Goal: Task Accomplishment & Management: Manage account settings

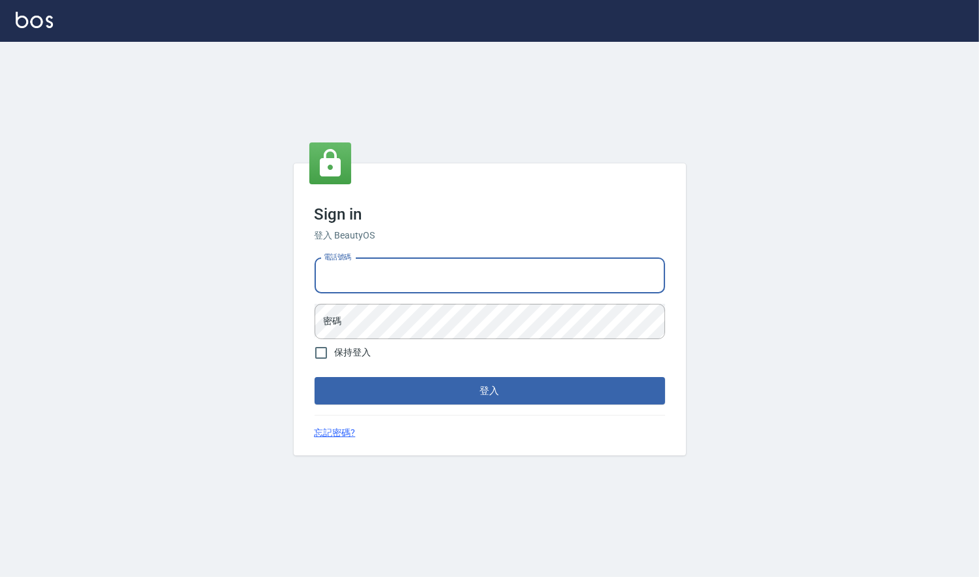
click at [453, 275] on input "電話號碼" at bounding box center [489, 275] width 350 height 35
type input "0909258357"
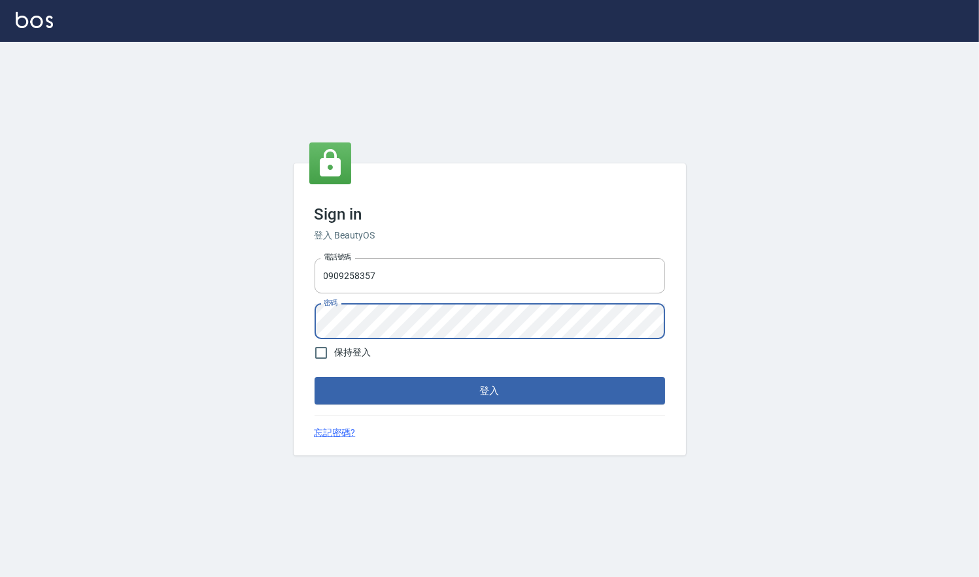
click at [314, 377] on button "登入" at bounding box center [489, 390] width 350 height 27
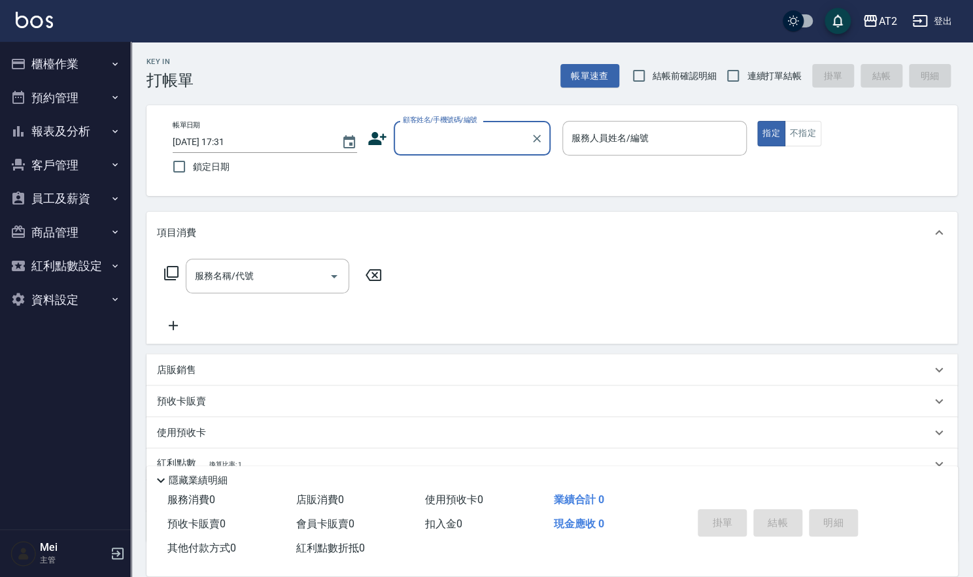
click at [671, 74] on span "結帳前確認明細" at bounding box center [685, 76] width 64 height 14
click at [653, 74] on input "結帳前確認明細" at bounding box center [638, 75] width 27 height 27
checkbox input "true"
click at [753, 71] on span "連續打單結帳" at bounding box center [774, 76] width 55 height 14
click at [747, 71] on input "連續打單結帳" at bounding box center [732, 75] width 27 height 27
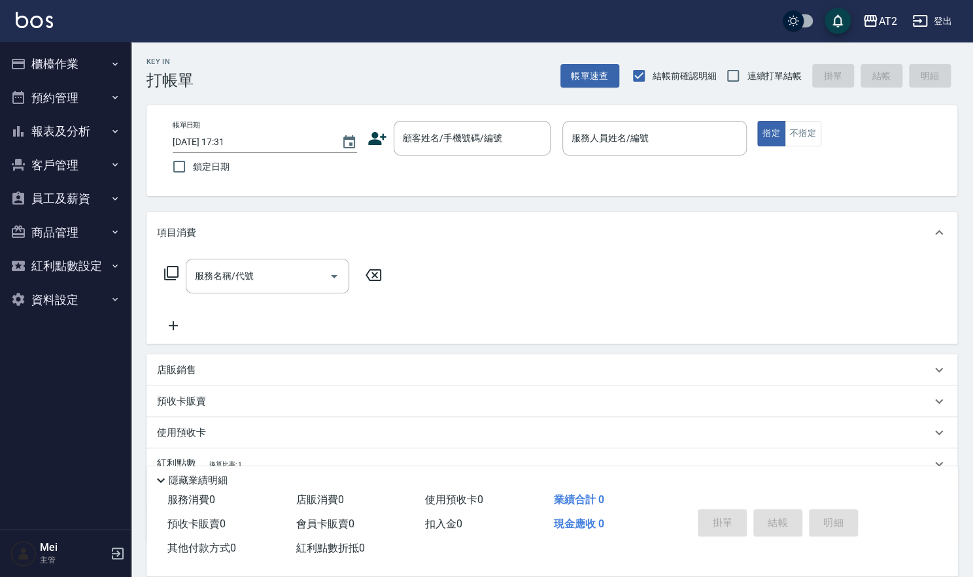
checkbox input "true"
click at [471, 149] on input "顧客姓名/手機號碼/編號" at bounding box center [462, 138] width 126 height 23
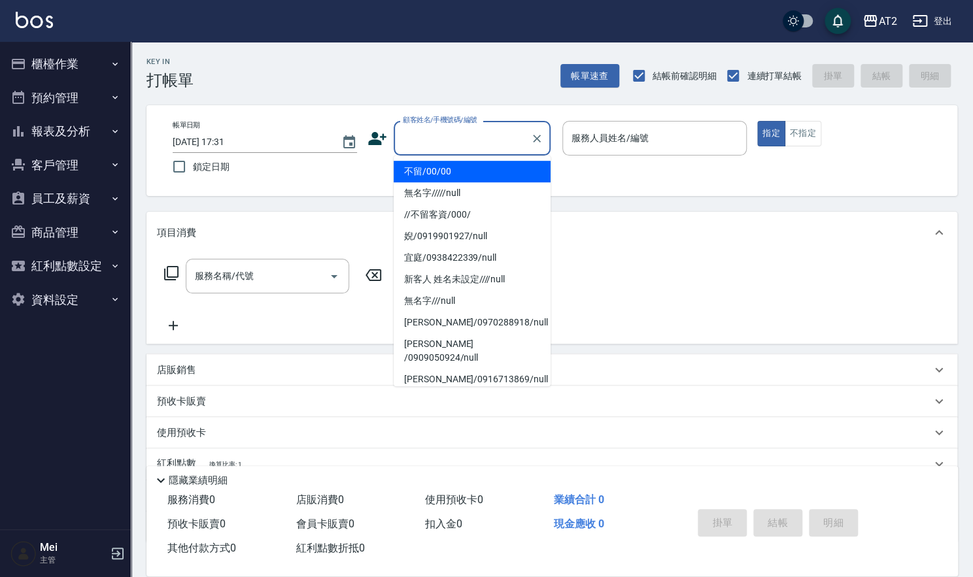
click at [473, 177] on li "不留/00/00" at bounding box center [472, 172] width 157 height 22
type input "不留/00/00"
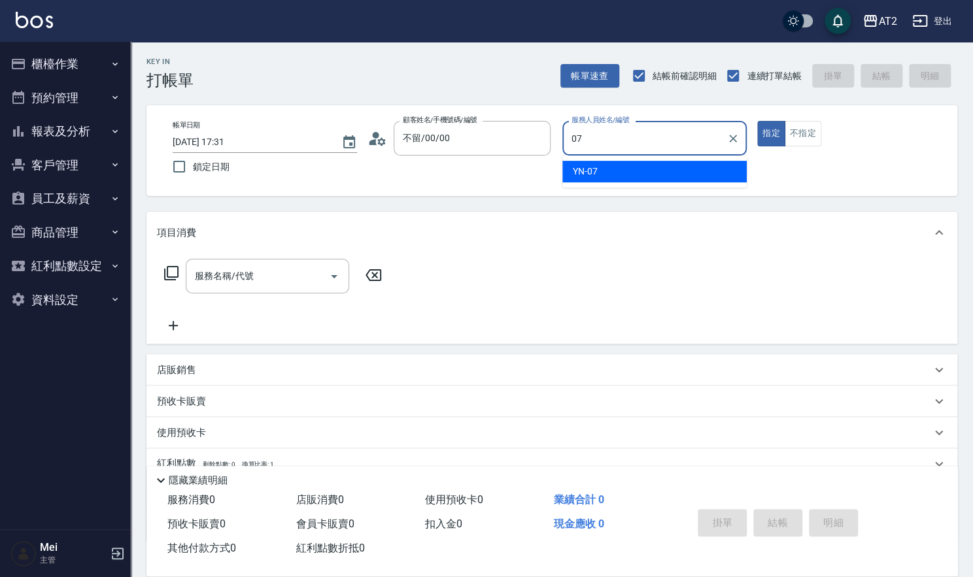
type input "YN-07"
type button "true"
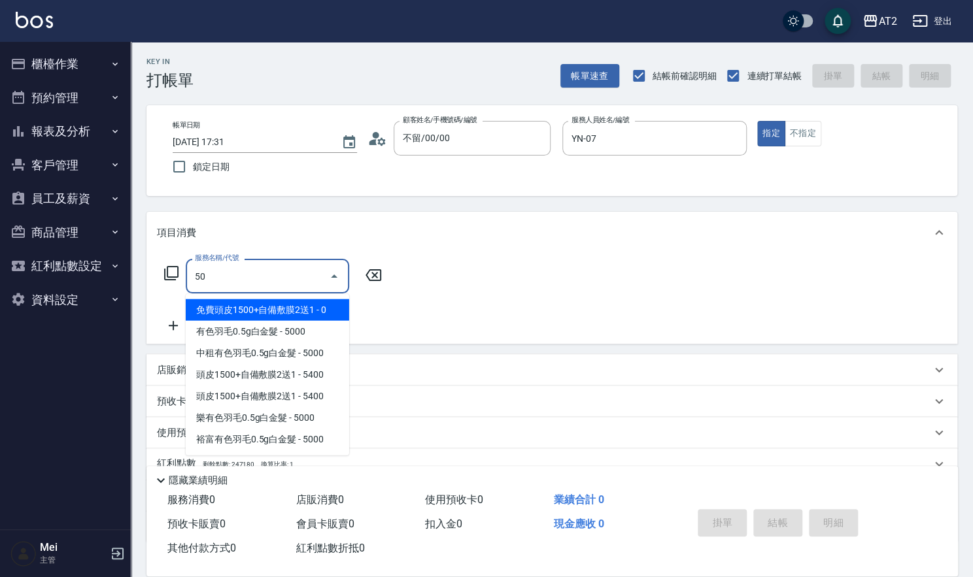
type input "501"
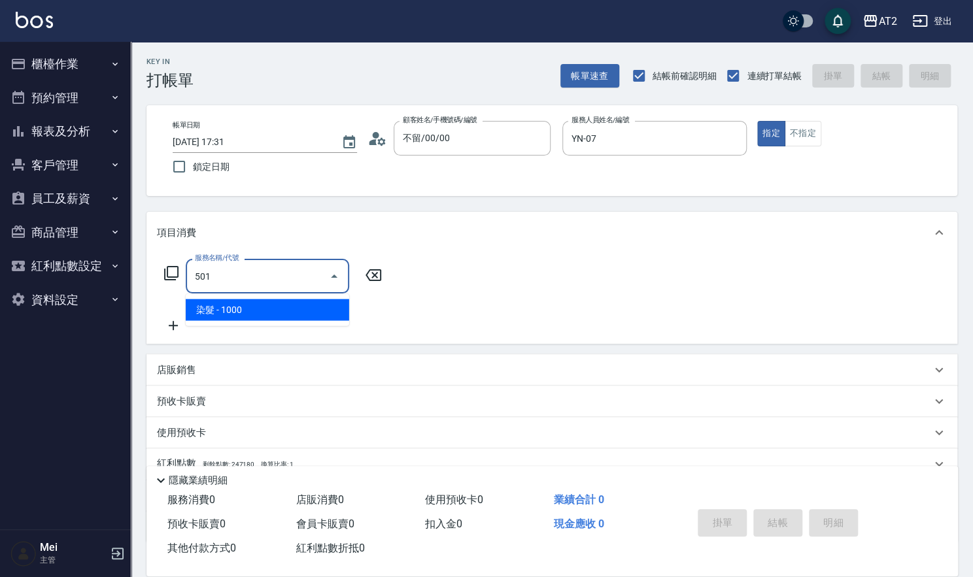
type input "100"
type input "染髮(501)"
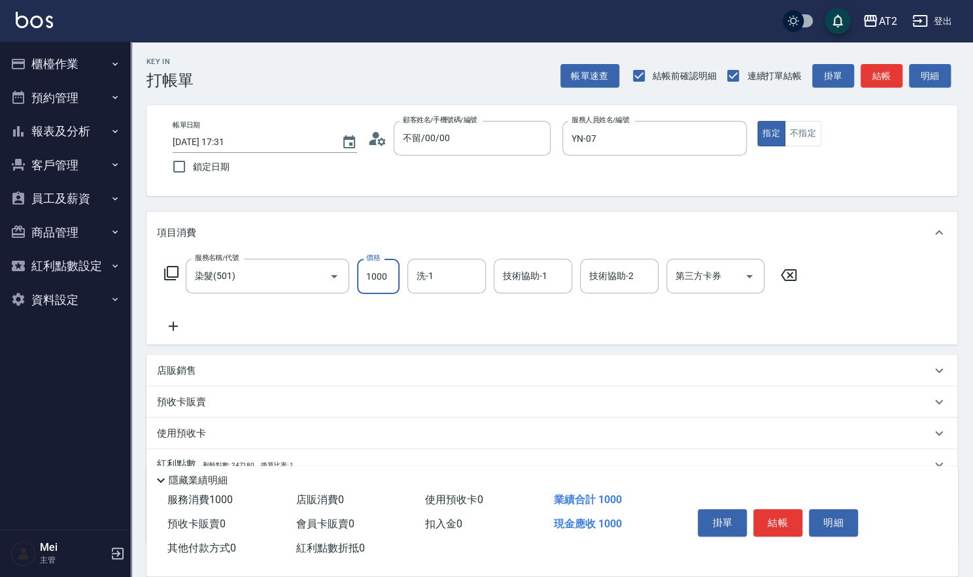
type input "0"
type input "26"
type input "20"
type input "269"
type input "260"
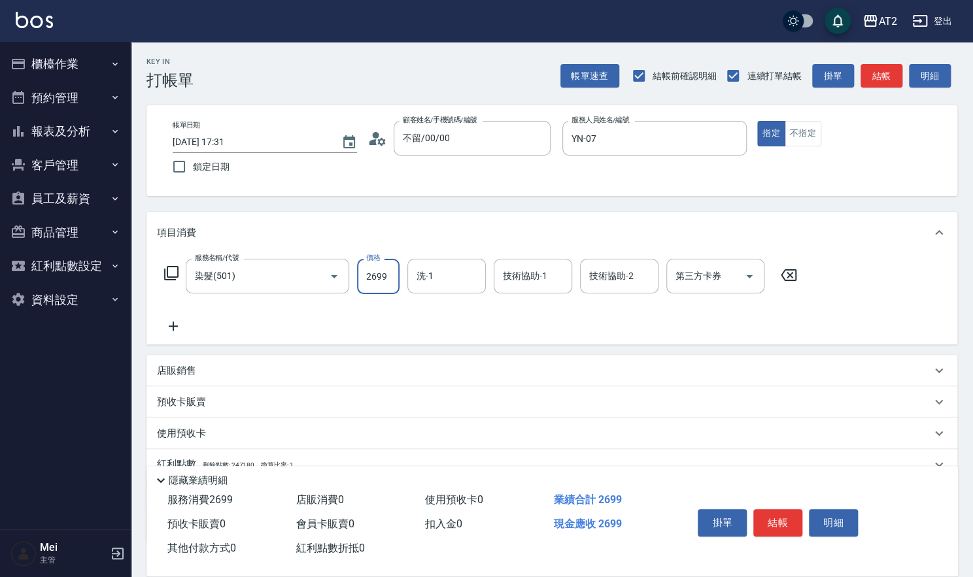
type input "2699"
type input "軒軒-42"
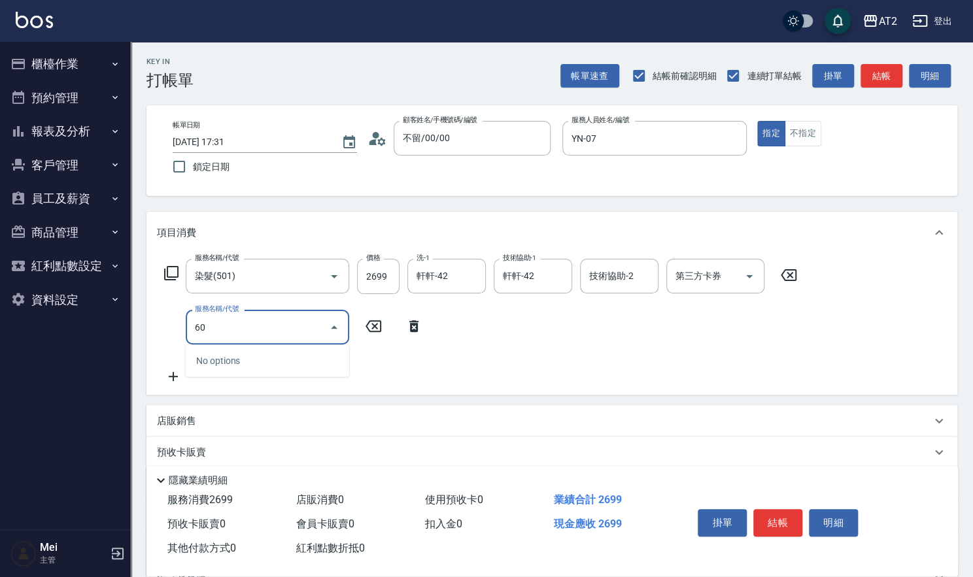
type input "601"
type input "360"
type input "自備護髮(601)"
type input "270"
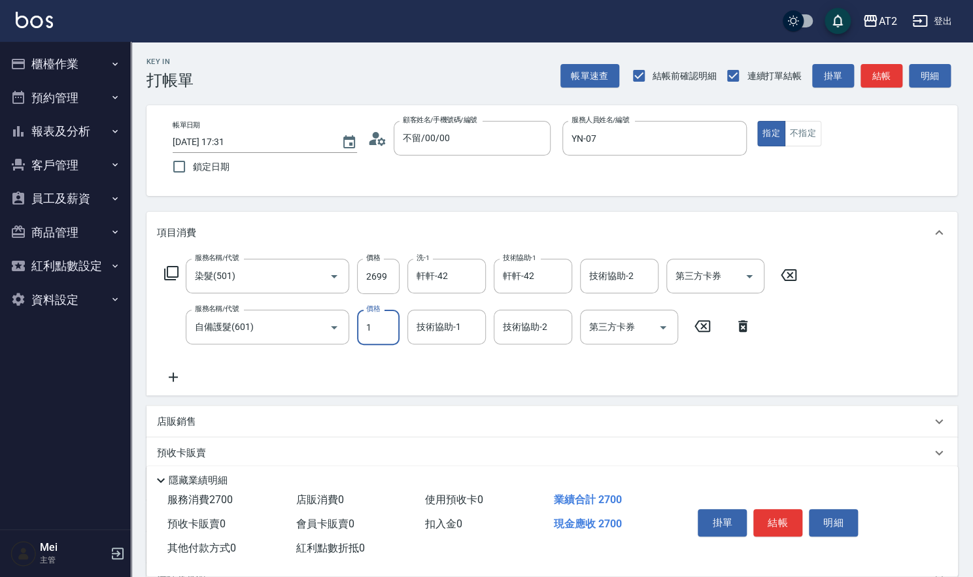
type input "15"
type input "280"
type input "1500"
type input "410"
type input "軒軒-42"
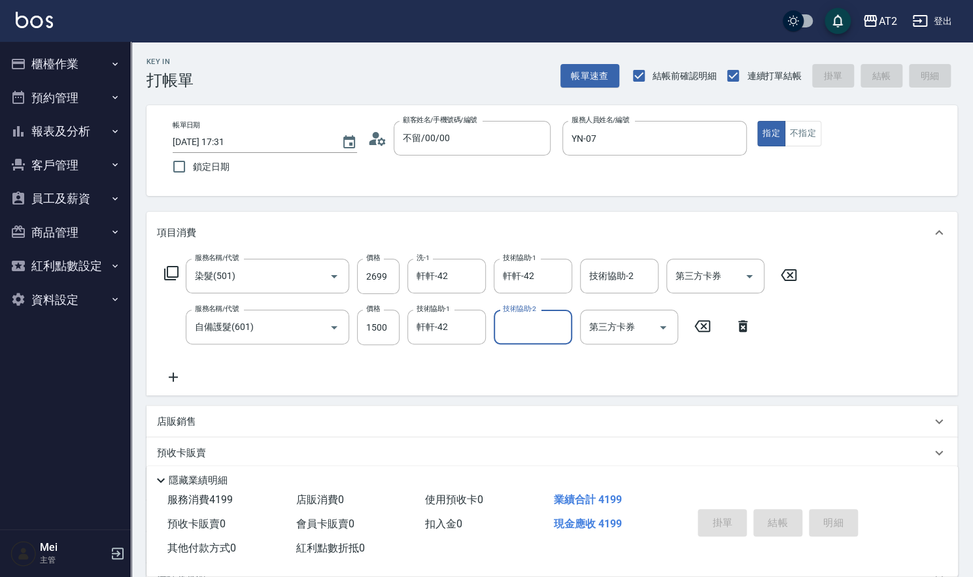
type input "2025/08/25 17:33"
type input "0"
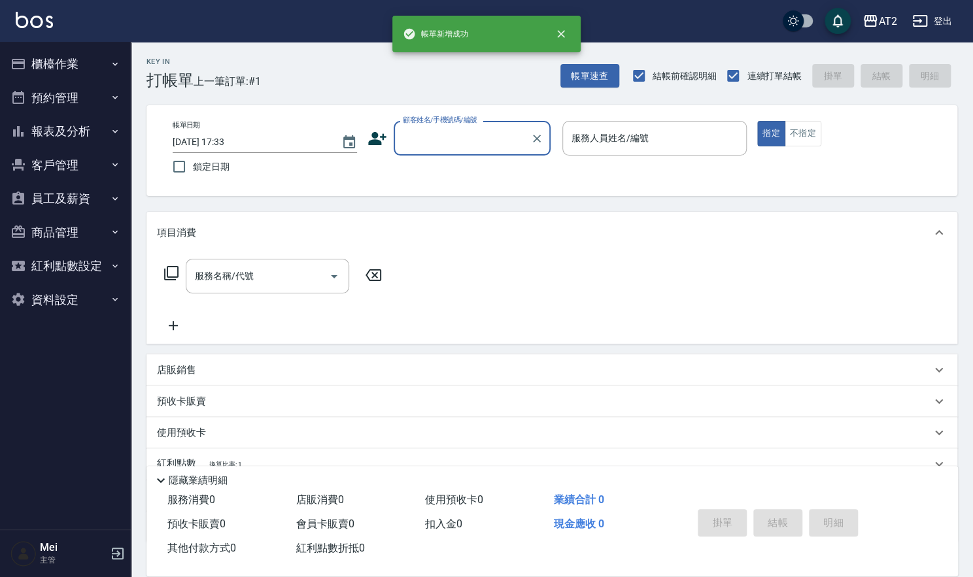
click at [450, 138] on input "顧客姓名/手機號碼/編號" at bounding box center [462, 138] width 126 height 23
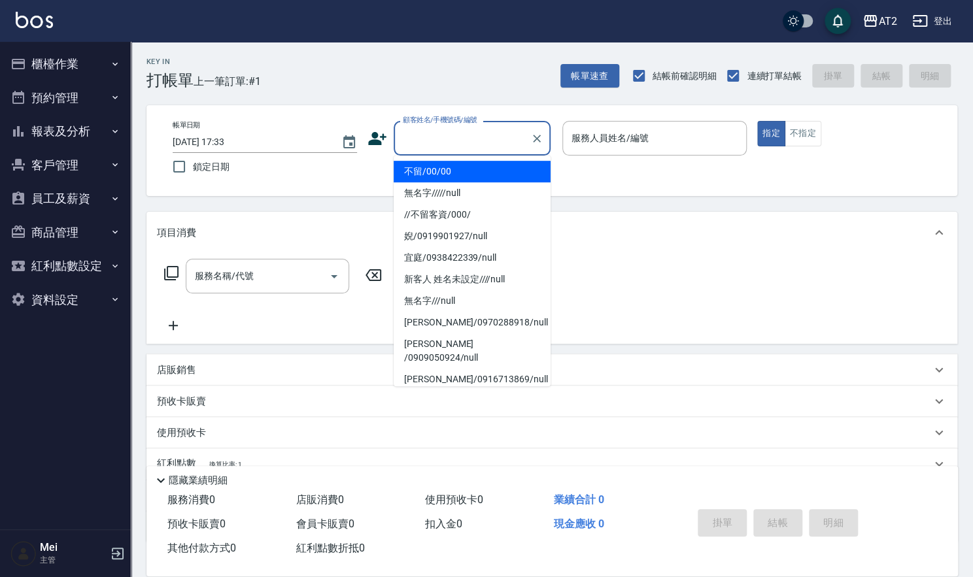
click at [448, 163] on li "不留/00/00" at bounding box center [472, 172] width 157 height 22
type input "不留/00/00"
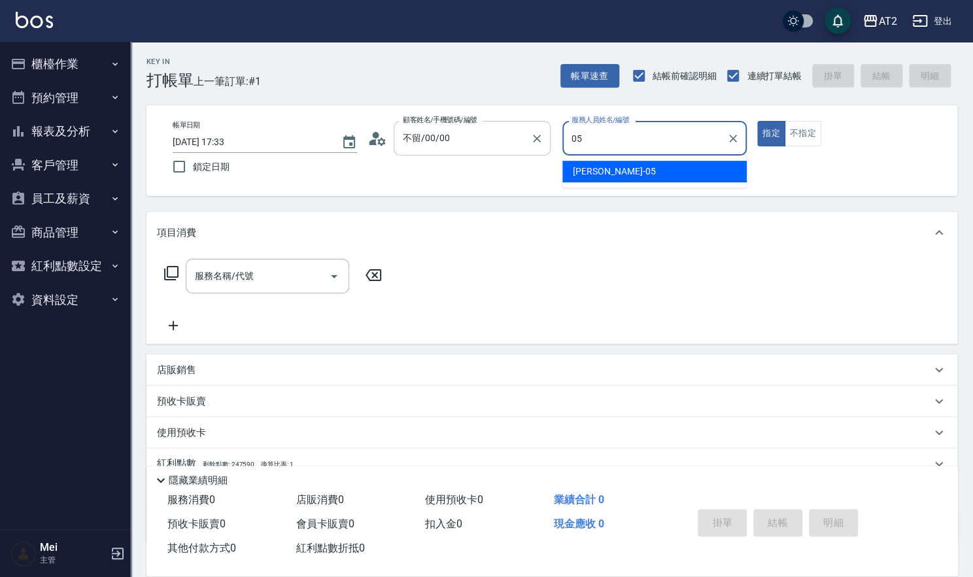
type input "Rebecca-05"
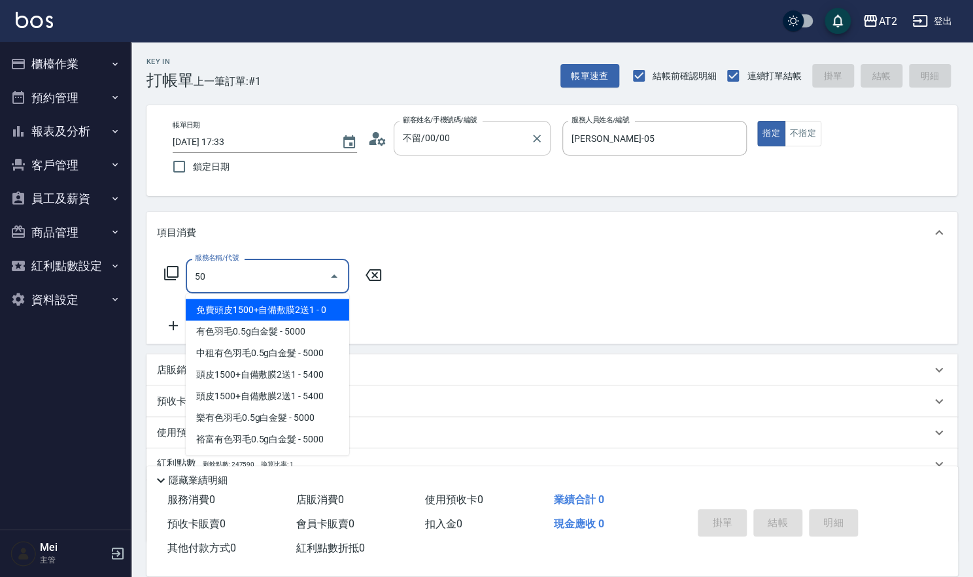
type input "501"
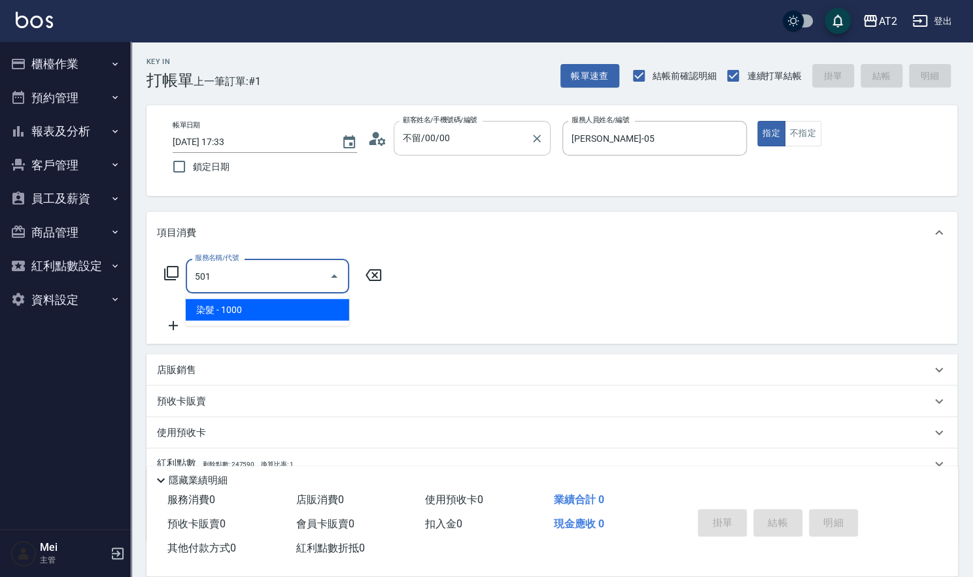
type input "100"
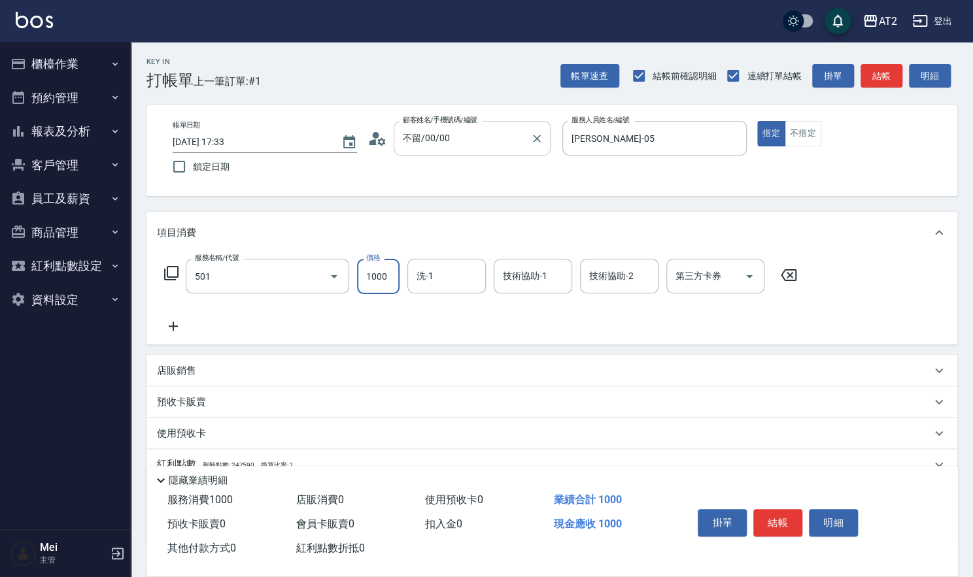
type input "染髮(501)"
type input "0"
type input "19"
type input "10"
type input "198"
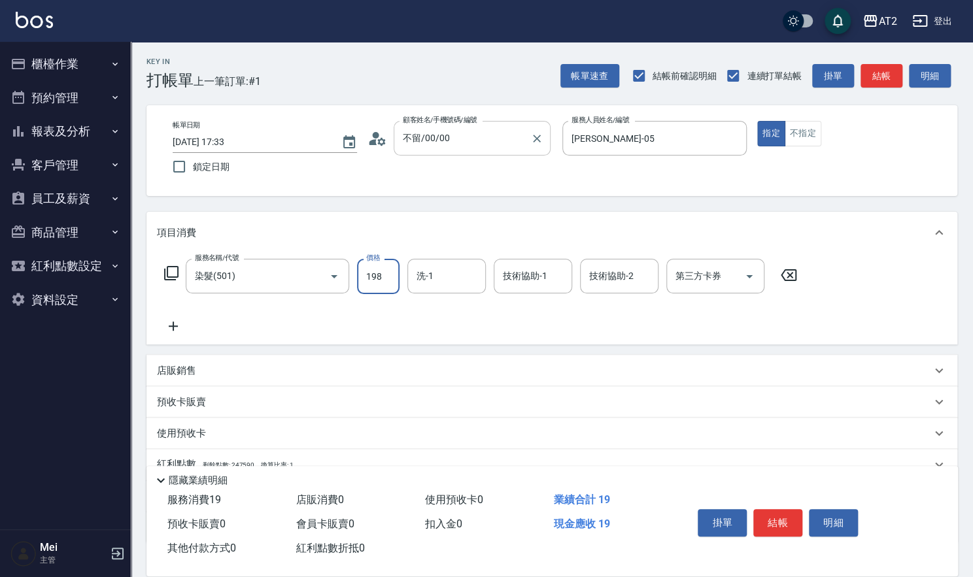
type input "190"
type input "1980"
type input "紫涵-32"
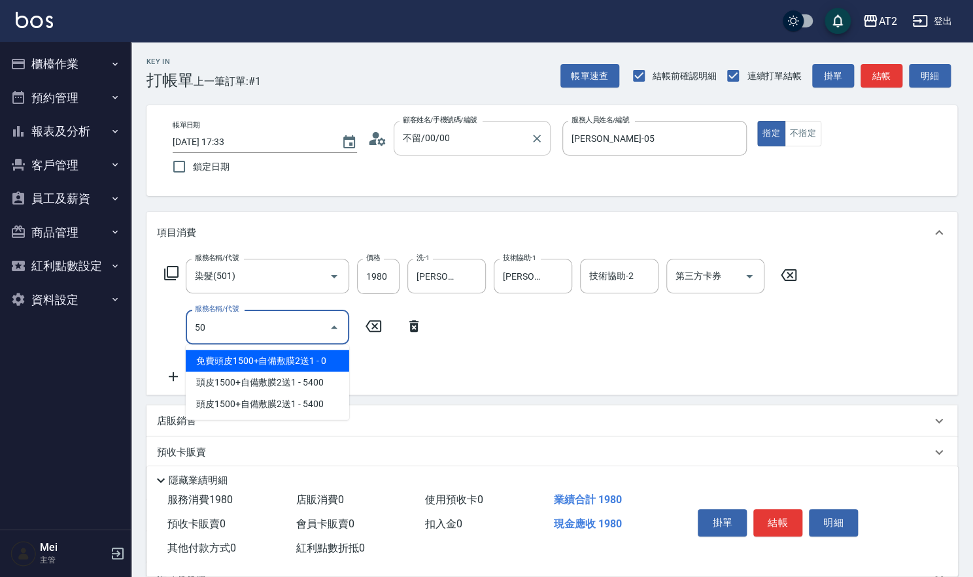
type input "502"
type input "240"
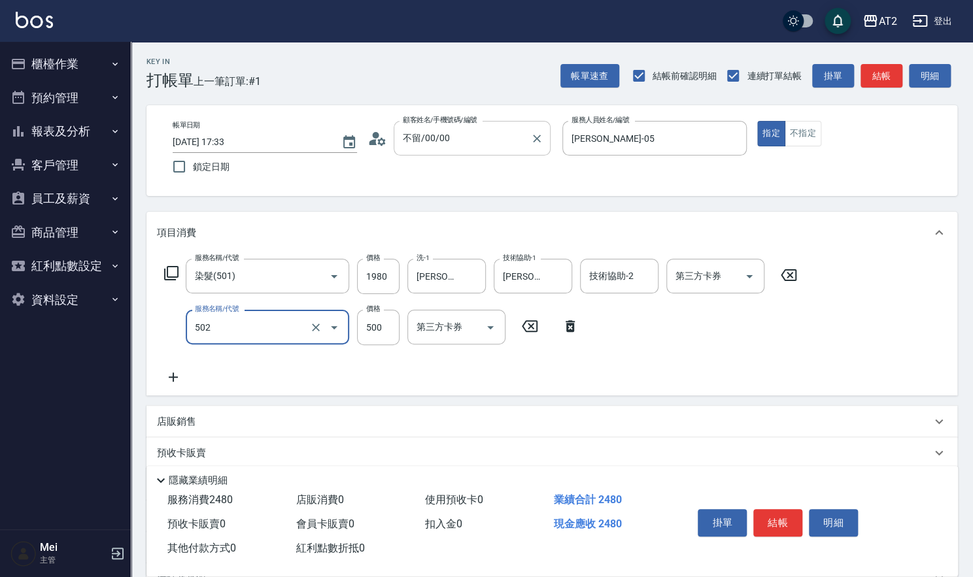
type input "漂髮(502)"
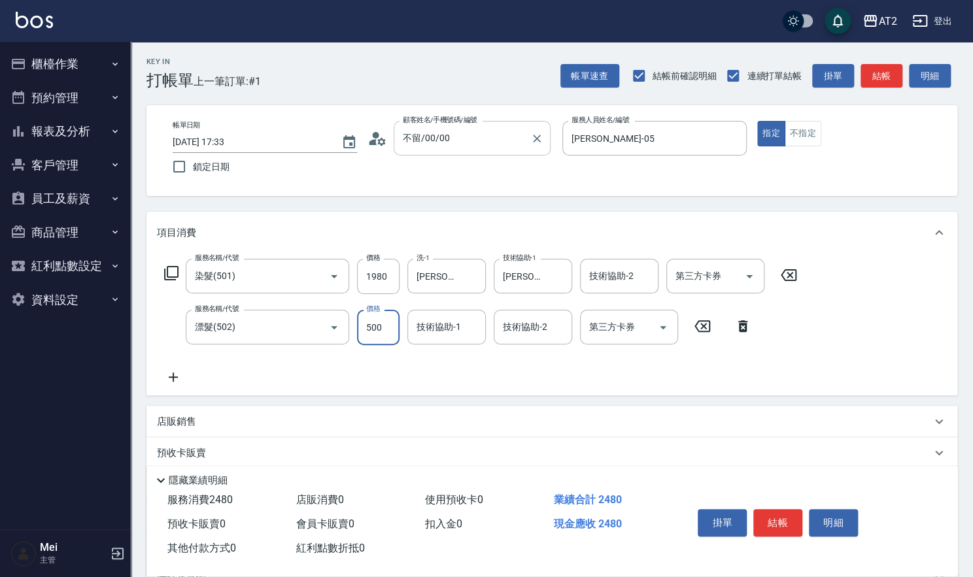
type input "190"
type input "0"
type input "紫涵-32"
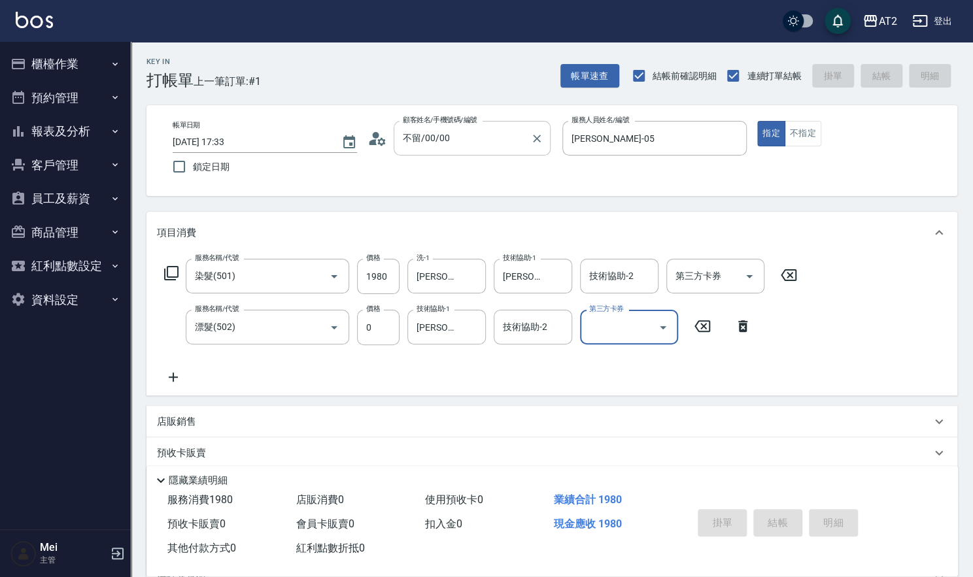
type input "0"
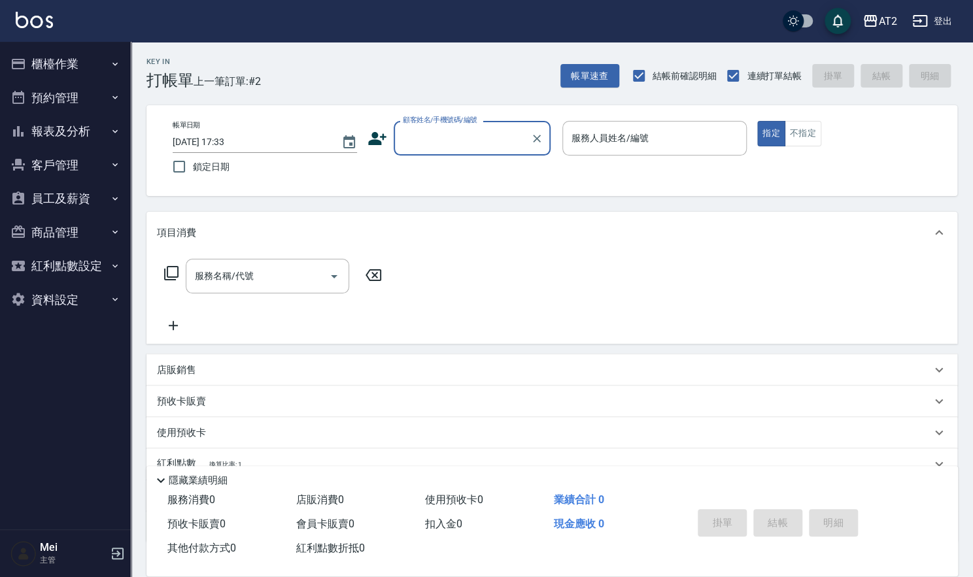
click at [452, 146] on input "顧客姓名/手機號碼/編號" at bounding box center [462, 138] width 126 height 23
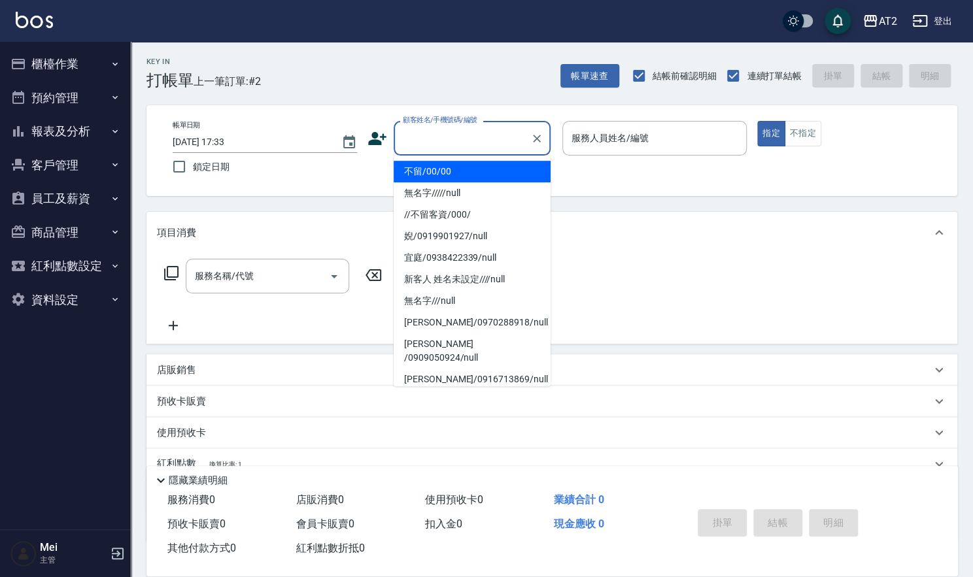
click at [449, 173] on li "不留/00/00" at bounding box center [472, 172] width 157 height 22
type input "不留/00/00"
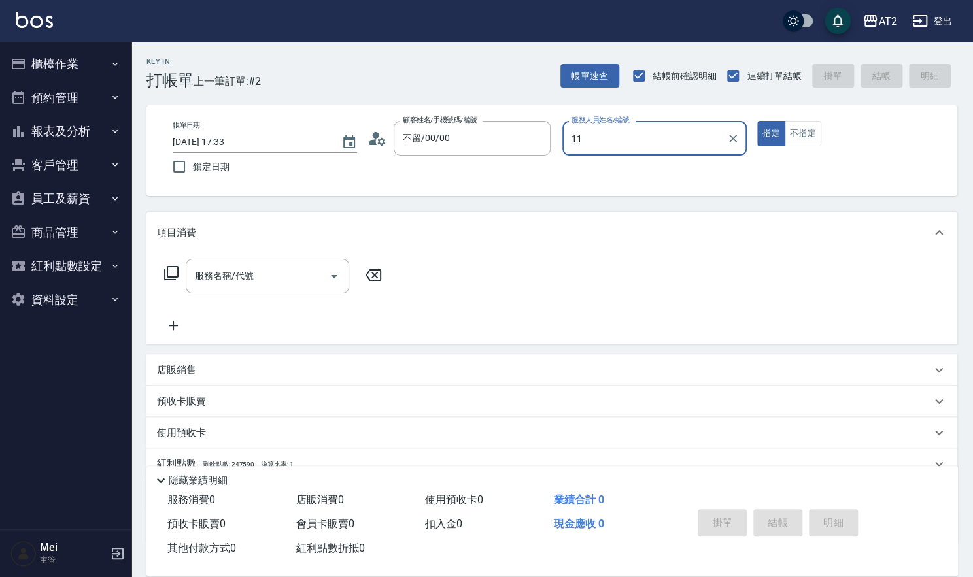
type input "Nini-11"
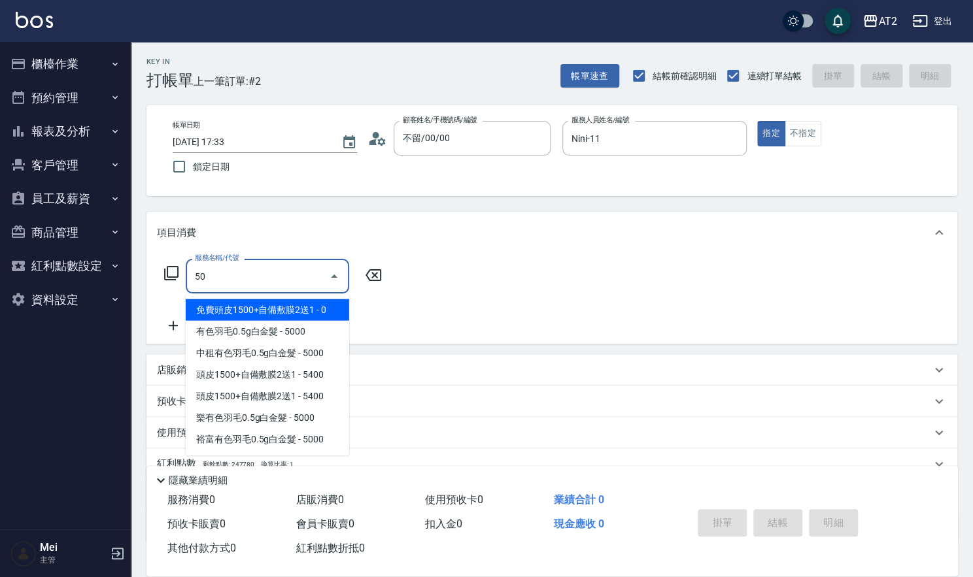
type input "501"
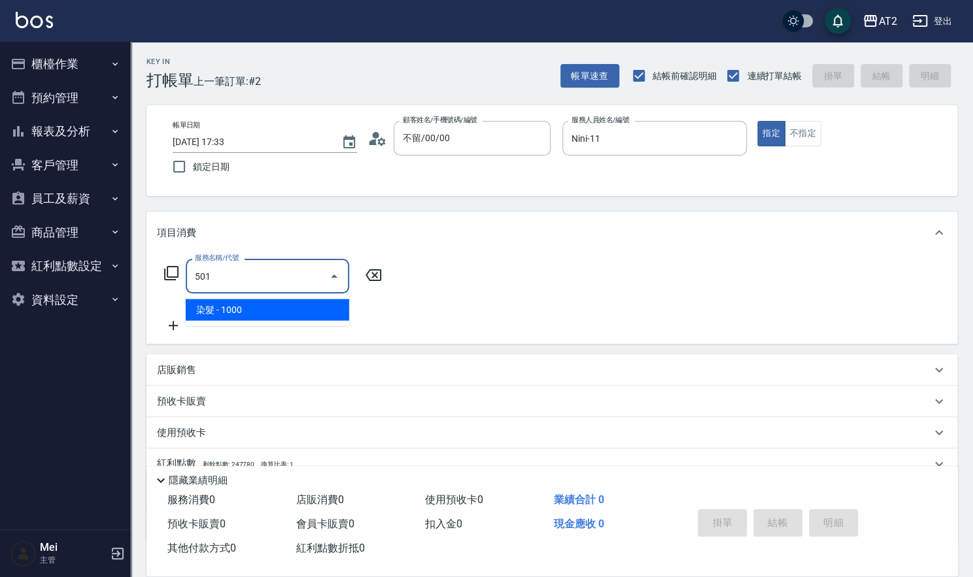
type input "100"
type input "染髮(501)"
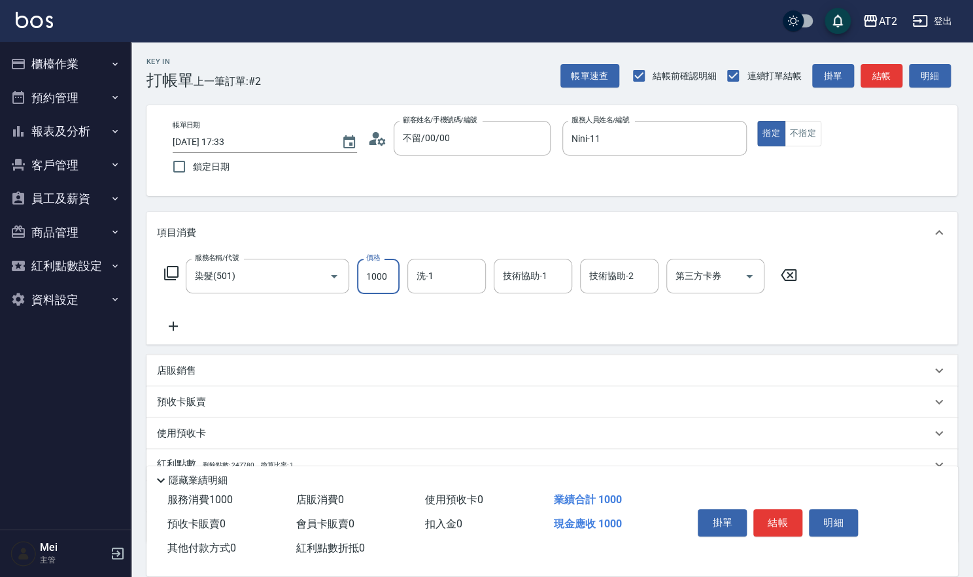
type input "0"
type input "16"
type input "10"
type input "169"
type input "160"
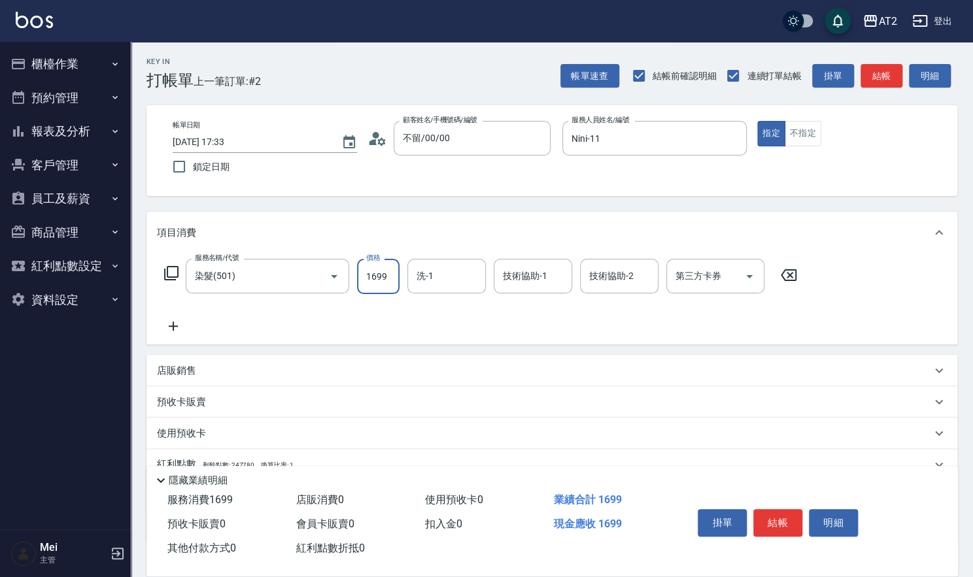
type input "1699"
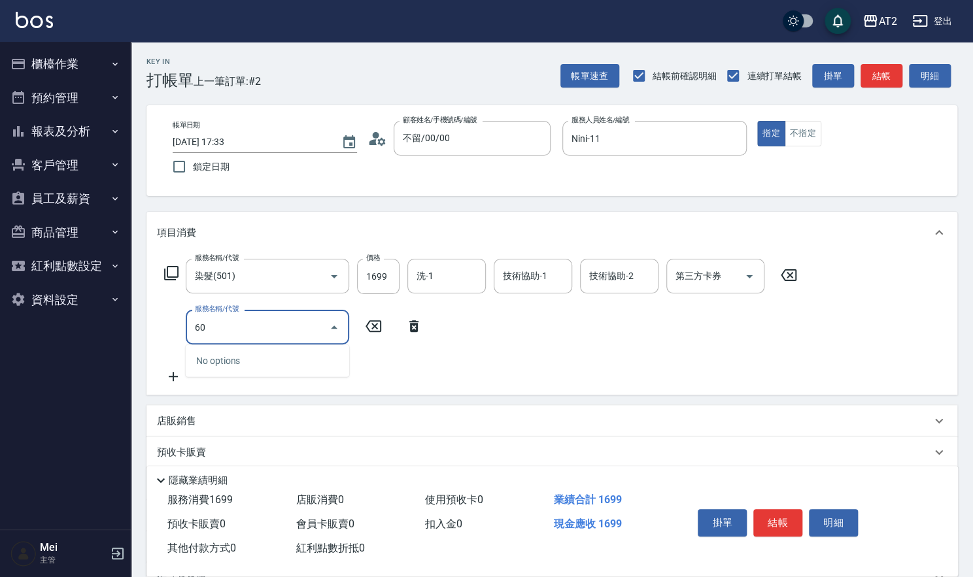
type input "601"
type input "260"
type input "自備護髮(601)"
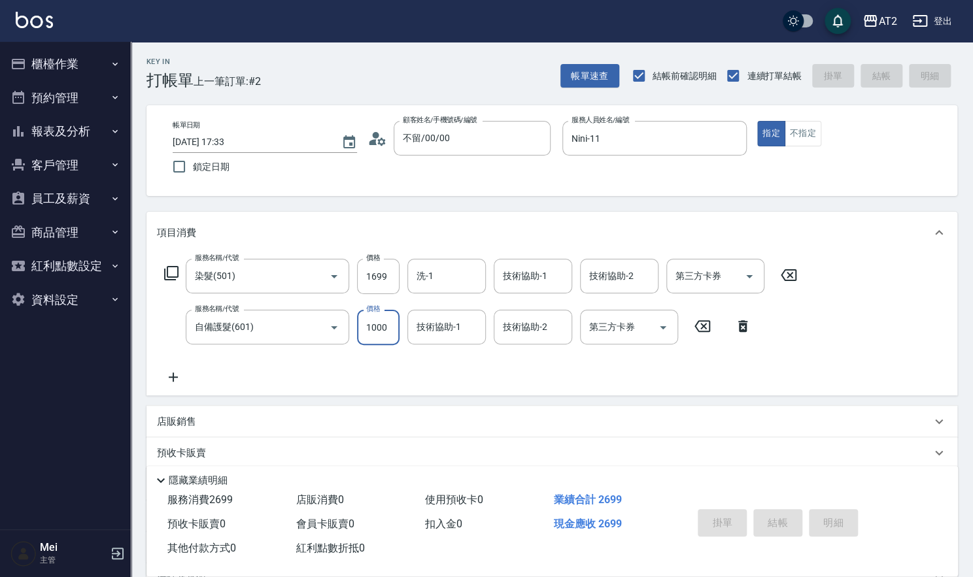
type input "0"
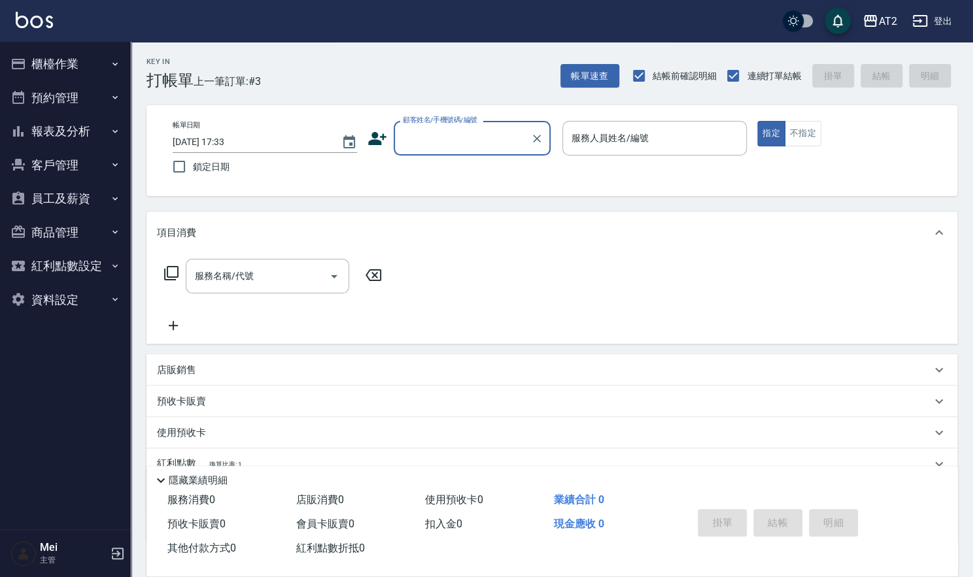
click at [437, 150] on div "顧客姓名/手機號碼/編號" at bounding box center [472, 138] width 157 height 35
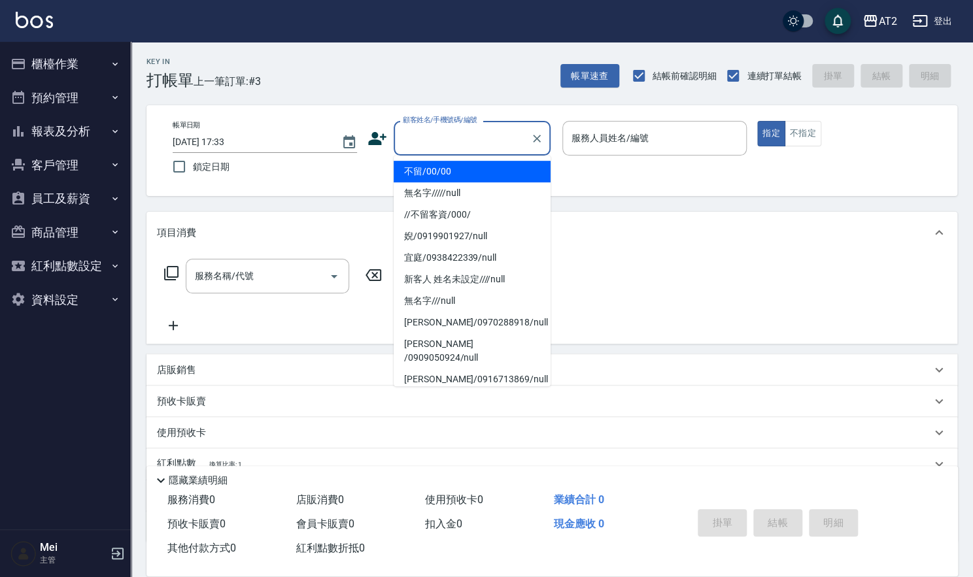
click at [437, 173] on li "不留/00/00" at bounding box center [472, 172] width 157 height 22
type input "不留/00/00"
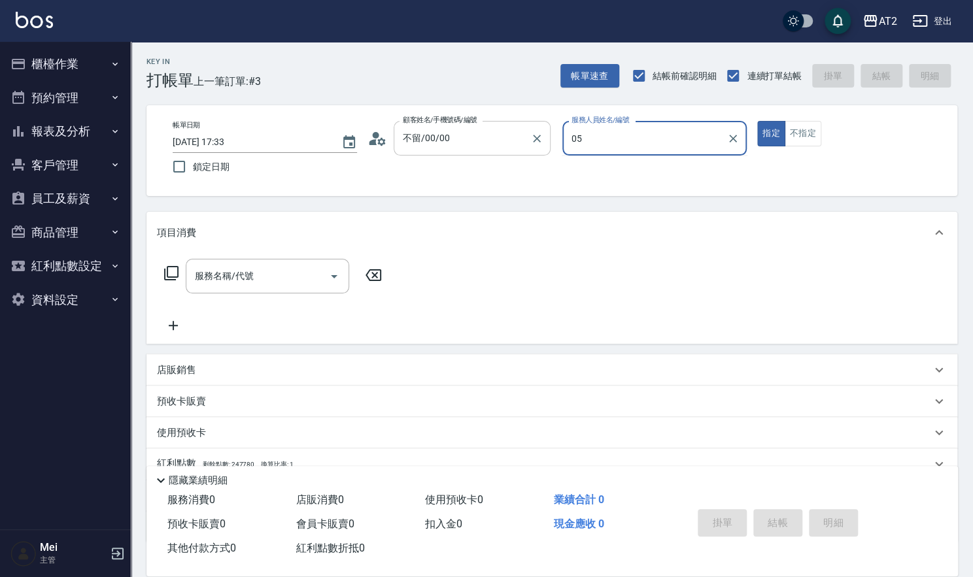
type input "Rebecca-05"
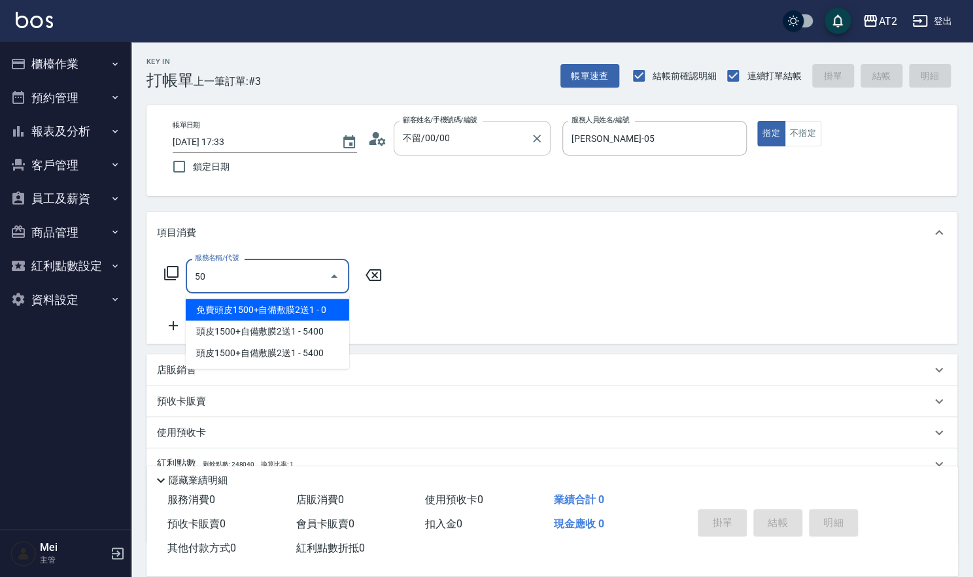
type input "501"
type input "100"
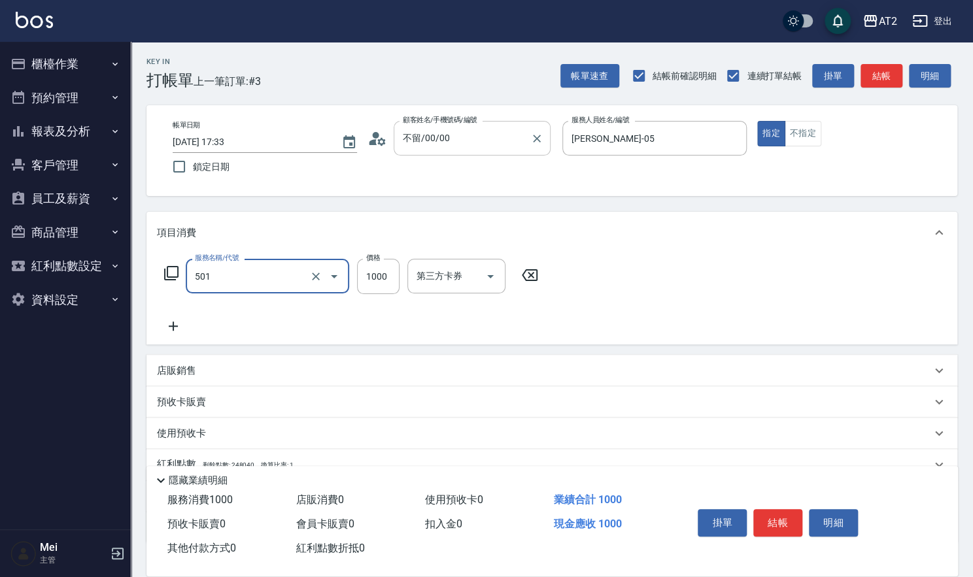
type input "染髮(501)"
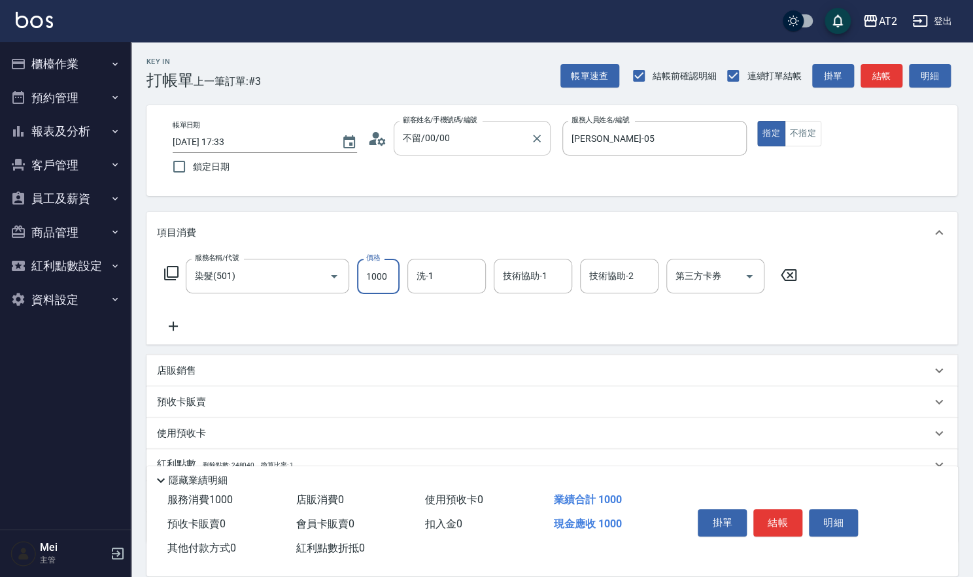
type input "0"
type input "23"
type input "20"
type input "238"
type input "230"
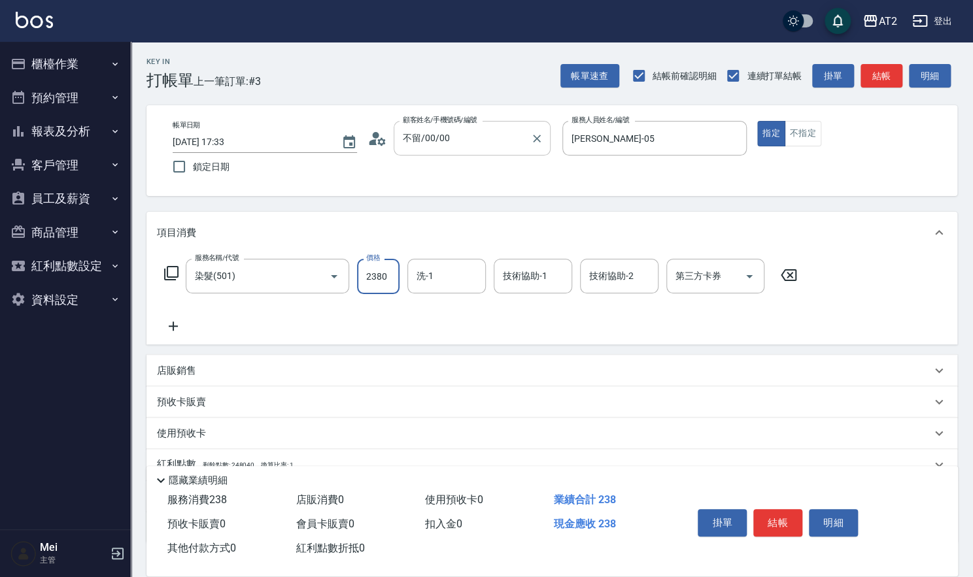
type input "2380"
type input "4"
type input "紫涵-32"
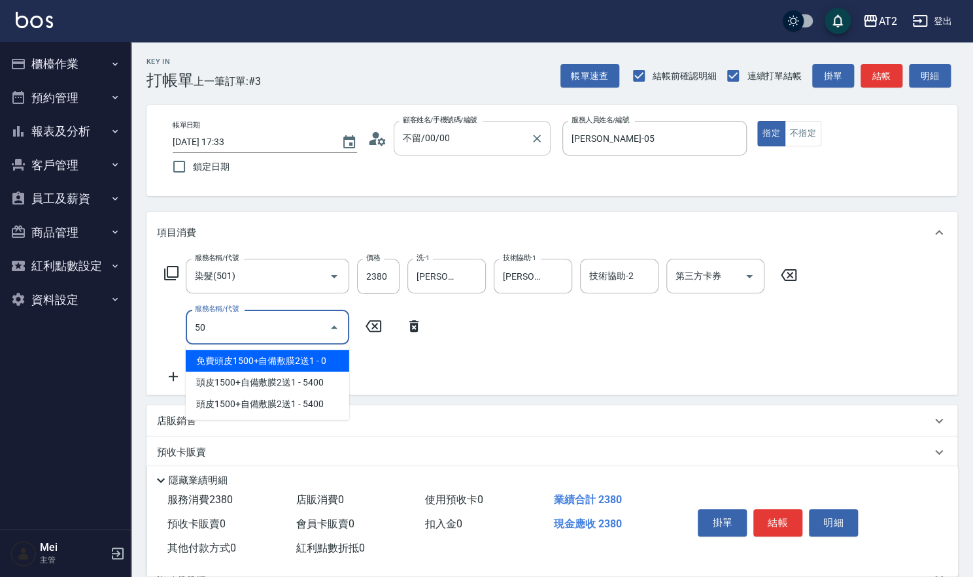
type input "502"
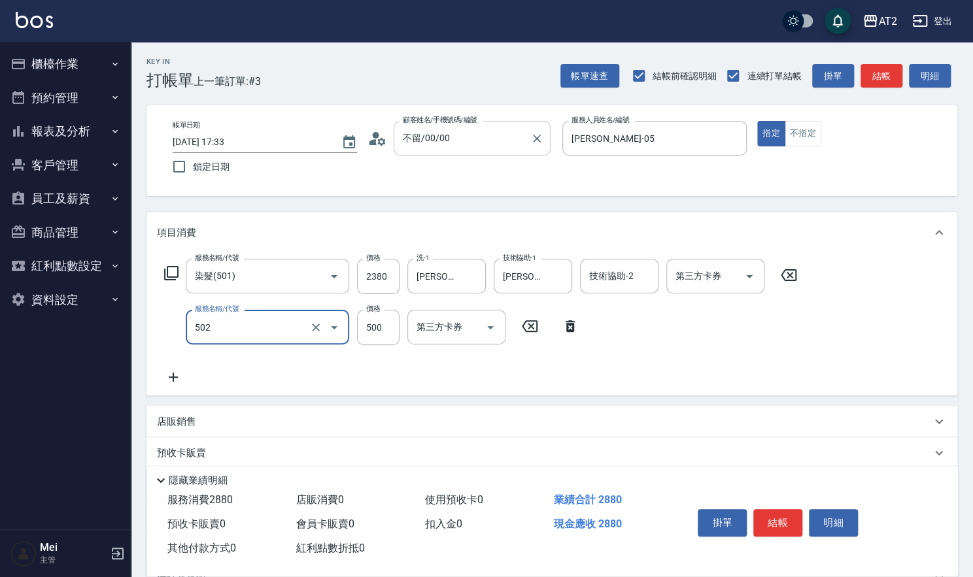
type input "280"
type input "漂髮(502)"
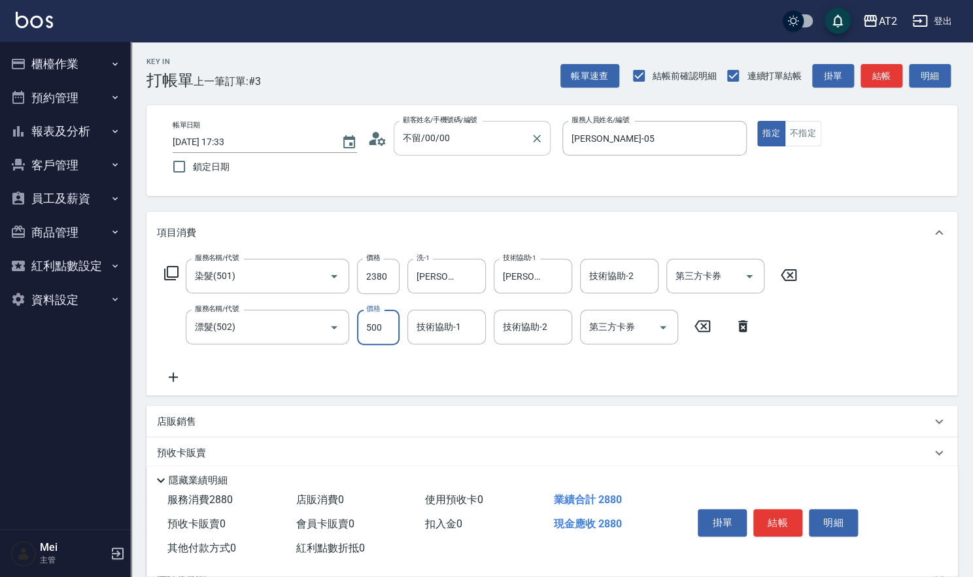
type input "230"
type input "0"
type input "紫涵-32"
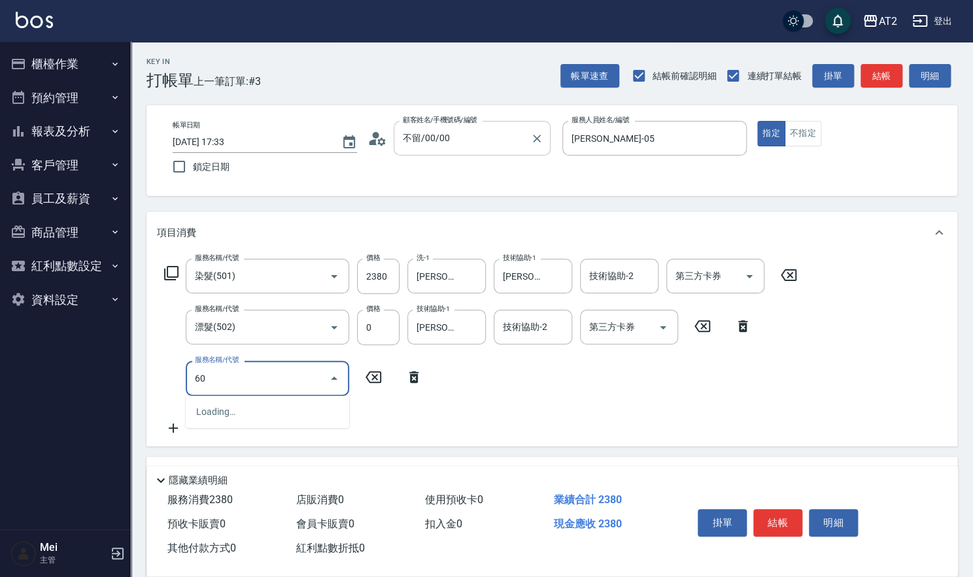
type input "601"
type input "330"
type input "自備護髮(601)"
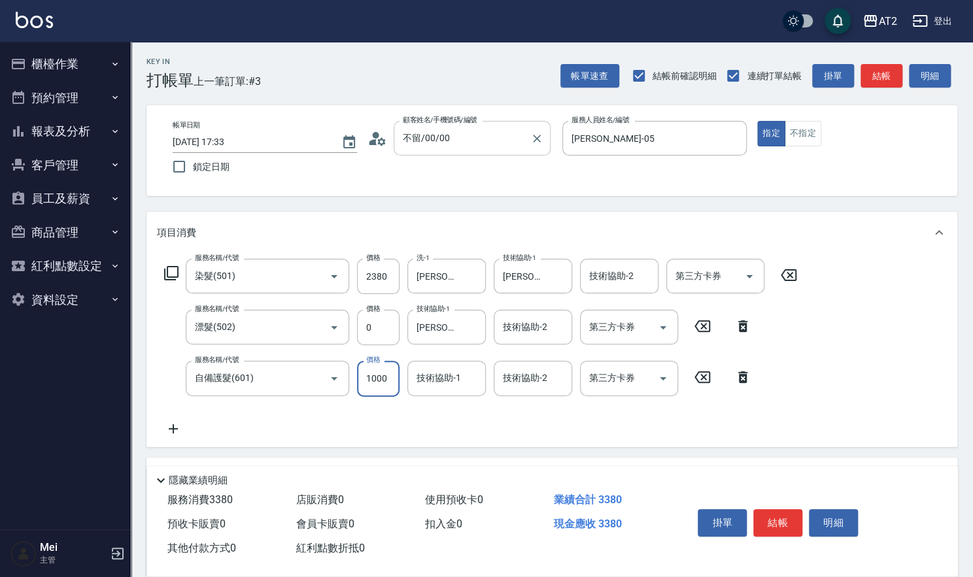
type input "230"
type input "20"
type input "240"
type input "200"
type input "430"
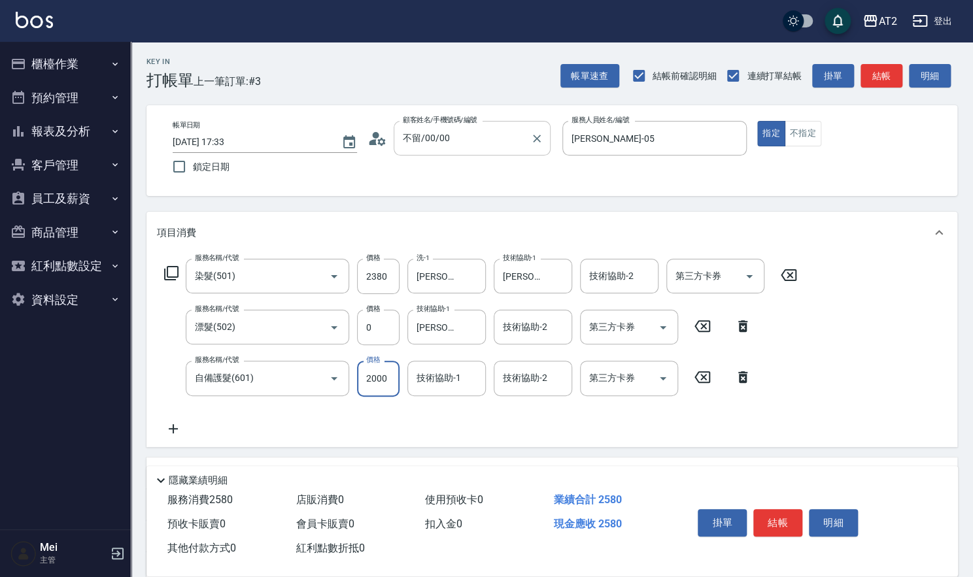
type input "2000"
type input "紫涵-32"
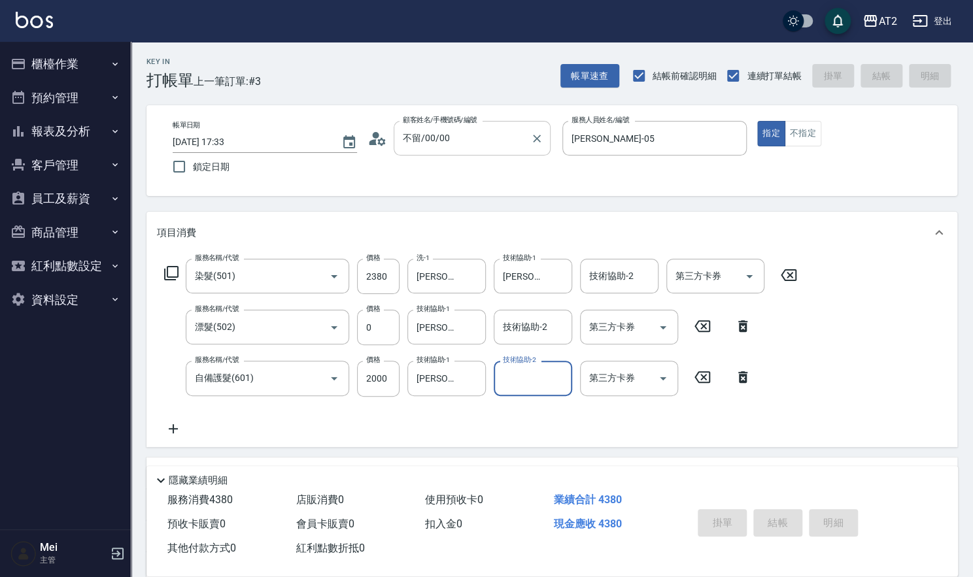
type input "2025/08/25 17:34"
type input "0"
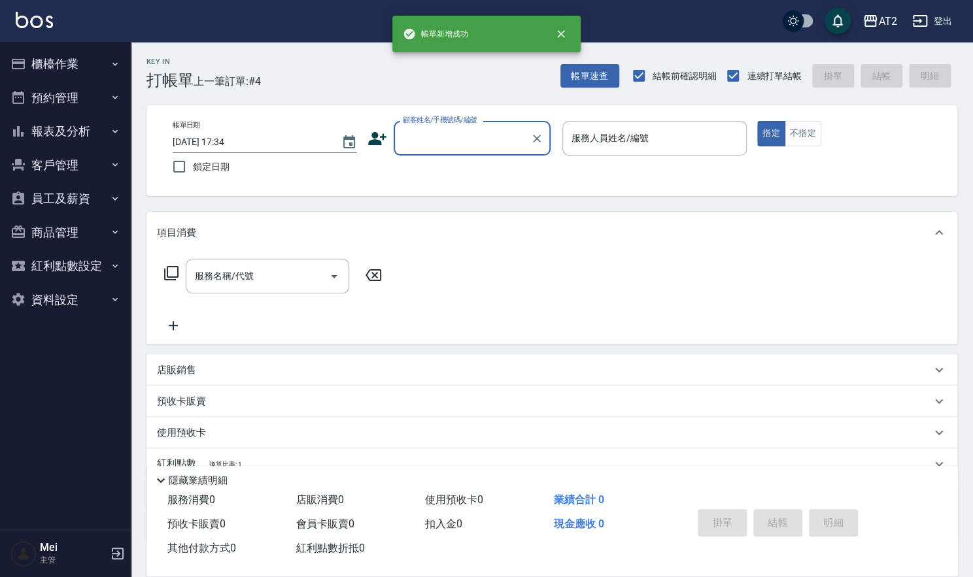
click at [435, 149] on input "顧客姓名/手機號碼/編號" at bounding box center [462, 138] width 126 height 23
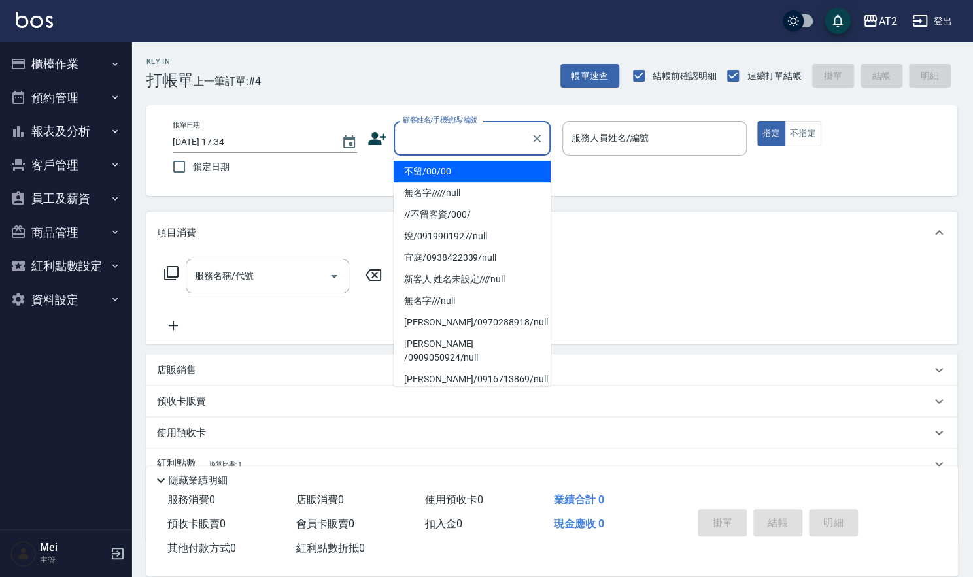
click at [435, 167] on li "不留/00/00" at bounding box center [472, 172] width 157 height 22
type input "不留/00/00"
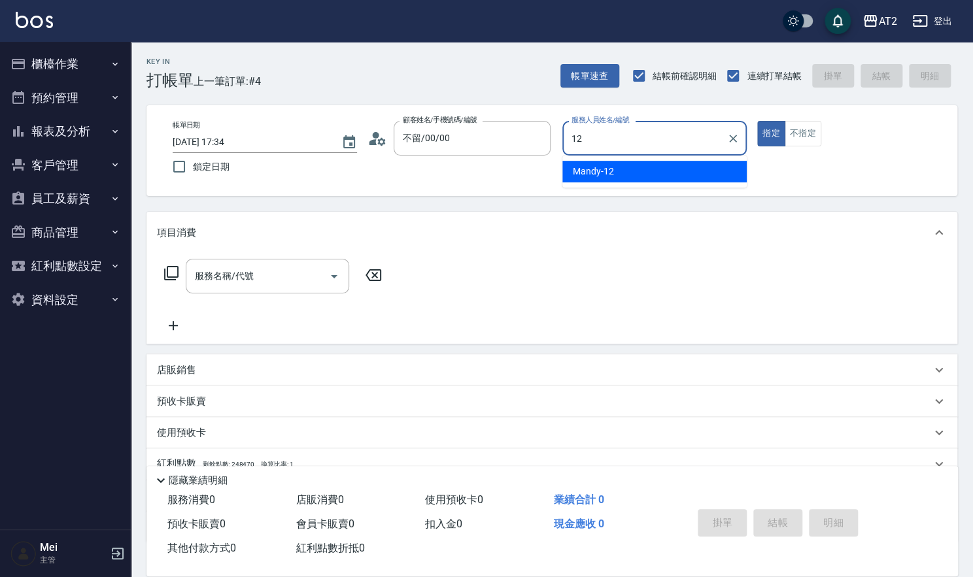
type input "Mandy-12"
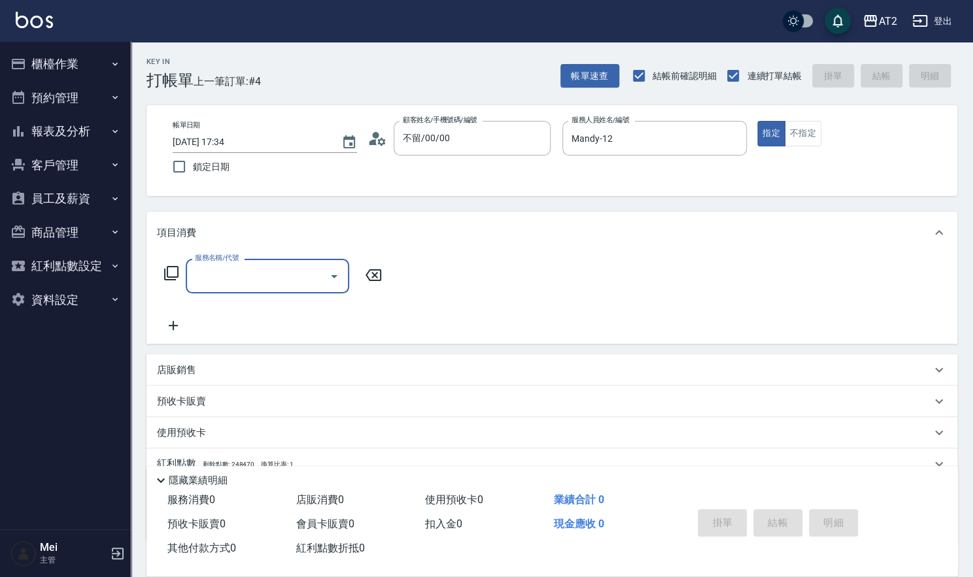
type input "5"
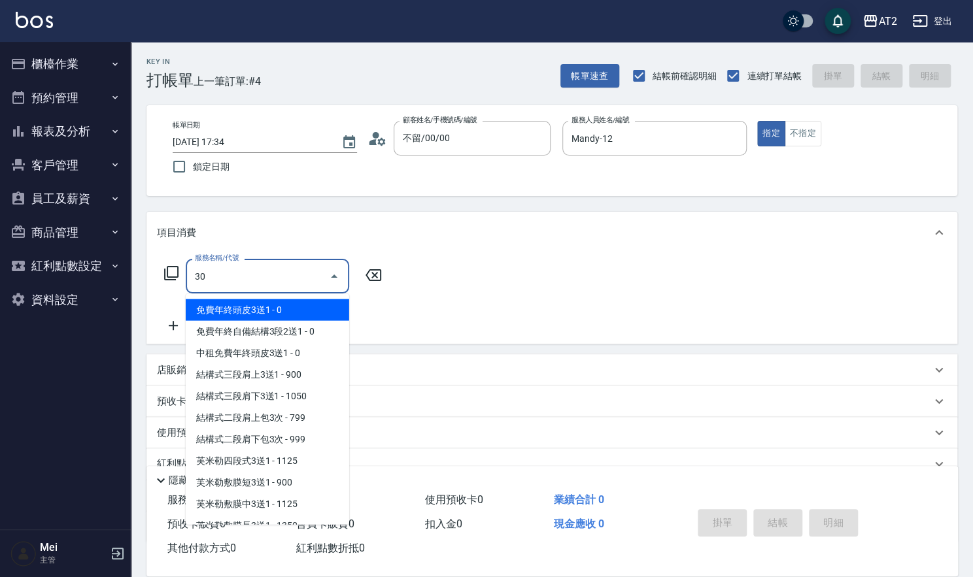
type input "301"
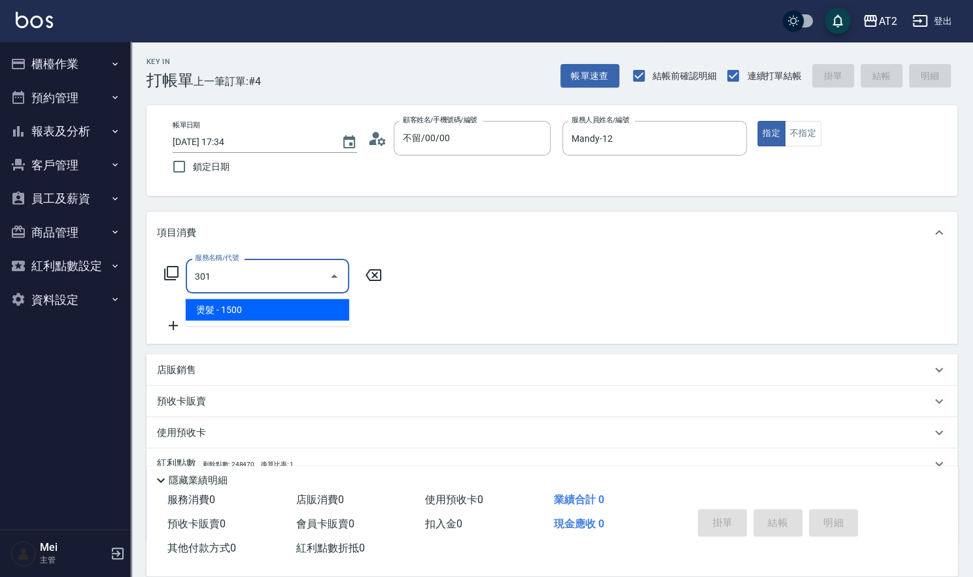
type input "150"
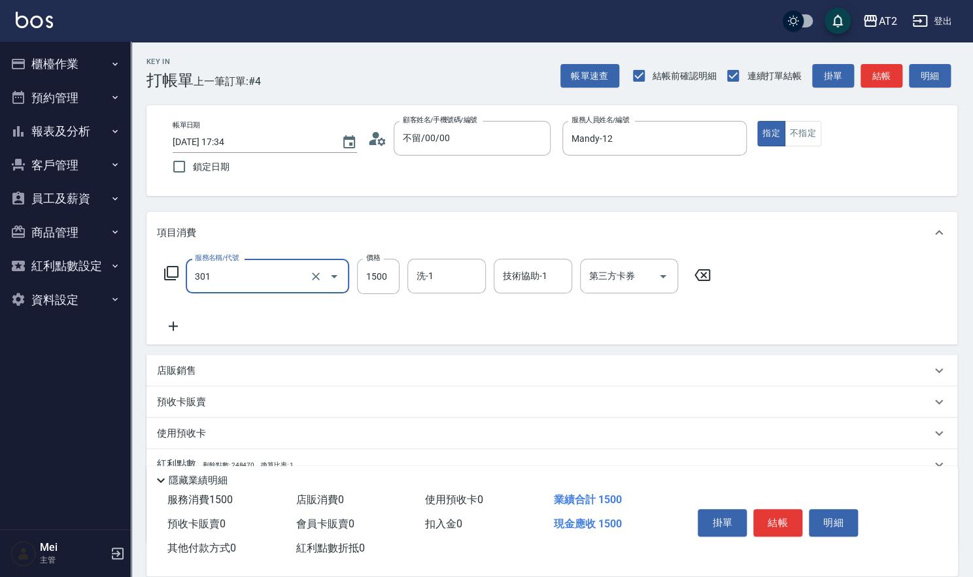
type input "燙髮(301)"
type input "0"
type input "15"
type input "10"
type input "150"
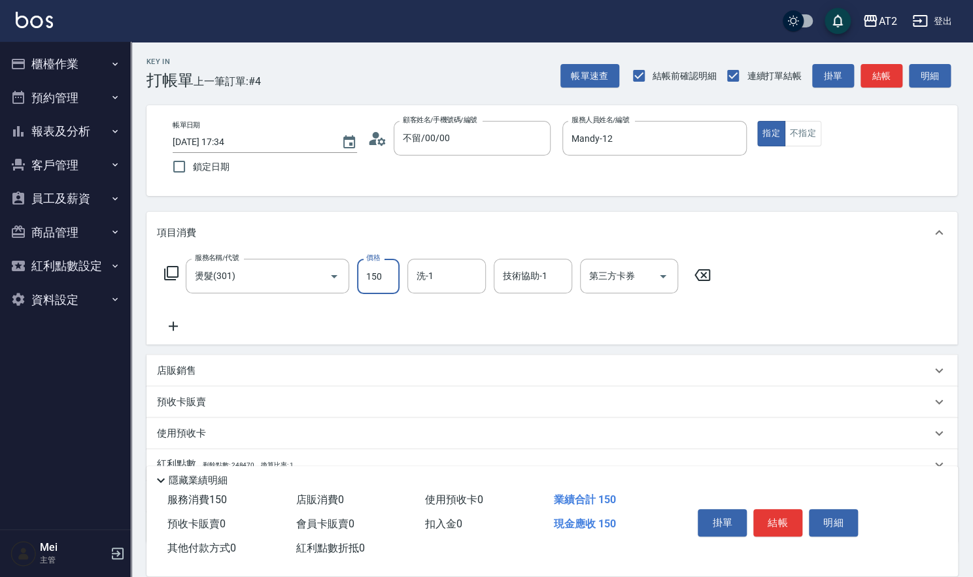
type input "150"
type input "1500"
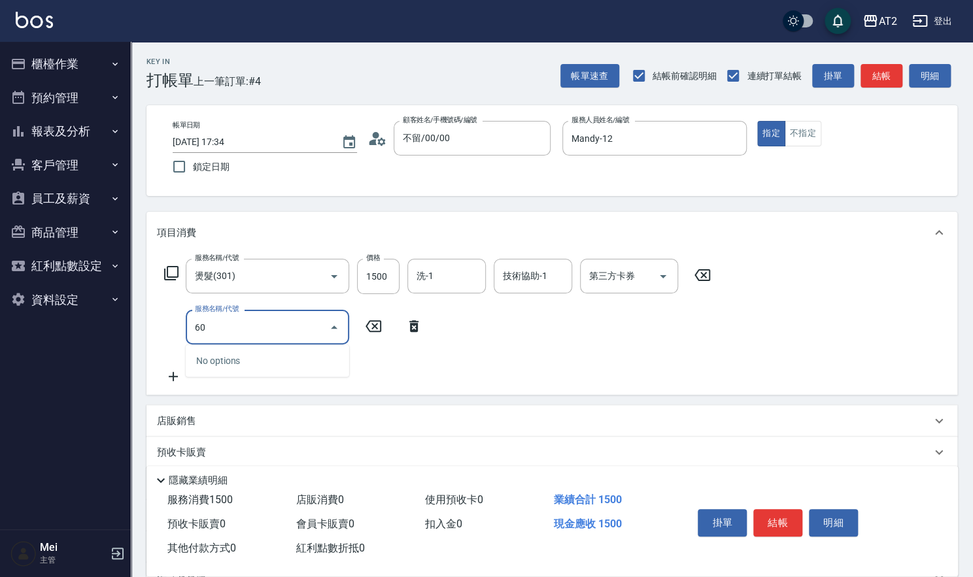
type input "601"
type input "250"
type input "自備護髮(601)"
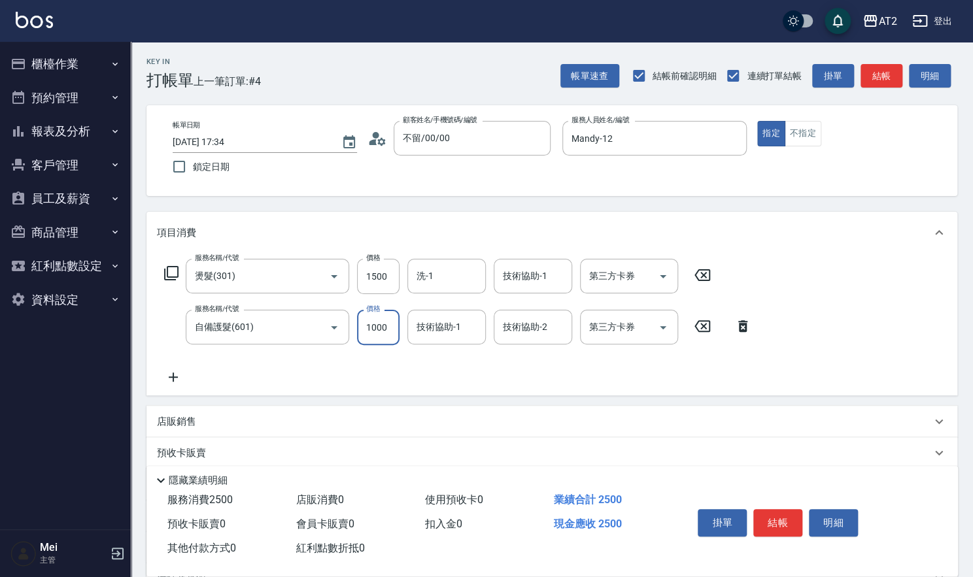
type input "150"
type input "20"
type input "170"
type input "200"
type input "350"
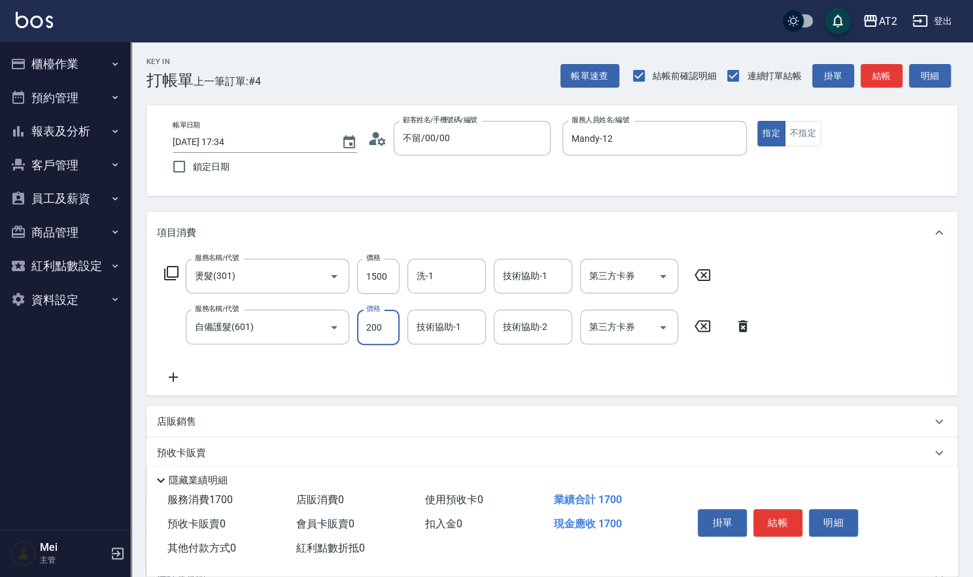
type input "2000"
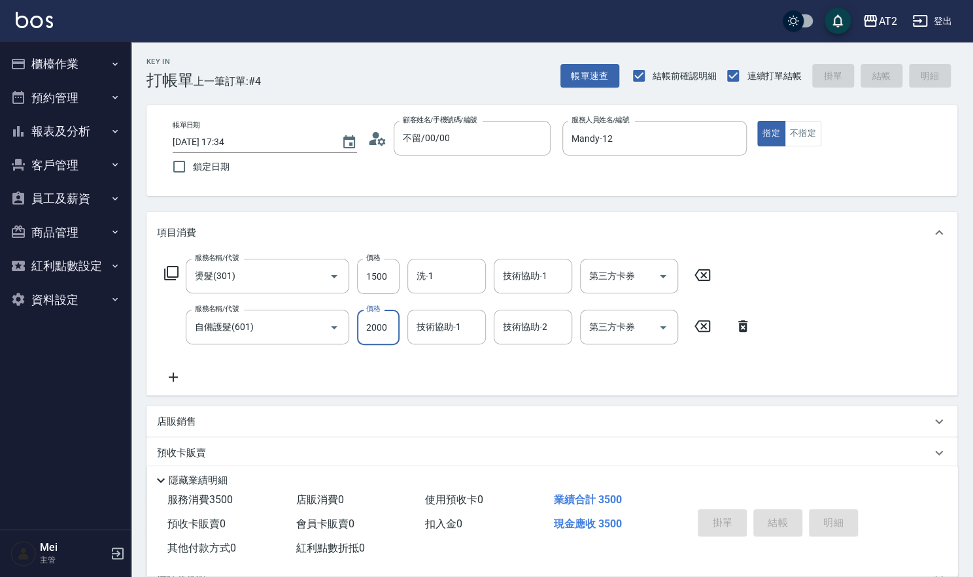
type input "0"
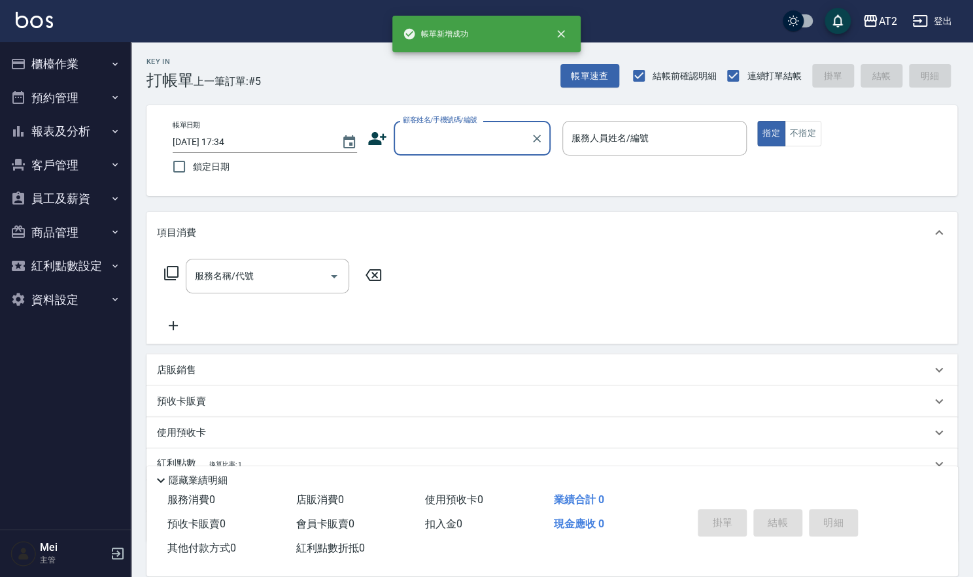
click at [437, 144] on input "顧客姓名/手機號碼/編號" at bounding box center [462, 138] width 126 height 23
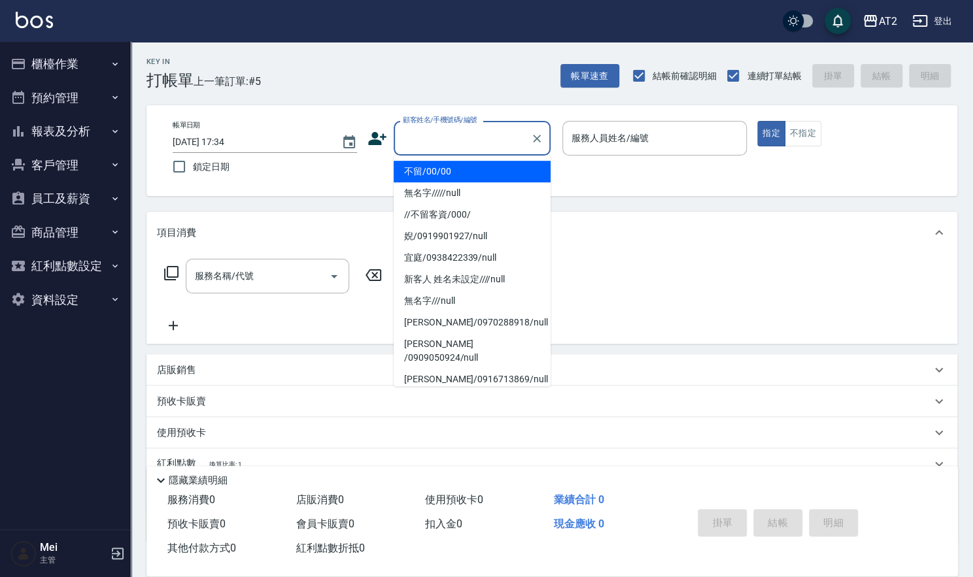
click at [437, 164] on li "不留/00/00" at bounding box center [472, 172] width 157 height 22
type input "不留/00/00"
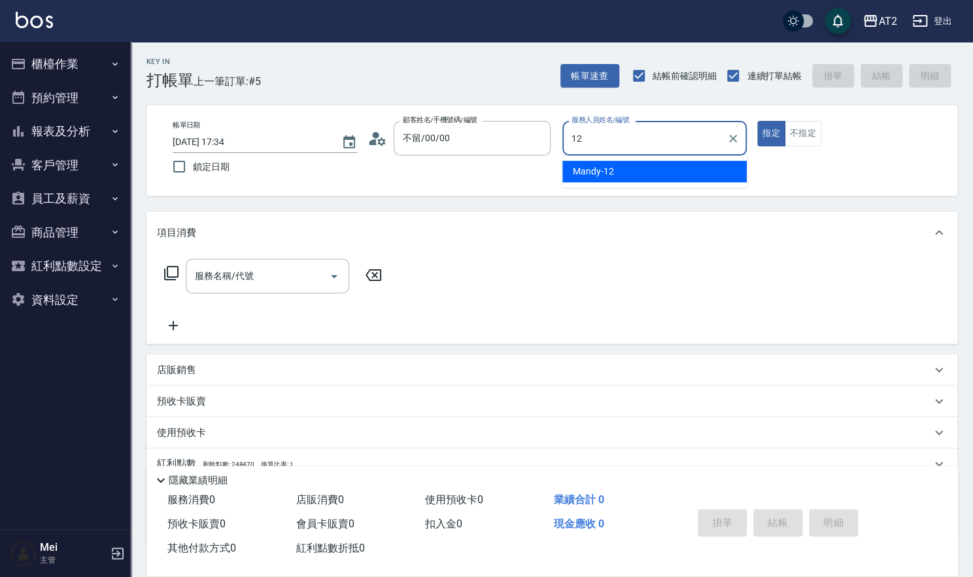
type input "Mandy-12"
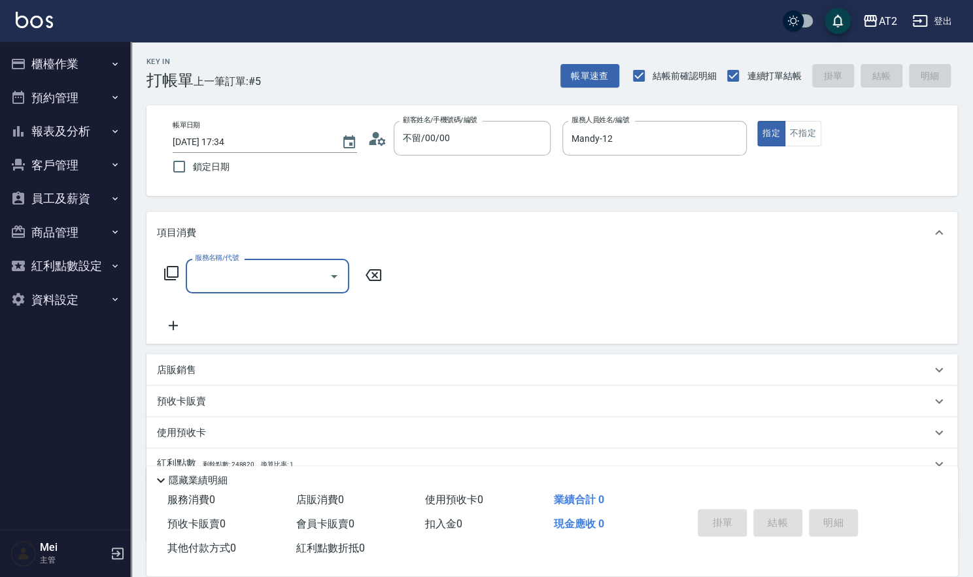
type input "5"
type input "301"
type input "150"
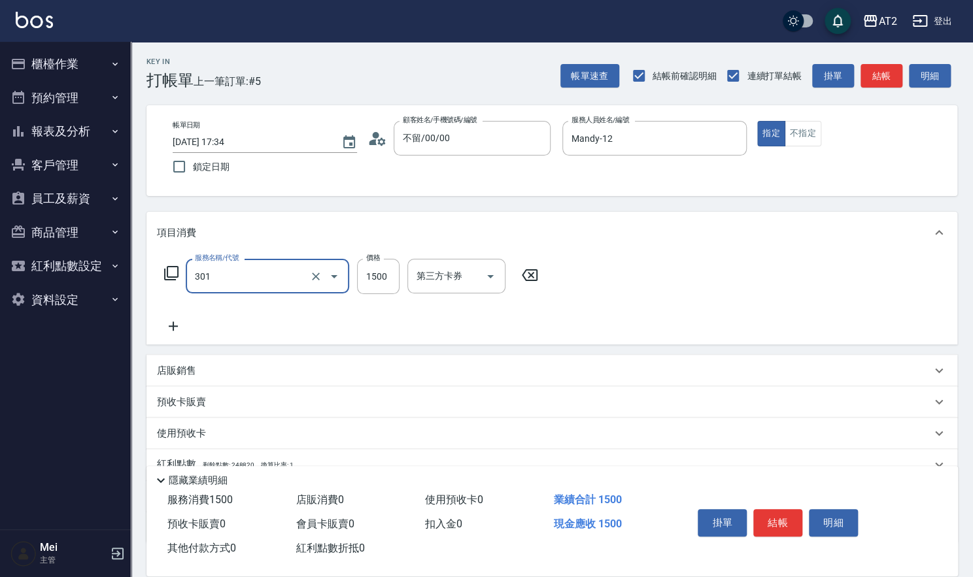
type input "燙髮(301)"
type input "0"
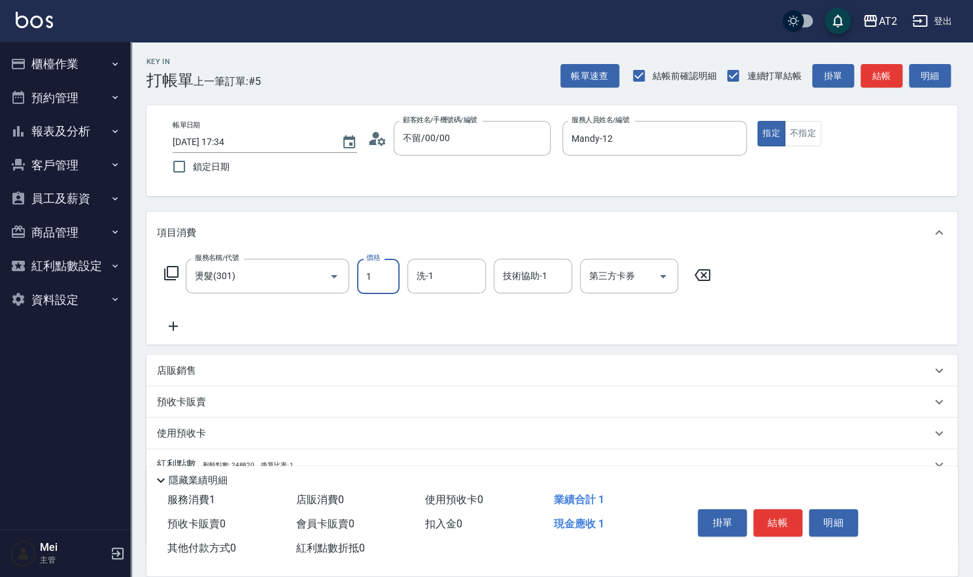
type input "15"
type input "10"
type input "150"
type input "1500"
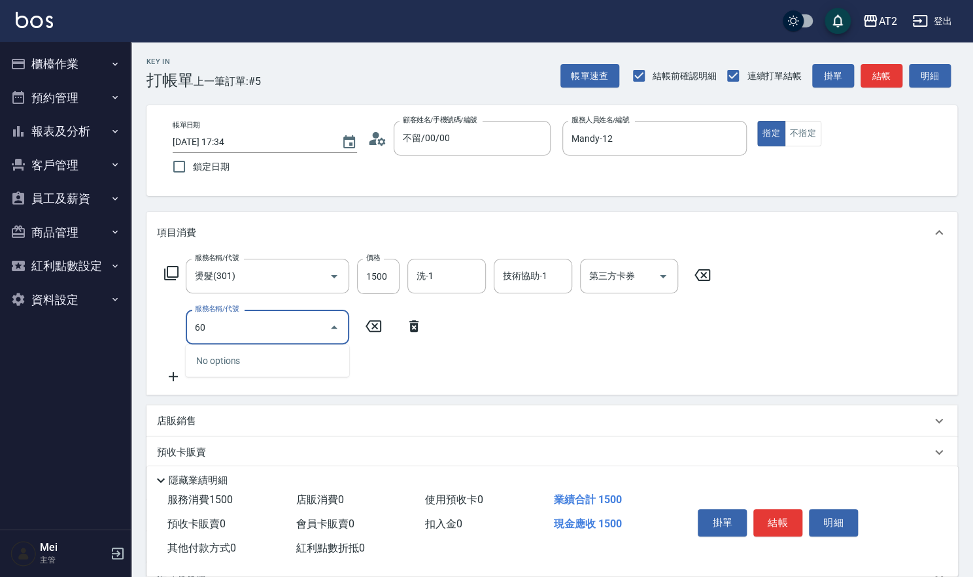
type input "601"
type input "250"
type input "自備護髮(601)"
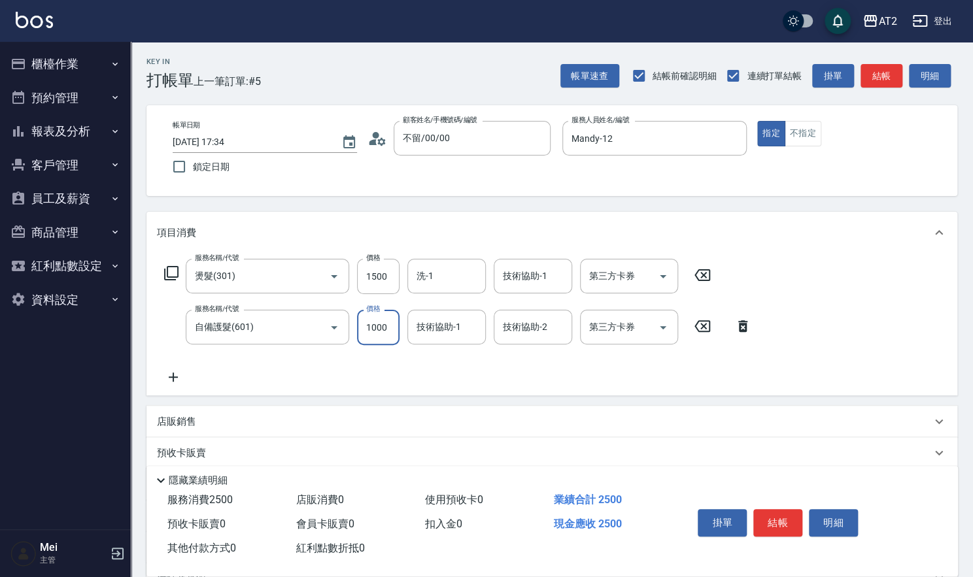
type input "150"
type input "20"
type input "170"
type input "2000"
type input "350"
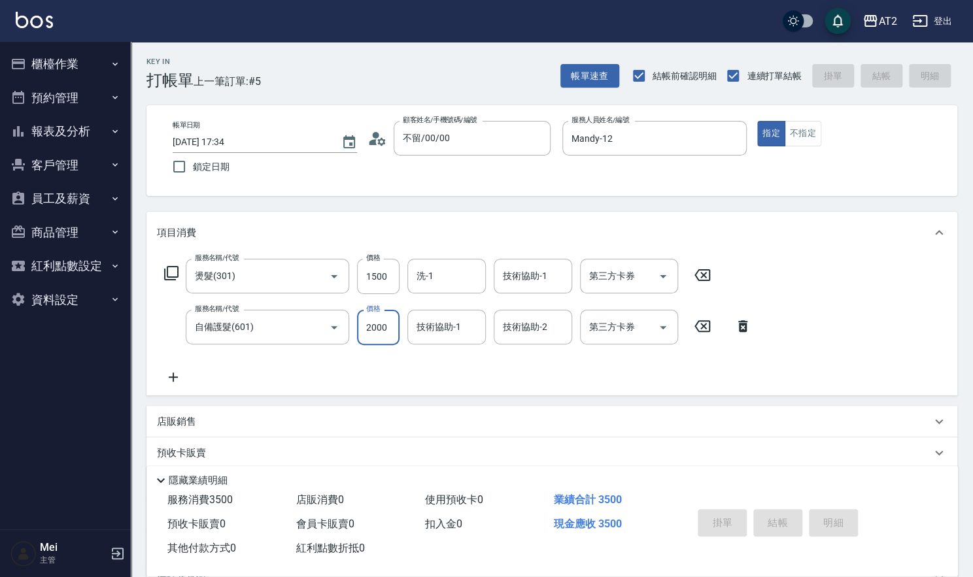
type input "0"
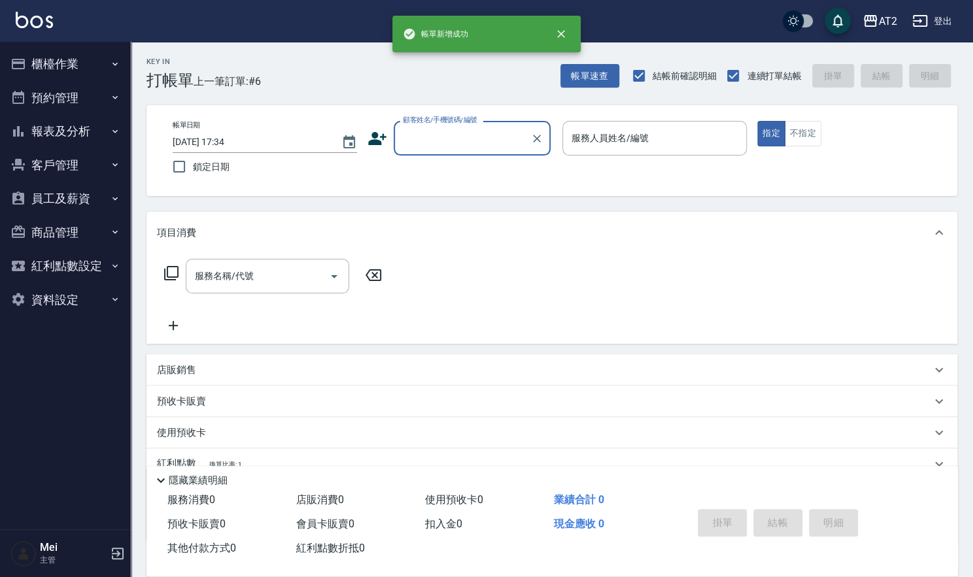
click at [440, 144] on input "顧客姓名/手機號碼/編號" at bounding box center [462, 138] width 126 height 23
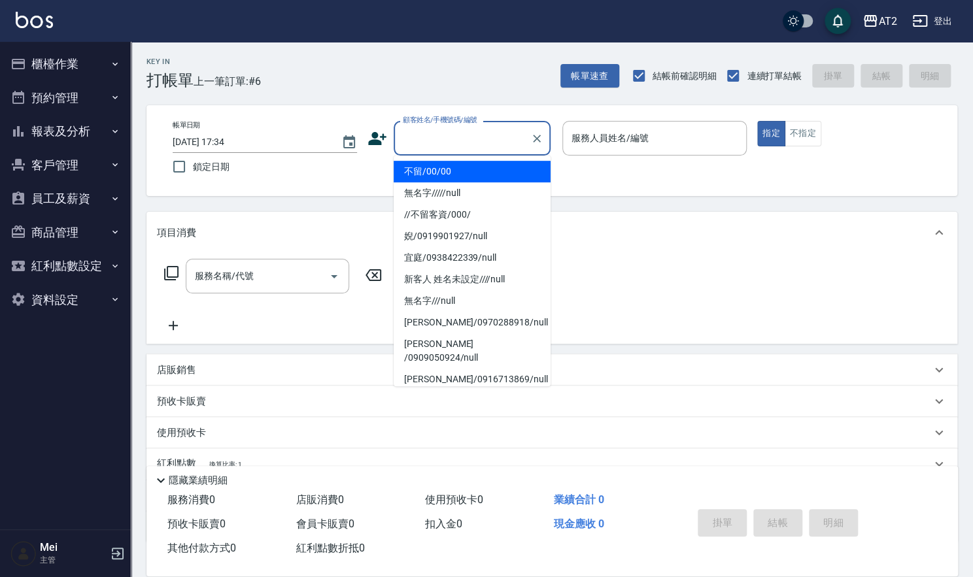
click at [436, 178] on li "不留/00/00" at bounding box center [472, 172] width 157 height 22
type input "不留/00/00"
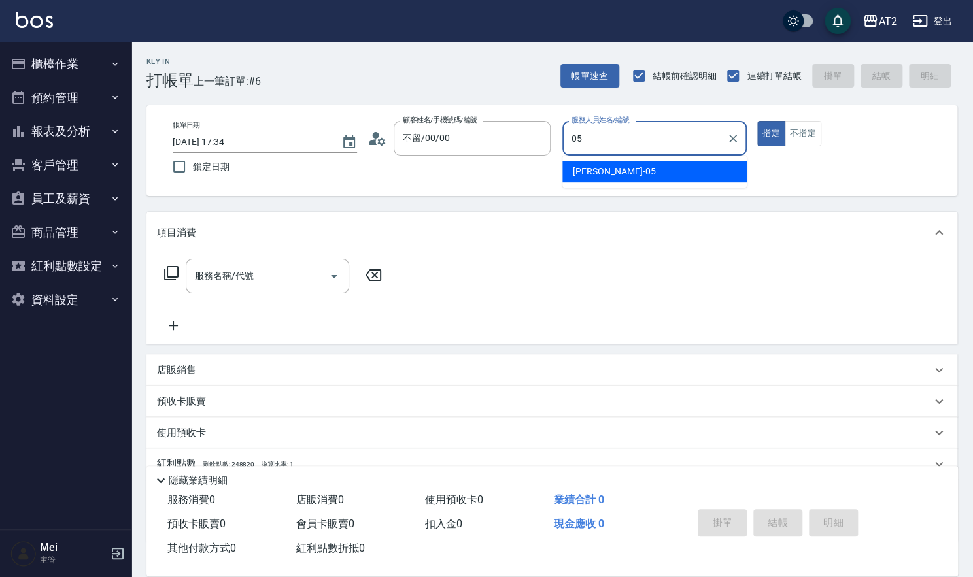
type input "Rebecca-05"
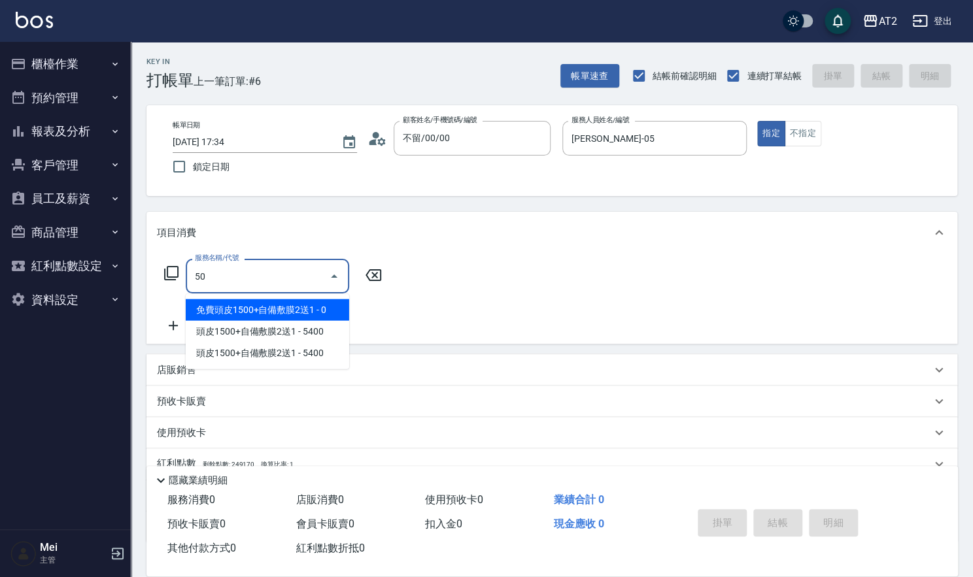
type input "501"
type input "100"
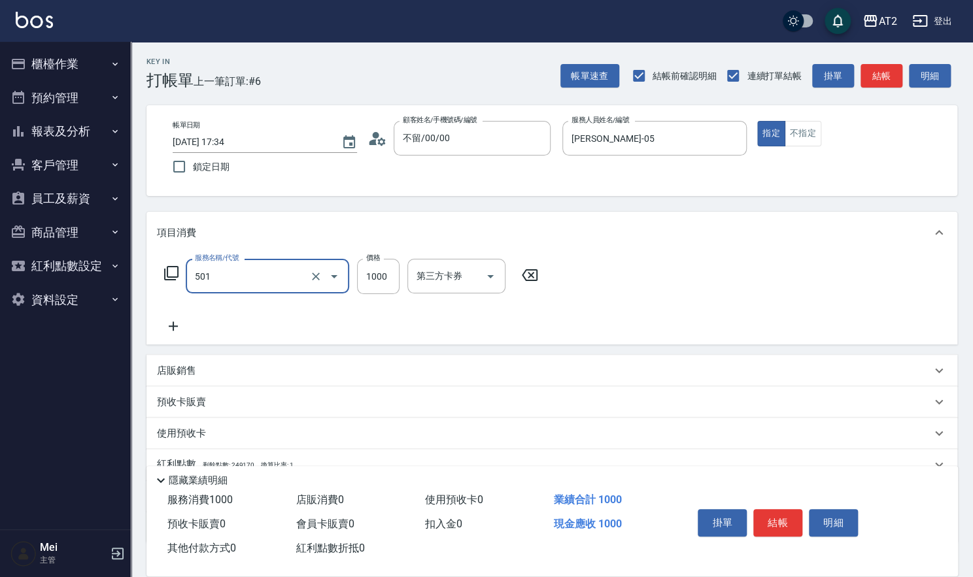
type input "染髮(501)"
type input "0"
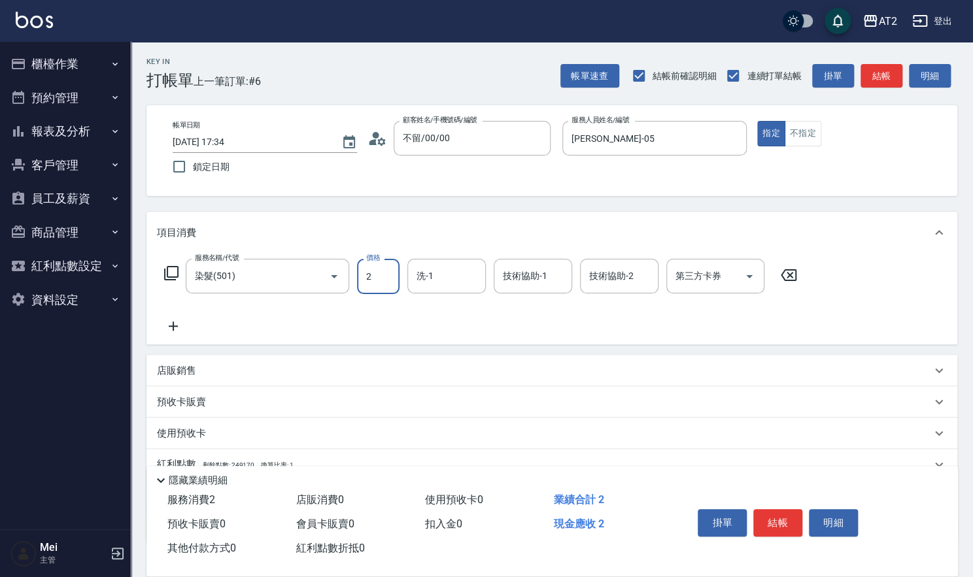
type input "29"
type input "20"
type input "298"
type input "290"
type input "2980"
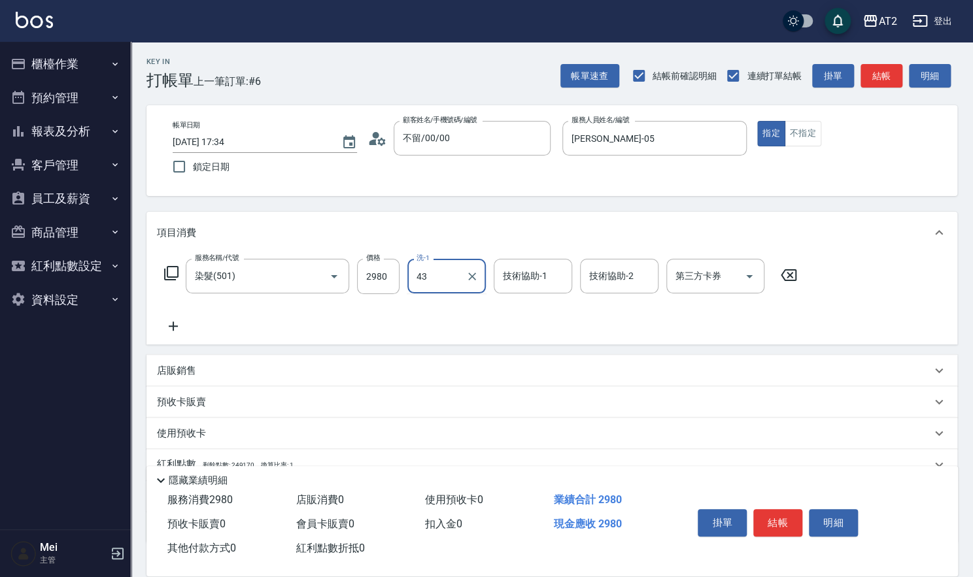
type input "小馨-43"
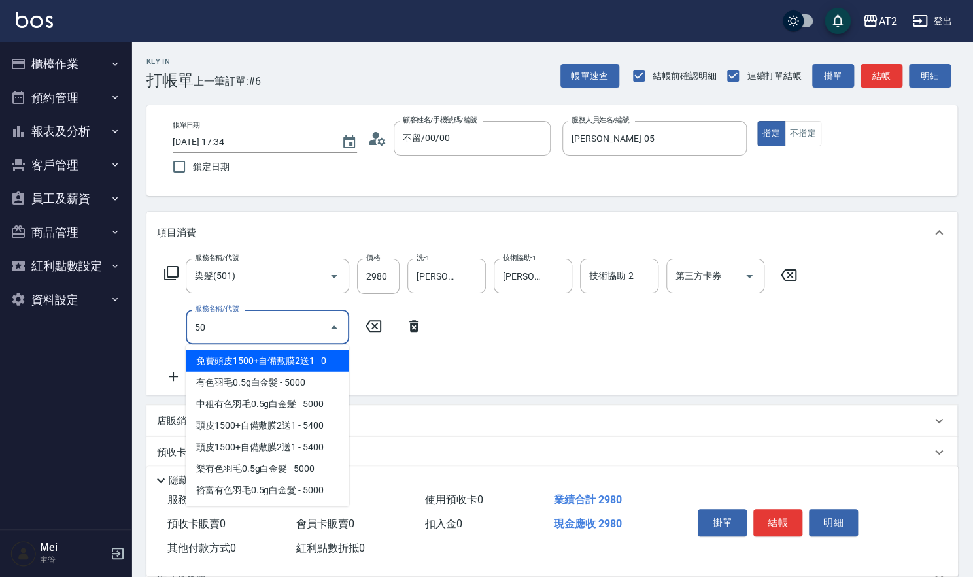
type input "502"
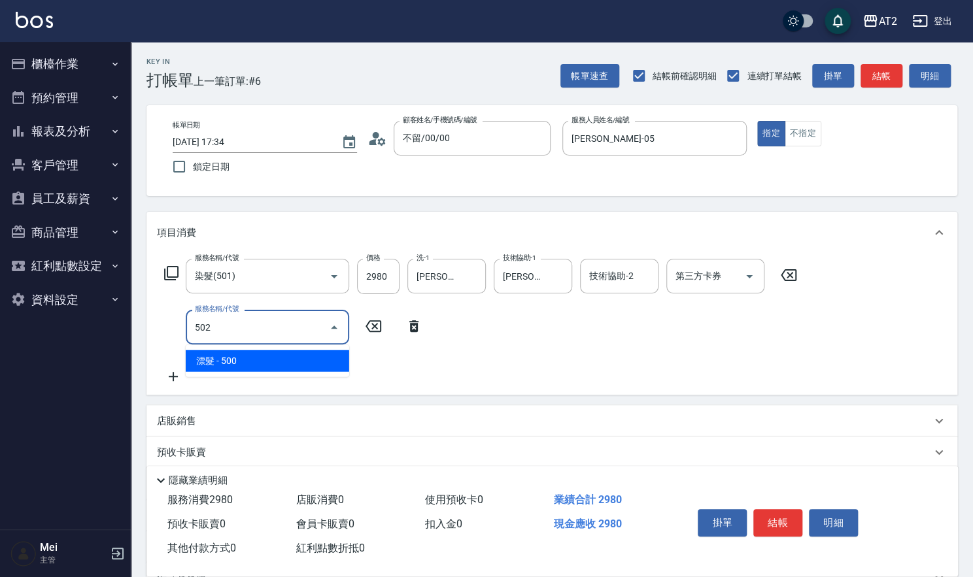
type input "340"
type input "漂髮(502)"
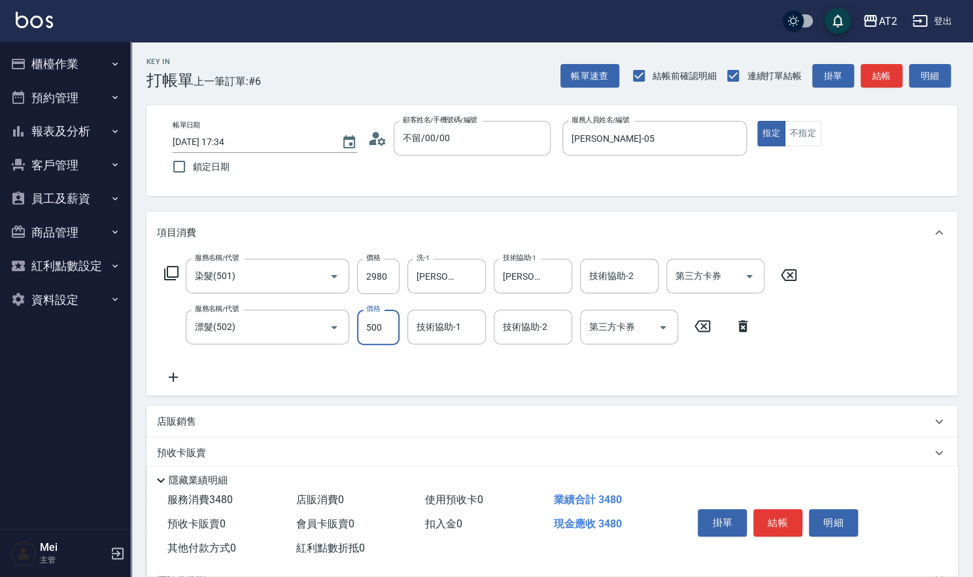
type input "290"
type input "0"
type input "小馨-43"
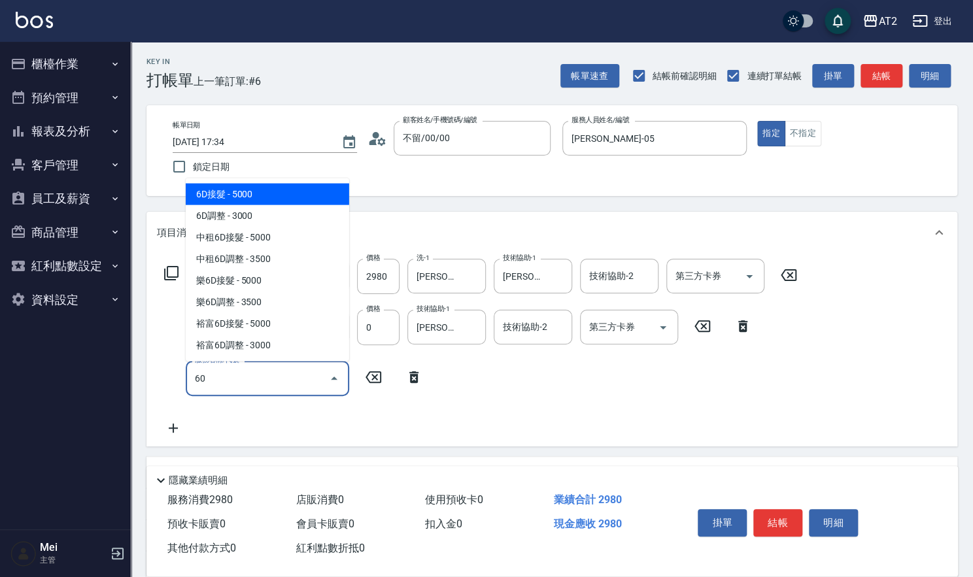
type input "601"
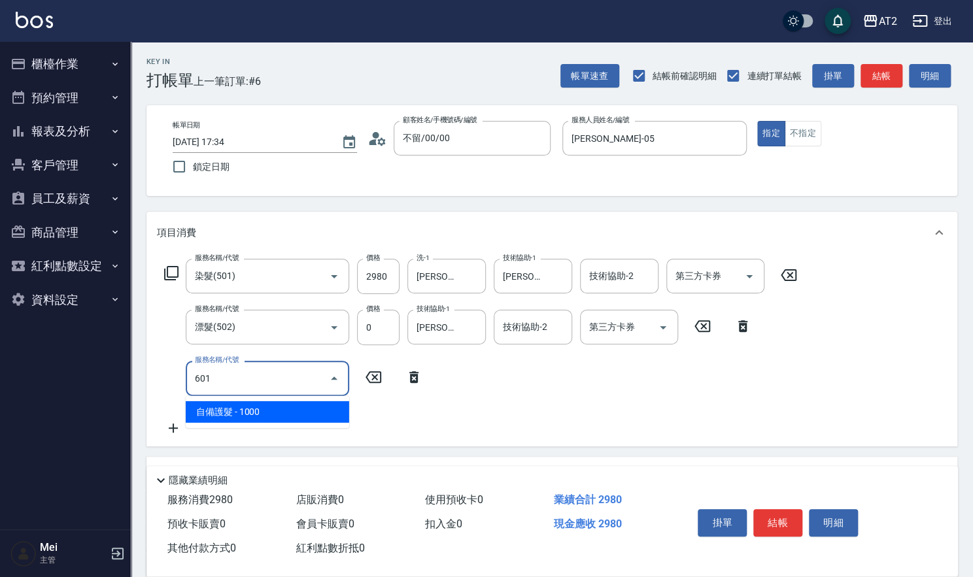
type input "390"
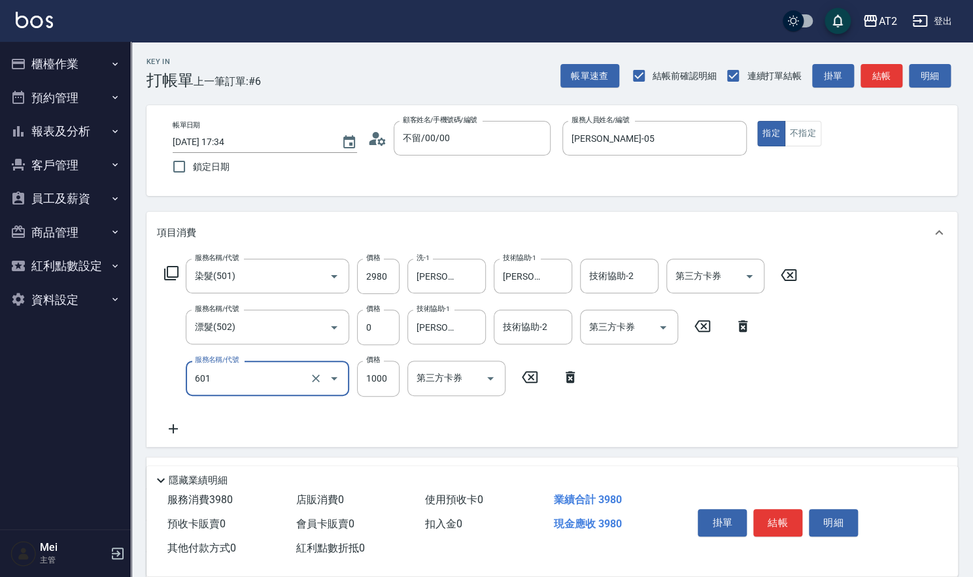
type input "自備護髮(601)"
type input "290"
type input "3"
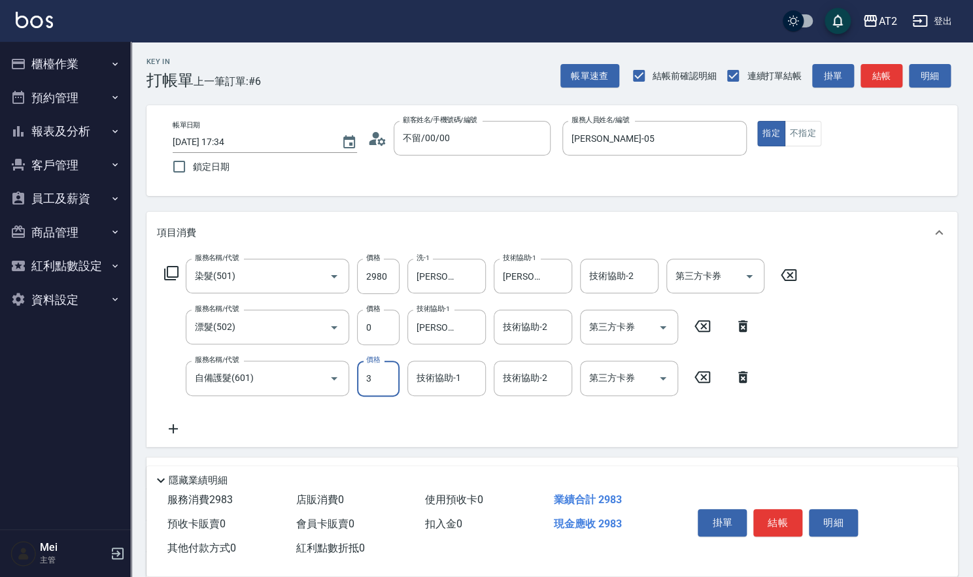
type input "300"
type input "320"
type input "3000"
type input "590"
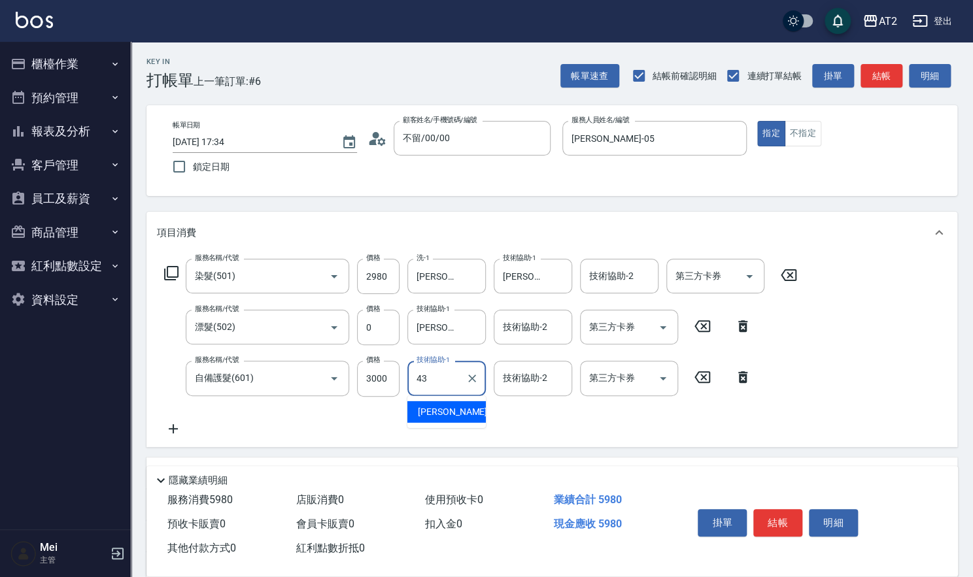
type input "小馨-43"
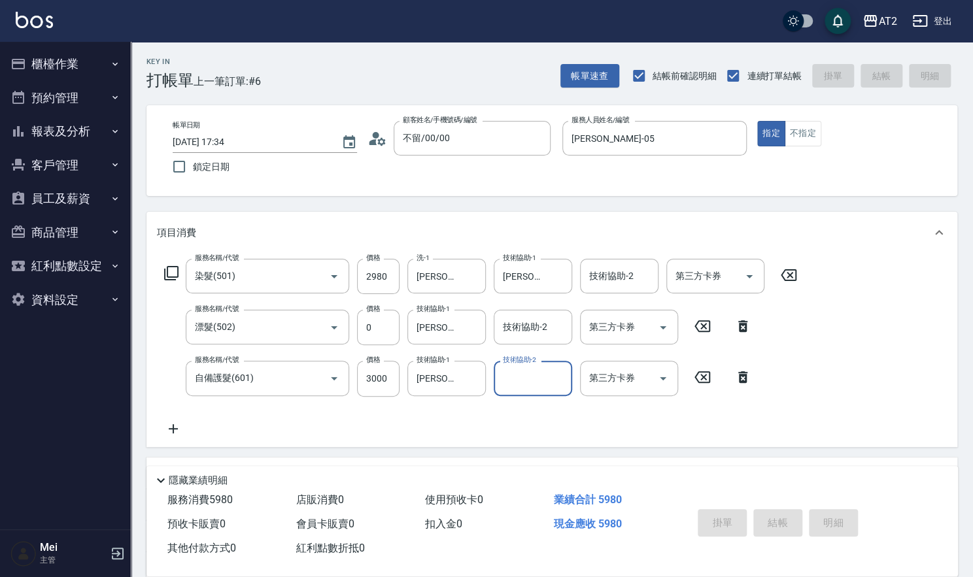
type input "0"
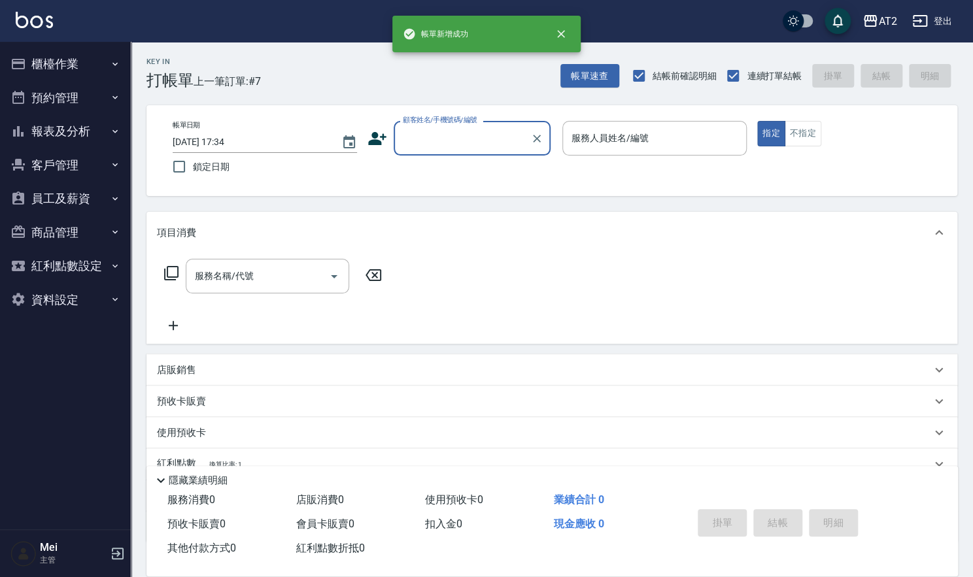
click at [421, 148] on input "顧客姓名/手機號碼/編號" at bounding box center [462, 138] width 126 height 23
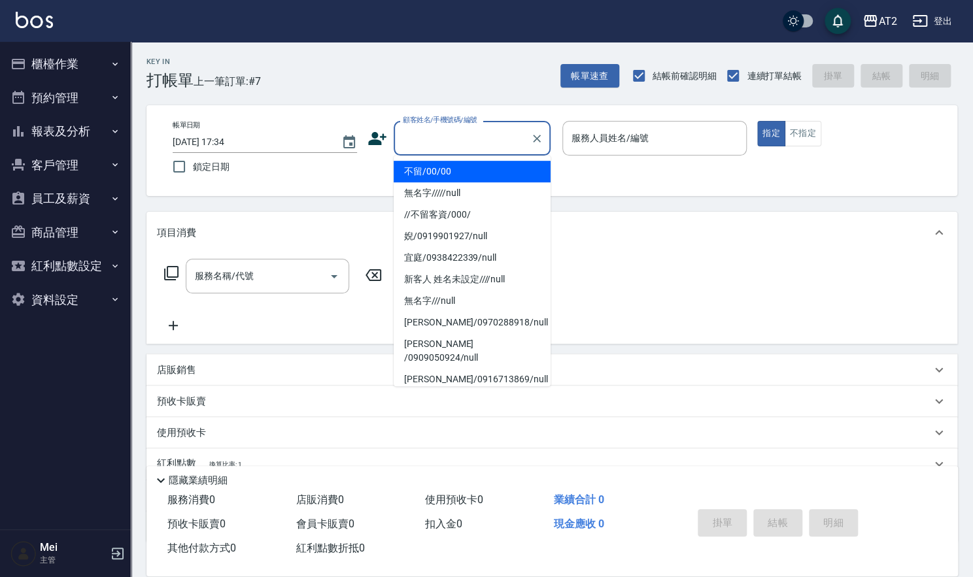
click at [420, 165] on li "不留/00/00" at bounding box center [472, 172] width 157 height 22
type input "不留/00/00"
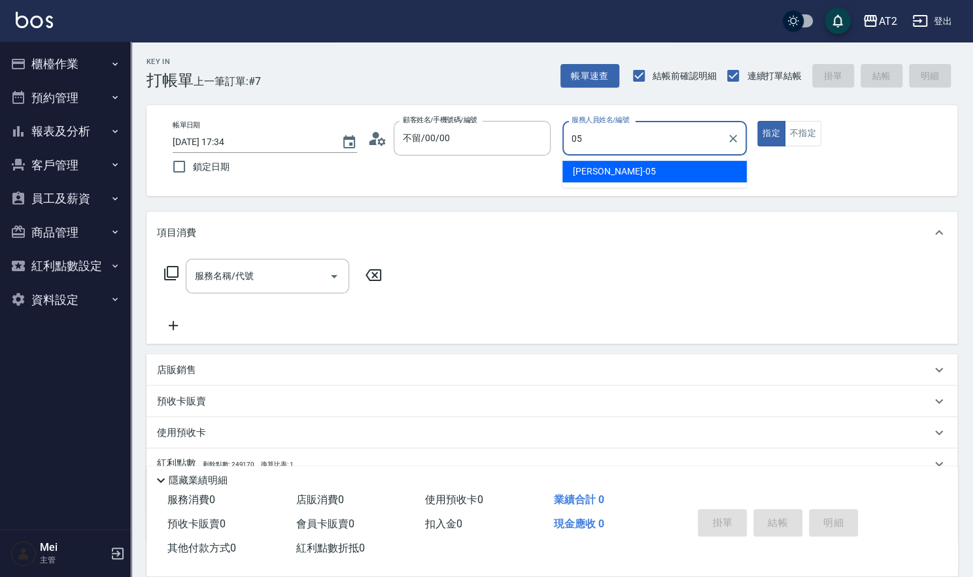
type input "Rebecca-05"
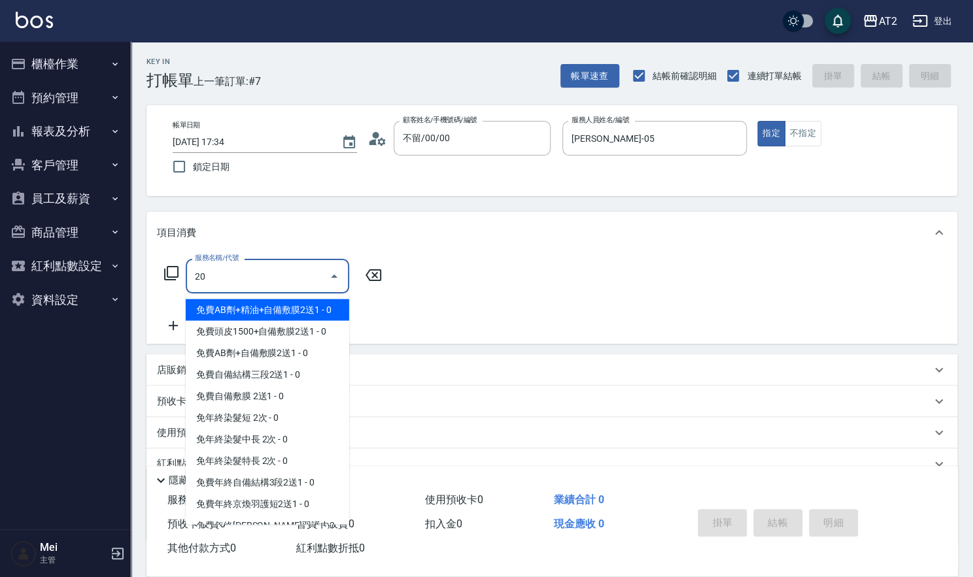
type input "201"
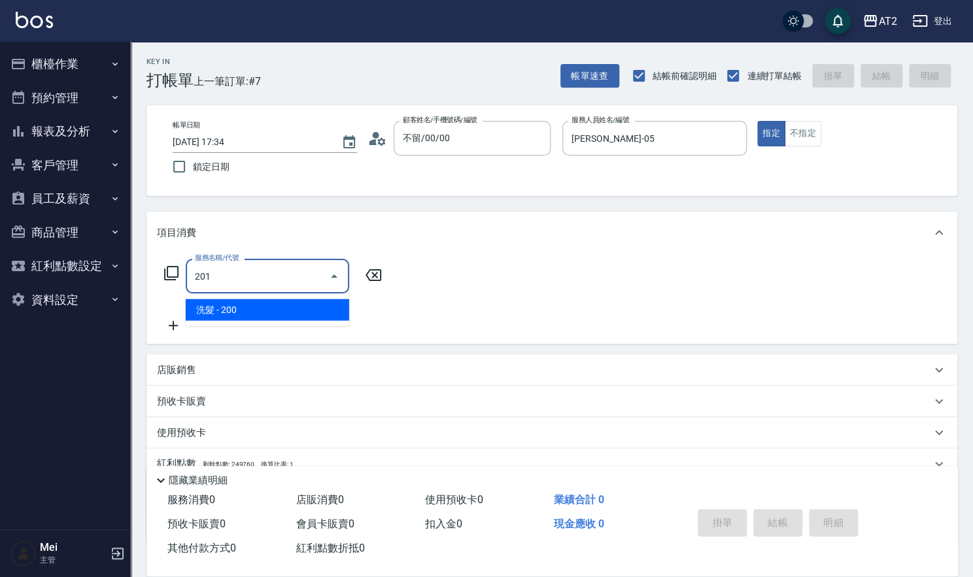
type input "20"
type input "洗髮(201)"
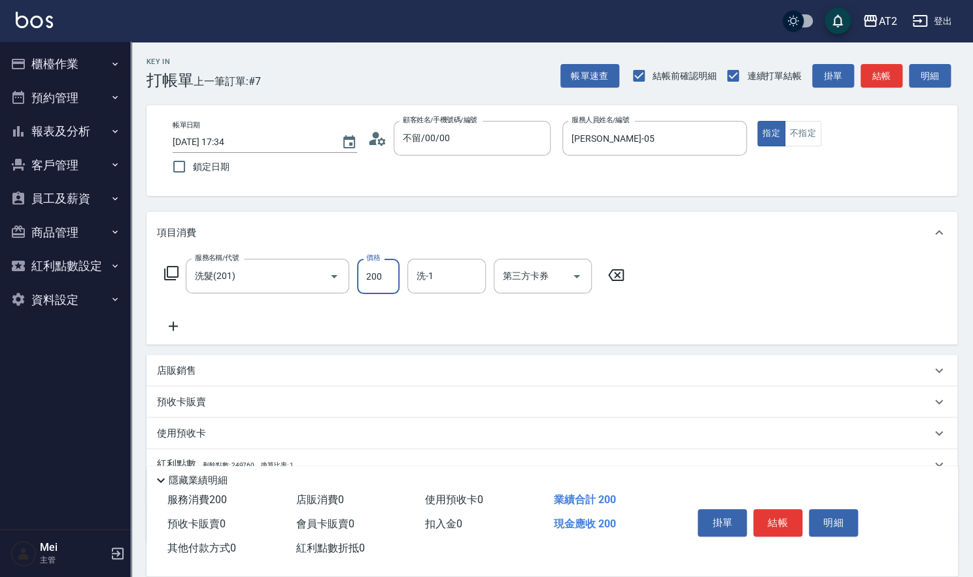
type input "0"
type input "30"
type input "300"
type input "小馨-43"
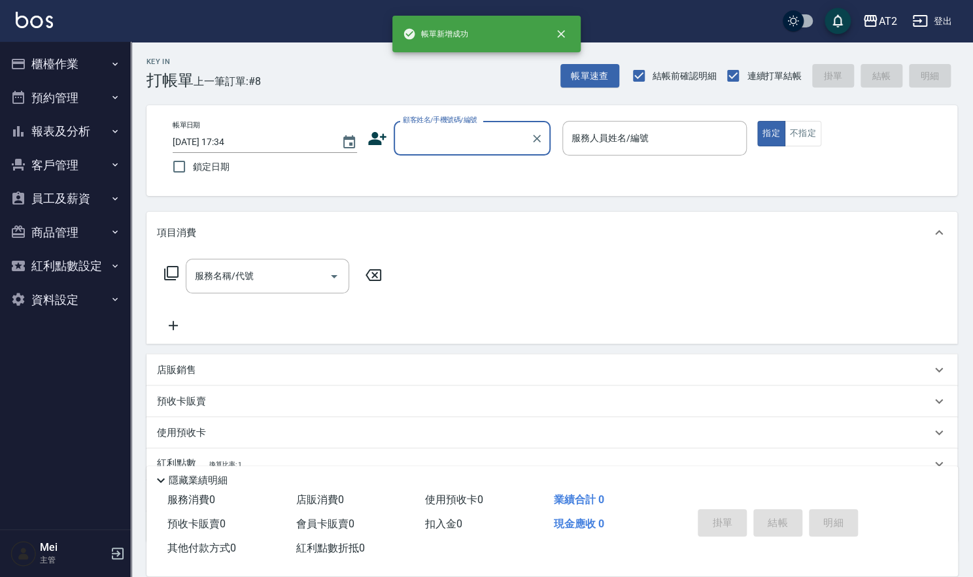
click at [430, 154] on div "顧客姓名/手機號碼/編號" at bounding box center [472, 138] width 157 height 35
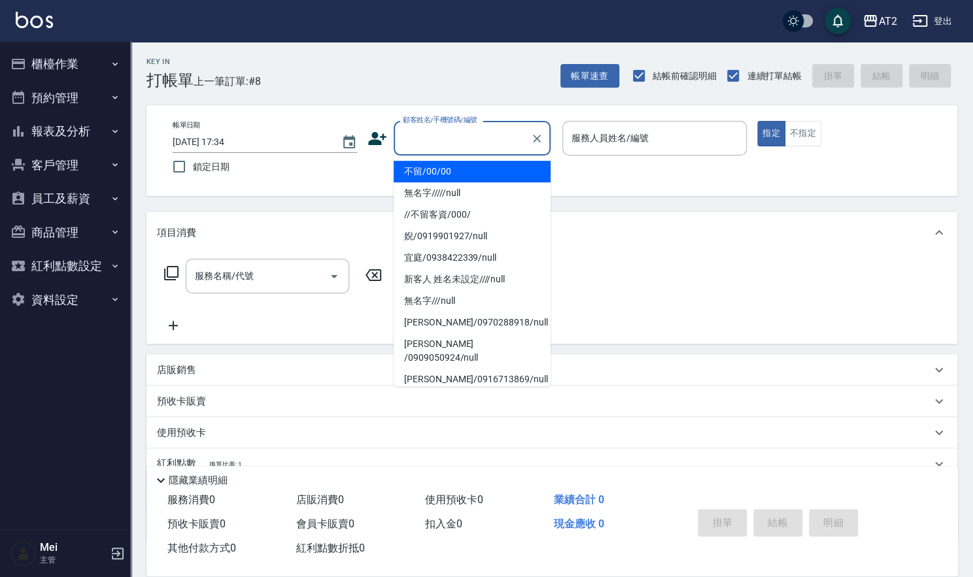
click at [427, 168] on li "不留/00/00" at bounding box center [472, 172] width 157 height 22
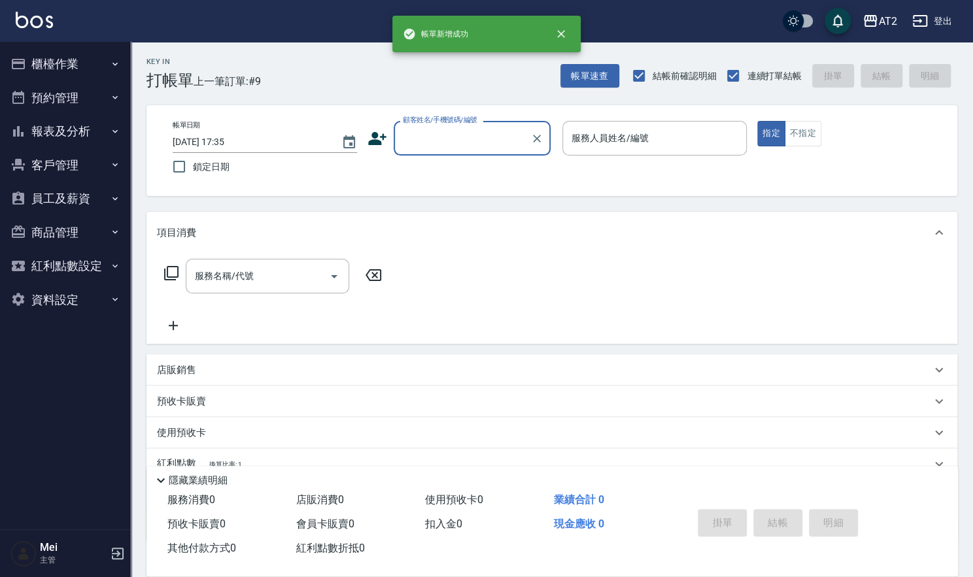
click at [428, 149] on div "顧客姓名/手機號碼/編號" at bounding box center [472, 138] width 157 height 35
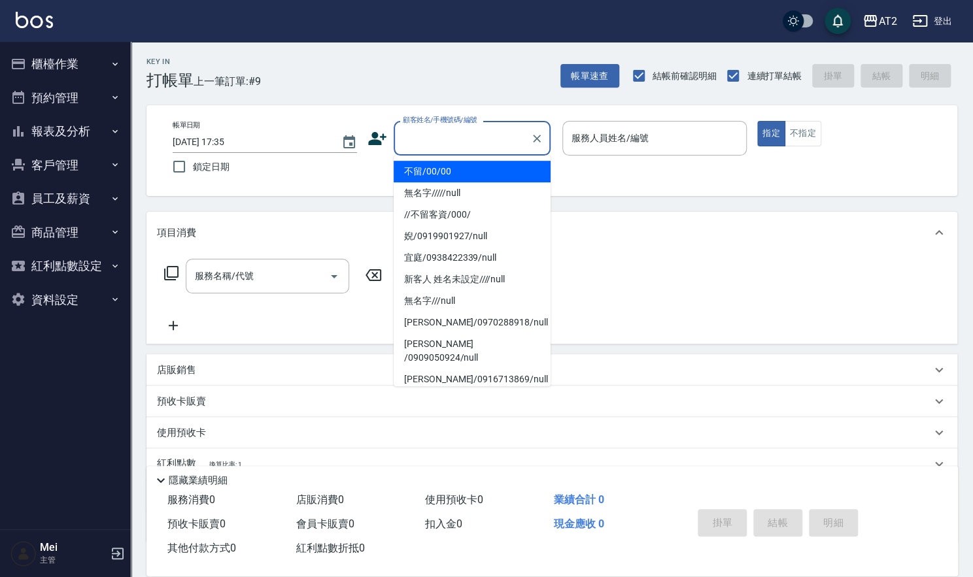
click at [432, 169] on li "不留/00/00" at bounding box center [472, 172] width 157 height 22
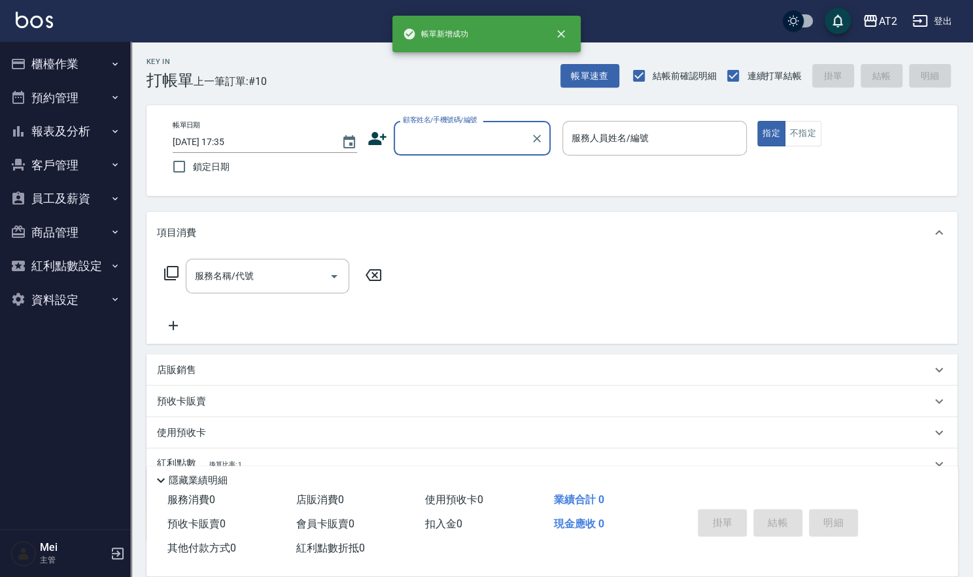
click at [81, 132] on button "報表及分析" at bounding box center [65, 131] width 120 height 34
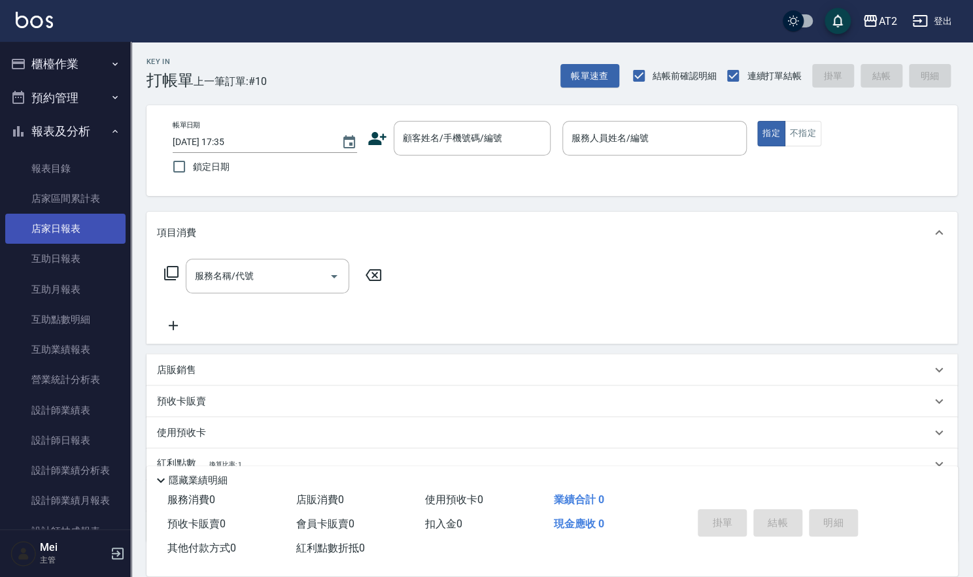
click at [33, 228] on link "店家日報表" at bounding box center [65, 229] width 120 height 30
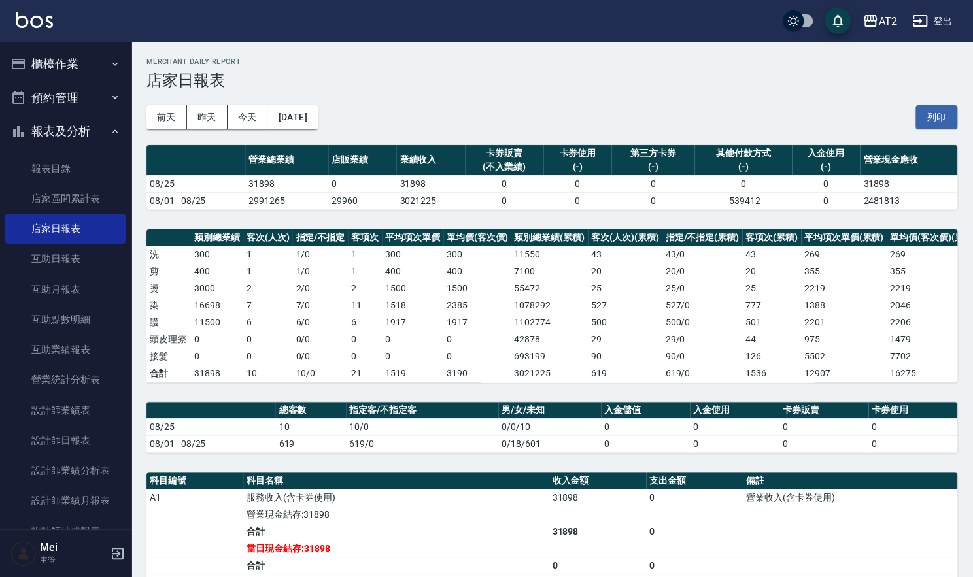
scroll to position [246, 0]
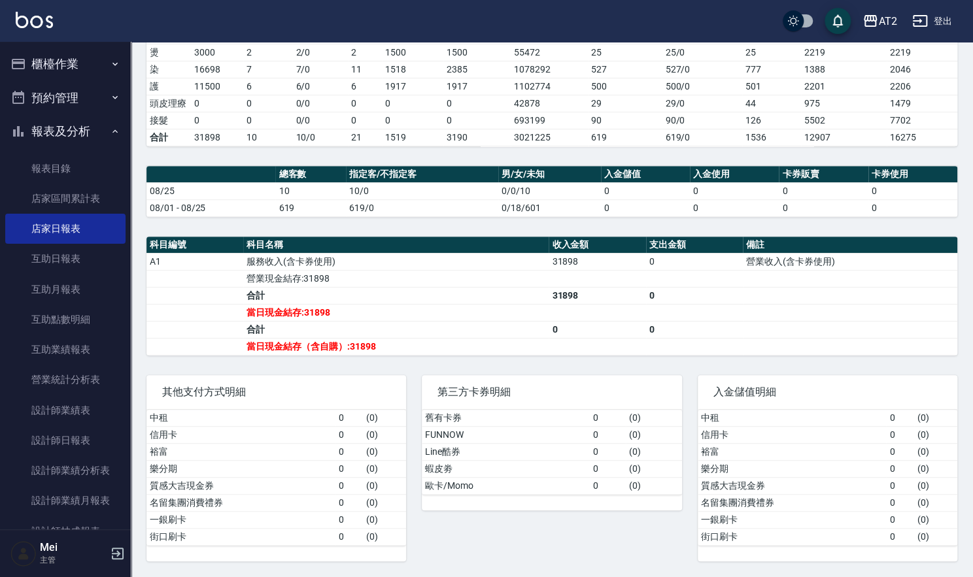
click at [535, 44] on td "55472" at bounding box center [549, 52] width 77 height 17
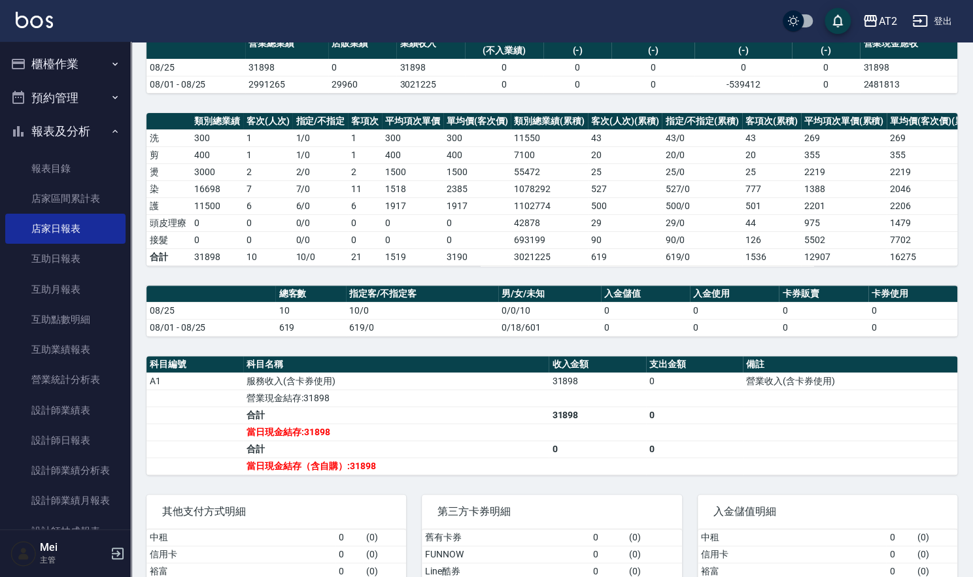
scroll to position [0, 0]
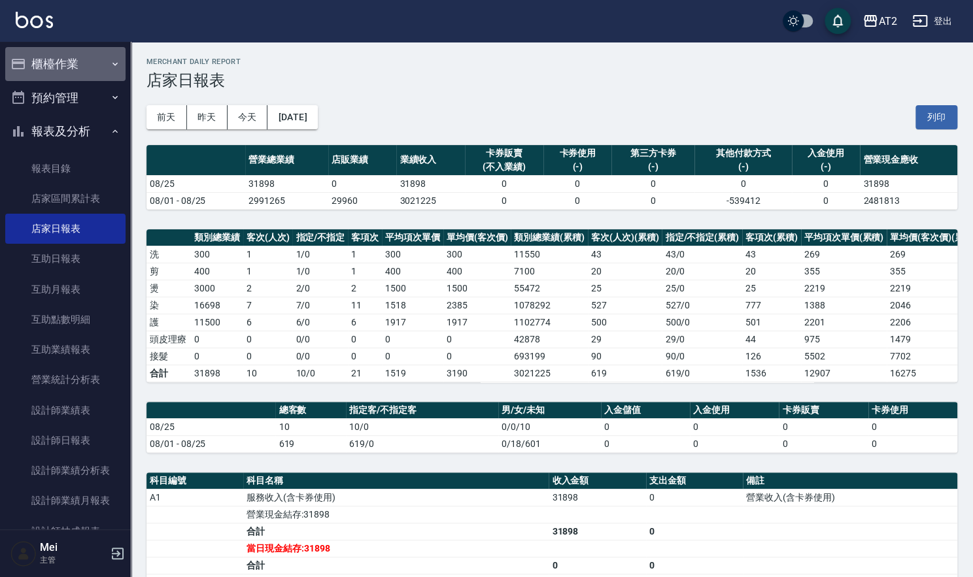
click at [65, 53] on button "櫃檯作業" at bounding box center [65, 64] width 120 height 34
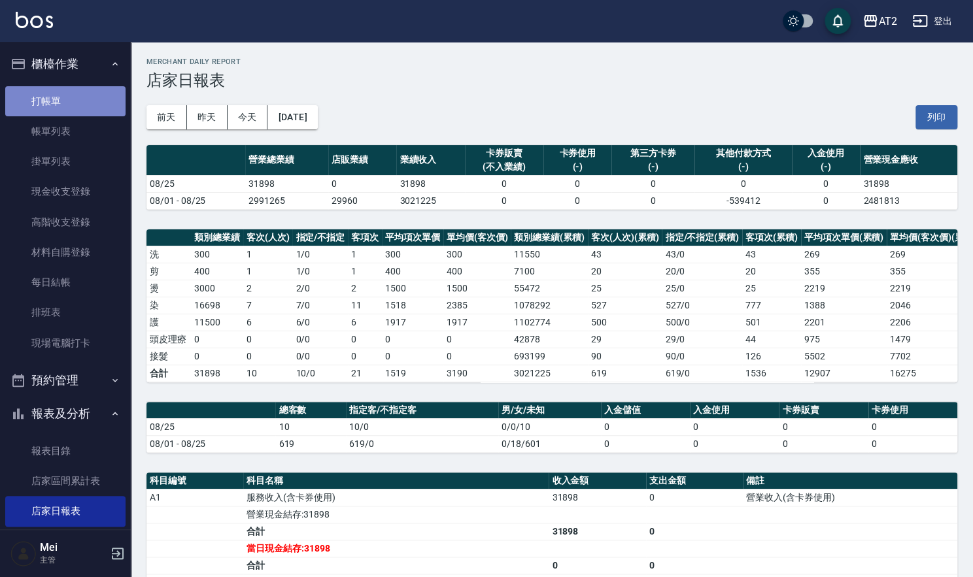
click at [71, 110] on link "打帳單" at bounding box center [65, 101] width 120 height 30
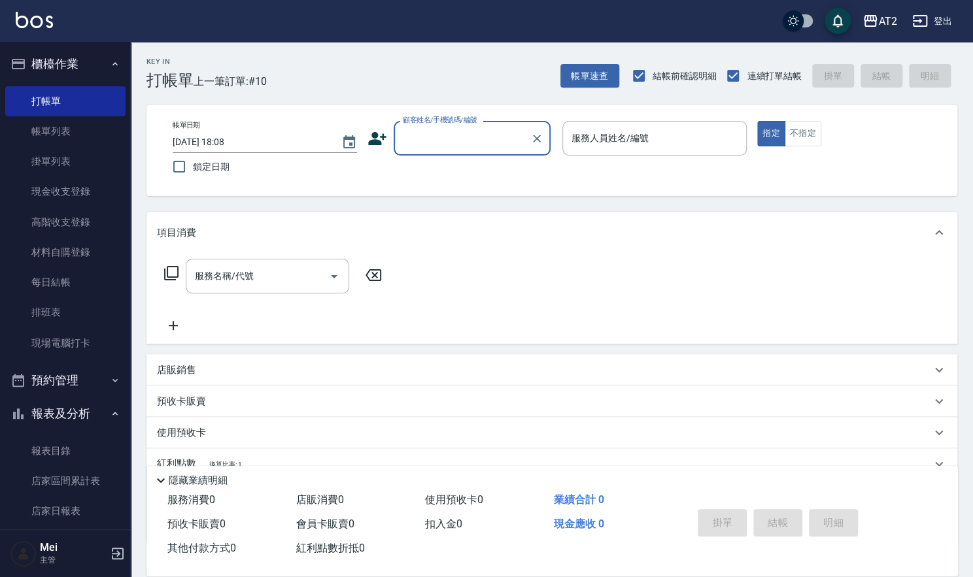
click at [458, 128] on input "顧客姓名/手機號碼/編號" at bounding box center [462, 138] width 126 height 23
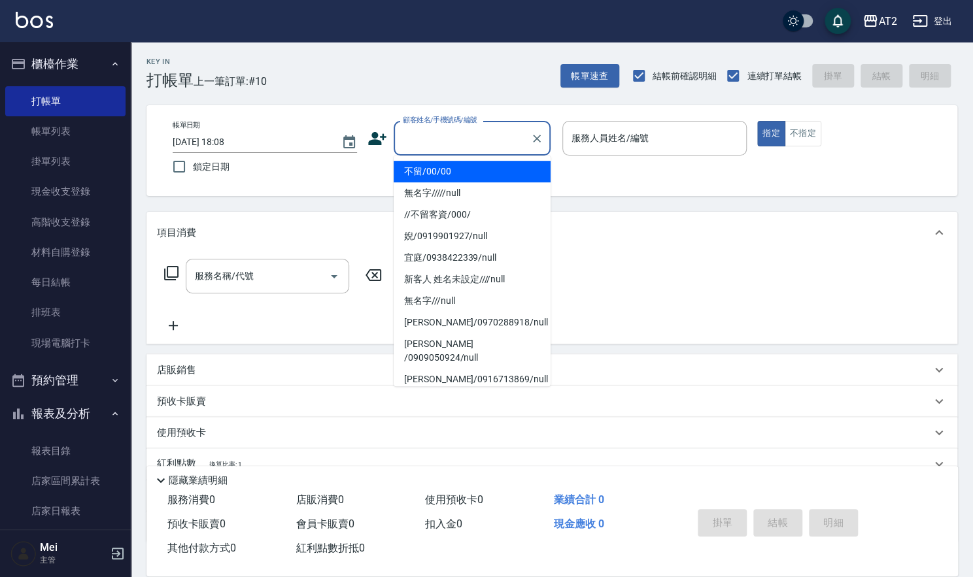
click at [445, 171] on li "不留/00/00" at bounding box center [472, 172] width 157 height 22
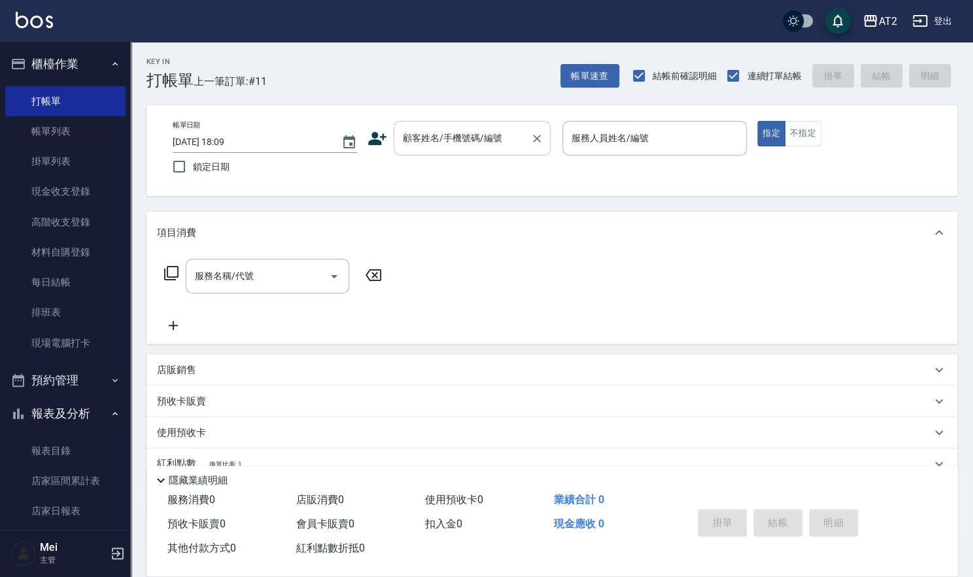
click at [470, 146] on input "顧客姓名/手機號碼/編號" at bounding box center [462, 138] width 126 height 23
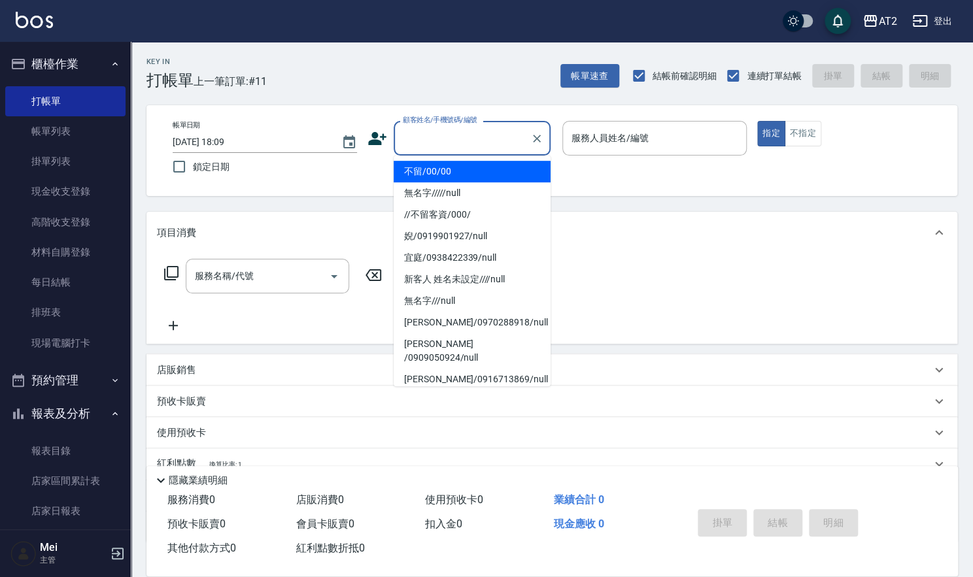
click at [466, 177] on li "不留/00/00" at bounding box center [472, 172] width 157 height 22
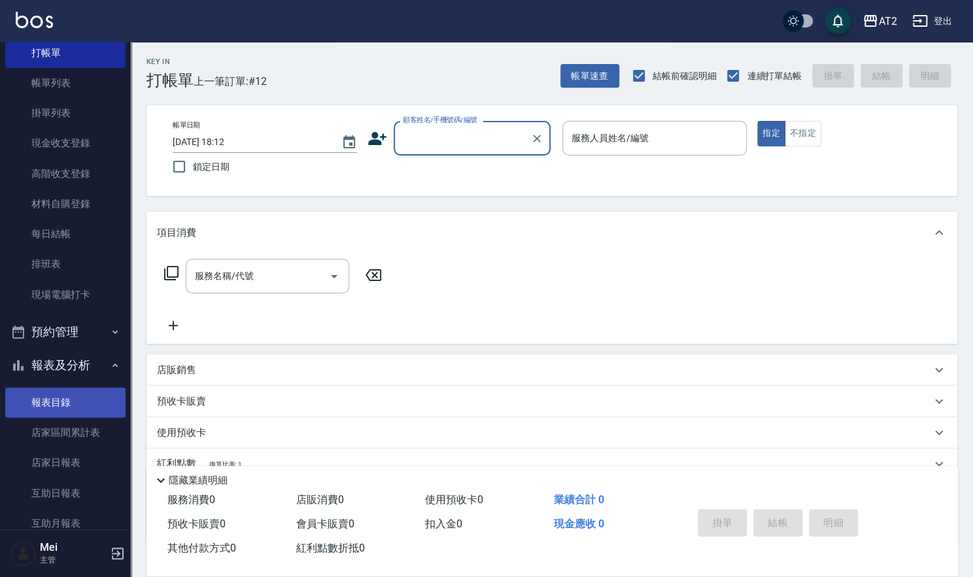
scroll to position [73, 0]
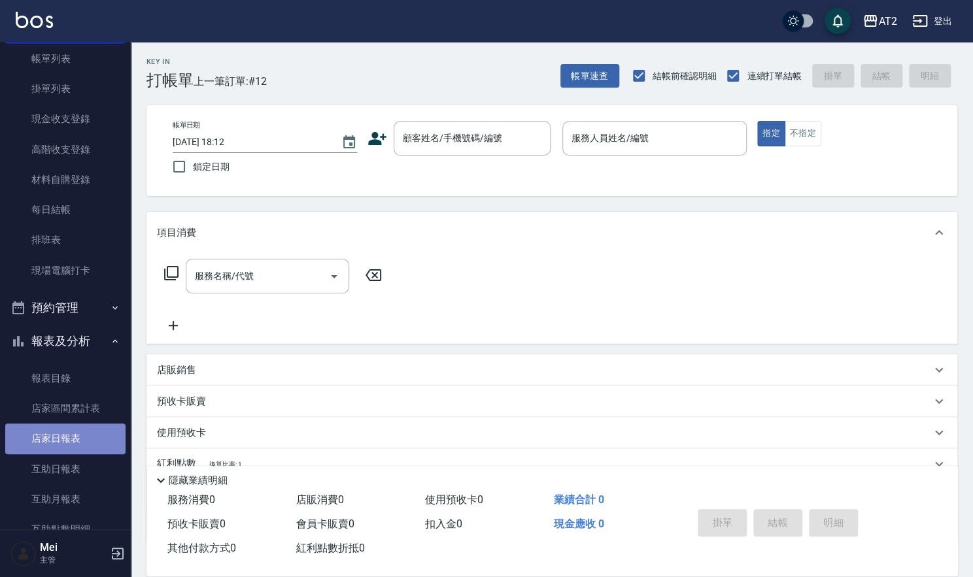
click at [88, 445] on link "店家日報表" at bounding box center [65, 439] width 120 height 30
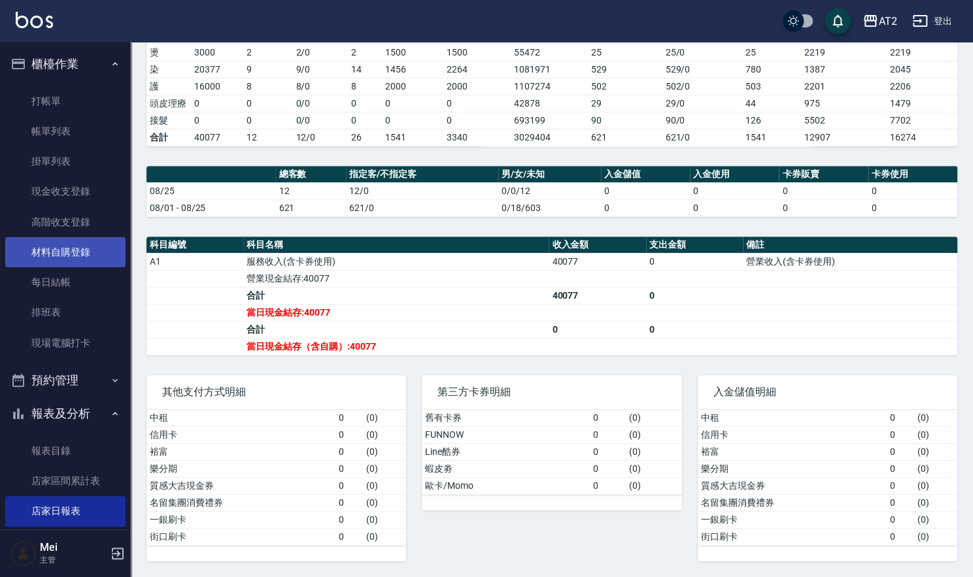
click at [92, 252] on link "材料自購登錄" at bounding box center [65, 252] width 120 height 30
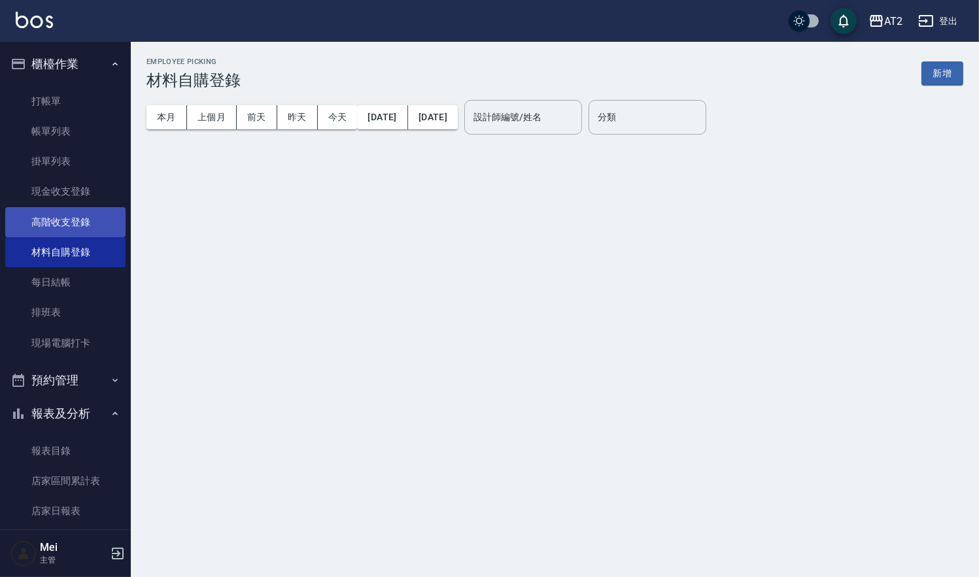
click at [51, 227] on link "高階收支登錄" at bounding box center [65, 222] width 120 height 30
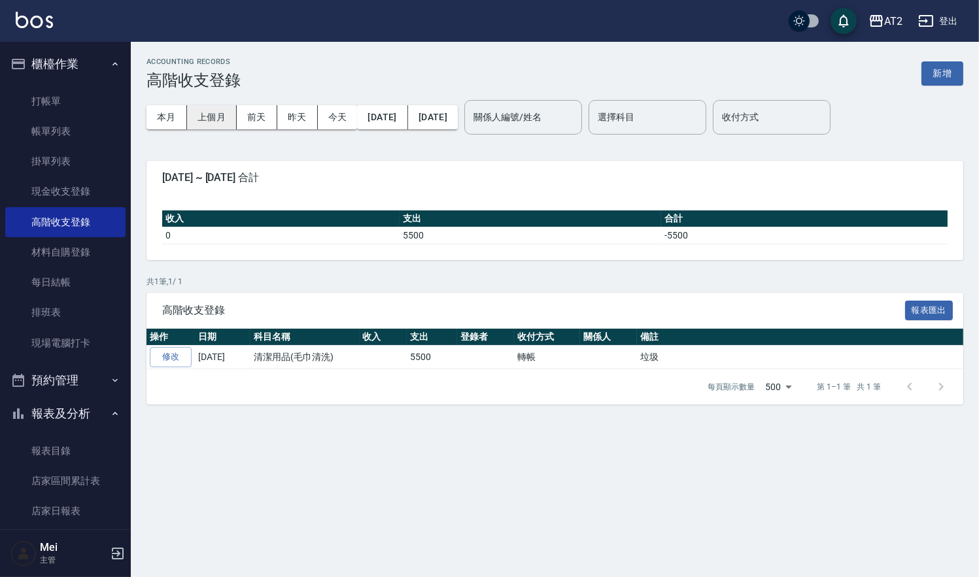
click at [201, 113] on button "上個月" at bounding box center [212, 117] width 50 height 24
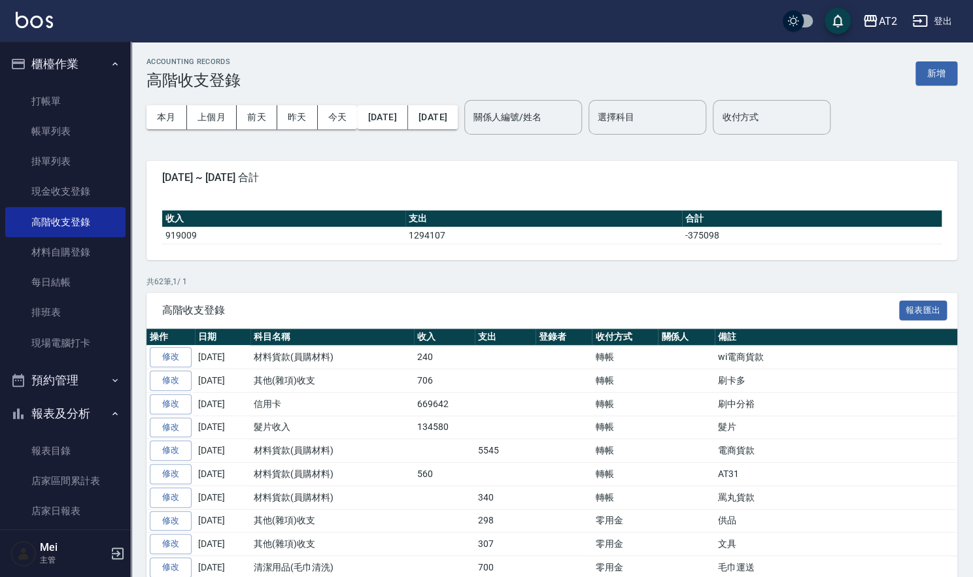
click at [540, 218] on th "支出" at bounding box center [543, 219] width 277 height 17
click at [165, 125] on button "本月" at bounding box center [166, 117] width 41 height 24
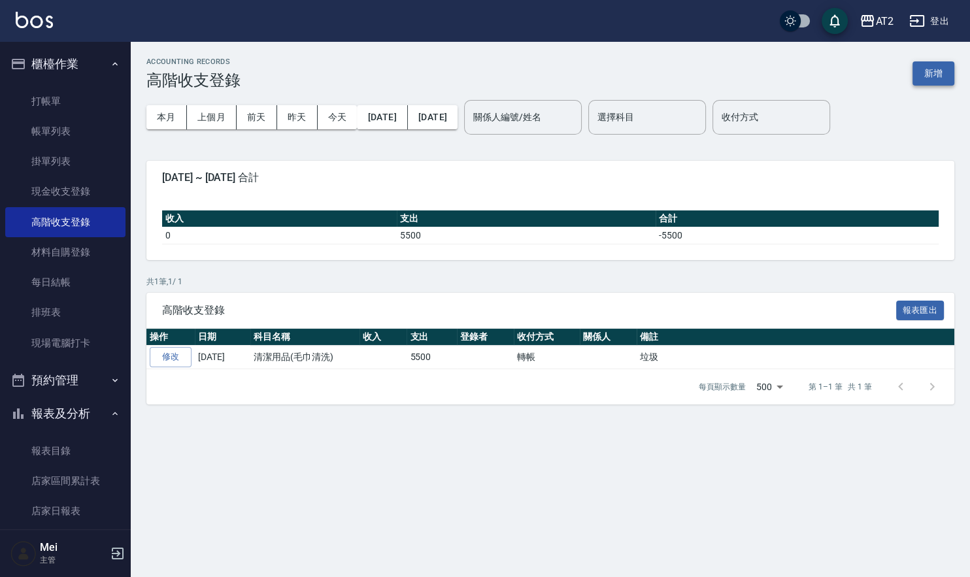
click at [947, 66] on button "新增" at bounding box center [934, 73] width 42 height 24
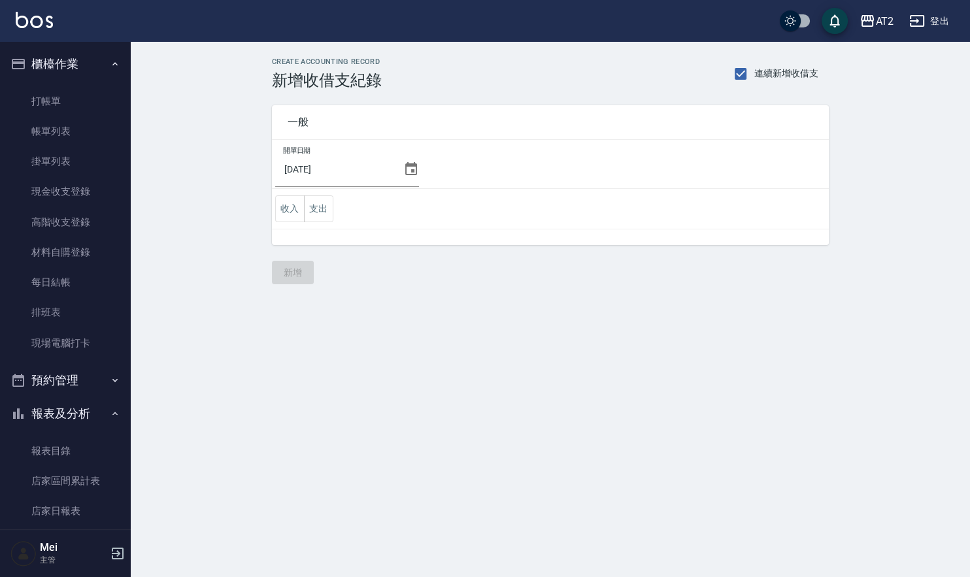
click at [367, 172] on input "[DATE]" at bounding box center [336, 169] width 123 height 35
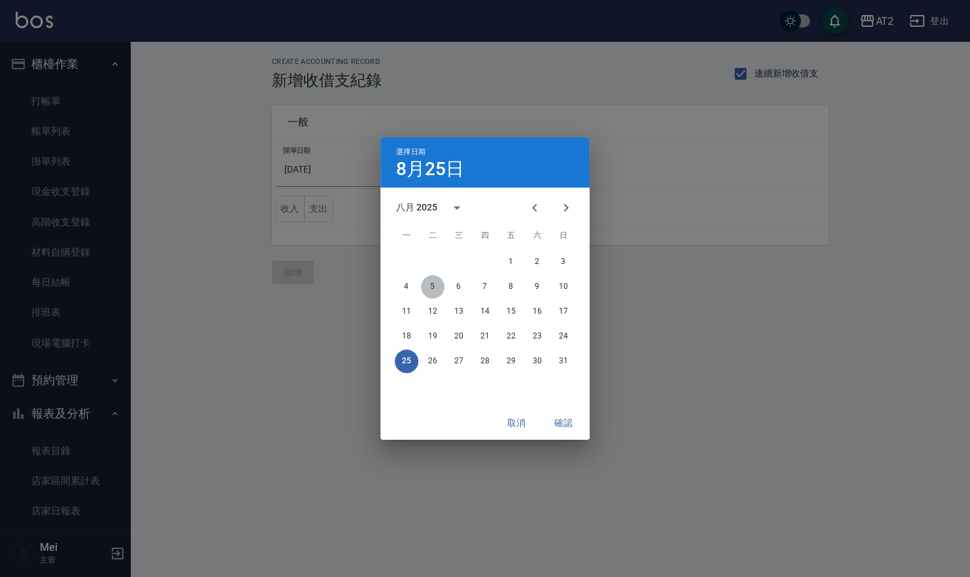
click at [432, 286] on button "5" at bounding box center [433, 287] width 24 height 24
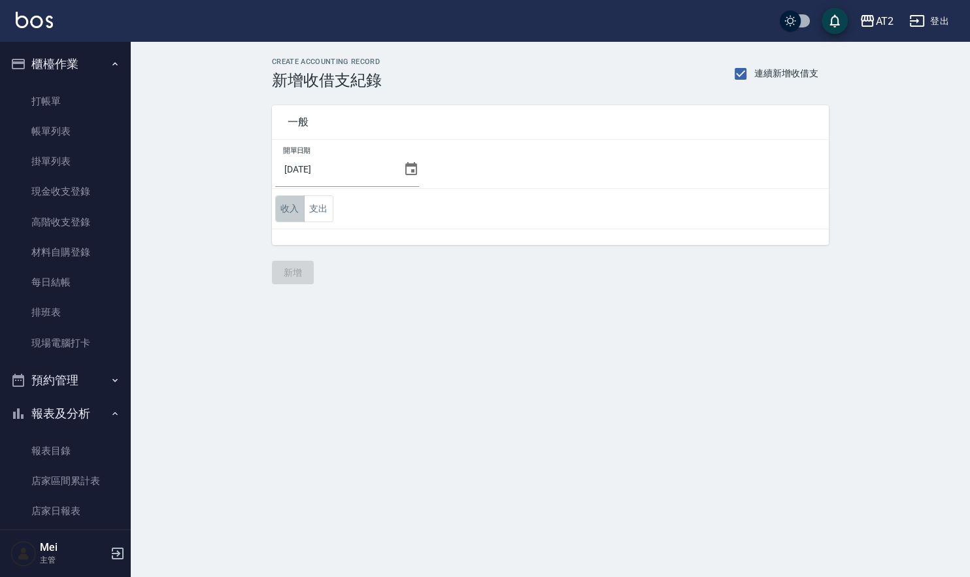
click at [278, 201] on button "收入" at bounding box center [289, 208] width 29 height 27
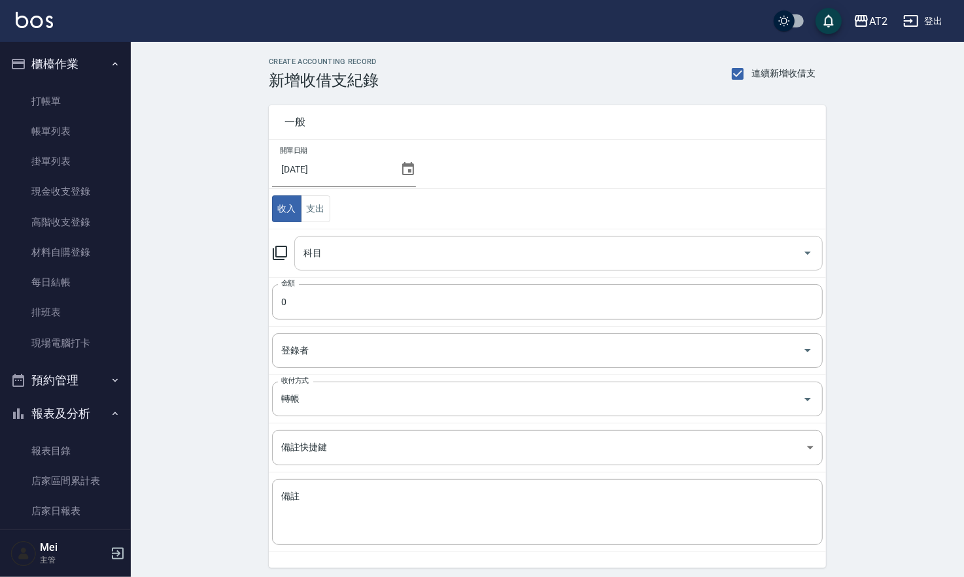
click at [377, 250] on input "科目" at bounding box center [548, 253] width 497 height 23
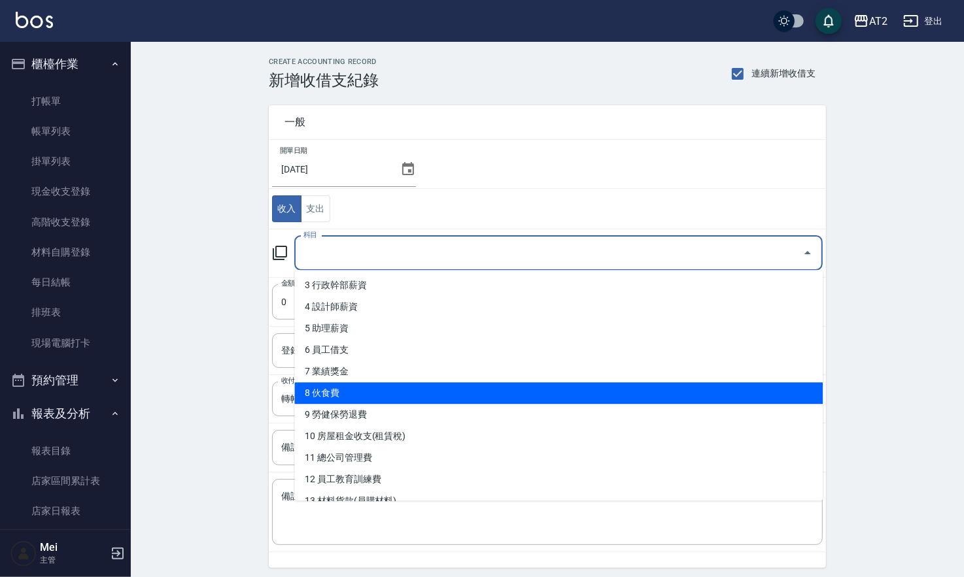
scroll to position [144, 0]
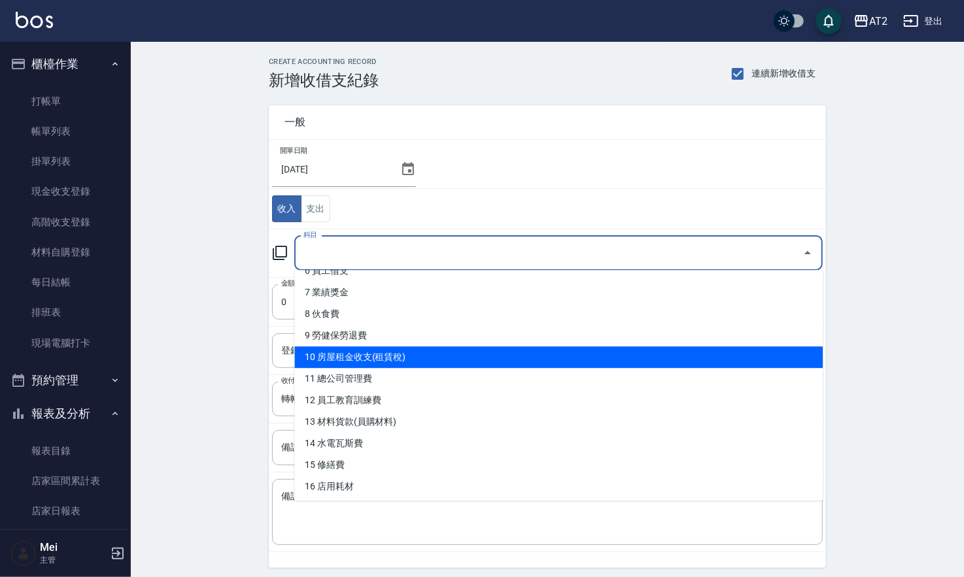
click at [372, 357] on li "10 房屋租金收支(租賃稅)" at bounding box center [558, 358] width 528 height 22
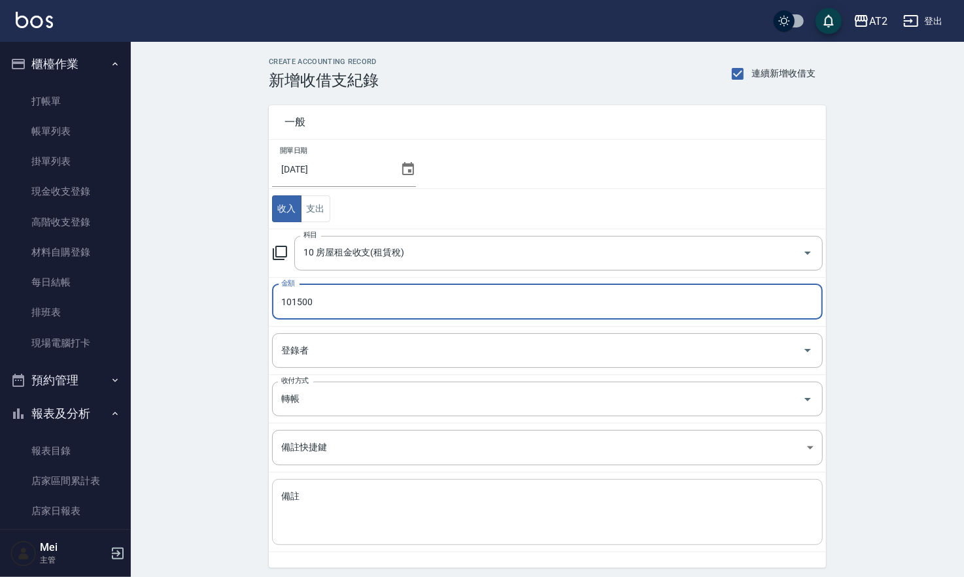
click at [374, 513] on textarea "備註" at bounding box center [547, 512] width 532 height 44
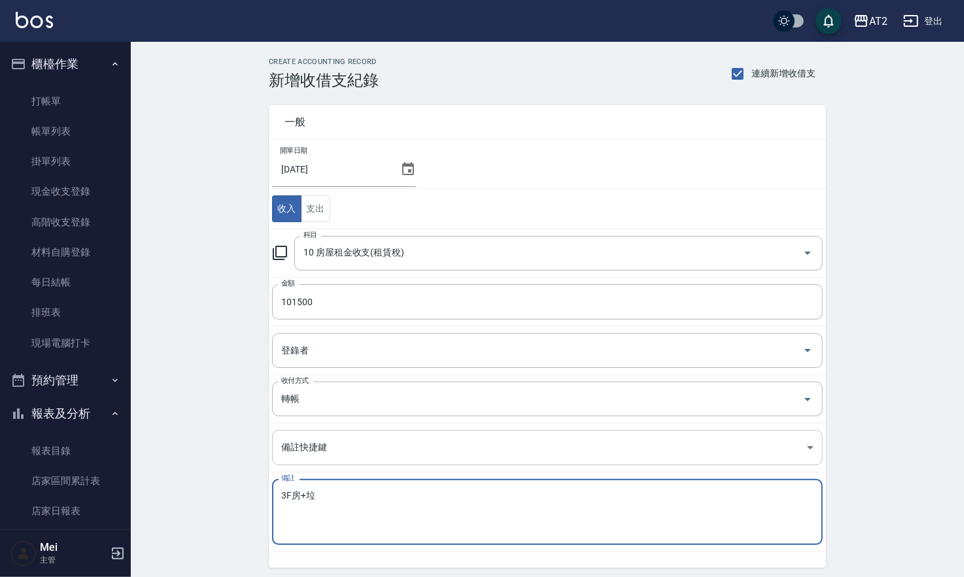
scroll to position [45, 0]
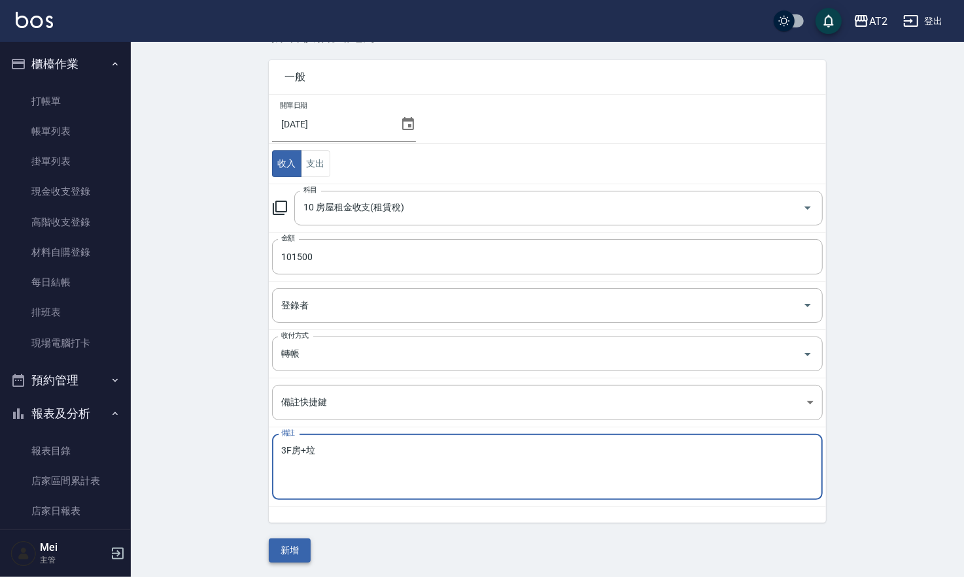
click at [288, 546] on button "新增" at bounding box center [290, 551] width 42 height 24
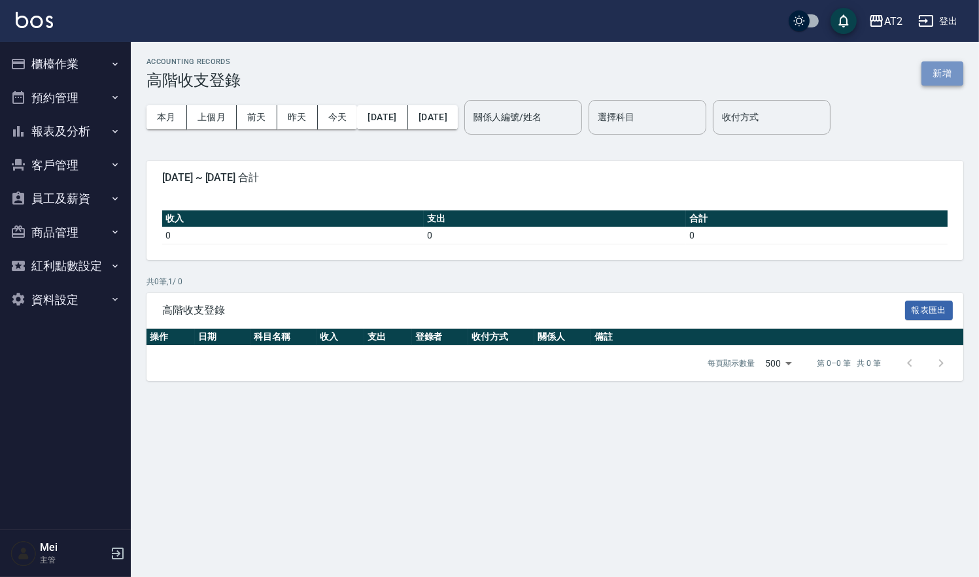
click at [923, 75] on button "新增" at bounding box center [942, 73] width 42 height 24
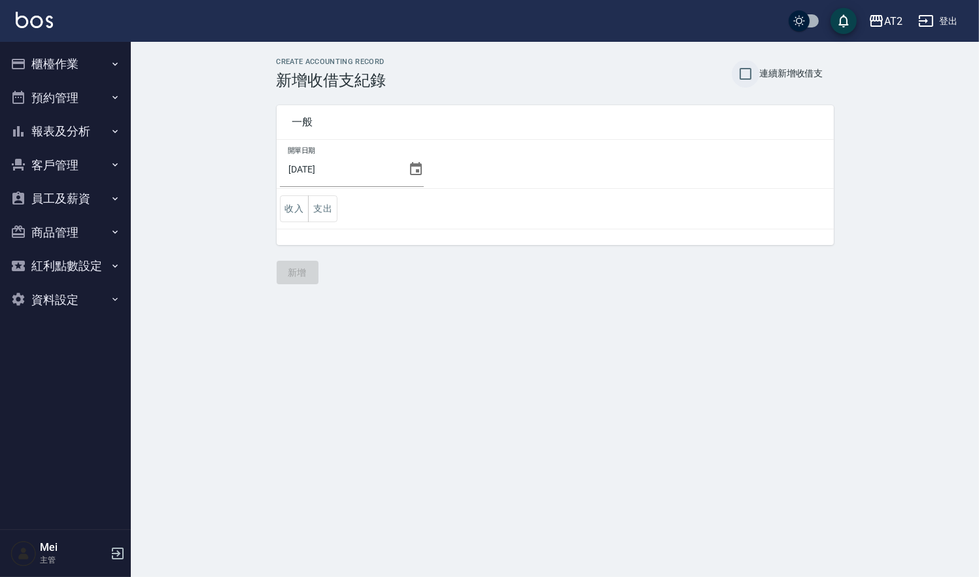
click at [749, 76] on input "連續新增收借支" at bounding box center [745, 73] width 27 height 27
checkbox input "true"
click at [336, 209] on button "支出" at bounding box center [322, 208] width 29 height 27
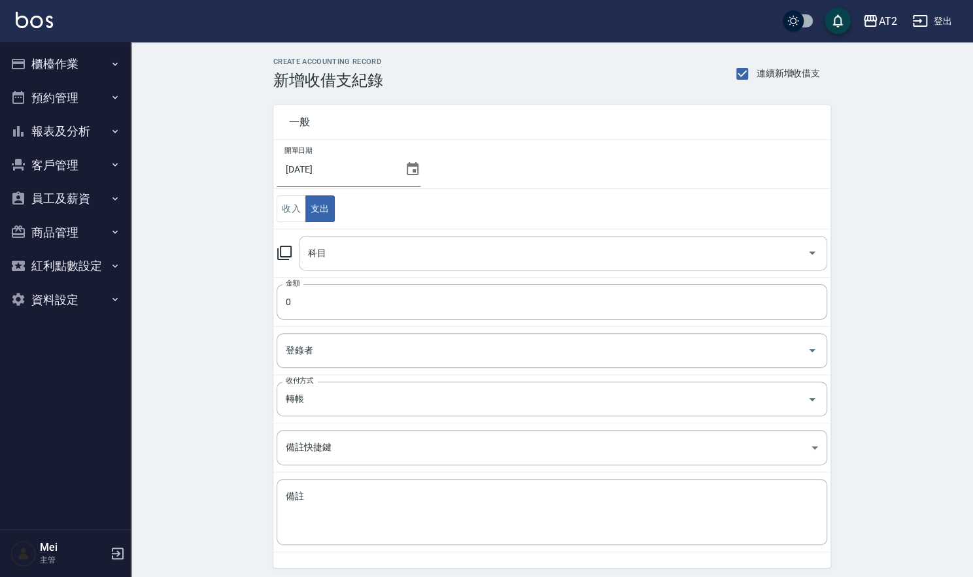
click at [335, 265] on div "科目" at bounding box center [563, 253] width 528 height 35
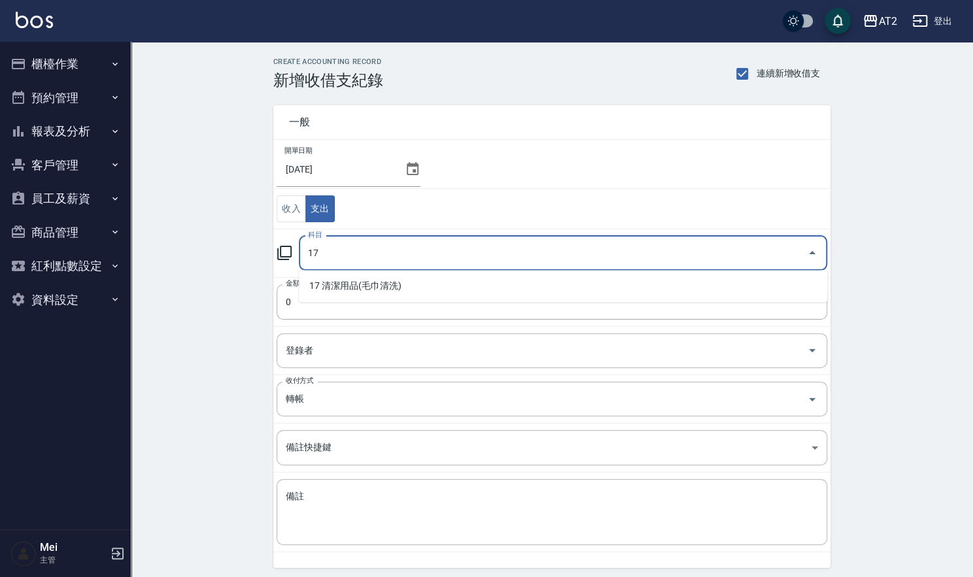
type input "17"
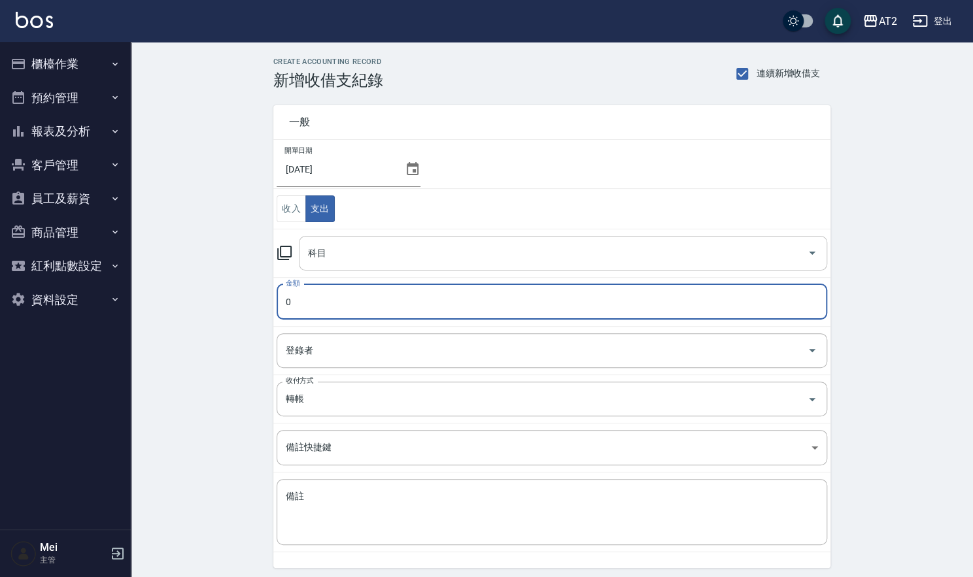
click at [335, 265] on div "科目" at bounding box center [563, 253] width 528 height 35
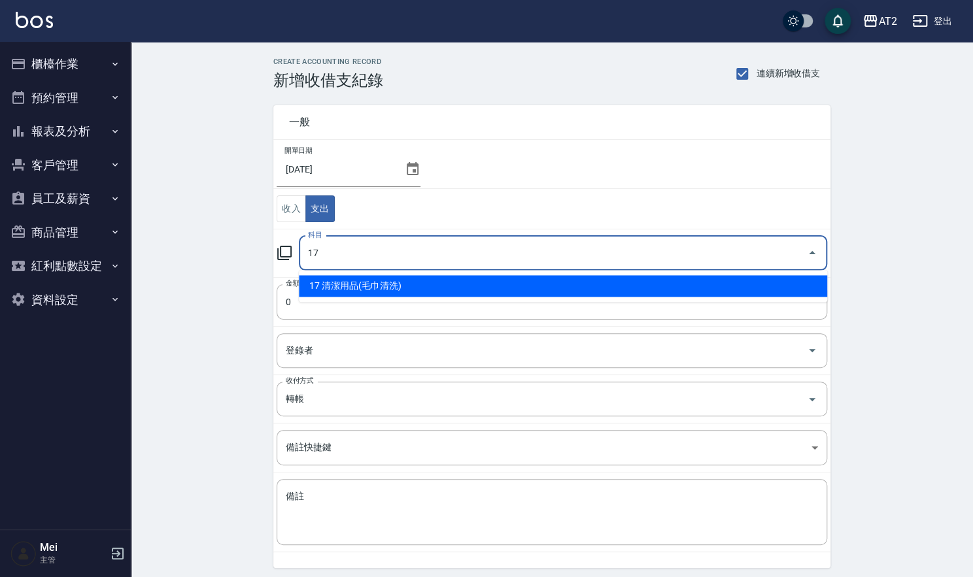
click at [335, 294] on li "17 清潔用品(毛巾清洗)" at bounding box center [563, 286] width 528 height 22
type input "17 清潔用品(毛巾清洗)"
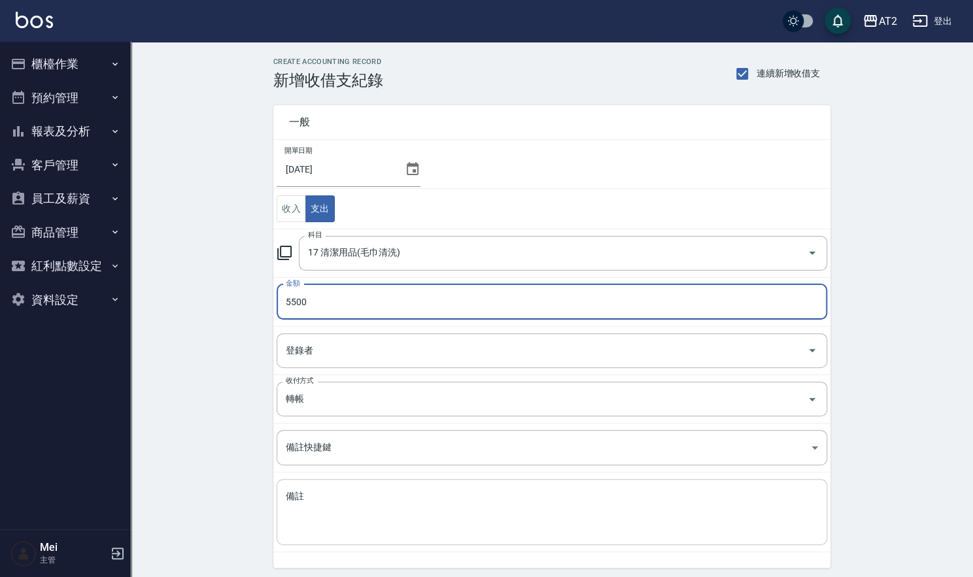
type input "5500"
click at [332, 514] on textarea "備註" at bounding box center [552, 512] width 532 height 44
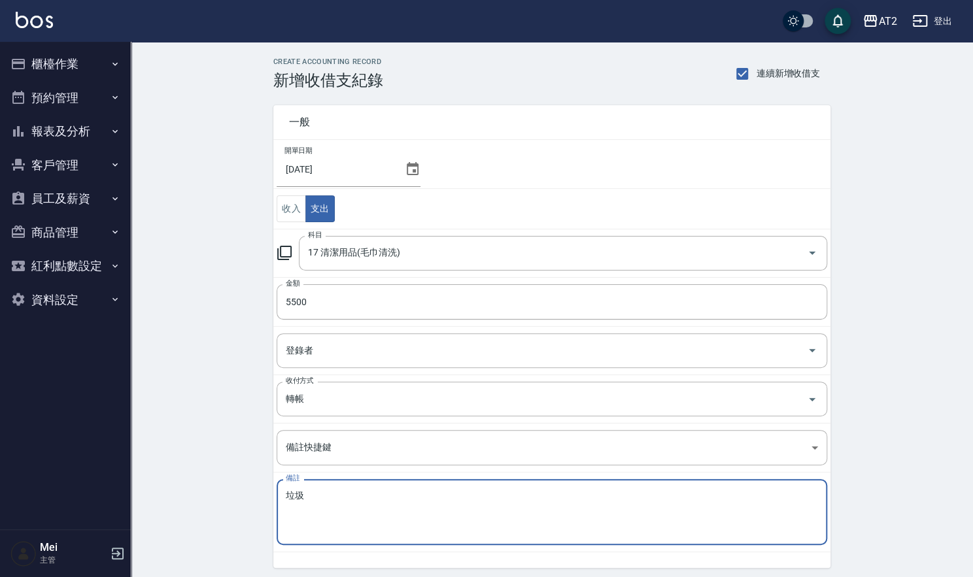
type textarea "垃圾"
click at [339, 175] on input "2025/08/25" at bounding box center [338, 169] width 123 height 35
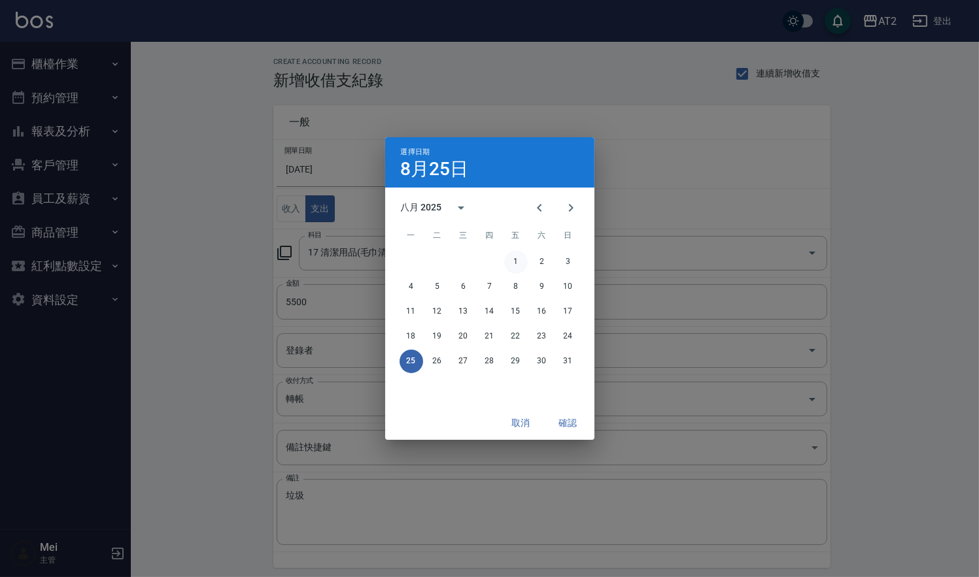
click at [518, 255] on button "1" at bounding box center [516, 262] width 24 height 24
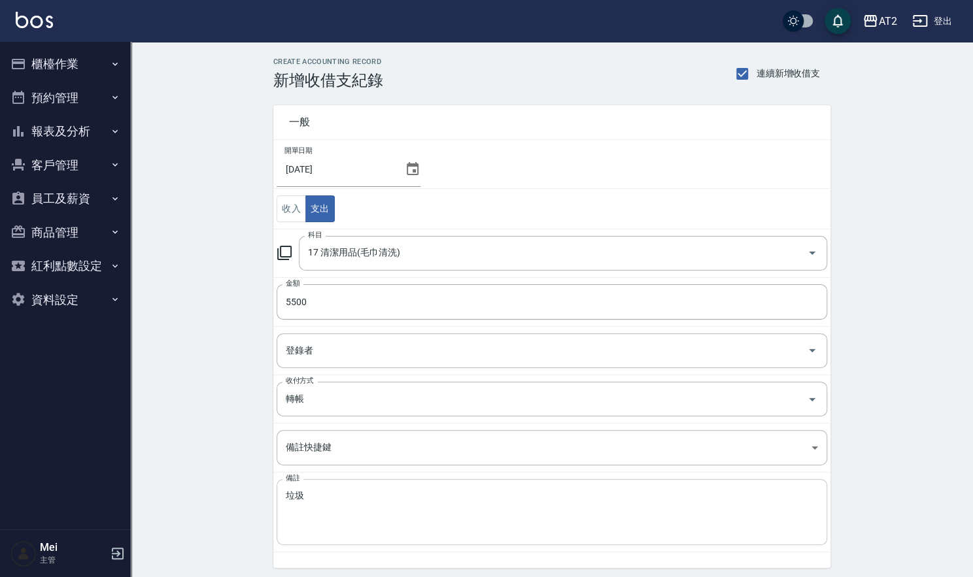
scroll to position [45, 0]
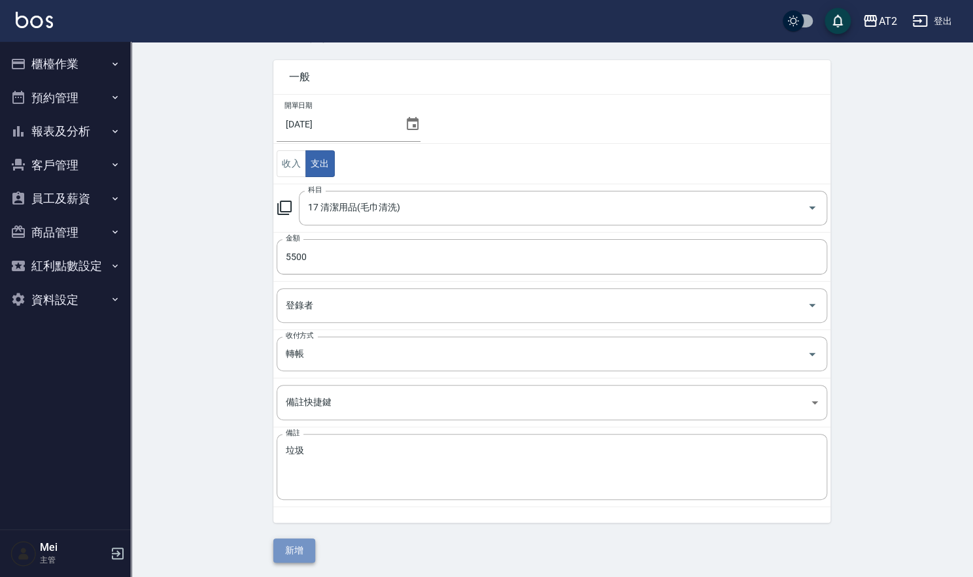
click at [305, 556] on button "新增" at bounding box center [294, 551] width 42 height 24
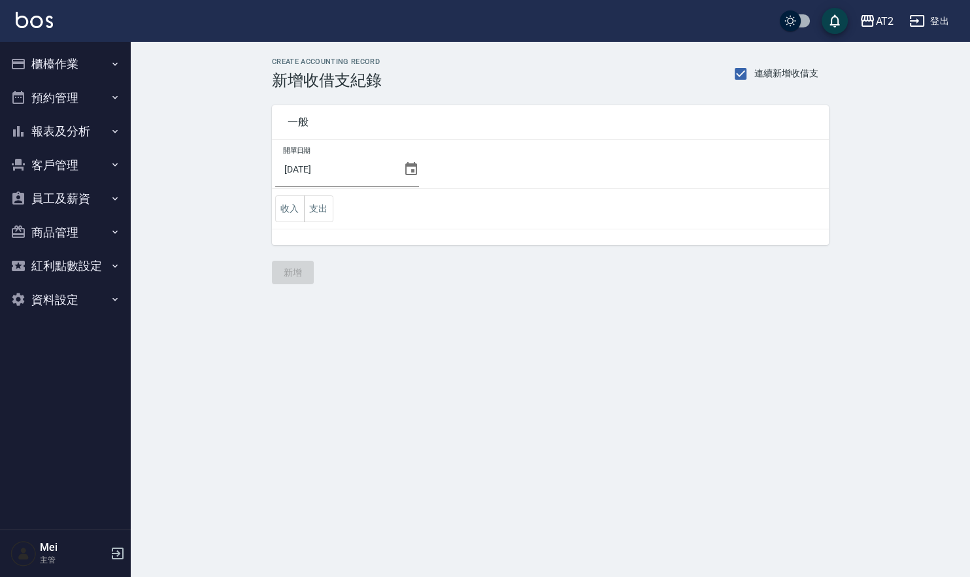
click at [116, 66] on icon "button" at bounding box center [115, 64] width 10 height 10
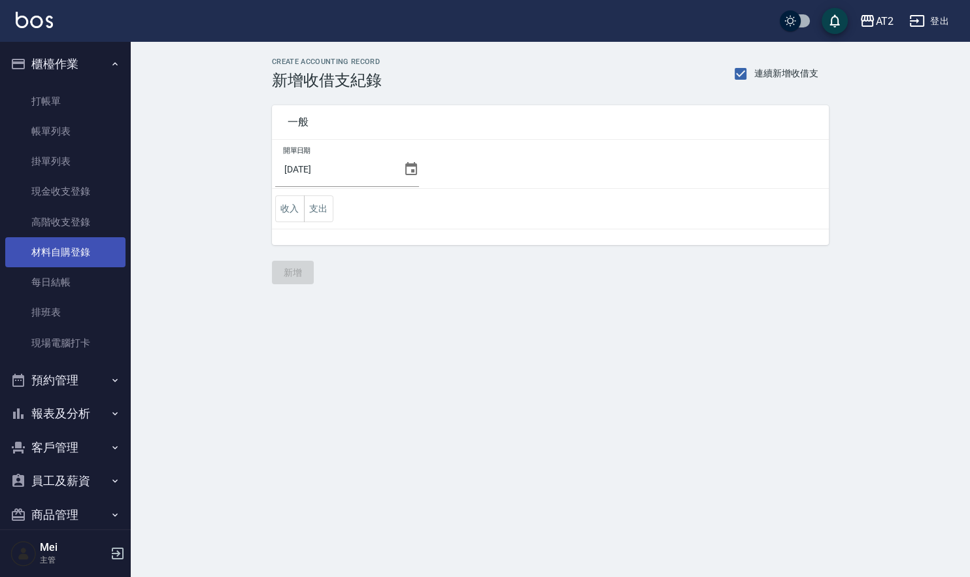
click at [82, 261] on link "材料自購登錄" at bounding box center [65, 252] width 120 height 30
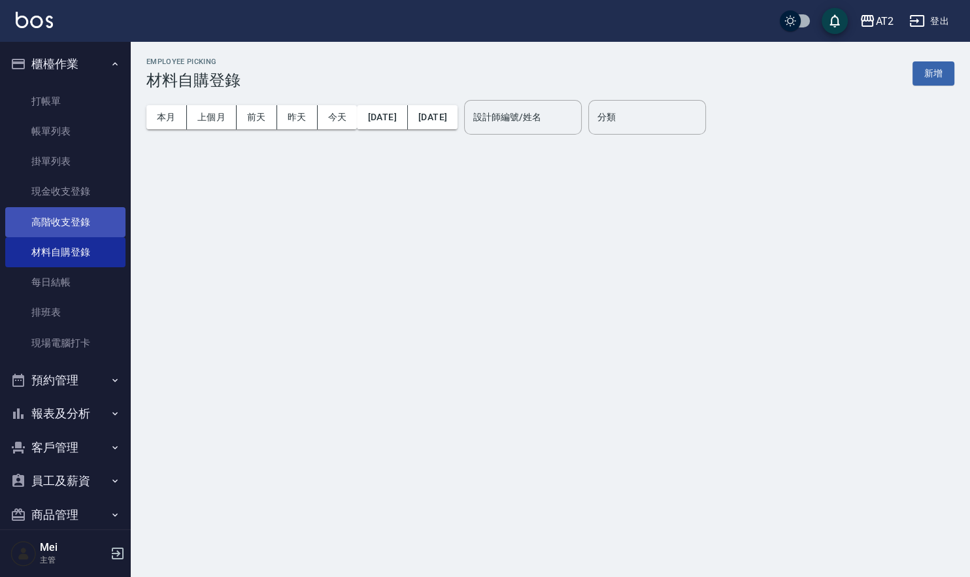
click at [71, 231] on link "高階收支登錄" at bounding box center [65, 222] width 120 height 30
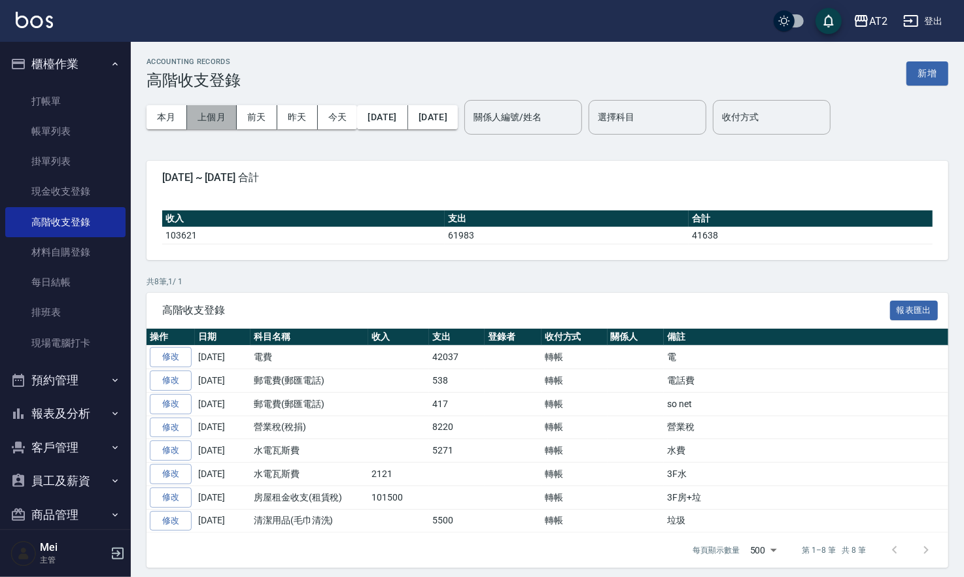
click at [198, 113] on button "上個月" at bounding box center [212, 117] width 50 height 24
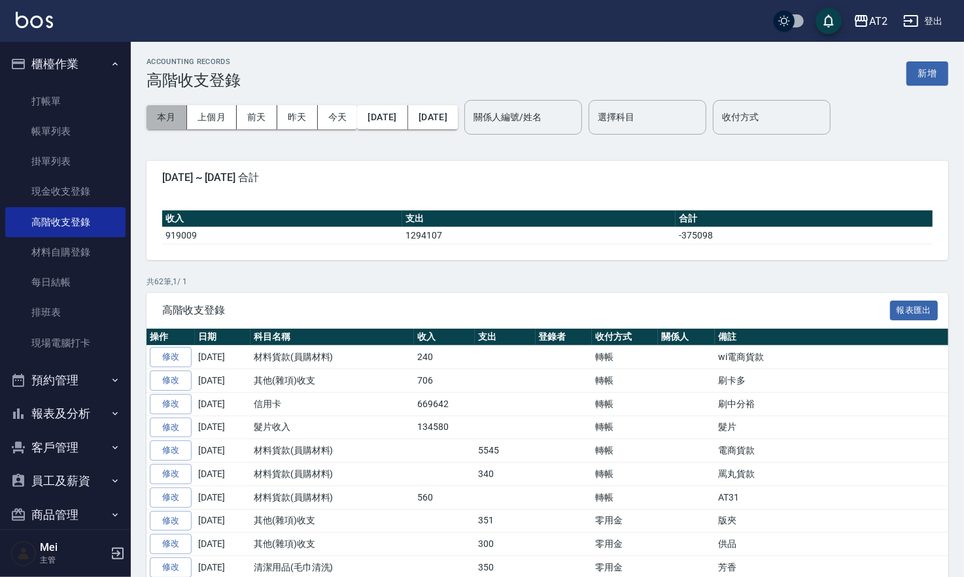
click at [167, 118] on button "本月" at bounding box center [166, 117] width 41 height 24
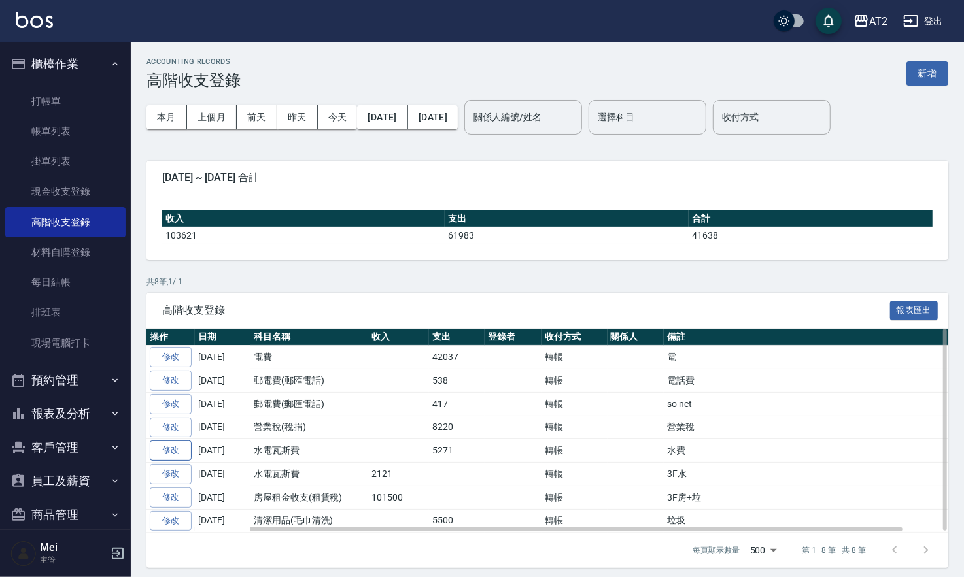
click at [164, 456] on link "修改" at bounding box center [171, 451] width 42 height 20
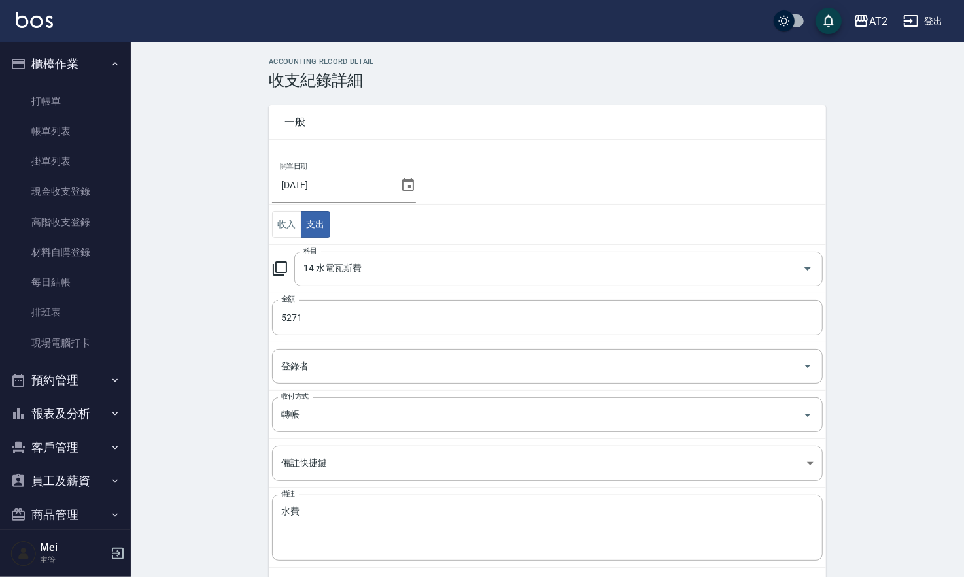
scroll to position [61, 0]
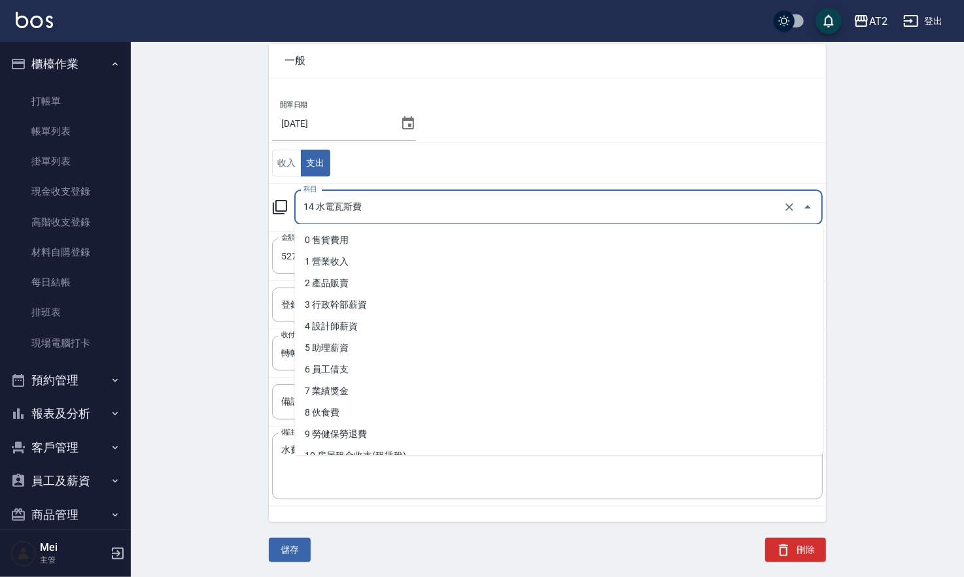
click at [339, 203] on input "14 水電瓦斯費" at bounding box center [540, 207] width 480 height 23
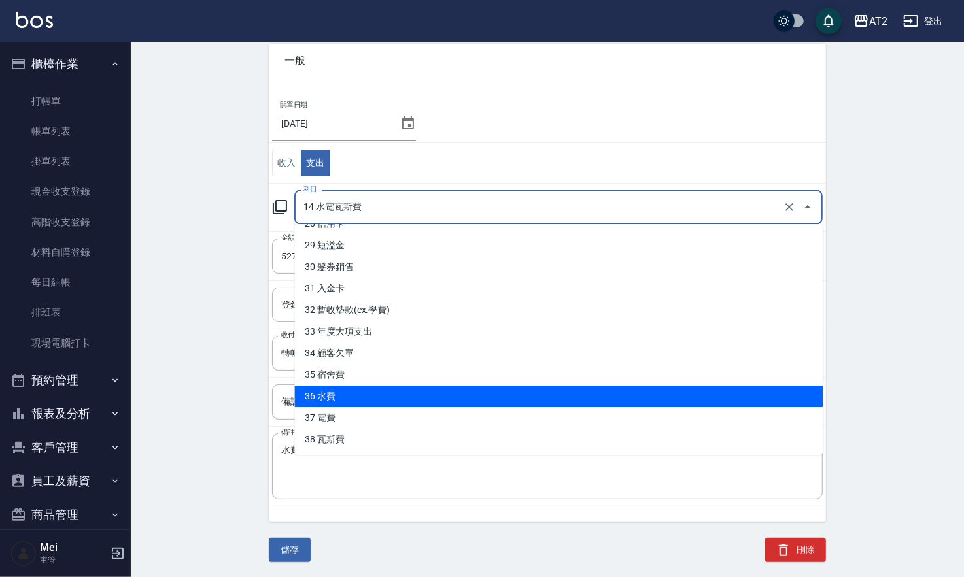
click at [379, 403] on li "36 水費" at bounding box center [558, 397] width 528 height 22
type input "36 水費"
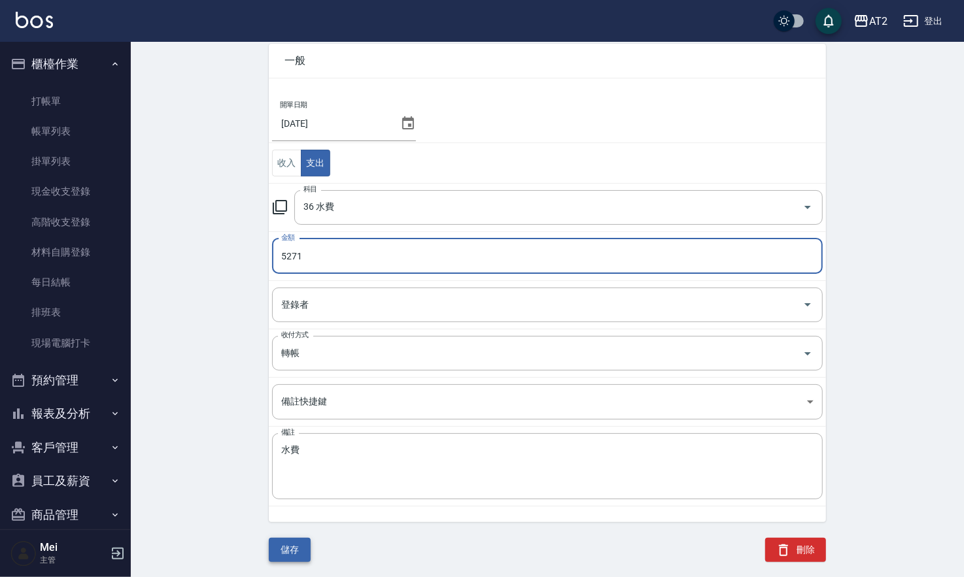
click at [288, 541] on button "儲存" at bounding box center [290, 550] width 42 height 24
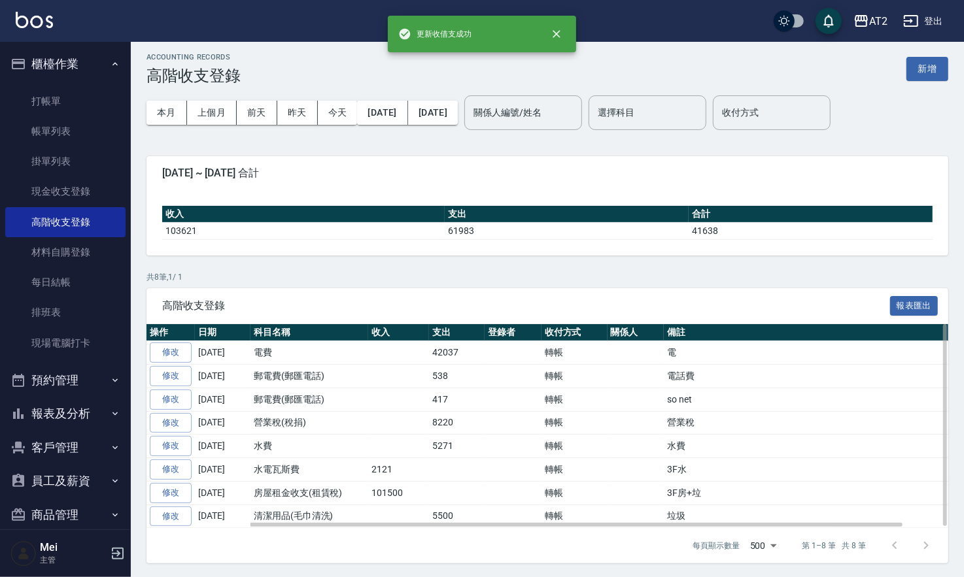
scroll to position [5, 0]
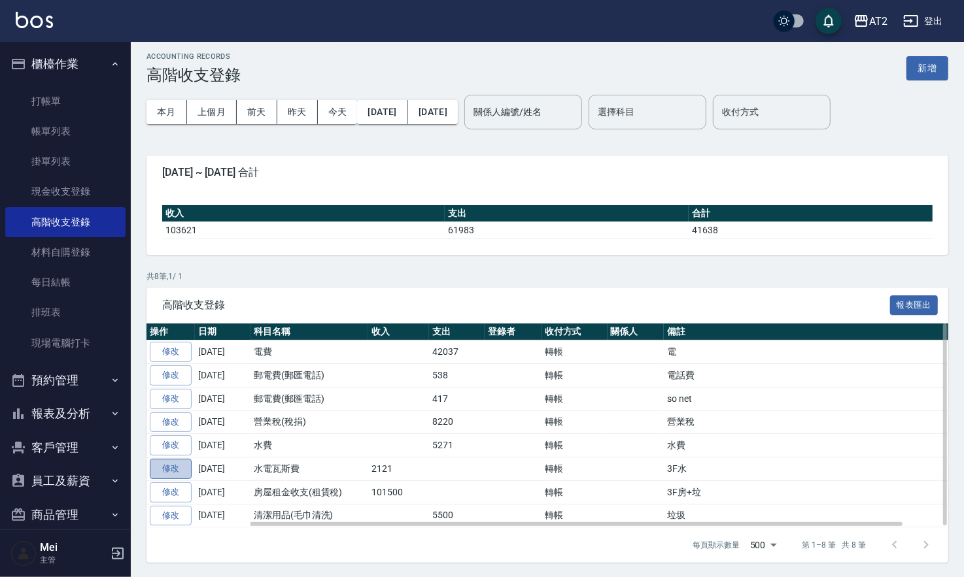
click at [180, 472] on link "修改" at bounding box center [171, 469] width 42 height 20
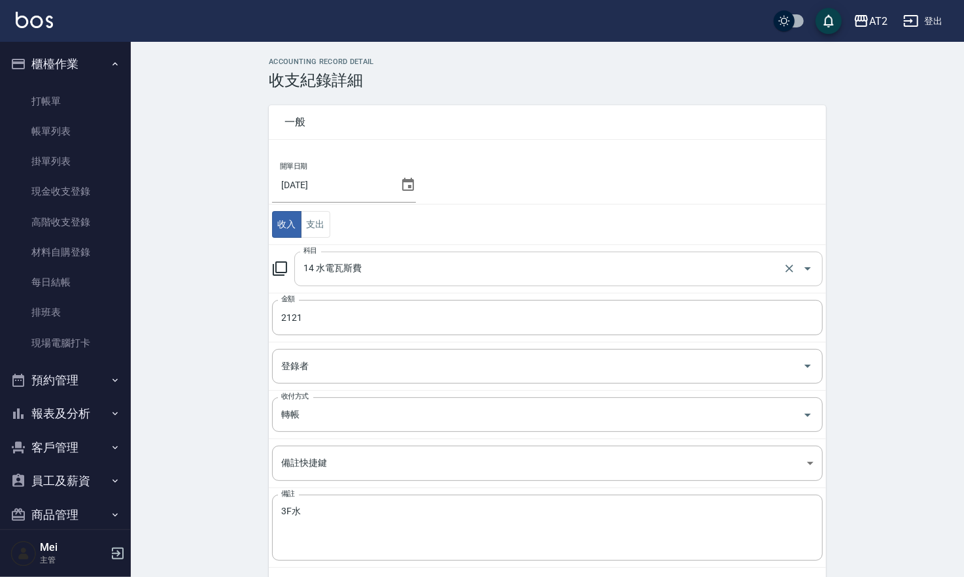
click at [353, 268] on input "14 水電瓦斯費" at bounding box center [540, 269] width 480 height 23
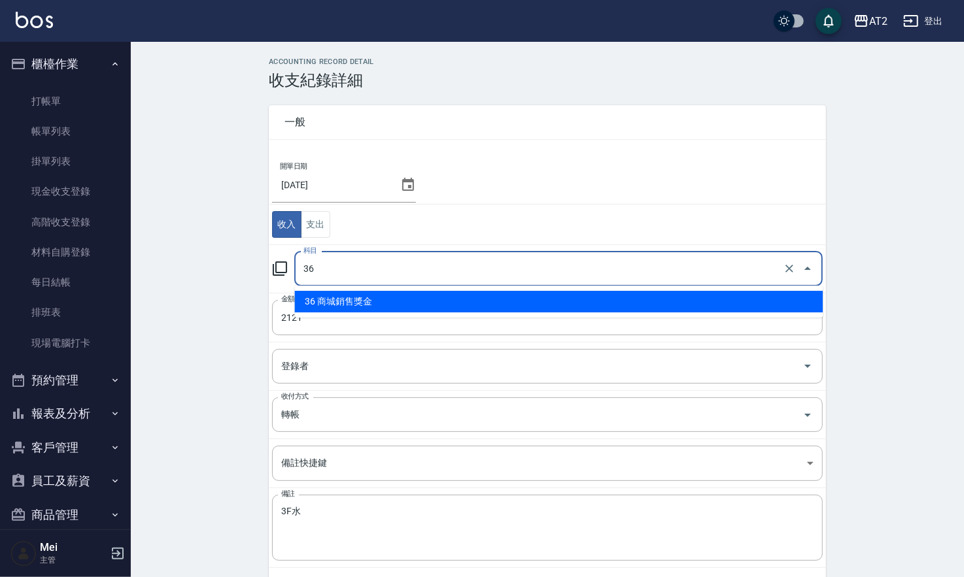
type input "3"
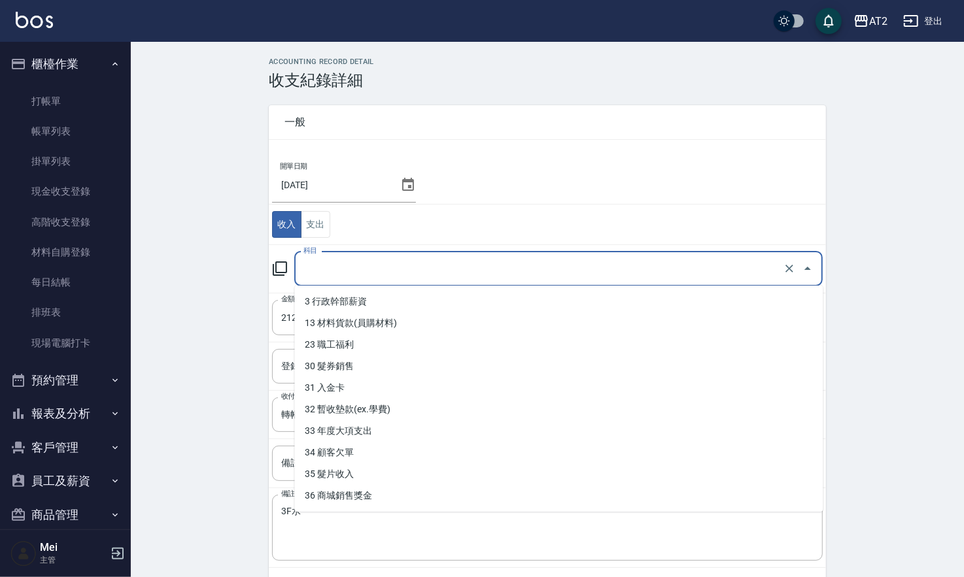
type input "14 水電瓦斯費"
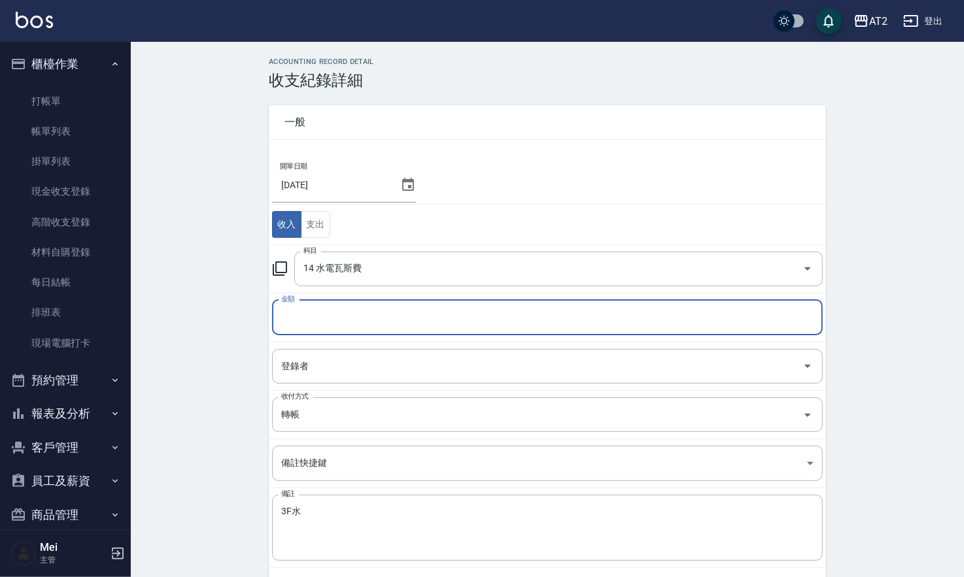
click at [239, 253] on div "ACCOUNTING RECORD DETAIL 收支紀錄詳細 一般 開單日期 2025/08/05 收入 支出 科目 14 水電瓦斯費 科目 金額 金額 登…" at bounding box center [547, 349] width 833 height 582
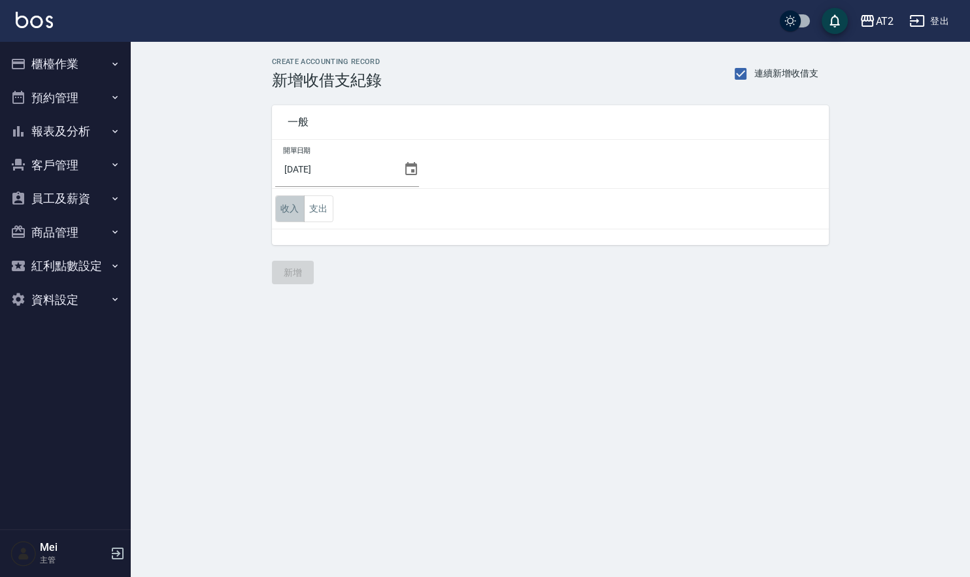
click at [297, 206] on button "收入" at bounding box center [289, 208] width 29 height 27
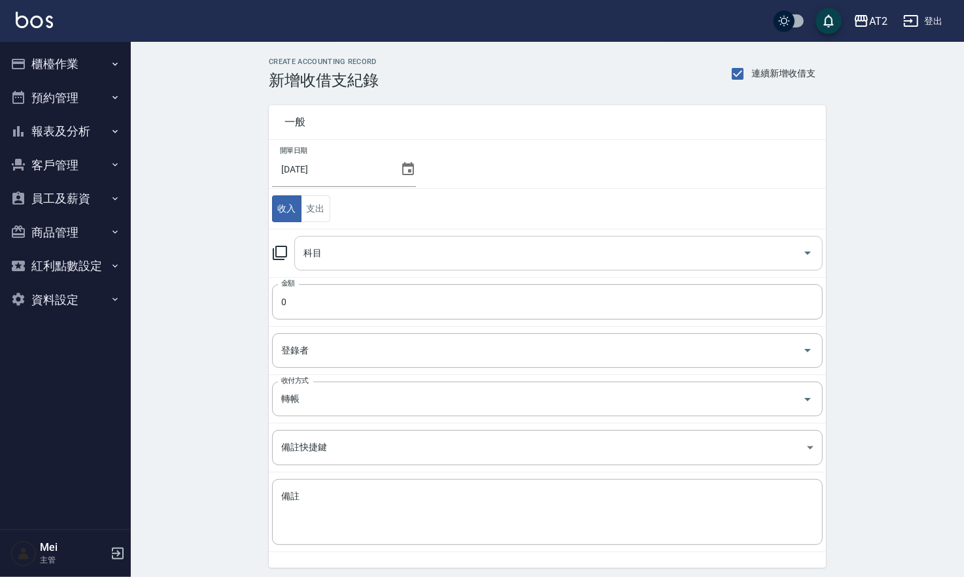
click at [348, 263] on input "科目" at bounding box center [548, 253] width 497 height 23
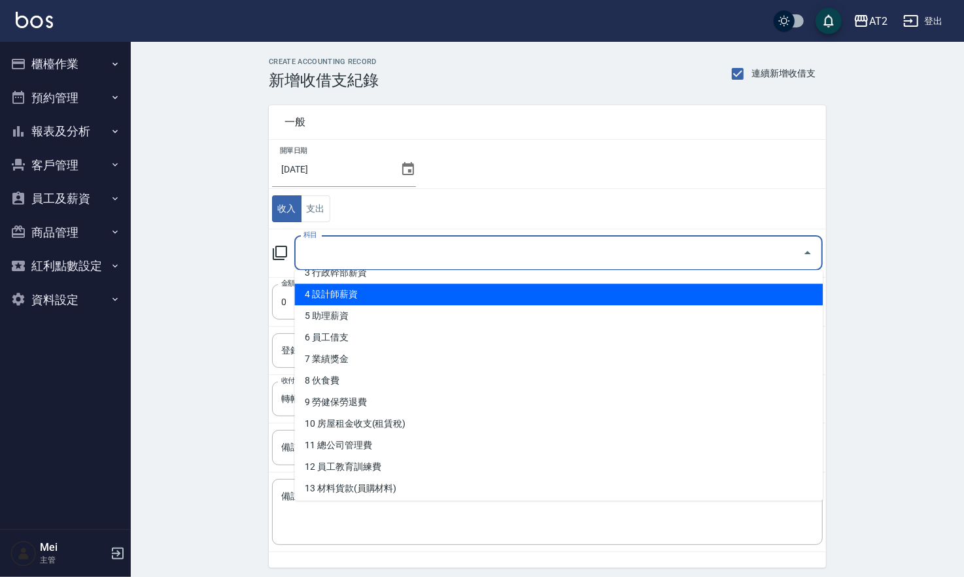
scroll to position [218, 0]
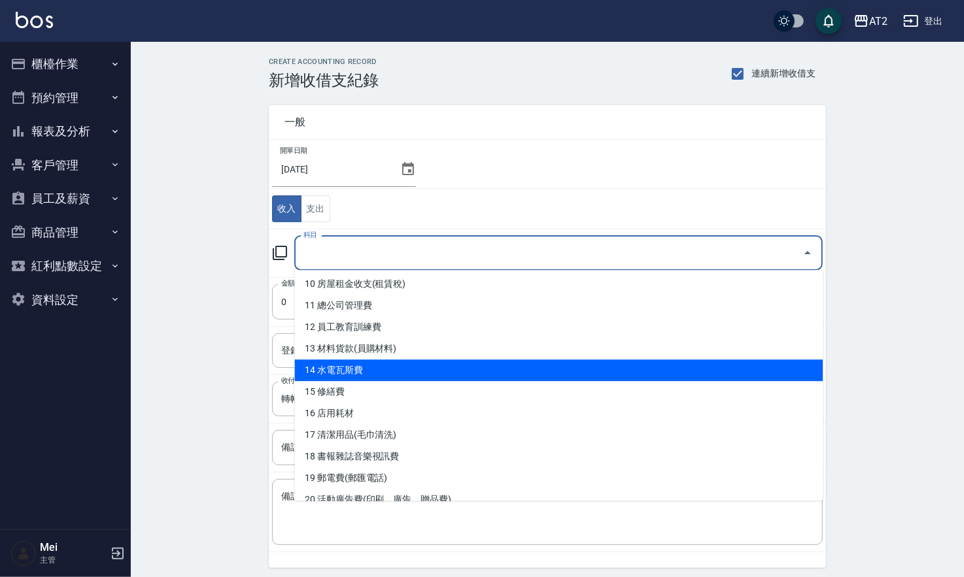
click at [405, 373] on li "14 水電瓦斯費" at bounding box center [558, 371] width 528 height 22
type input "14 水電瓦斯費"
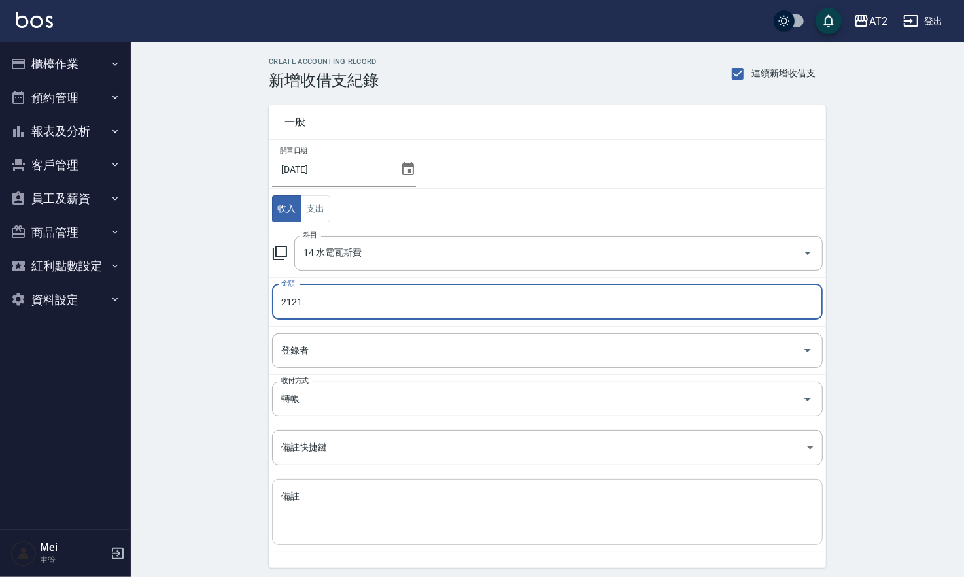
type input "2121"
click at [371, 522] on textarea "備註" at bounding box center [547, 512] width 532 height 44
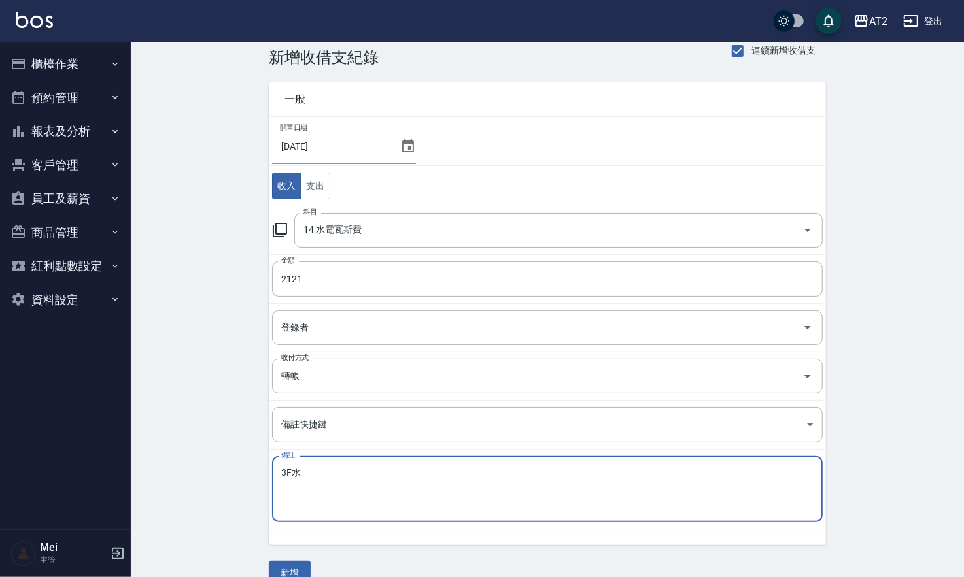
scroll to position [45, 0]
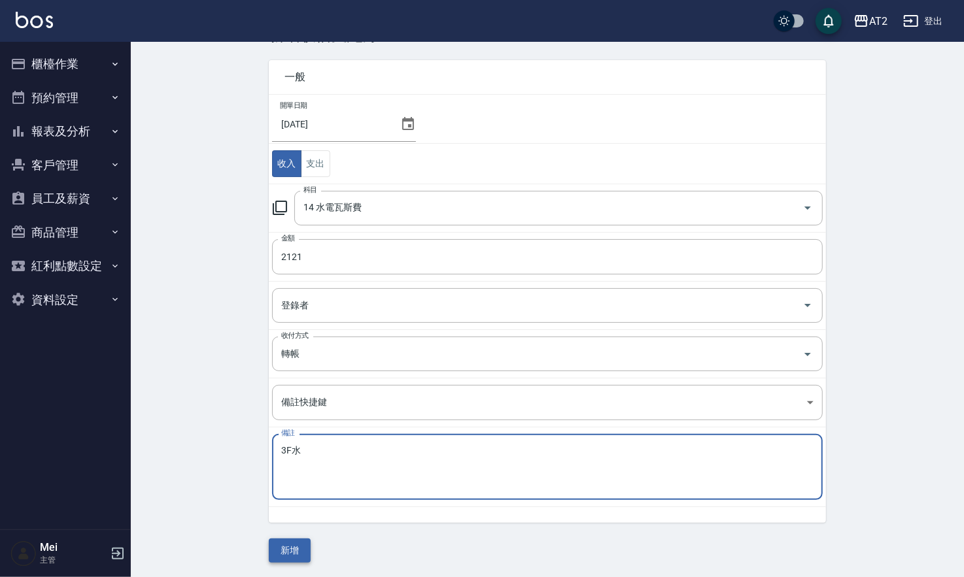
type textarea "3F水"
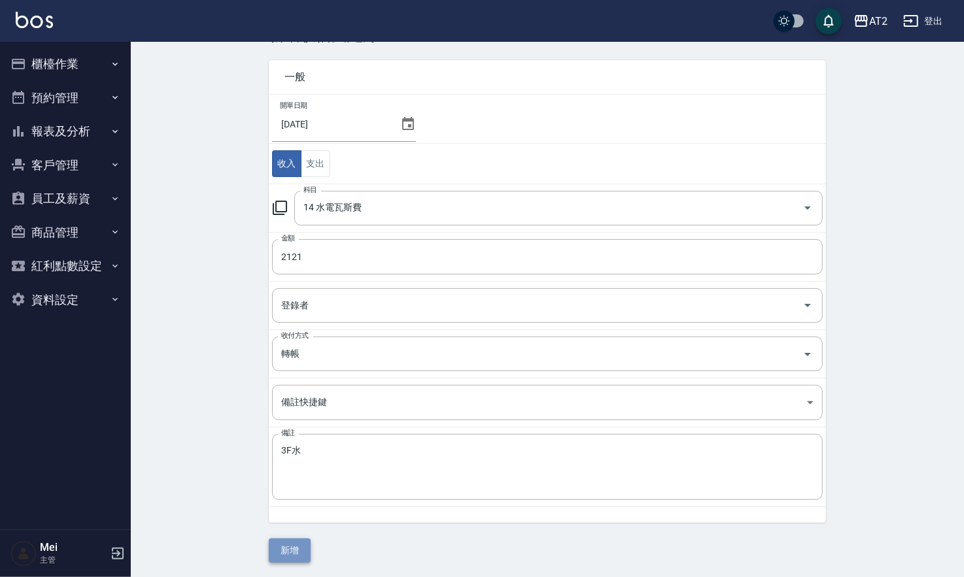
click at [274, 550] on button "新增" at bounding box center [290, 551] width 42 height 24
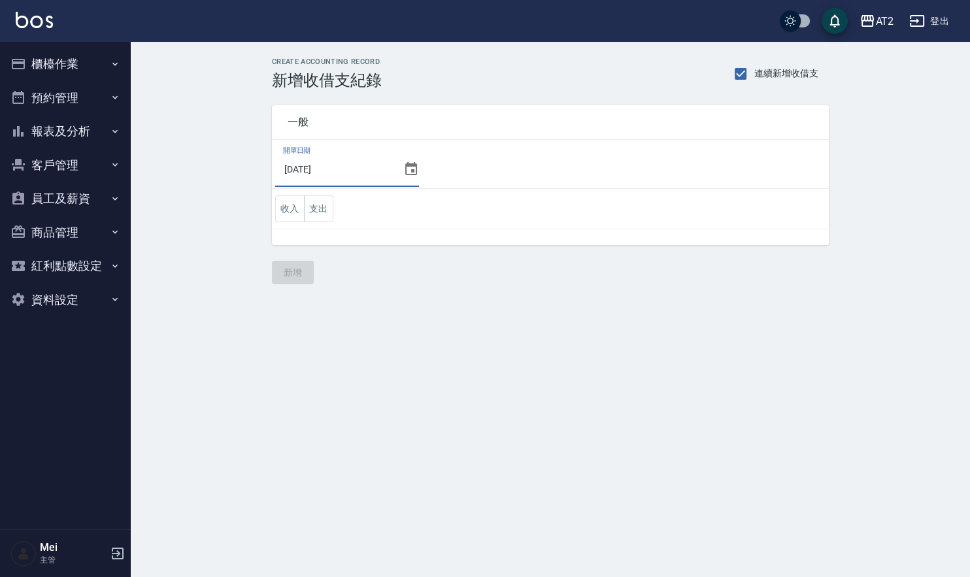
click at [323, 158] on input "[DATE]" at bounding box center [336, 169] width 123 height 35
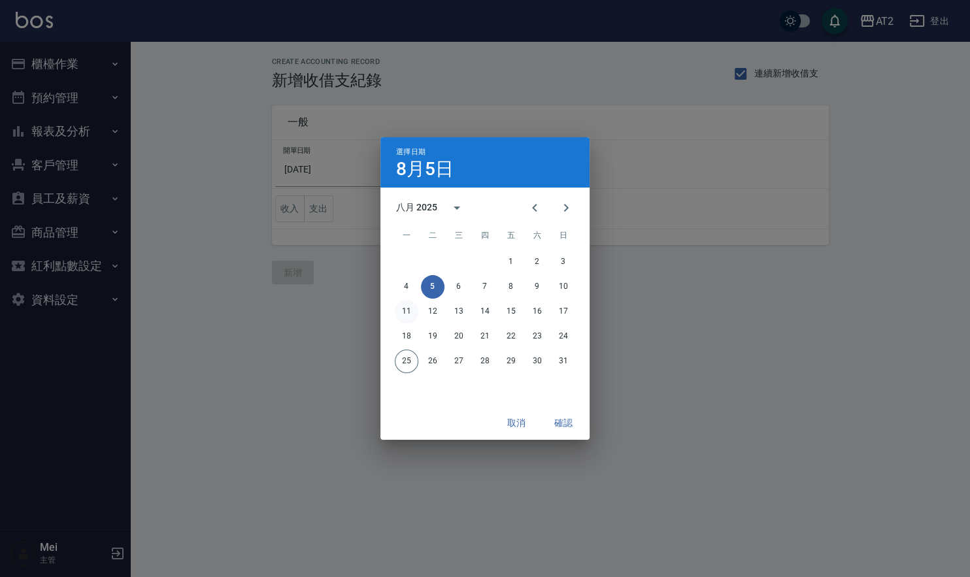
click at [405, 310] on button "11" at bounding box center [407, 312] width 24 height 24
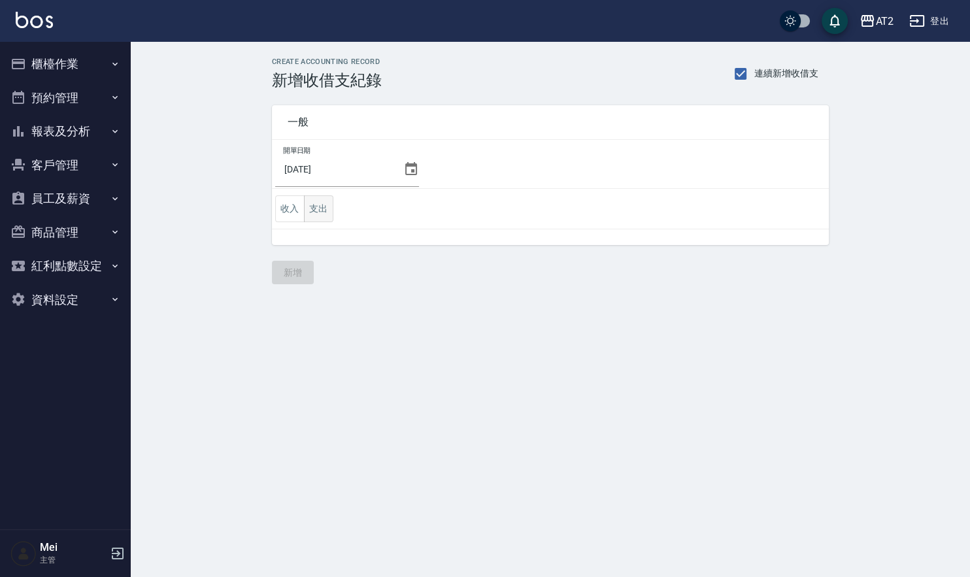
click at [321, 215] on button "支出" at bounding box center [318, 208] width 29 height 27
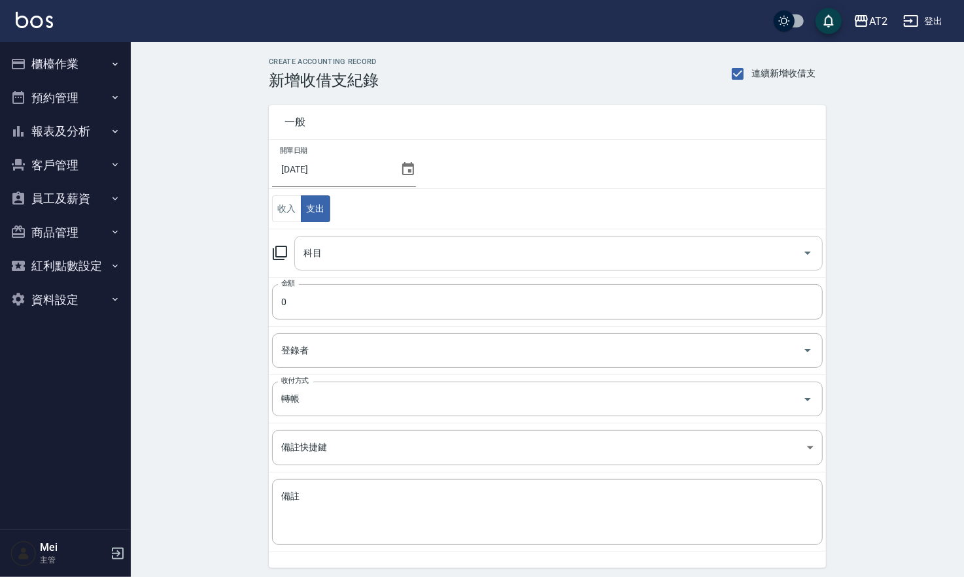
click at [321, 252] on input "科目" at bounding box center [548, 253] width 497 height 23
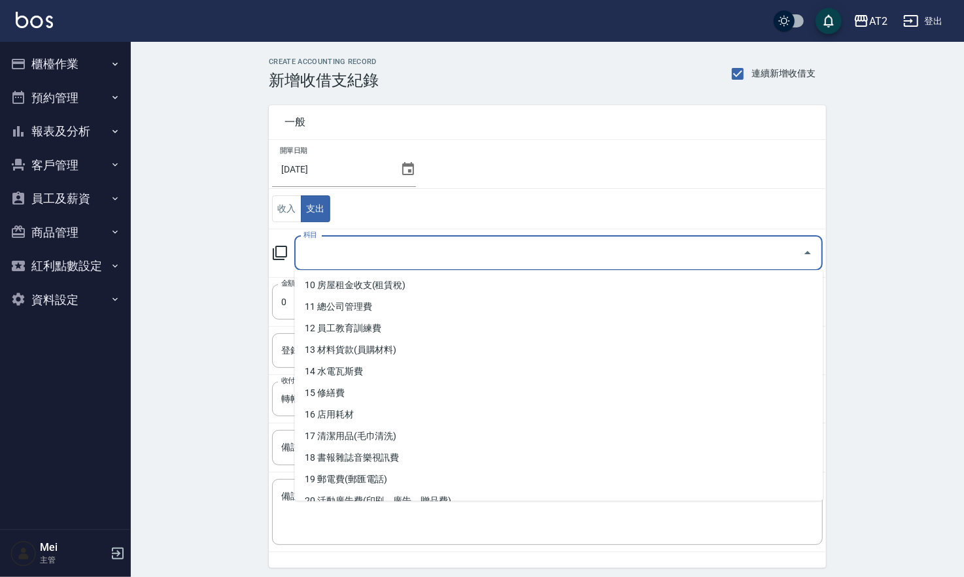
scroll to position [218, 0]
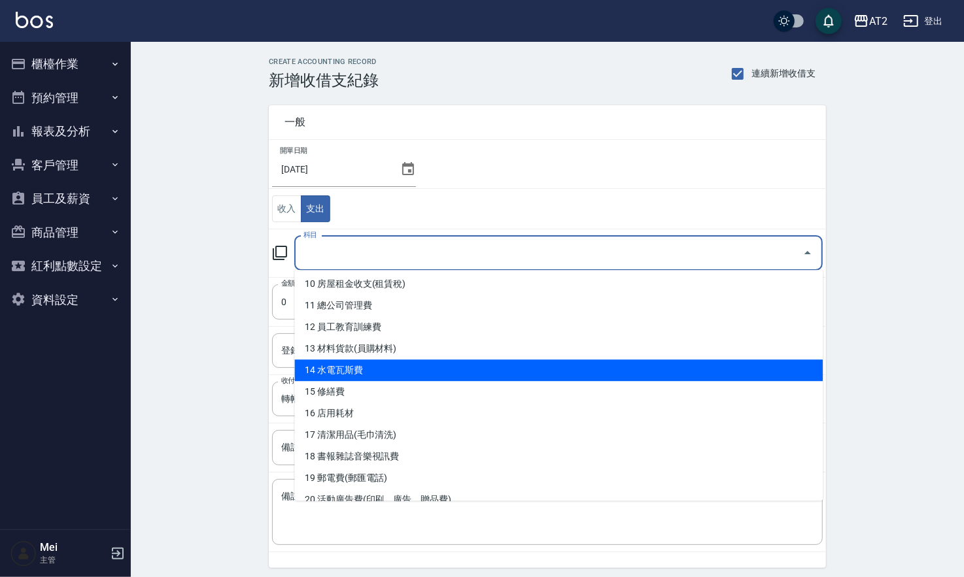
click at [372, 366] on li "14 水電瓦斯費" at bounding box center [558, 371] width 528 height 22
type input "14 水電瓦斯費"
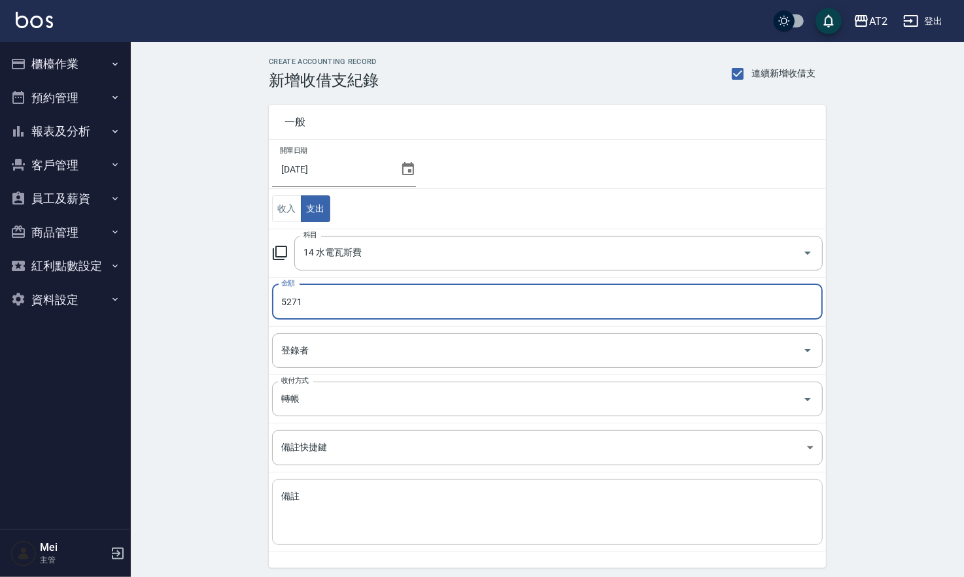
type input "5271"
click at [335, 508] on textarea "備註" at bounding box center [547, 512] width 532 height 44
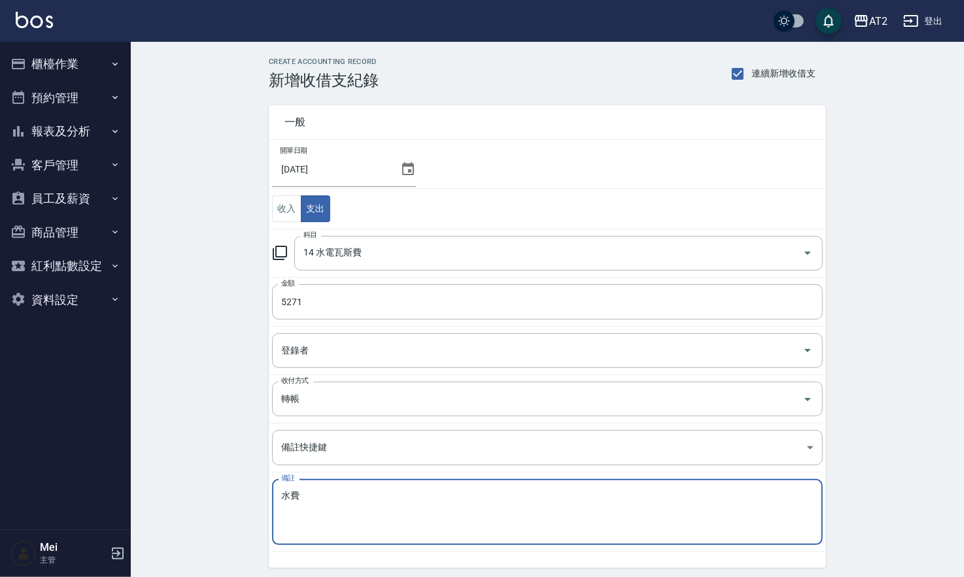
scroll to position [45, 0]
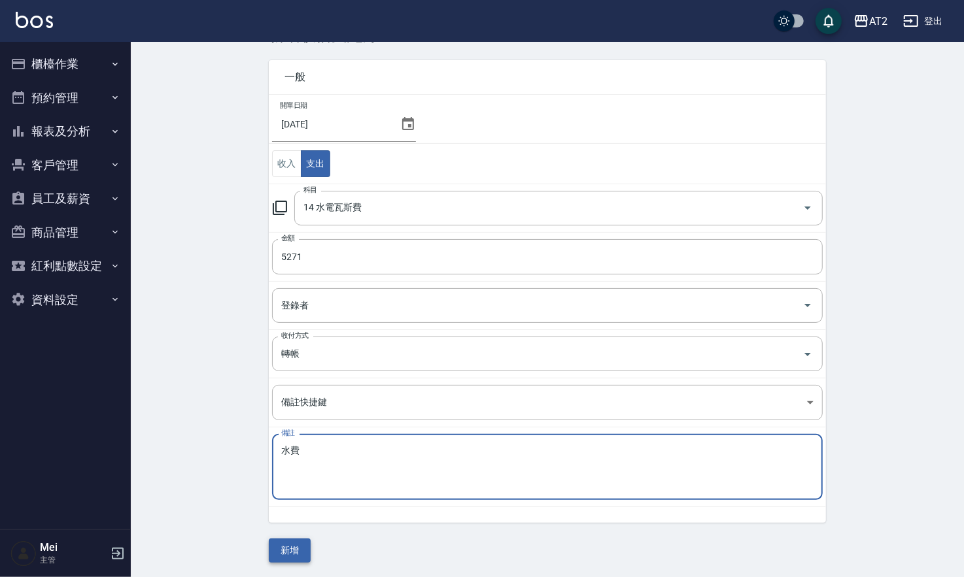
type textarea "水費"
click at [288, 549] on button "新增" at bounding box center [290, 551] width 42 height 24
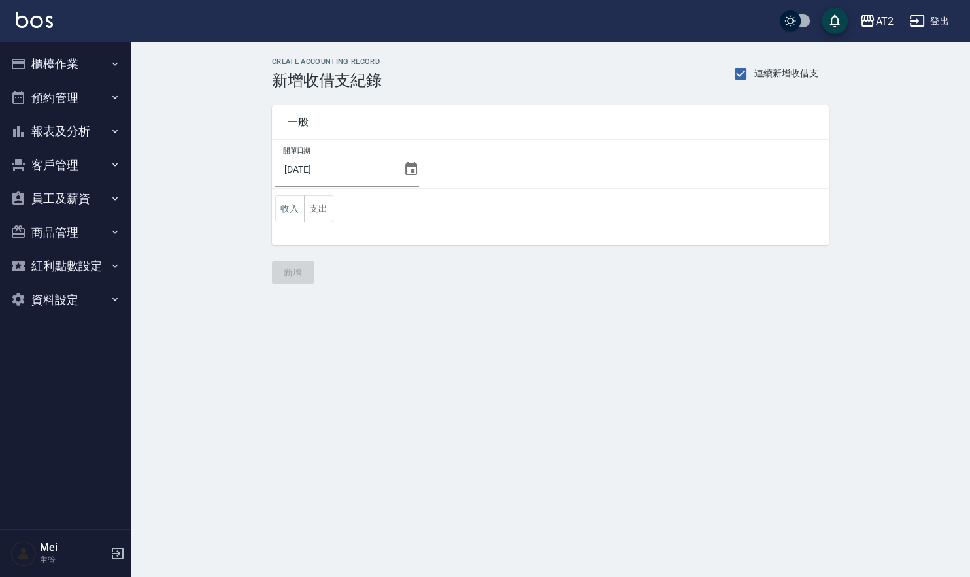
click at [350, 177] on input "[DATE]" at bounding box center [336, 169] width 123 height 35
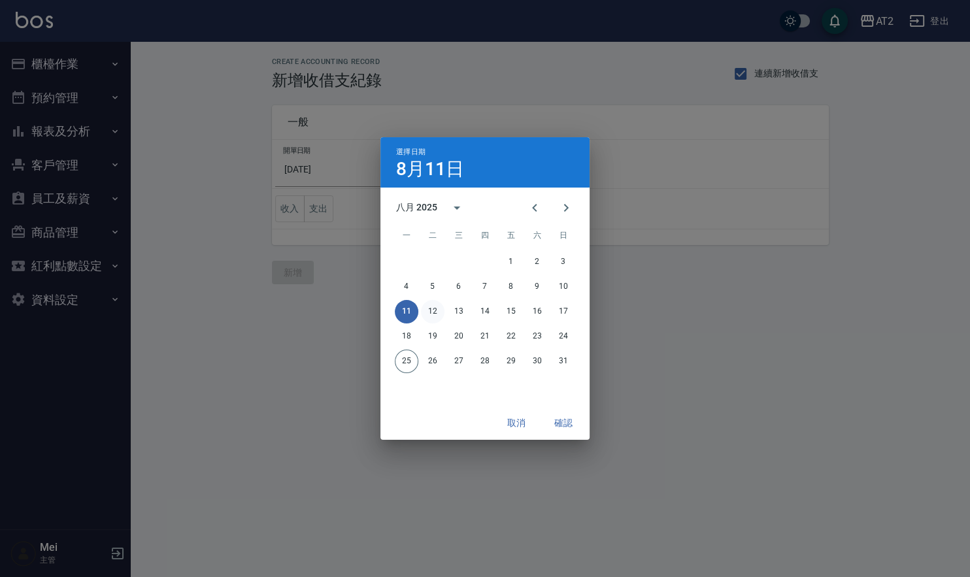
click at [436, 309] on button "12" at bounding box center [433, 312] width 24 height 24
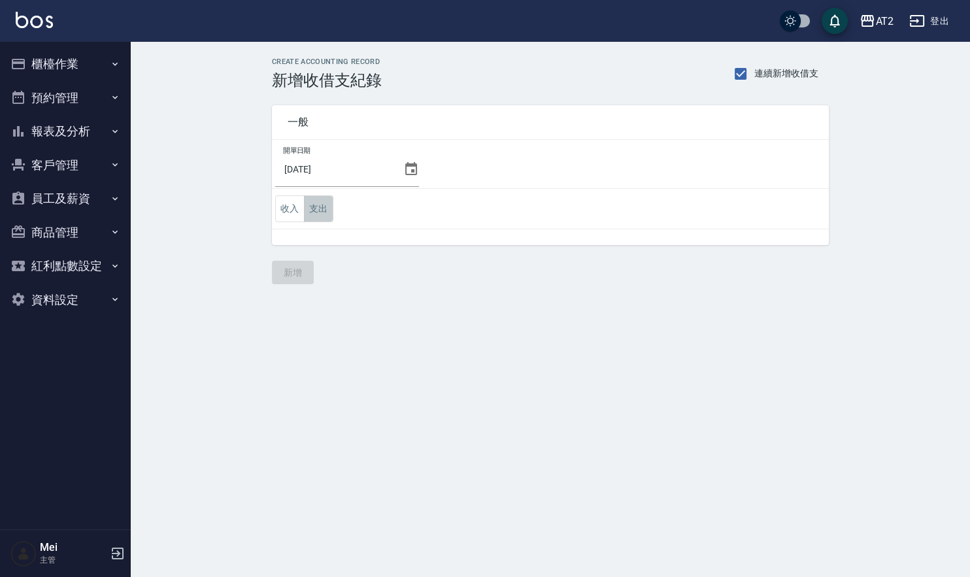
click at [328, 211] on button "支出" at bounding box center [318, 208] width 29 height 27
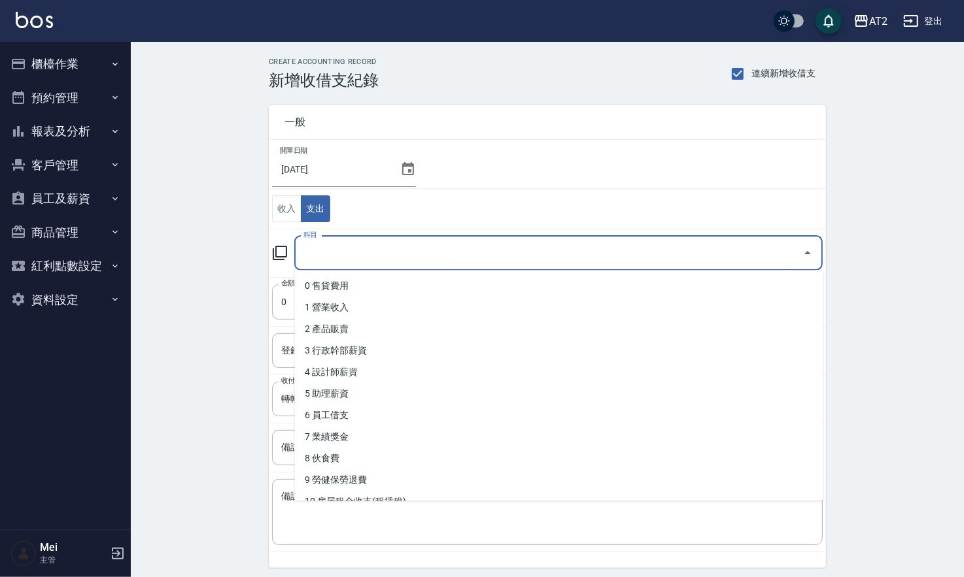
click at [347, 258] on input "科目" at bounding box center [548, 253] width 497 height 23
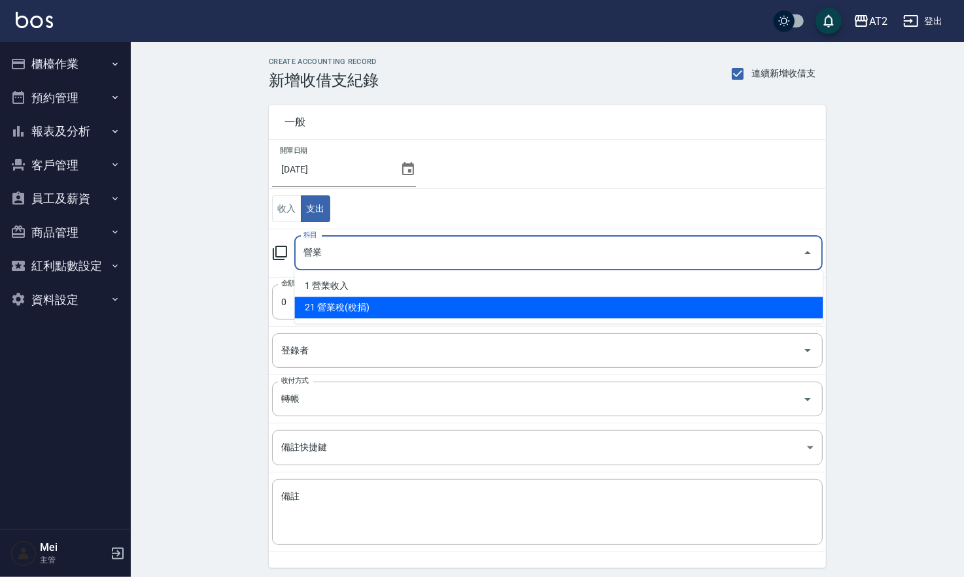
click at [344, 309] on li "21 營業稅(稅捐)" at bounding box center [558, 308] width 528 height 22
type input "21 營業稅(稅捐)"
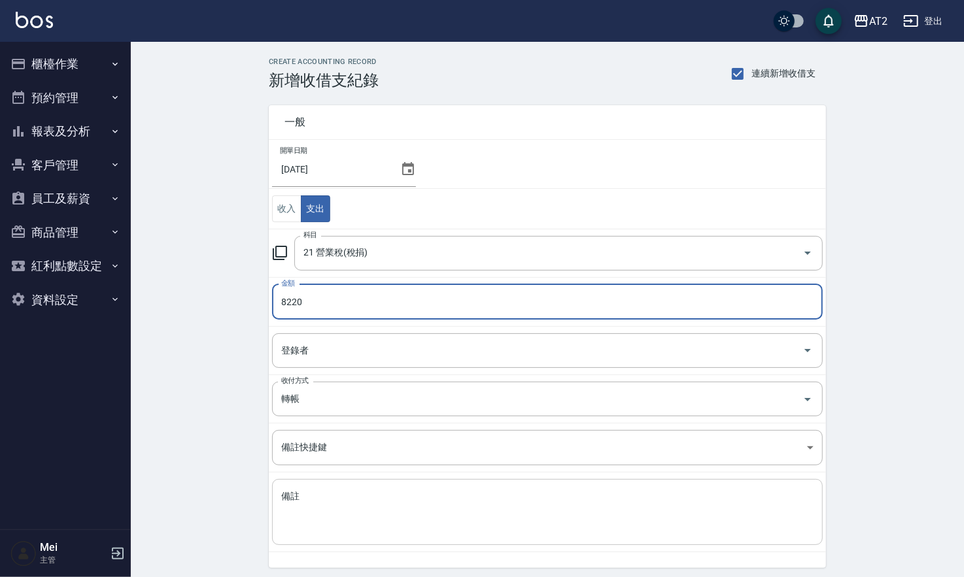
type input "8220"
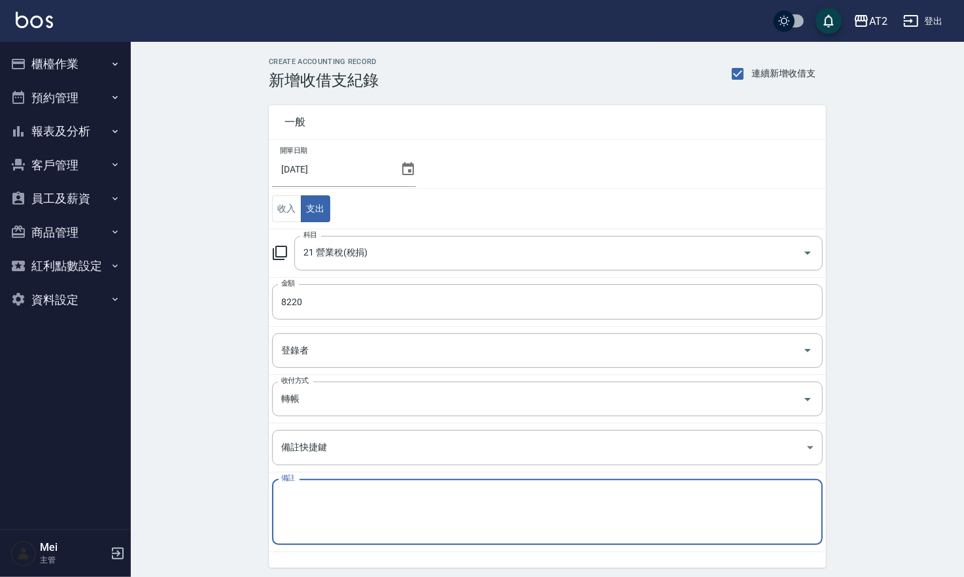
click at [344, 496] on textarea "備註" at bounding box center [547, 512] width 532 height 44
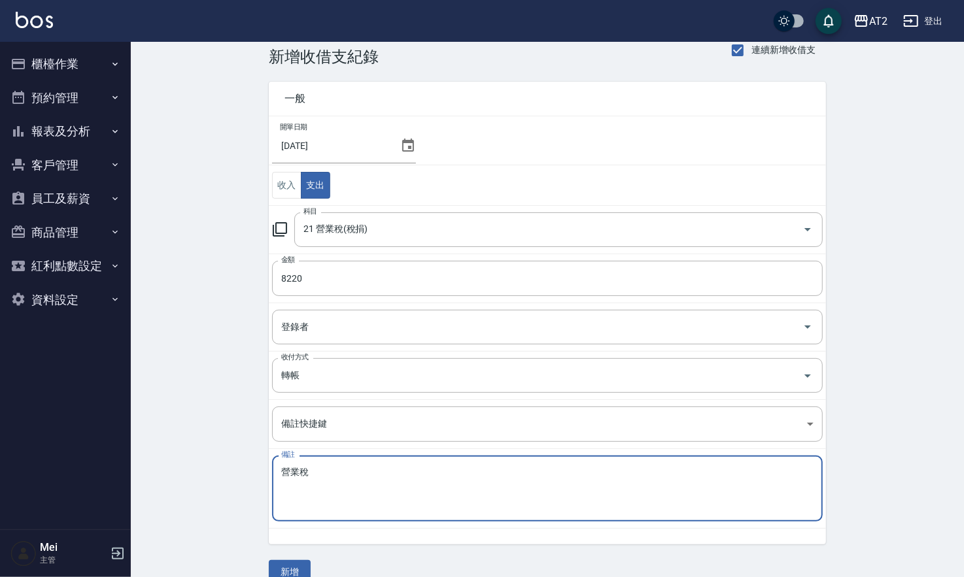
scroll to position [45, 0]
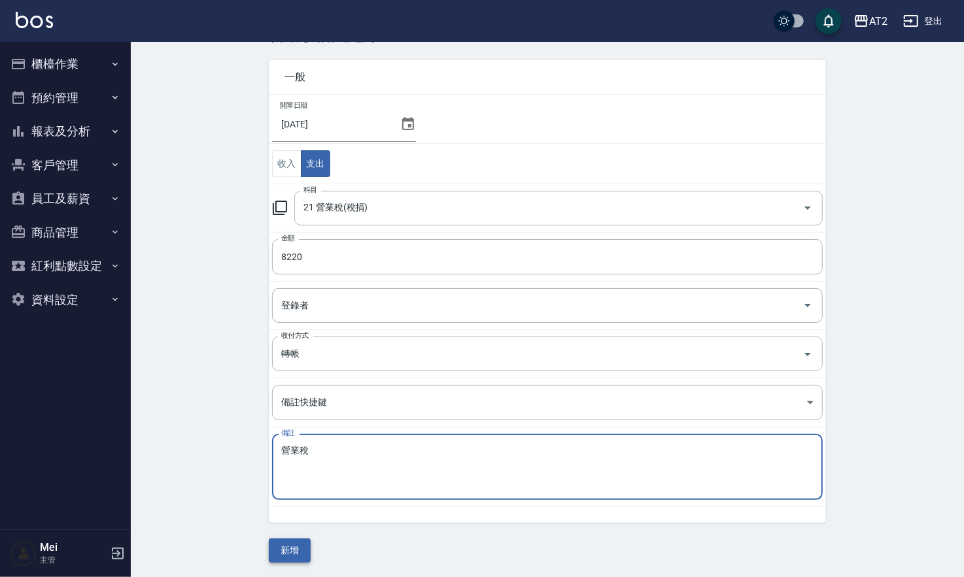
type textarea "營業稅"
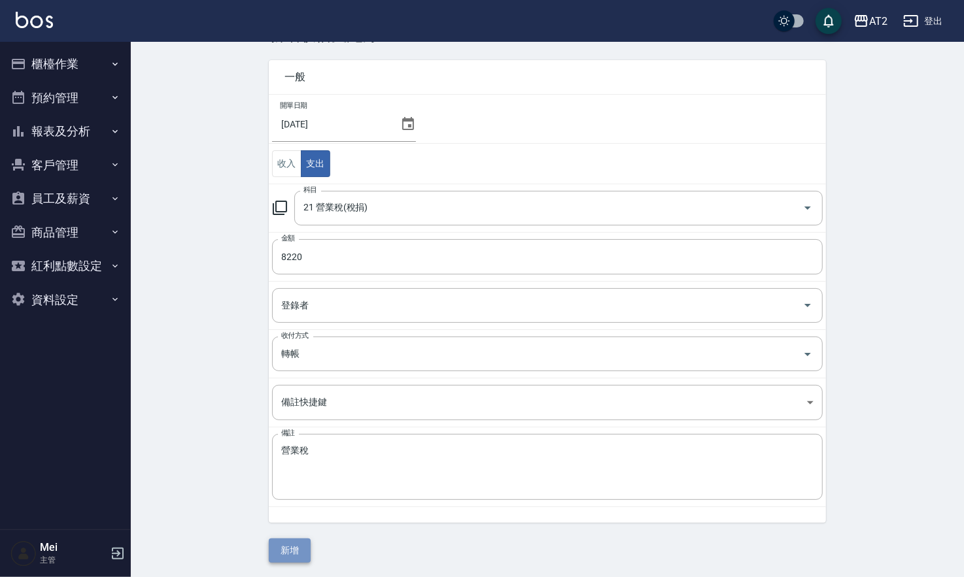
click at [291, 556] on button "新增" at bounding box center [290, 551] width 42 height 24
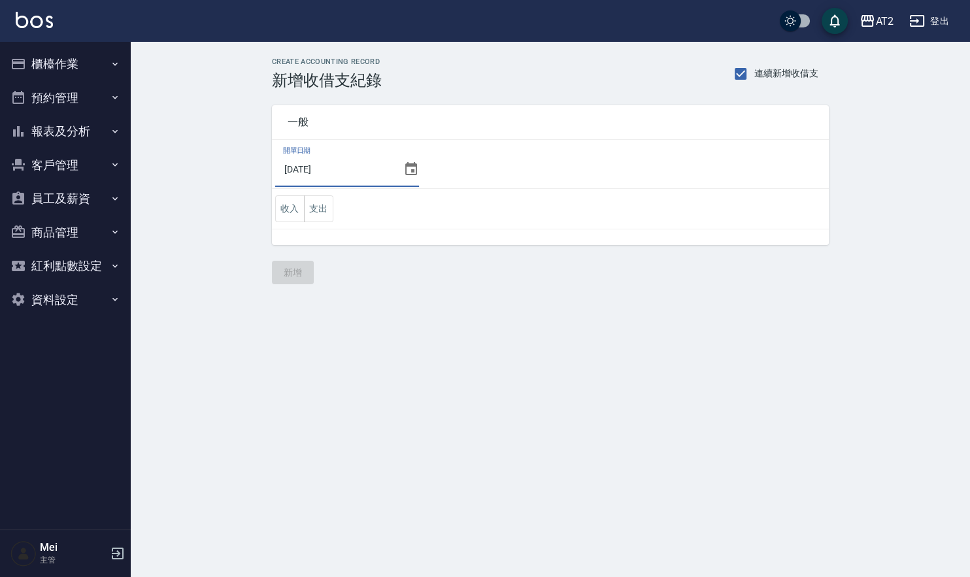
click at [339, 177] on input "[DATE]" at bounding box center [336, 169] width 123 height 35
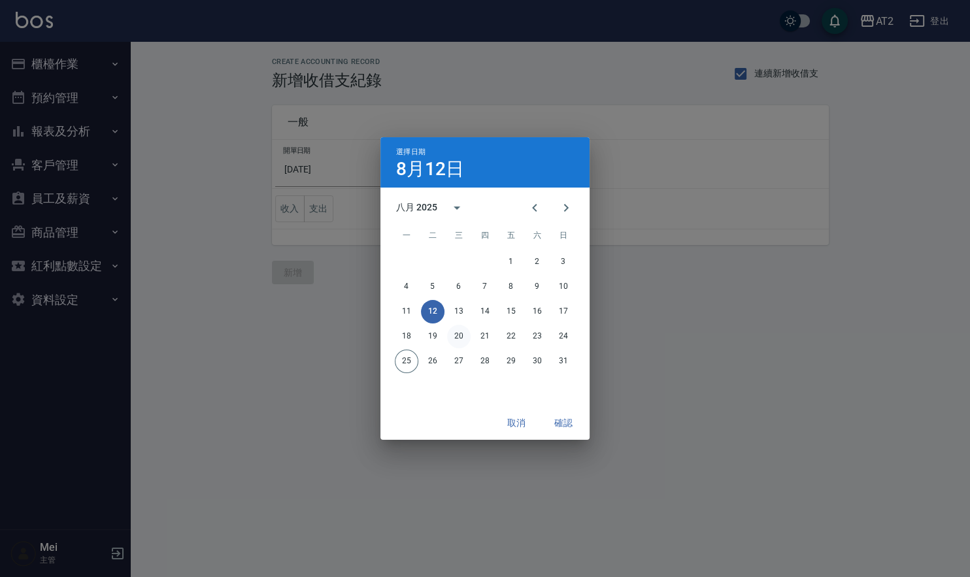
click at [461, 333] on button "20" at bounding box center [459, 337] width 24 height 24
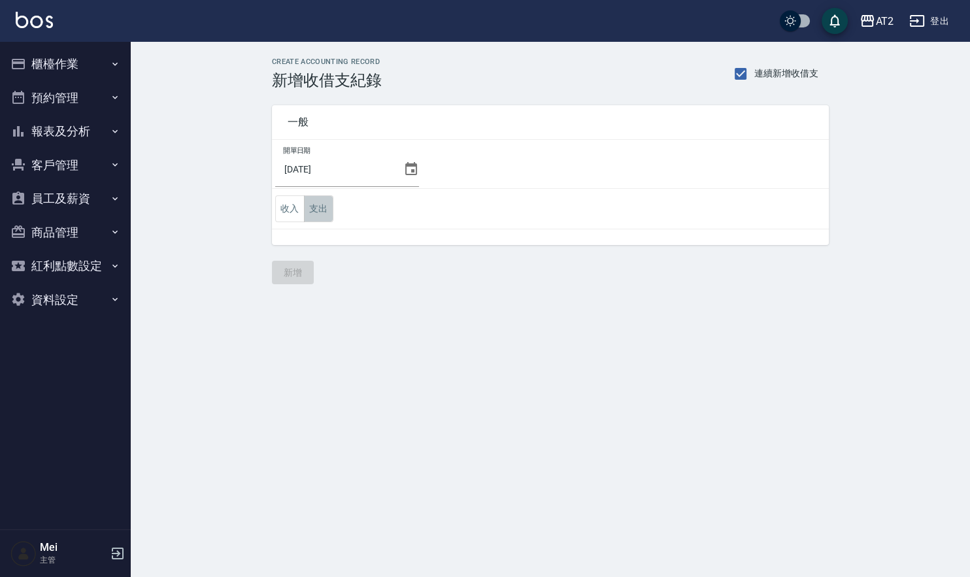
click at [322, 214] on button "支出" at bounding box center [318, 208] width 29 height 27
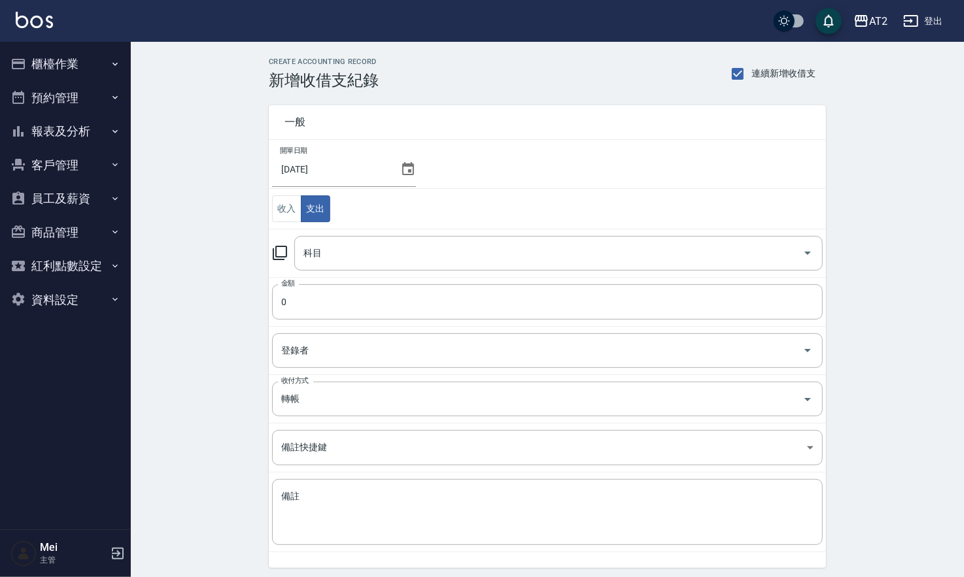
click at [380, 277] on td "金額 0 金額" at bounding box center [547, 301] width 557 height 49
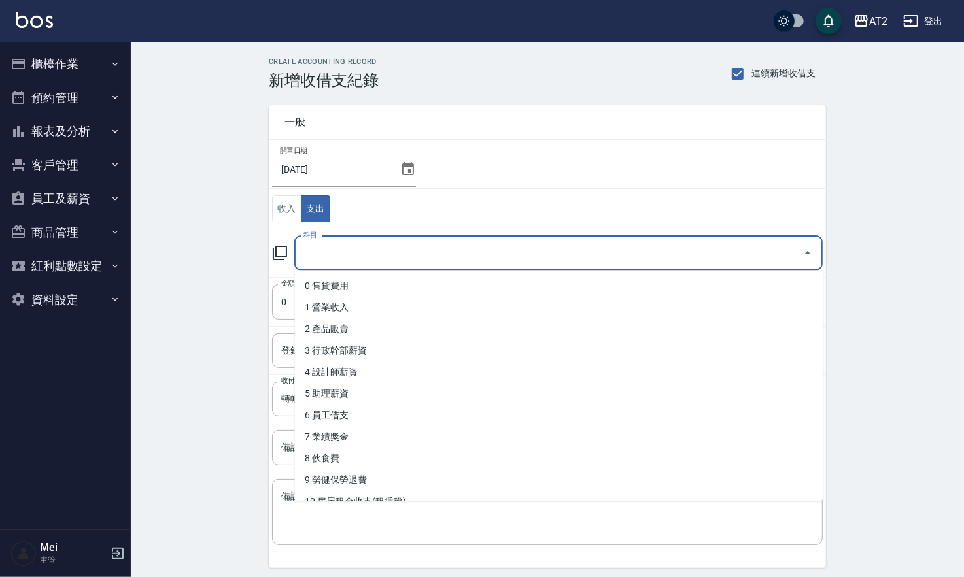
click at [383, 250] on input "科目" at bounding box center [548, 253] width 497 height 23
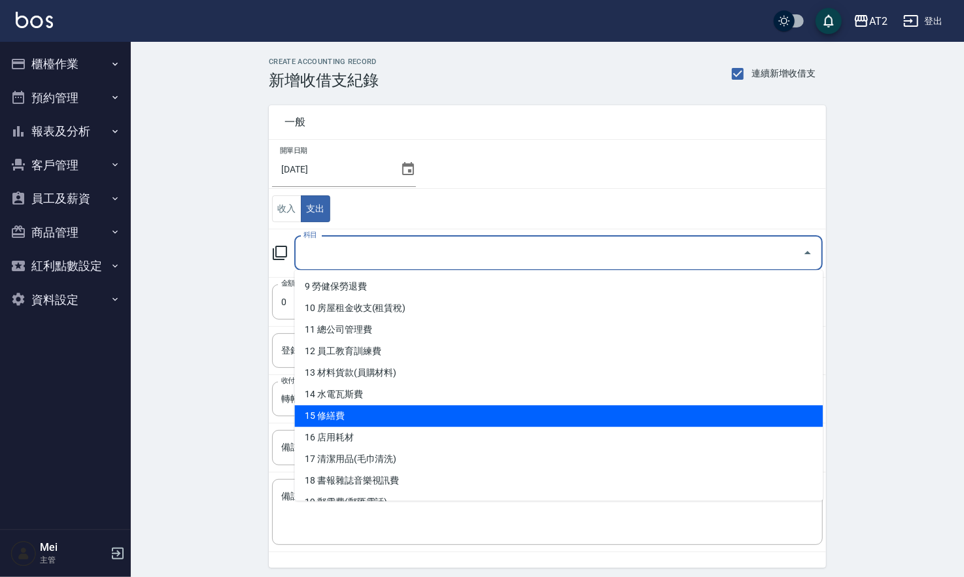
scroll to position [218, 0]
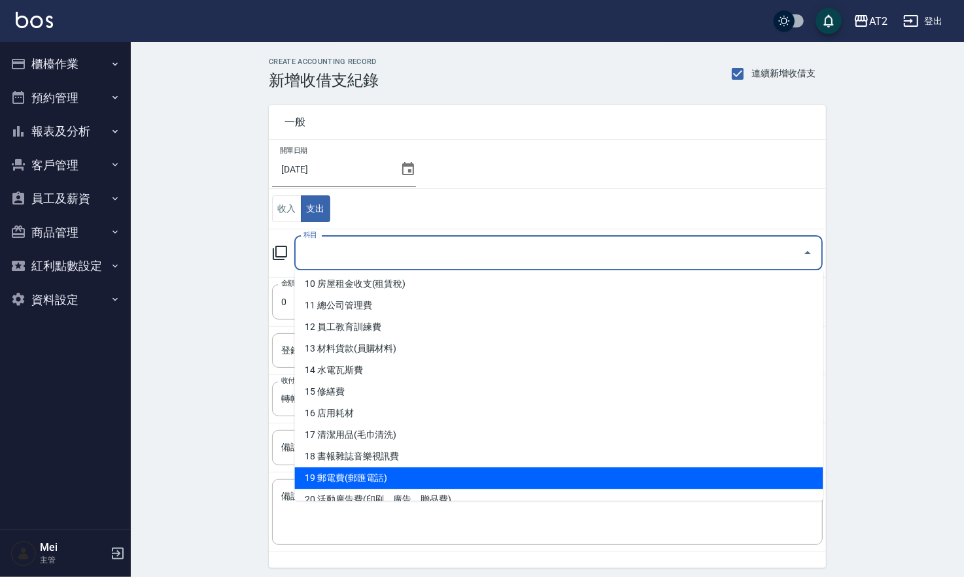
click at [403, 481] on li "19 郵電費(郵匯電話)" at bounding box center [558, 478] width 528 height 22
type input "19 郵電費(郵匯電話)"
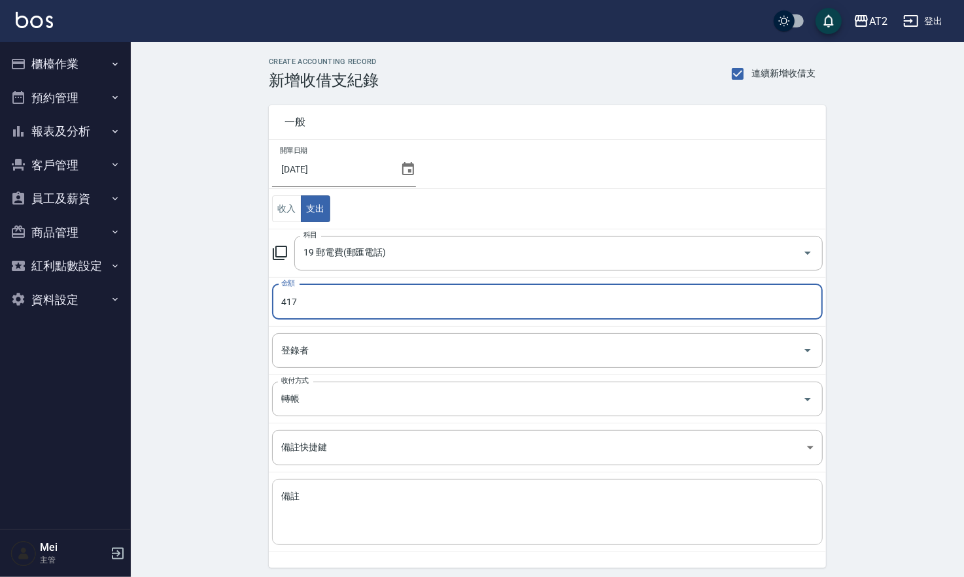
type input "417"
click at [421, 520] on textarea "備註" at bounding box center [547, 512] width 532 height 44
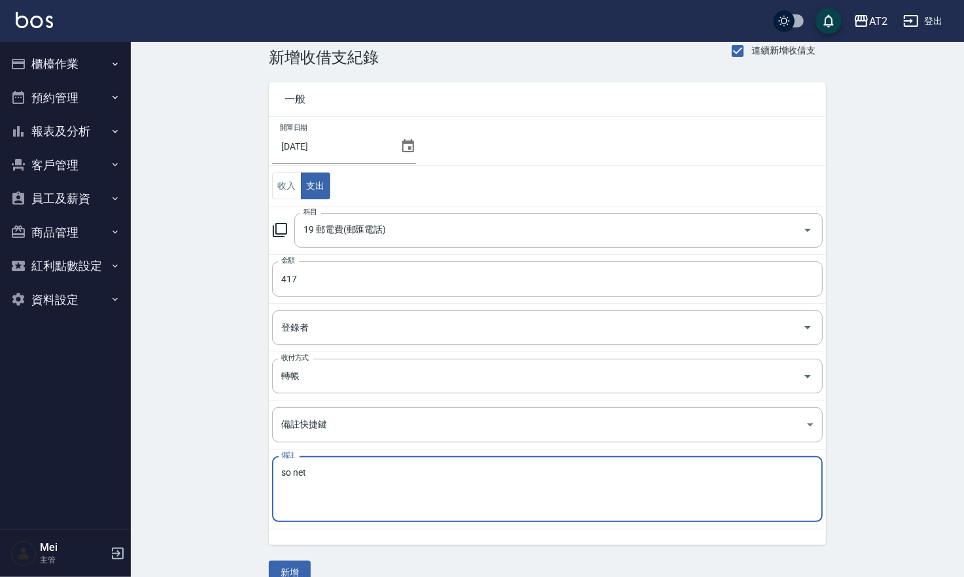
scroll to position [45, 0]
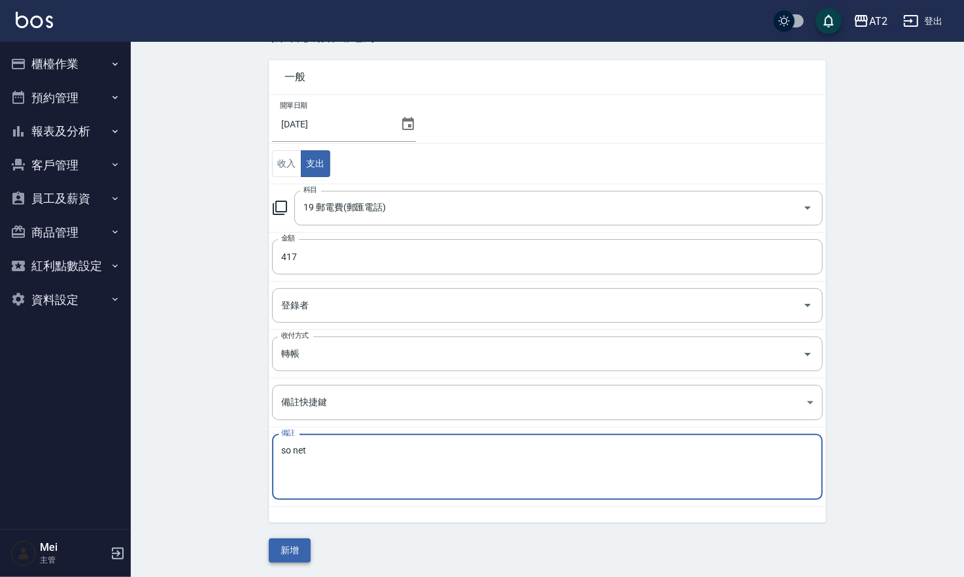
type textarea "so net"
click at [290, 541] on button "新增" at bounding box center [290, 551] width 42 height 24
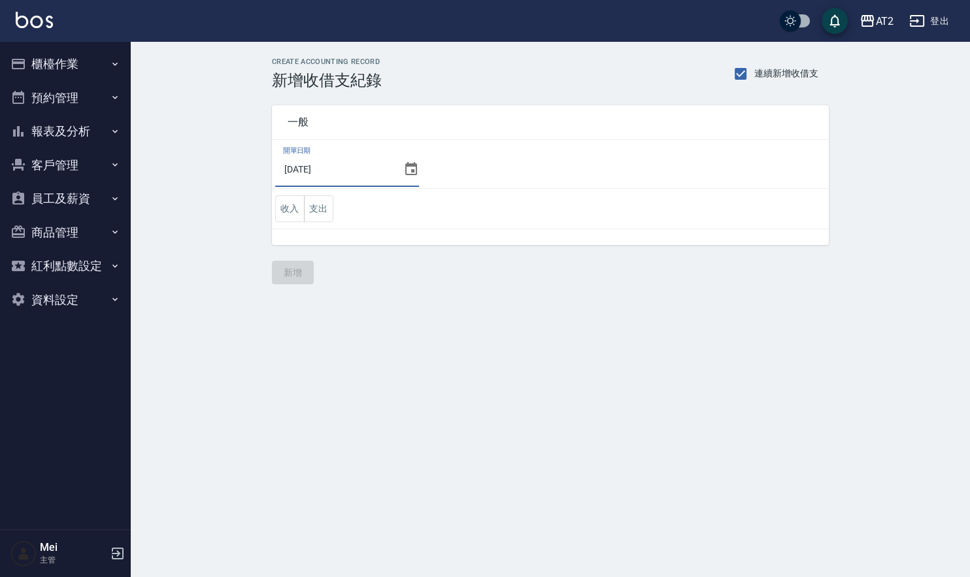
click at [352, 169] on input "2025/08/20" at bounding box center [336, 169] width 123 height 35
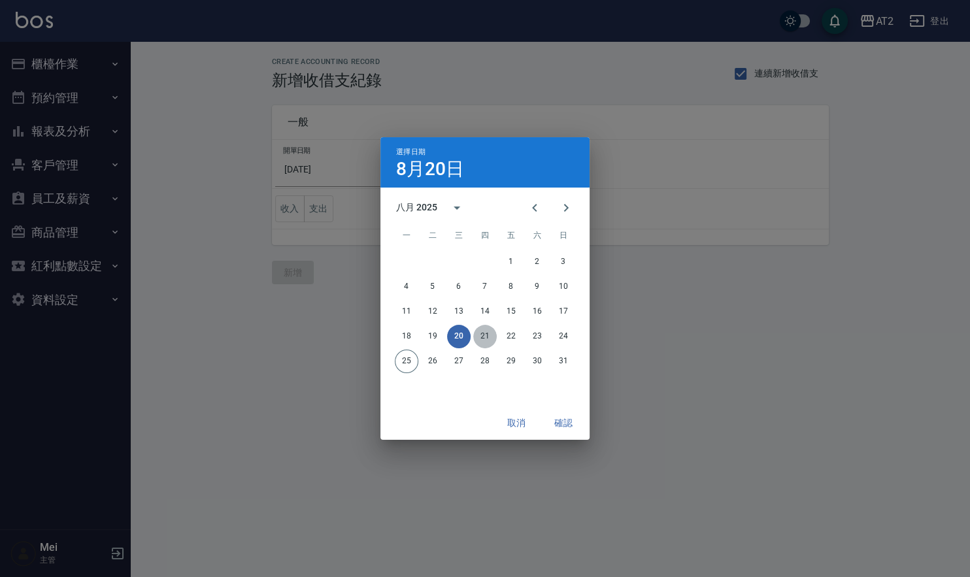
click at [485, 334] on button "21" at bounding box center [485, 337] width 24 height 24
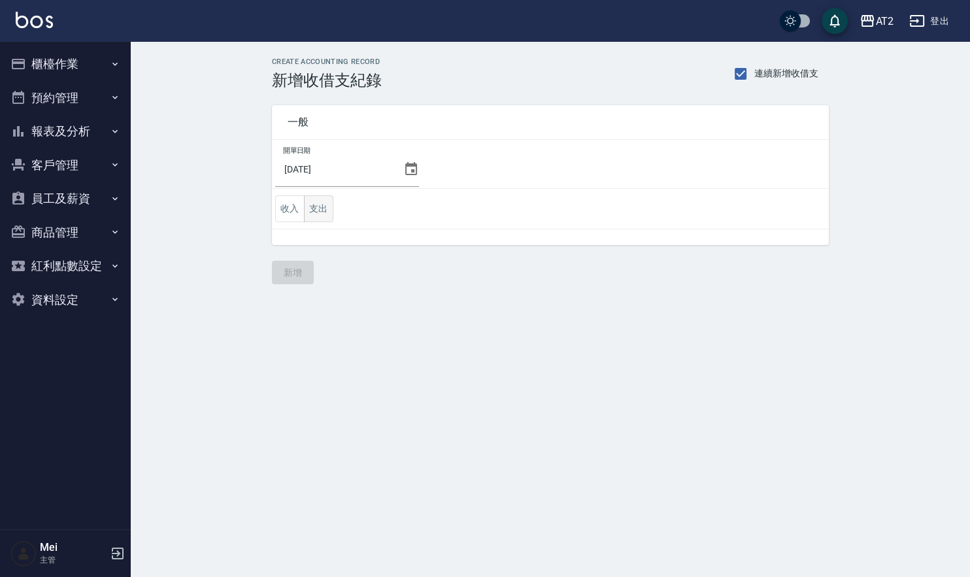
click at [322, 212] on button "支出" at bounding box center [318, 208] width 29 height 27
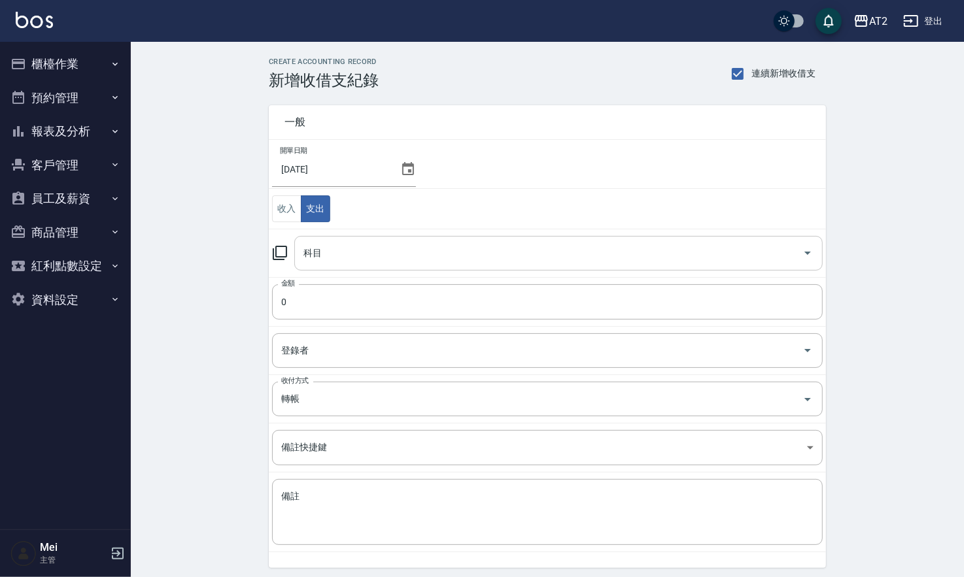
click at [356, 249] on input "科目" at bounding box center [548, 253] width 497 height 23
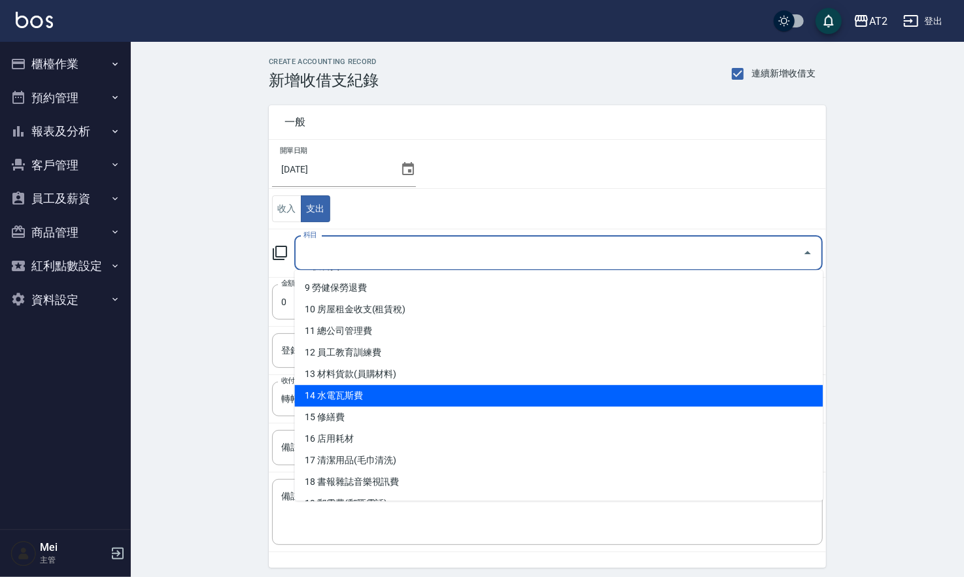
scroll to position [218, 0]
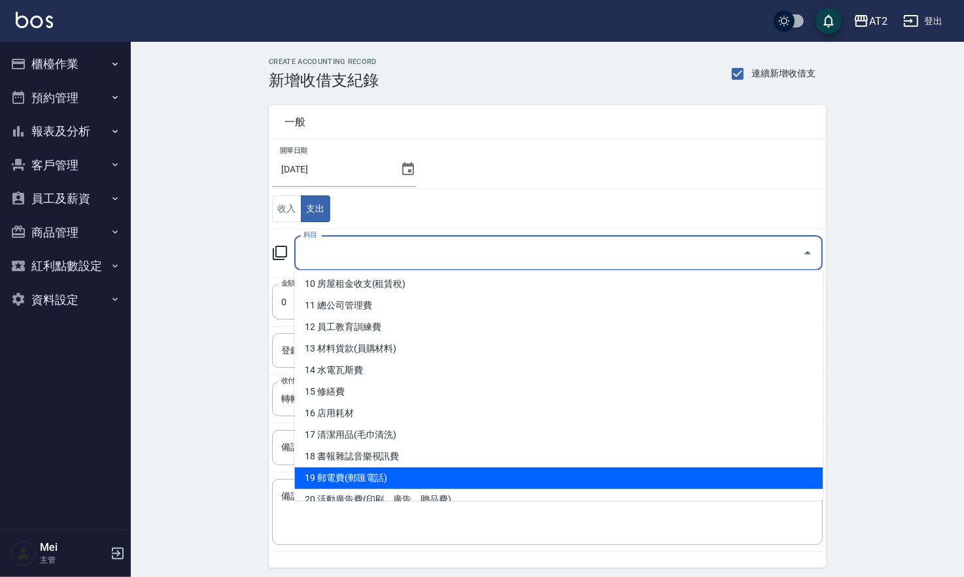
click at [395, 474] on li "19 郵電費(郵匯電話)" at bounding box center [558, 478] width 528 height 22
type input "19 郵電費(郵匯電話)"
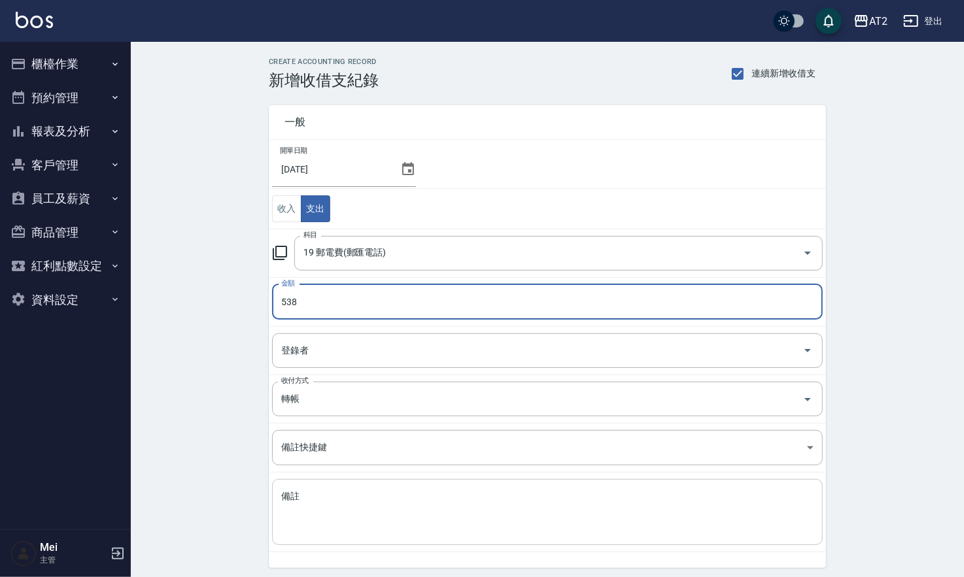
type input "538"
click at [373, 505] on textarea "備註" at bounding box center [547, 512] width 532 height 44
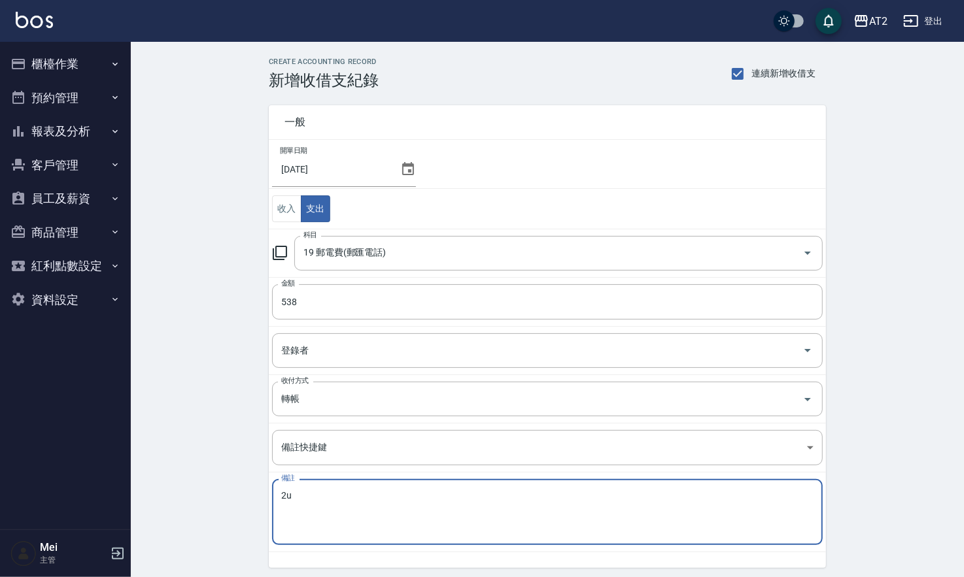
type textarea "2"
type textarea "3"
click at [373, 505] on textarea "電話費" at bounding box center [547, 512] width 532 height 44
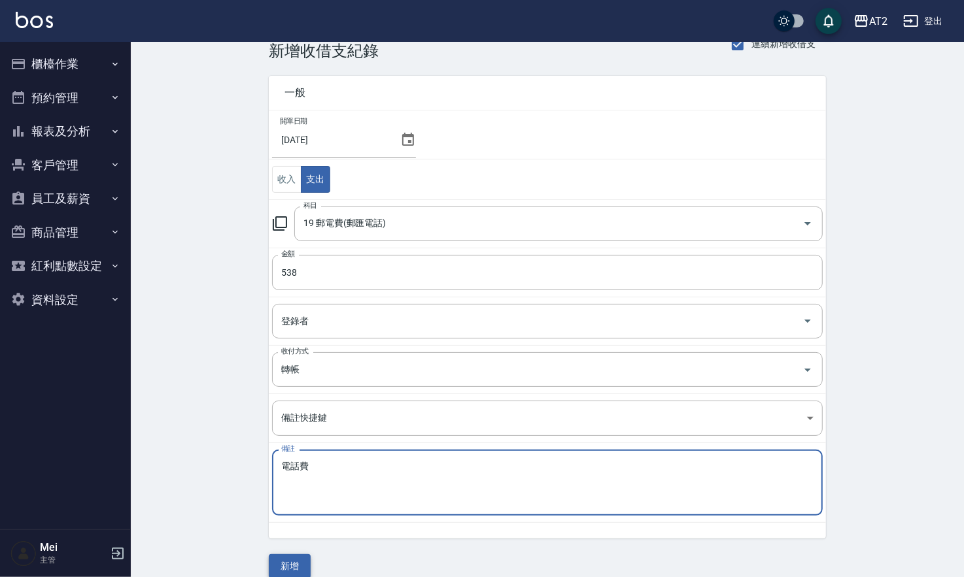
scroll to position [45, 0]
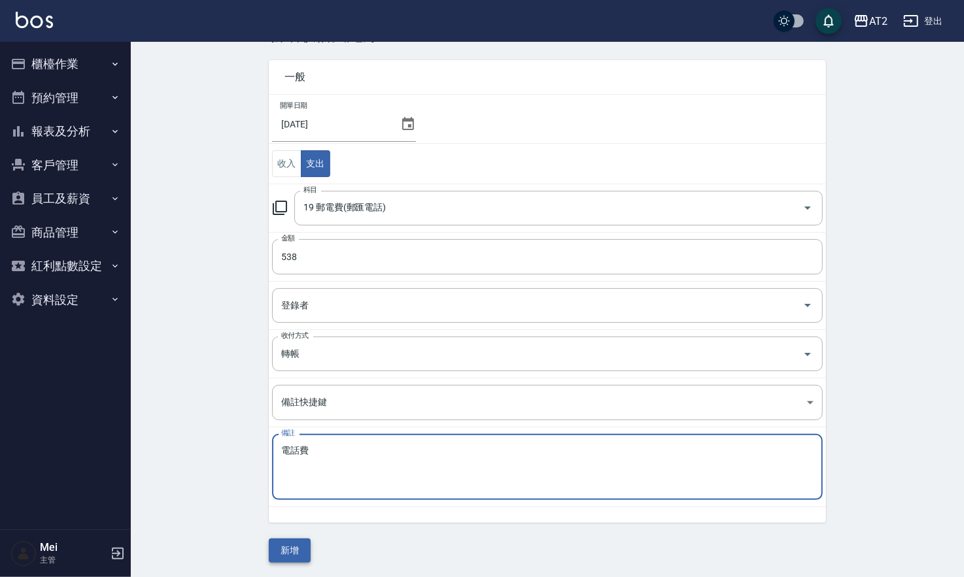
type textarea "電話費"
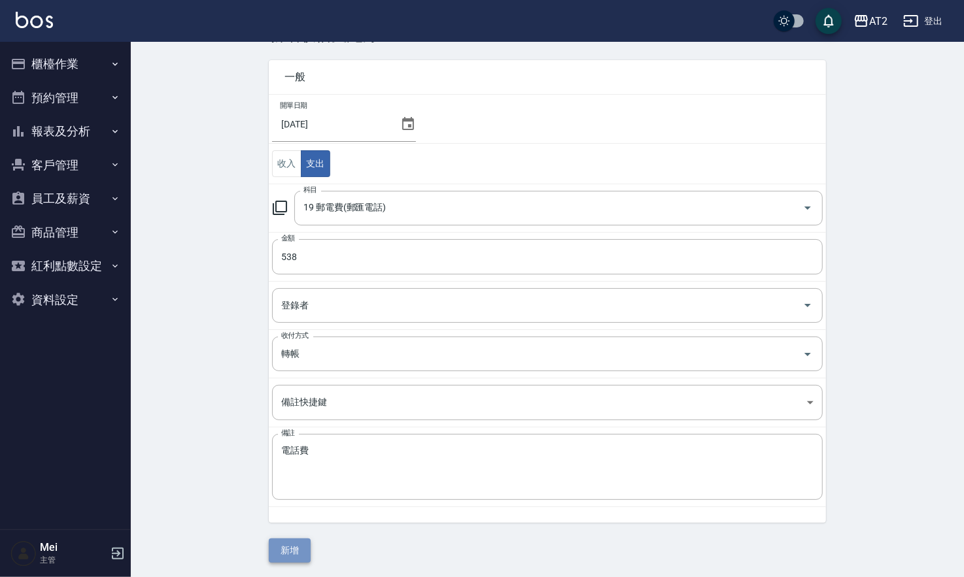
click at [305, 548] on button "新增" at bounding box center [290, 551] width 42 height 24
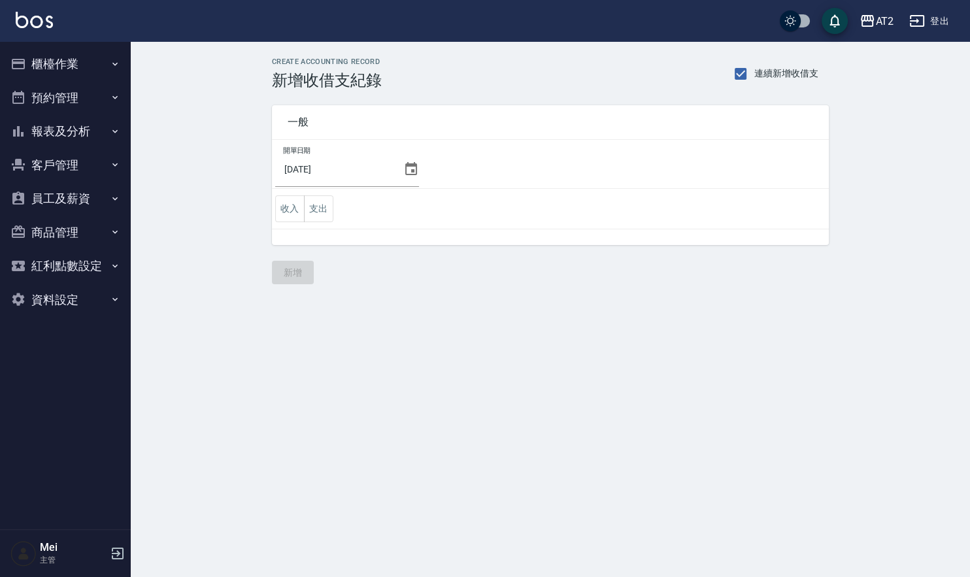
click at [497, 337] on div "CREATE ACCOUNTING RECORD 新增收借支紀錄 連續新增收借支 一般 開單日期 [DATE] 收入 支出 新增" at bounding box center [485, 288] width 970 height 577
click at [357, 166] on input "[DATE]" at bounding box center [336, 169] width 123 height 35
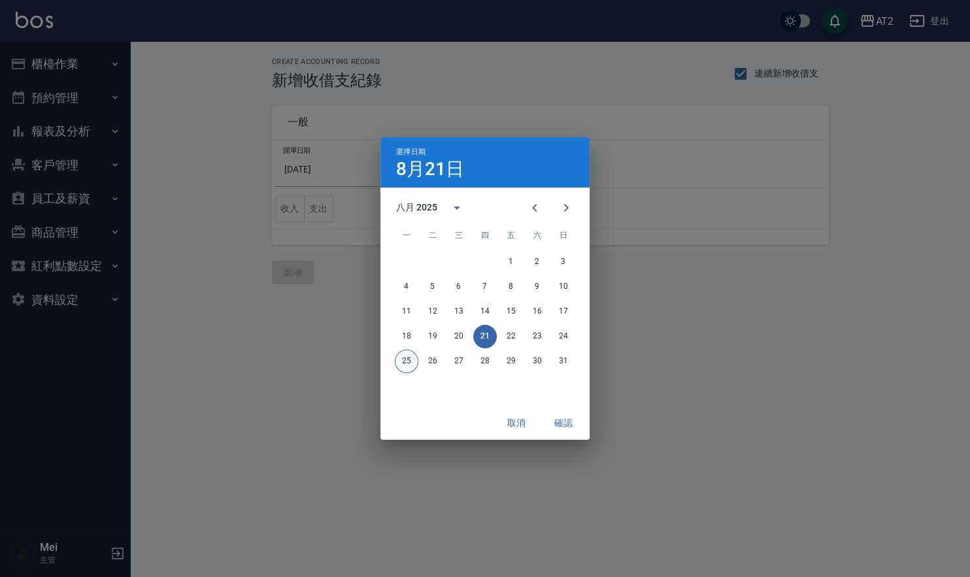
click at [400, 362] on button "25" at bounding box center [407, 362] width 24 height 24
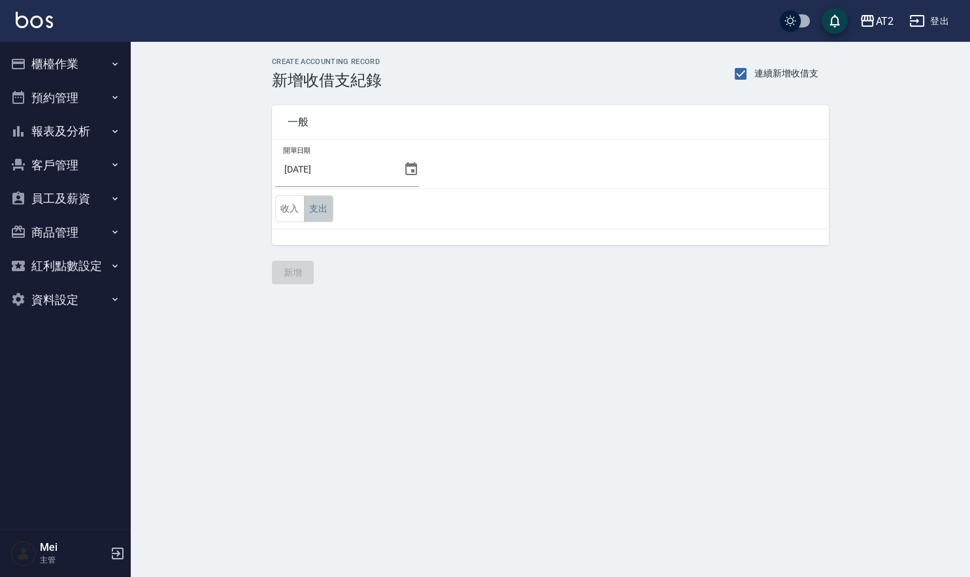
click at [311, 203] on button "支出" at bounding box center [318, 208] width 29 height 27
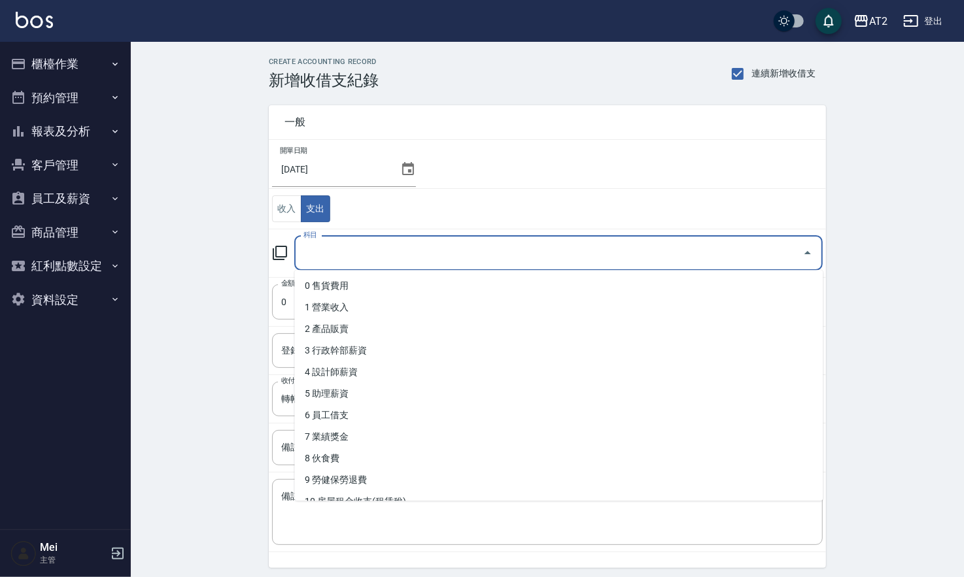
click at [374, 252] on input "科目" at bounding box center [548, 253] width 497 height 23
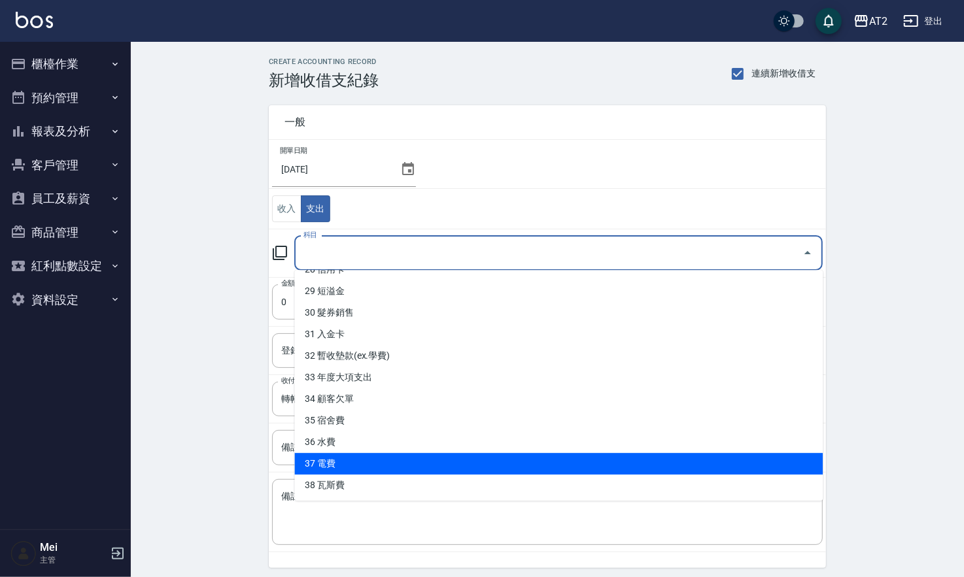
click at [412, 460] on li "37 電費" at bounding box center [558, 464] width 528 height 22
type input "37 電費"
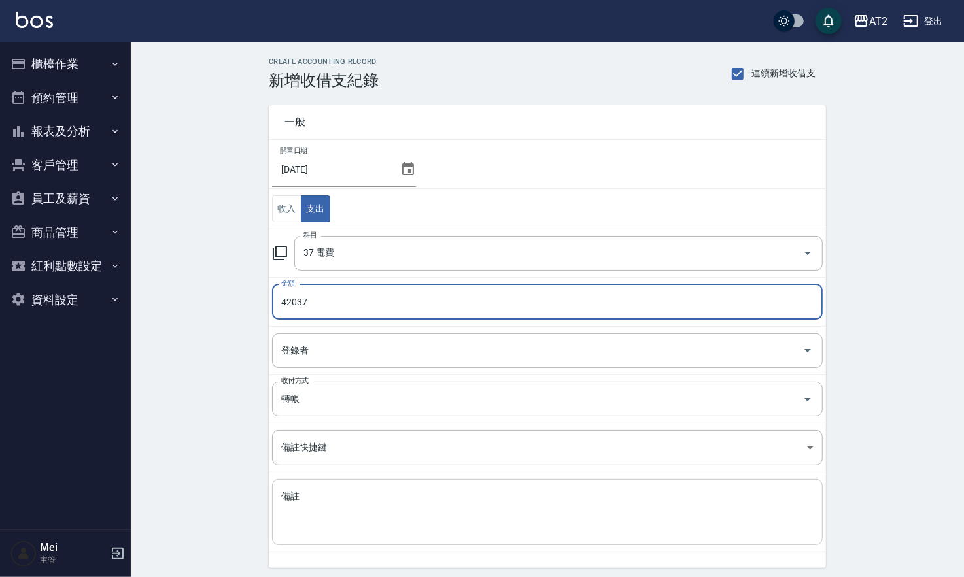
type input "42037"
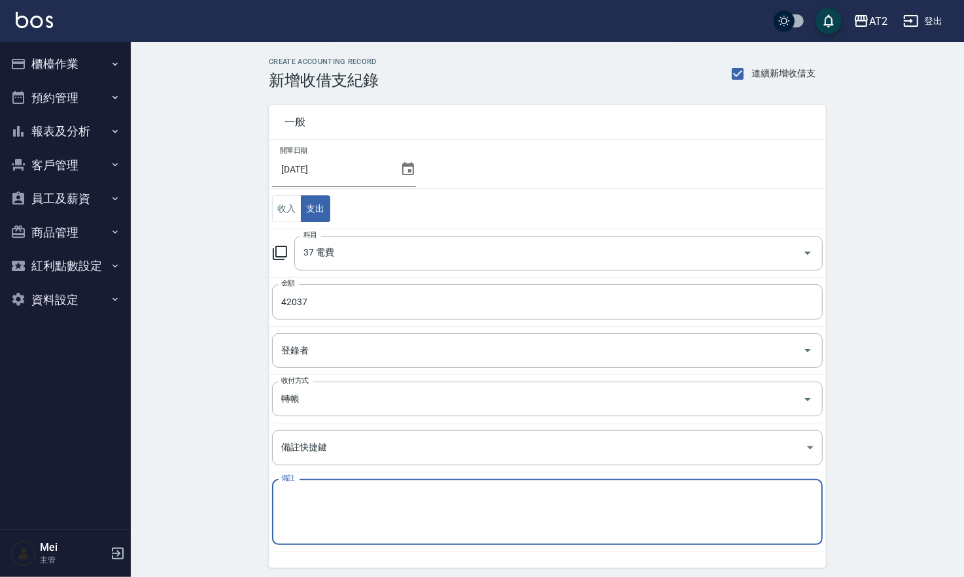
click at [348, 513] on textarea "備註" at bounding box center [547, 512] width 532 height 44
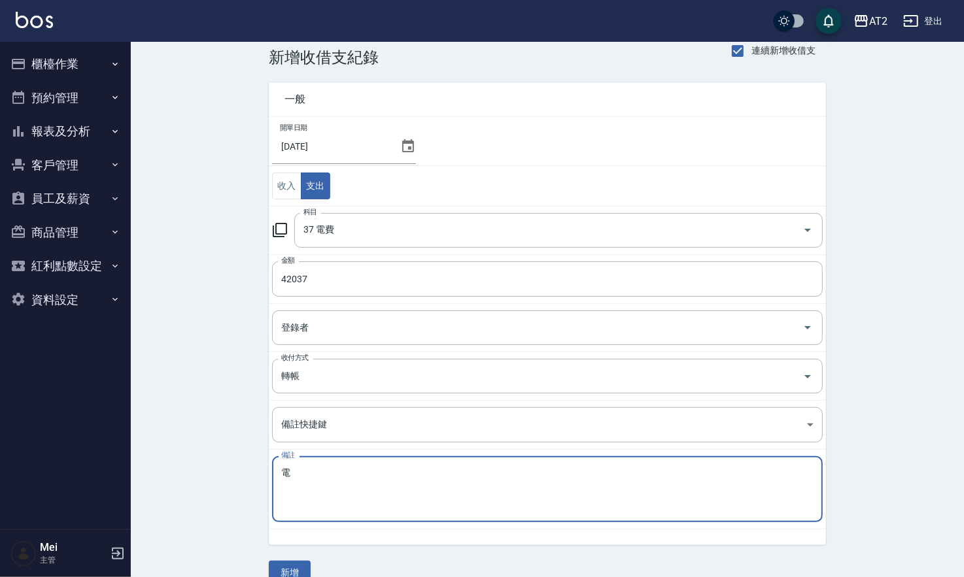
scroll to position [45, 0]
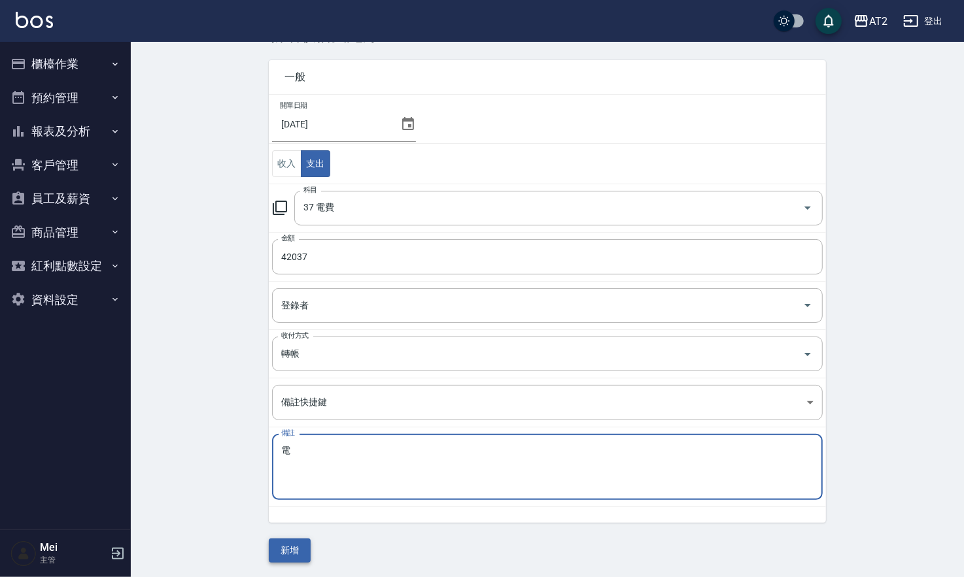
type textarea "電"
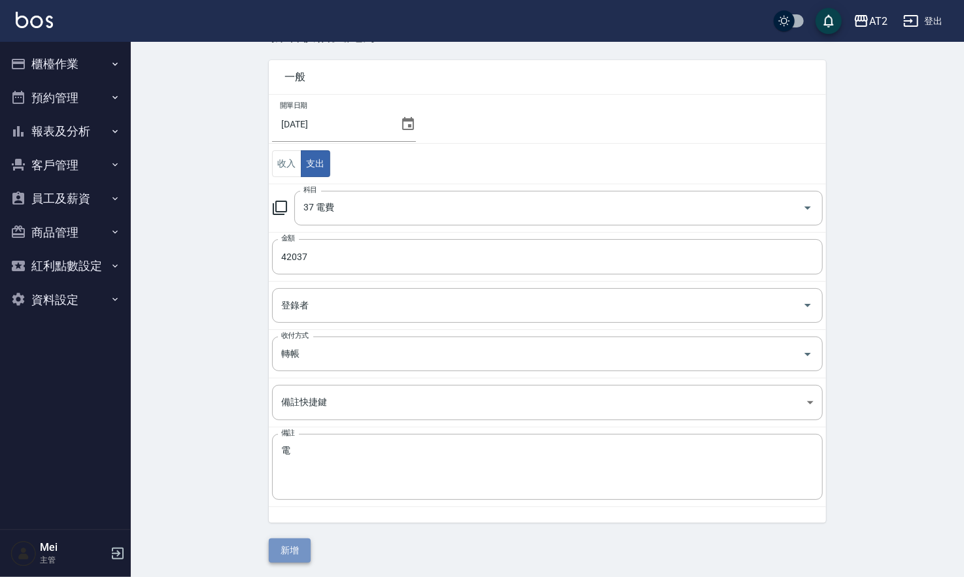
click at [290, 545] on button "新增" at bounding box center [290, 551] width 42 height 24
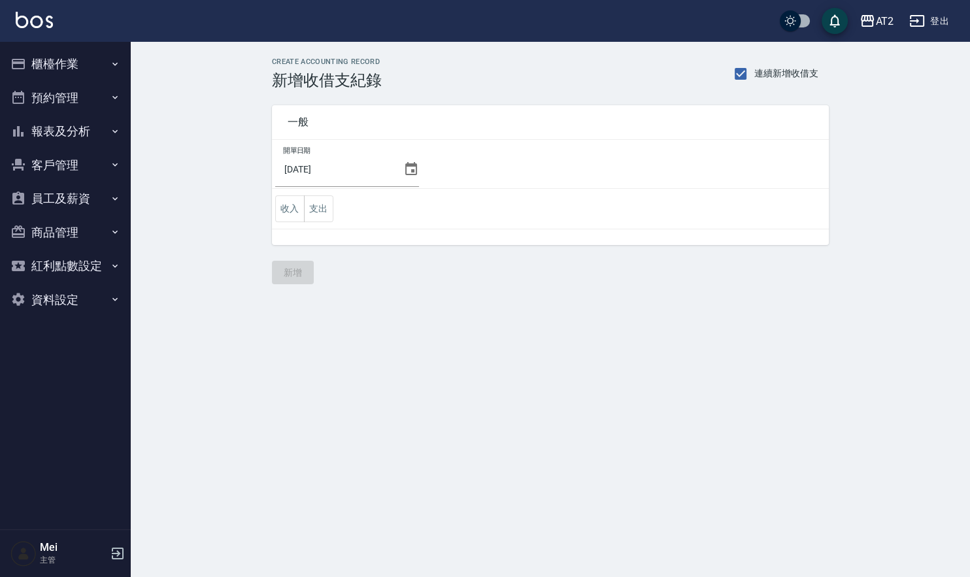
click at [526, 288] on div "CREATE ACCOUNTING RECORD 新增收借支紀錄 連續新增收借支 一般 開單日期 [DATE] 收入 支出 新增" at bounding box center [550, 171] width 839 height 258
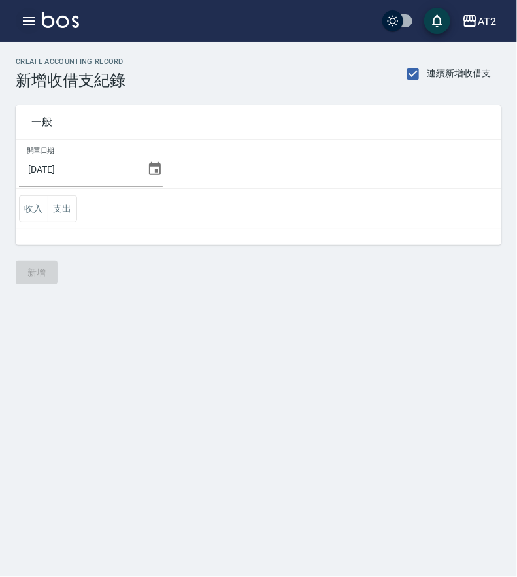
click at [34, 18] on icon "button" at bounding box center [29, 21] width 16 height 16
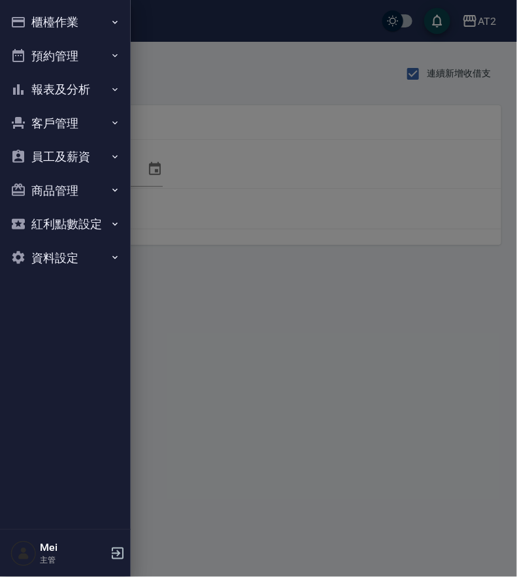
click at [71, 20] on button "櫃檯作業" at bounding box center [65, 22] width 120 height 34
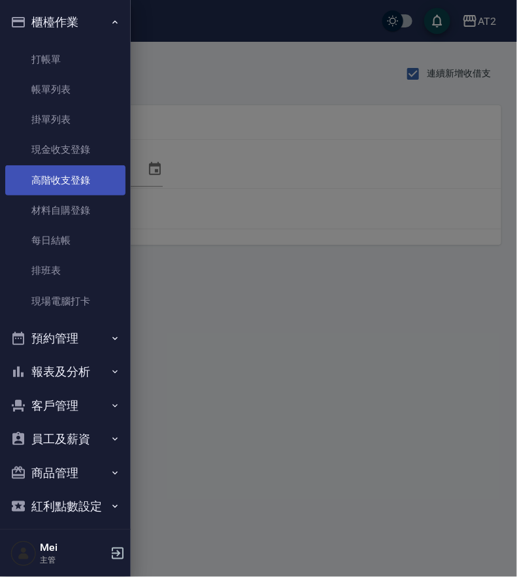
click at [92, 169] on link "高階收支登錄" at bounding box center [65, 180] width 120 height 30
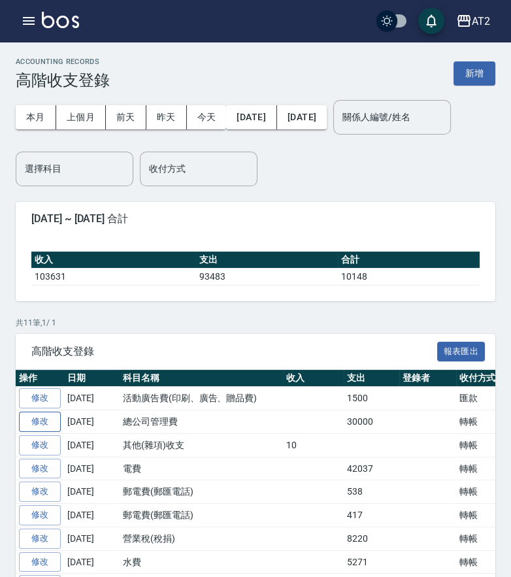
click at [44, 420] on link "修改" at bounding box center [40, 422] width 42 height 20
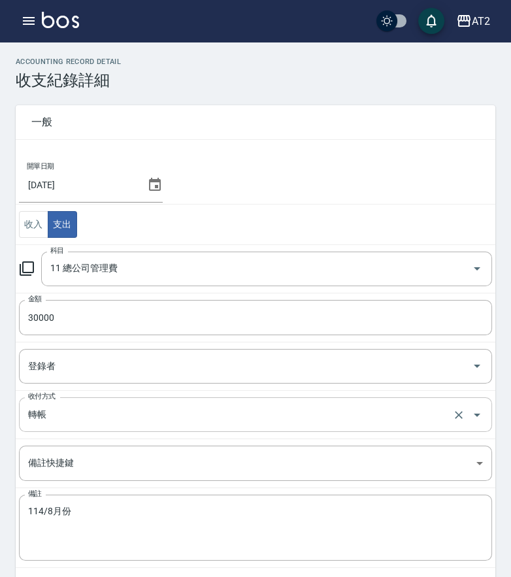
click at [87, 418] on input "轉帳" at bounding box center [237, 414] width 425 height 23
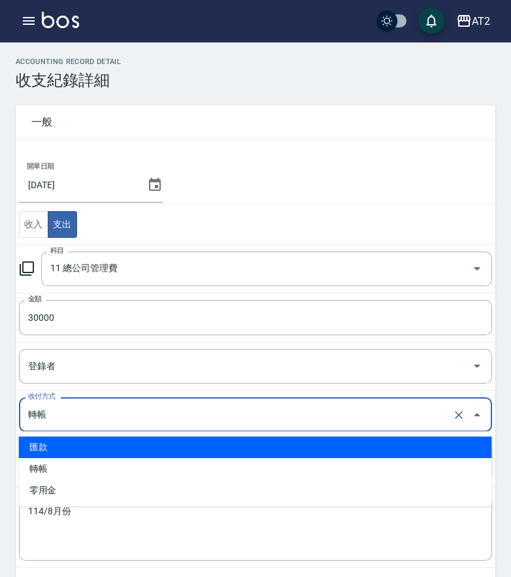
click at [69, 441] on li "匯款" at bounding box center [255, 448] width 473 height 22
type input "匯款"
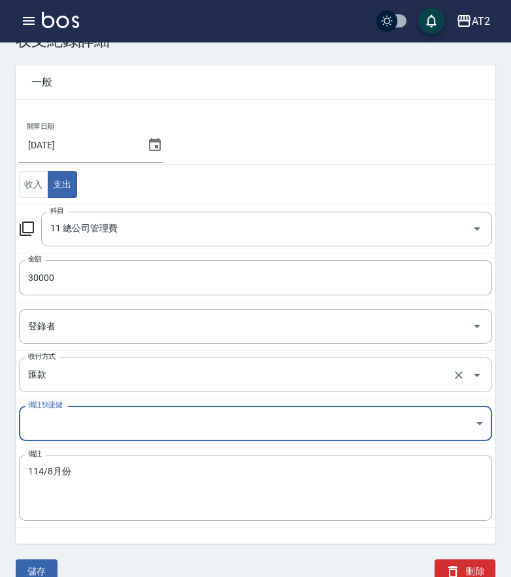
scroll to position [61, 0]
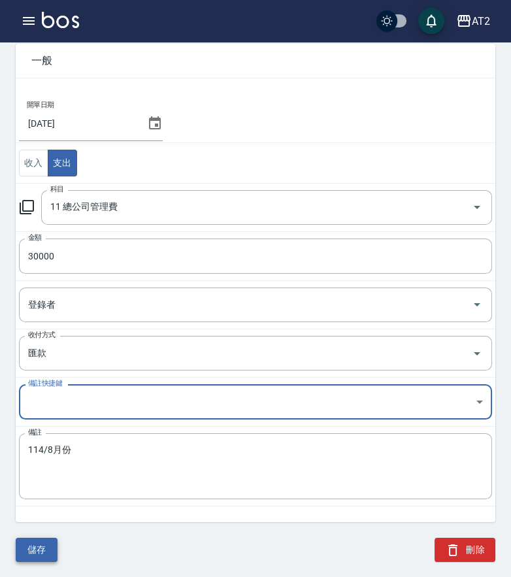
click at [49, 549] on button "儲存" at bounding box center [37, 550] width 42 height 24
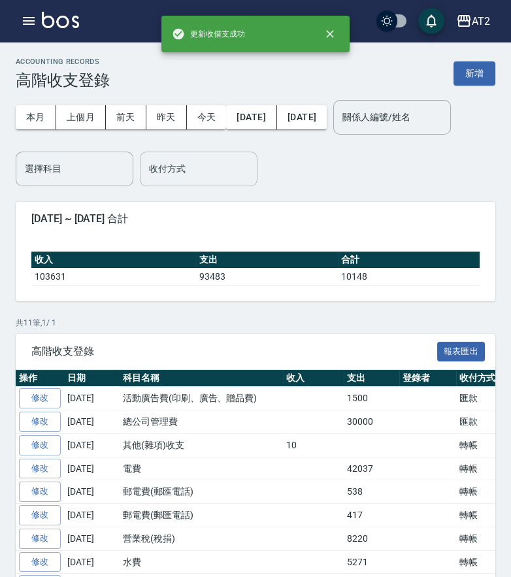
click at [258, 179] on div "收付方式" at bounding box center [199, 169] width 118 height 35
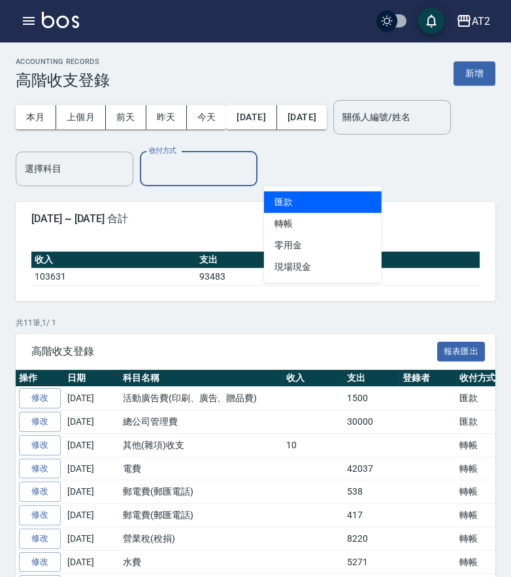
click at [300, 207] on li "匯款" at bounding box center [323, 203] width 118 height 22
type input "匯款"
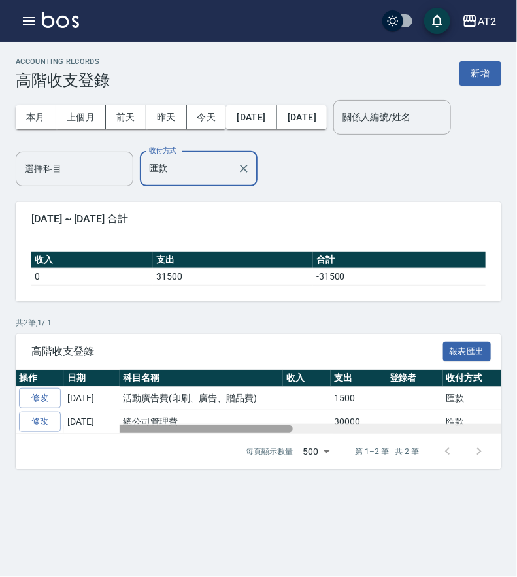
drag, startPoint x: 235, startPoint y: 432, endPoint x: 88, endPoint y: 433, distance: 147.8
click at [88, 433] on div "操作 日期 科目名稱 收入 支出 登錄者 收付方式 關係人 備註 修改 2025-08-25 活動廣告費(印刷、廣告、贈品費) 1500 匯款 114/8月份…" at bounding box center [259, 402] width 486 height 64
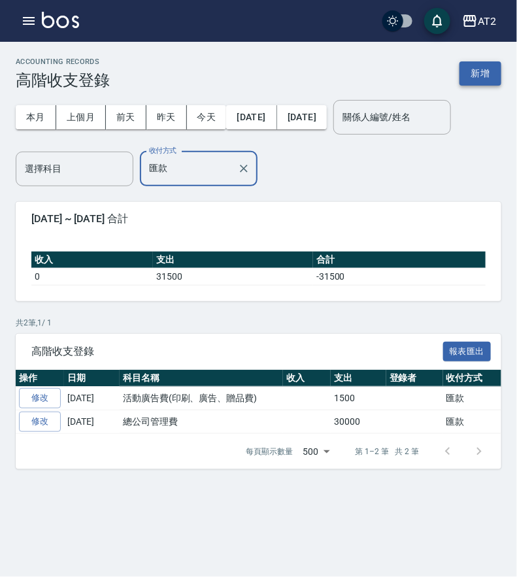
click at [486, 76] on button "新增" at bounding box center [481, 73] width 42 height 24
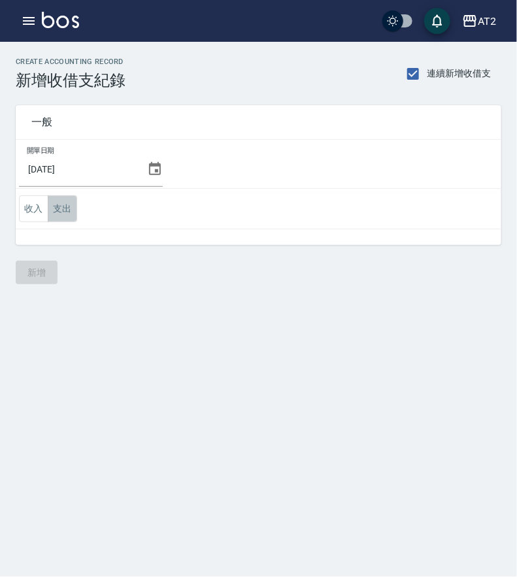
click at [58, 210] on button "支出" at bounding box center [62, 208] width 29 height 27
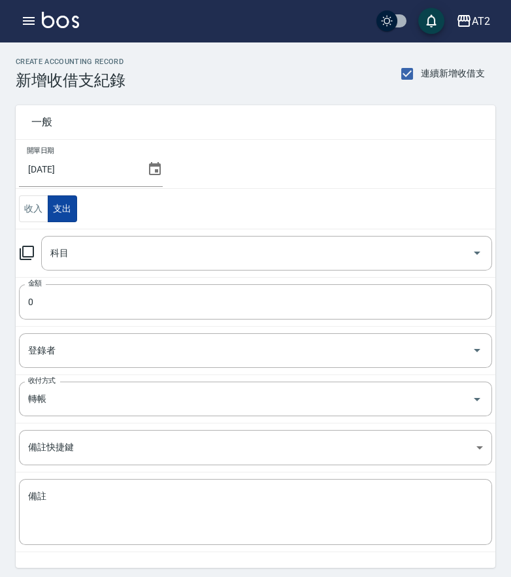
click at [94, 267] on div "科目" at bounding box center [266, 253] width 451 height 35
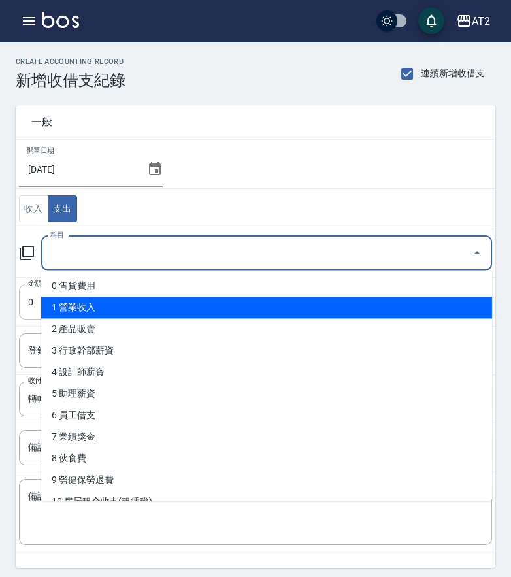
click at [28, 299] on input "0" at bounding box center [255, 301] width 473 height 35
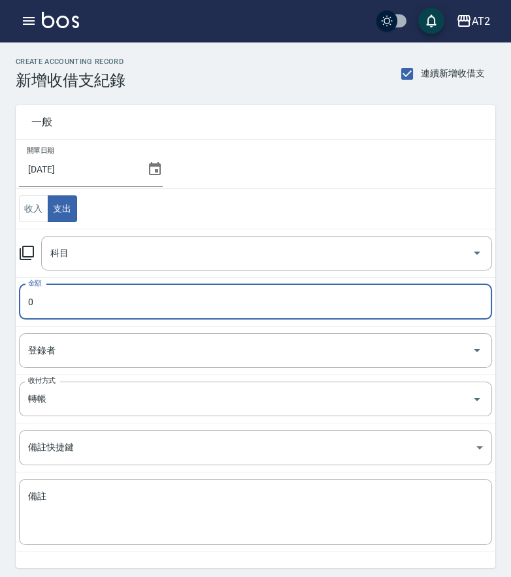
paste input "24200"
type input "242000"
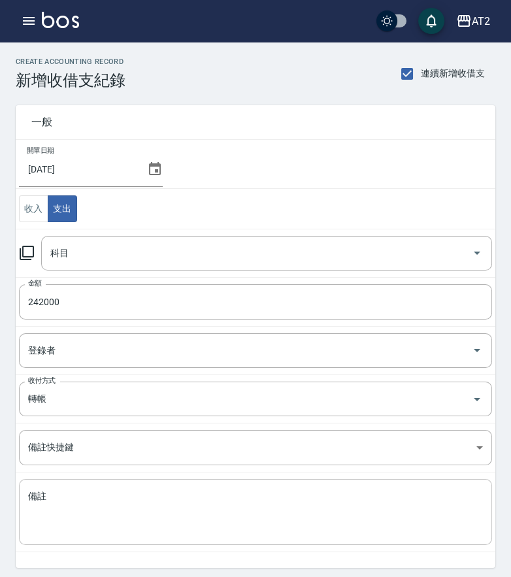
click at [113, 510] on textarea "備註" at bounding box center [255, 512] width 455 height 44
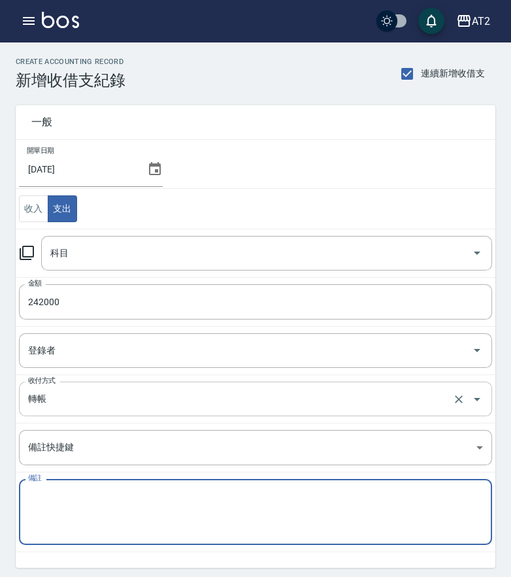
paste textarea "提前一個月自109/1"
type textarea "提前一個月自109/1"
click at [67, 402] on input "轉帳" at bounding box center [237, 399] width 425 height 23
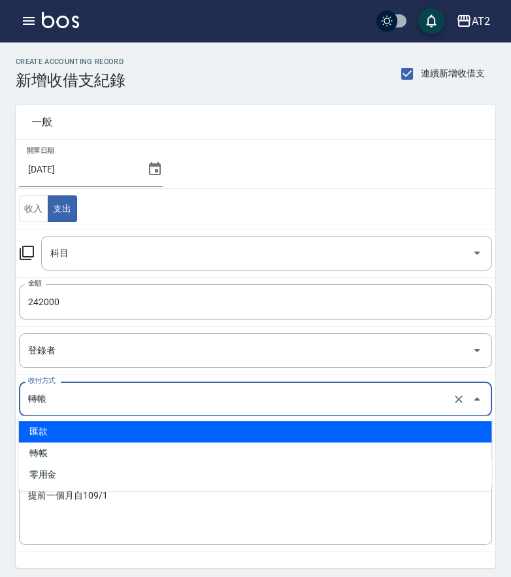
click at [76, 433] on li "匯款" at bounding box center [255, 432] width 473 height 22
type input "匯款"
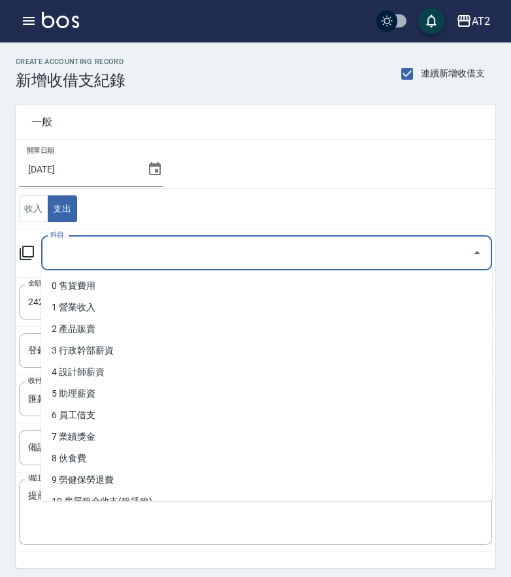
click at [114, 262] on input "科目" at bounding box center [257, 253] width 420 height 23
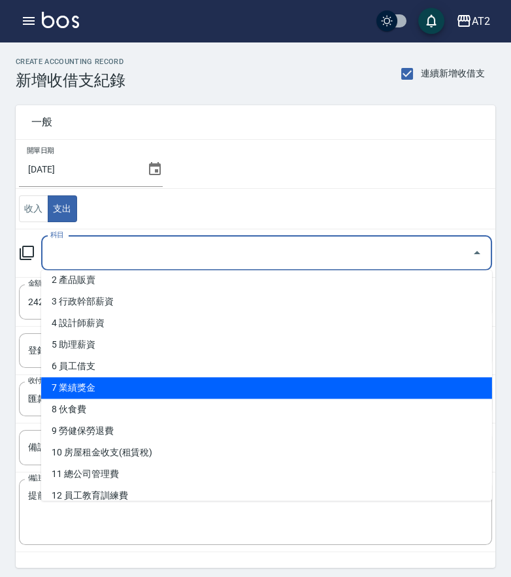
scroll to position [73, 0]
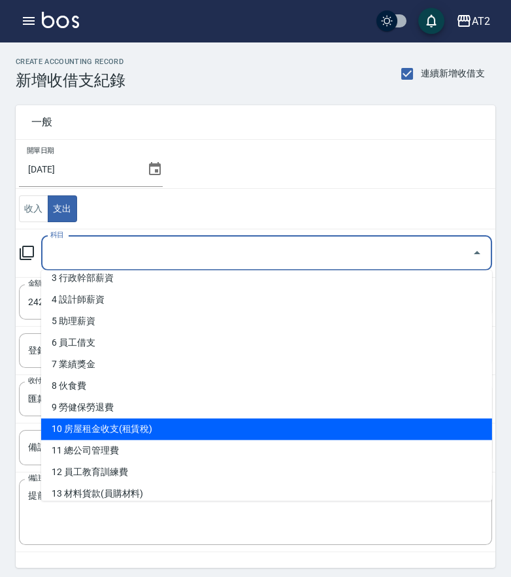
click at [141, 433] on li "10 房屋租金收支(租賃稅)" at bounding box center [266, 429] width 451 height 22
type input "10 房屋租金收支(租賃稅)"
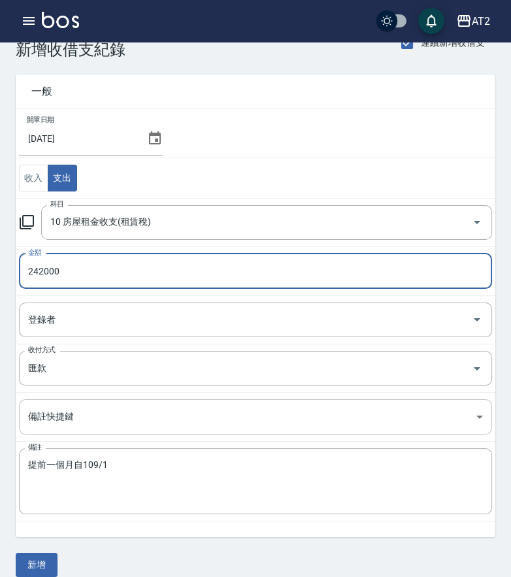
scroll to position [45, 0]
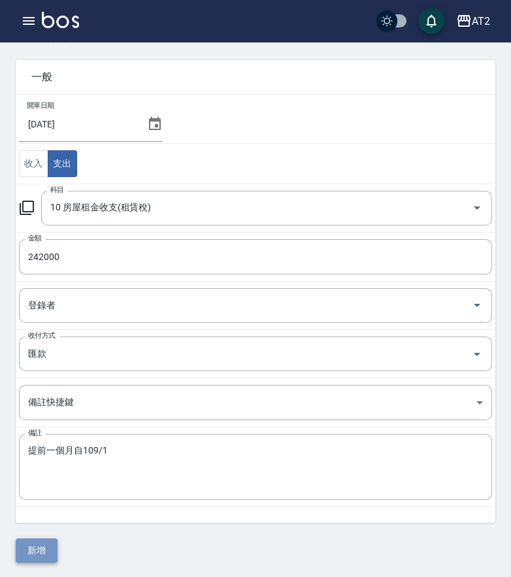
click at [33, 550] on button "新增" at bounding box center [37, 551] width 42 height 24
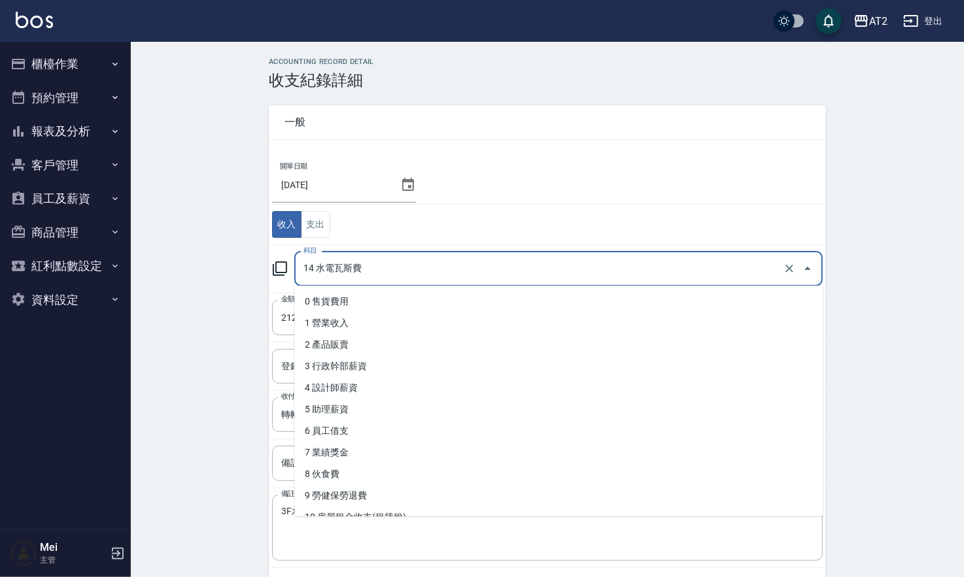
click at [386, 258] on input "14 水電瓦斯費" at bounding box center [540, 269] width 480 height 23
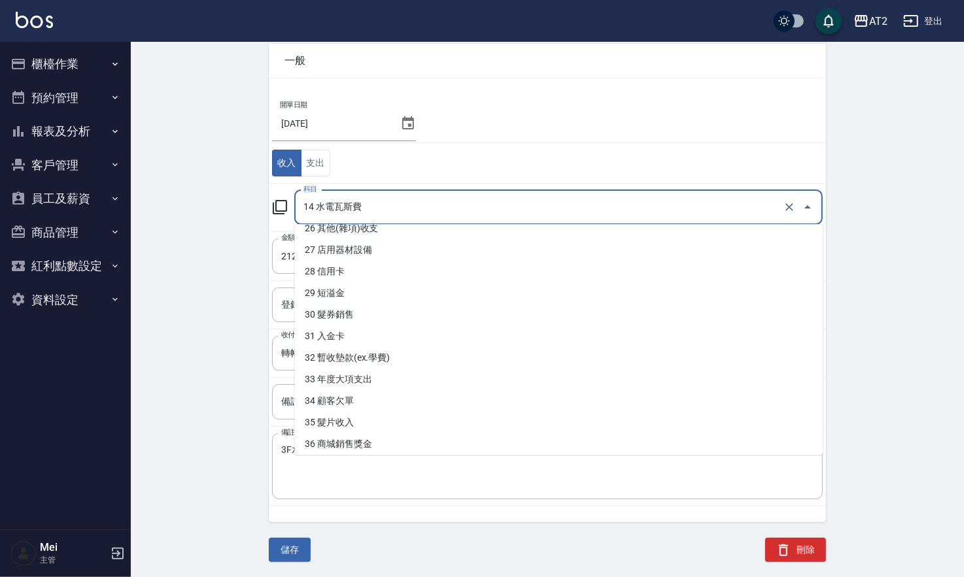
scroll to position [577, 0]
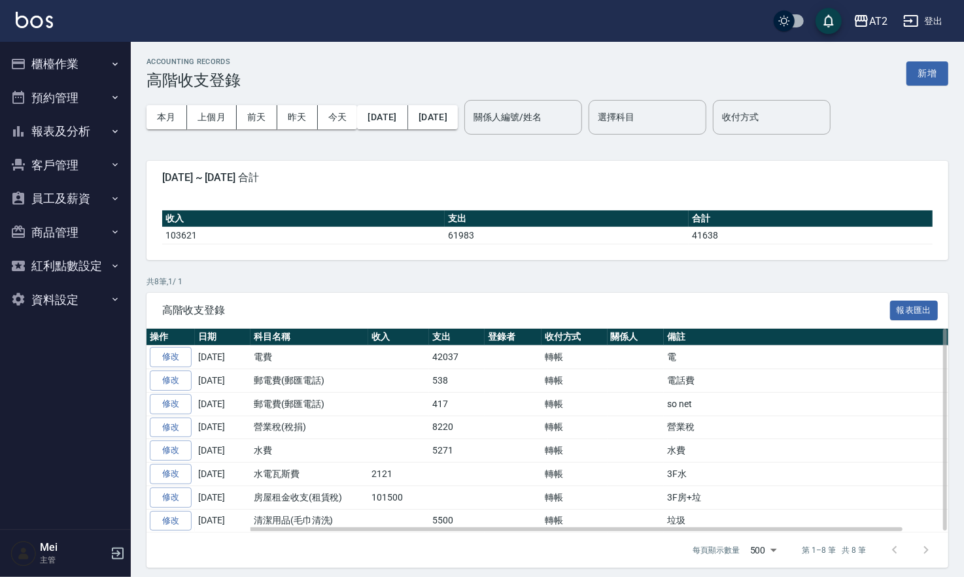
click at [265, 453] on td "水費" at bounding box center [309, 451] width 118 height 24
click at [182, 477] on link "修改" at bounding box center [171, 474] width 42 height 20
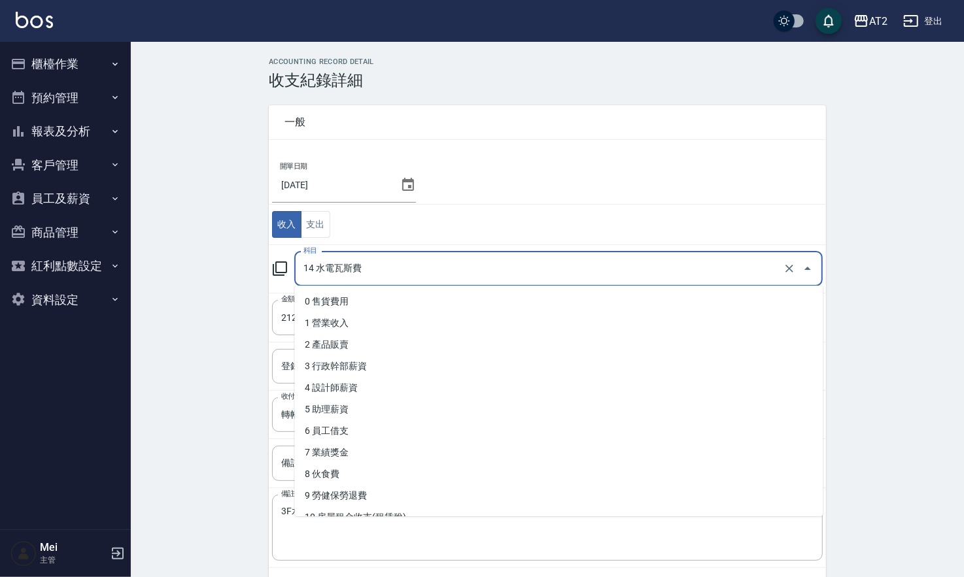
click at [327, 271] on input "14 水電瓦斯費" at bounding box center [540, 269] width 480 height 23
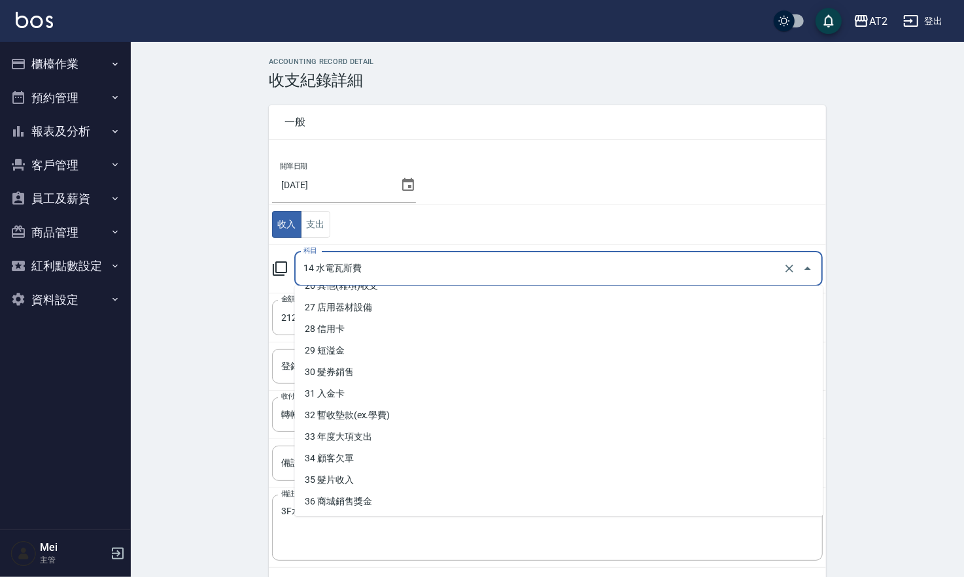
scroll to position [61, 0]
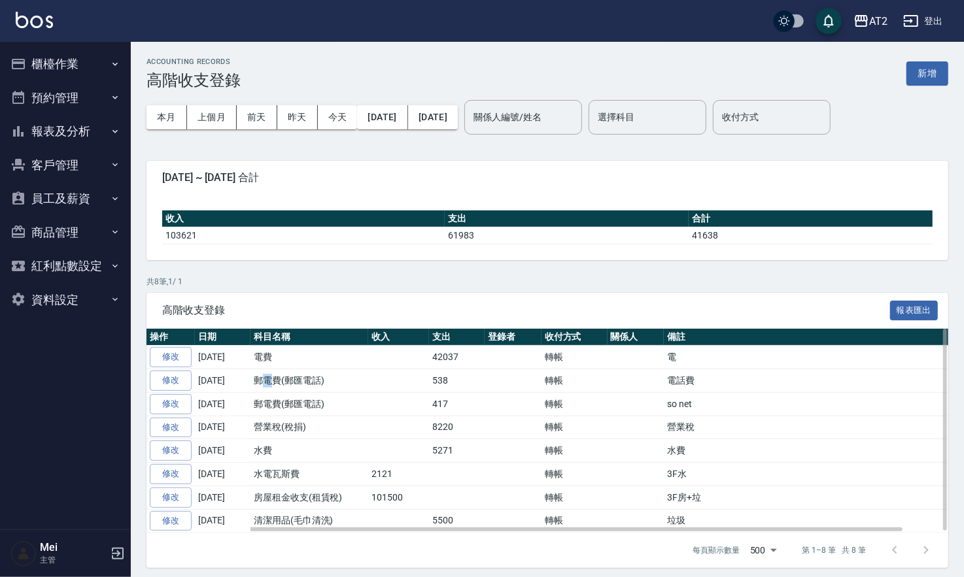
drag, startPoint x: 258, startPoint y: 383, endPoint x: 275, endPoint y: 384, distance: 17.0
click at [275, 383] on td "郵電費(郵匯電話)" at bounding box center [309, 381] width 118 height 24
drag, startPoint x: 273, startPoint y: 412, endPoint x: 310, endPoint y: 413, distance: 37.3
click at [310, 413] on td "郵電費(郵匯電話)" at bounding box center [309, 404] width 118 height 24
click at [277, 451] on td "水費" at bounding box center [309, 451] width 118 height 24
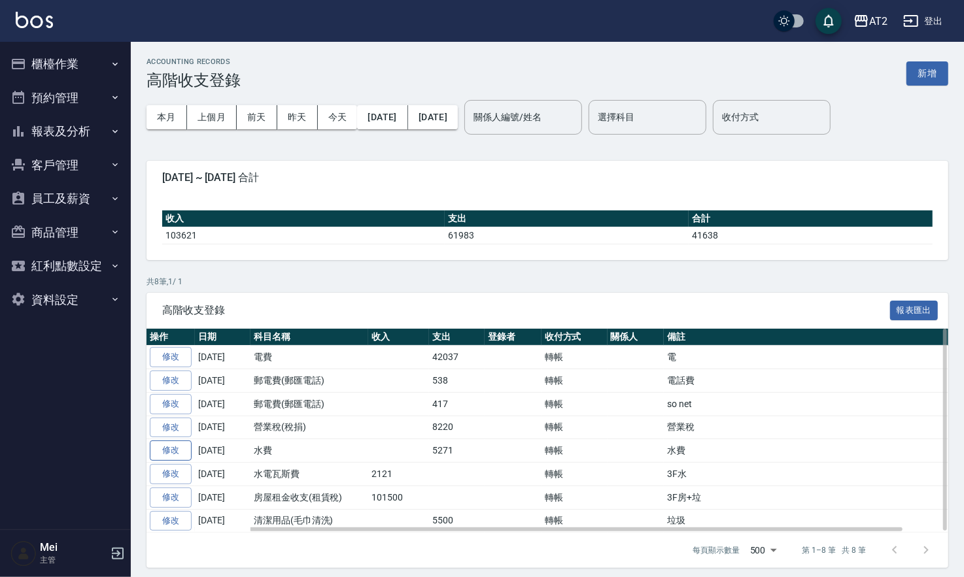
click at [177, 449] on link "修改" at bounding box center [171, 451] width 42 height 20
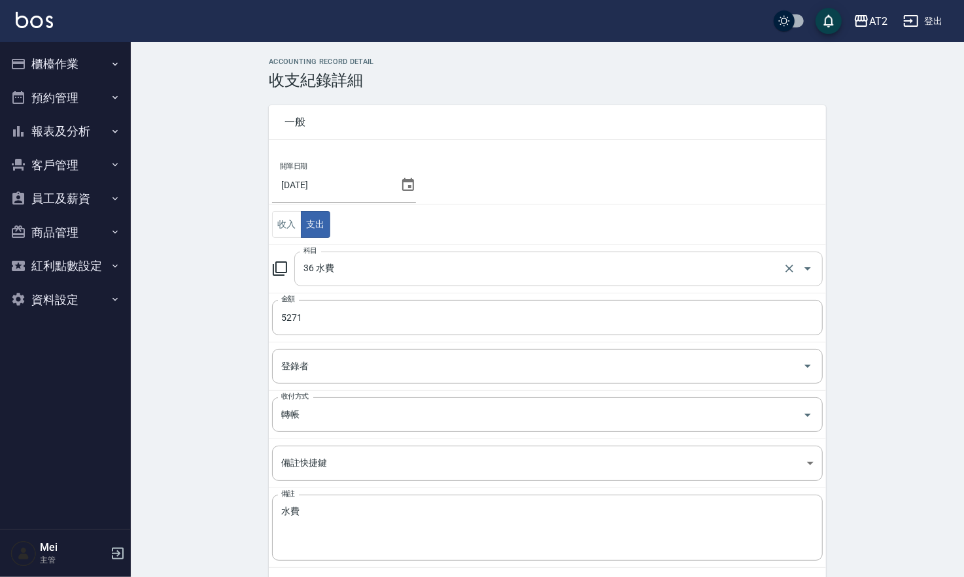
click at [329, 262] on input "36 水費" at bounding box center [540, 269] width 480 height 23
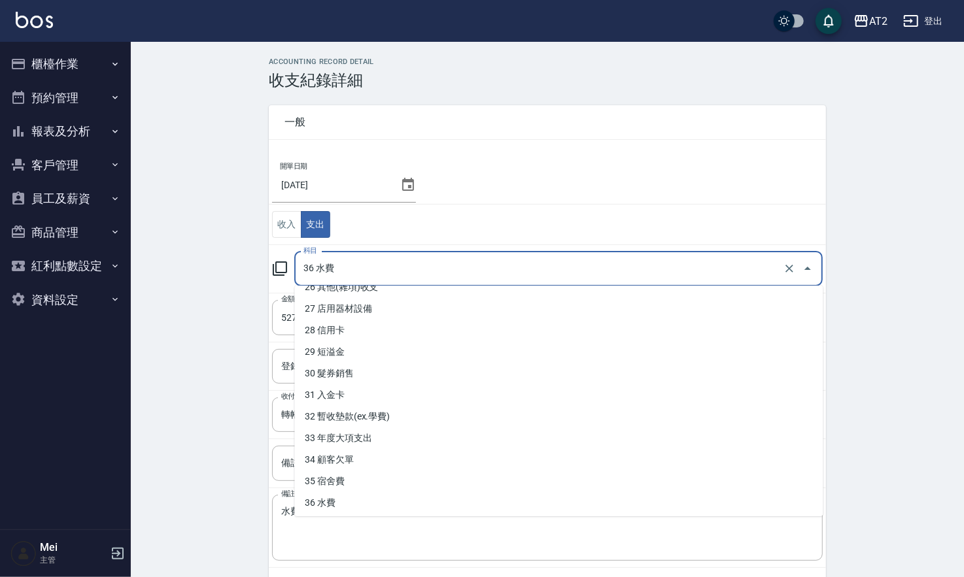
scroll to position [620, 0]
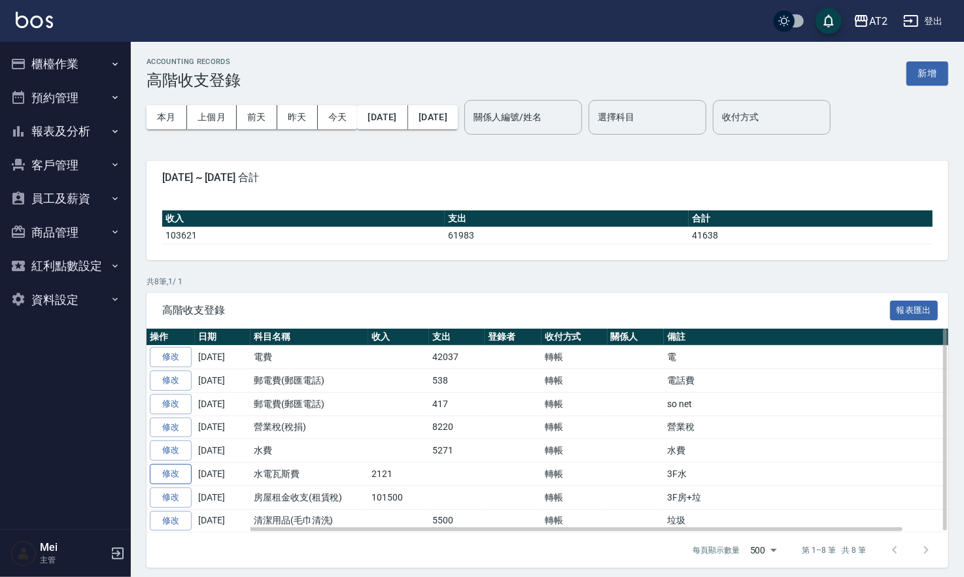
click at [177, 475] on link "修改" at bounding box center [171, 474] width 42 height 20
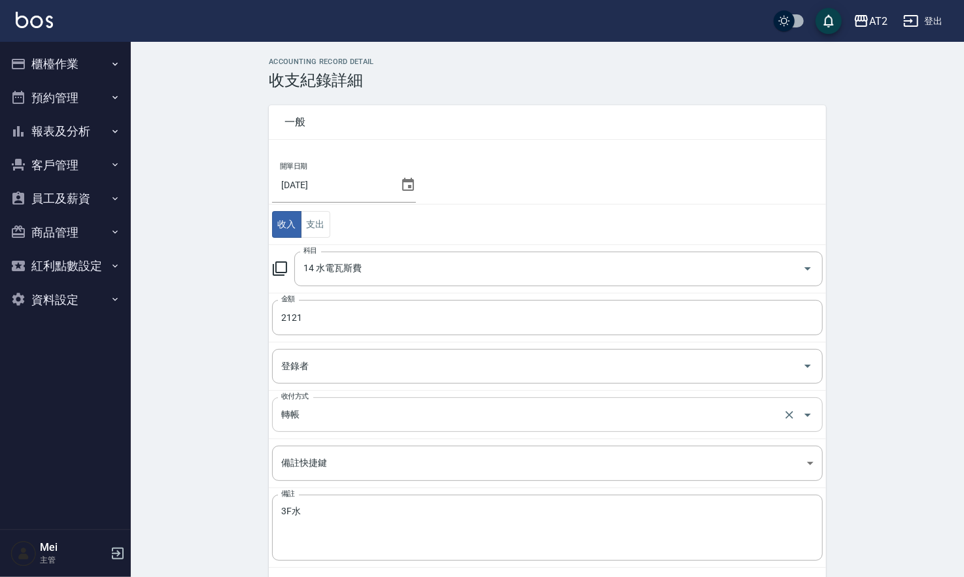
click at [343, 430] on div "轉帳 收付方式" at bounding box center [547, 415] width 551 height 35
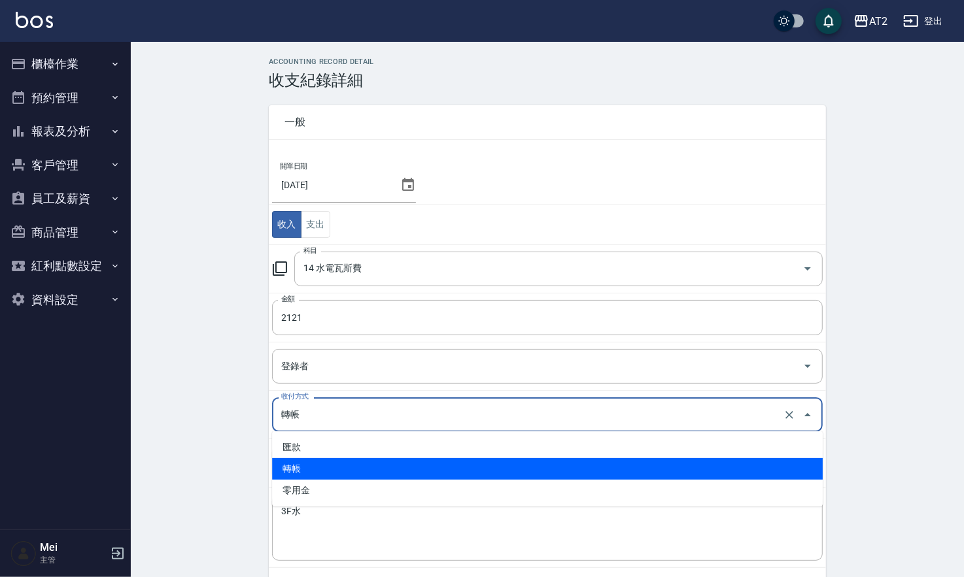
click at [333, 467] on li "轉帳" at bounding box center [547, 469] width 551 height 22
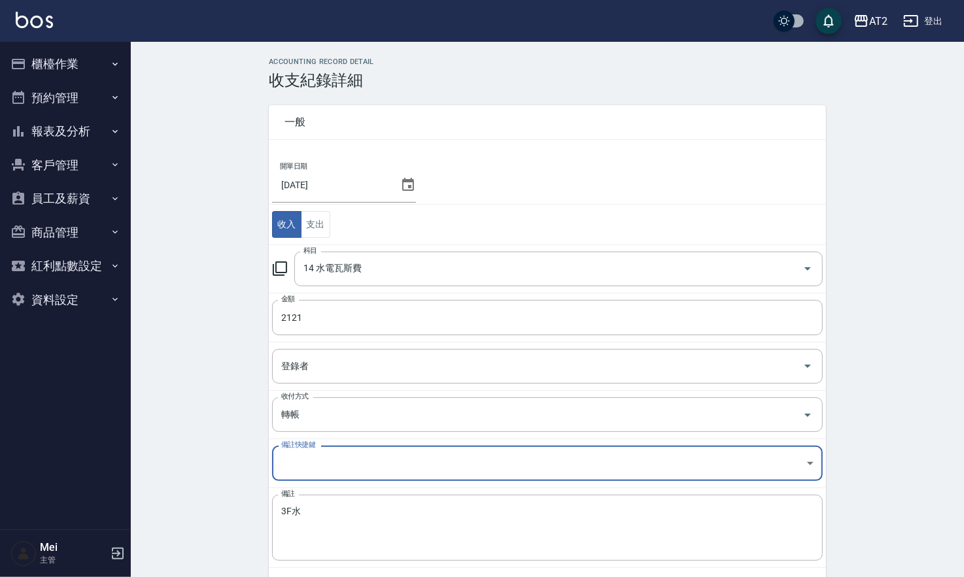
click at [235, 382] on div "ACCOUNTING RECORD DETAIL 收支紀錄詳細 一般 開單日期 2025/08/05 收入 支出 科目 14 水電瓦斯費 科目 金額 2121…" at bounding box center [547, 349] width 833 height 582
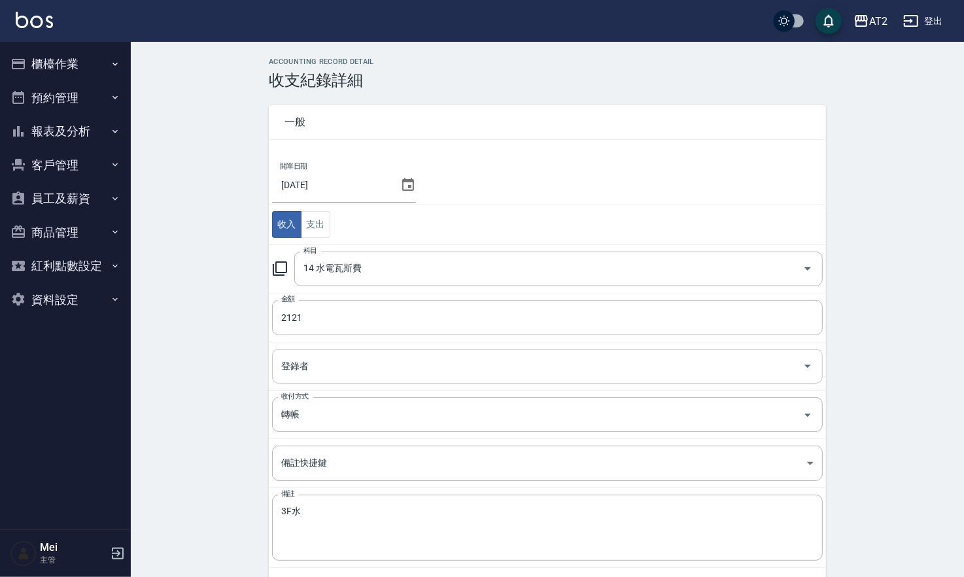
click at [330, 364] on input "登錄者" at bounding box center [537, 366] width 519 height 23
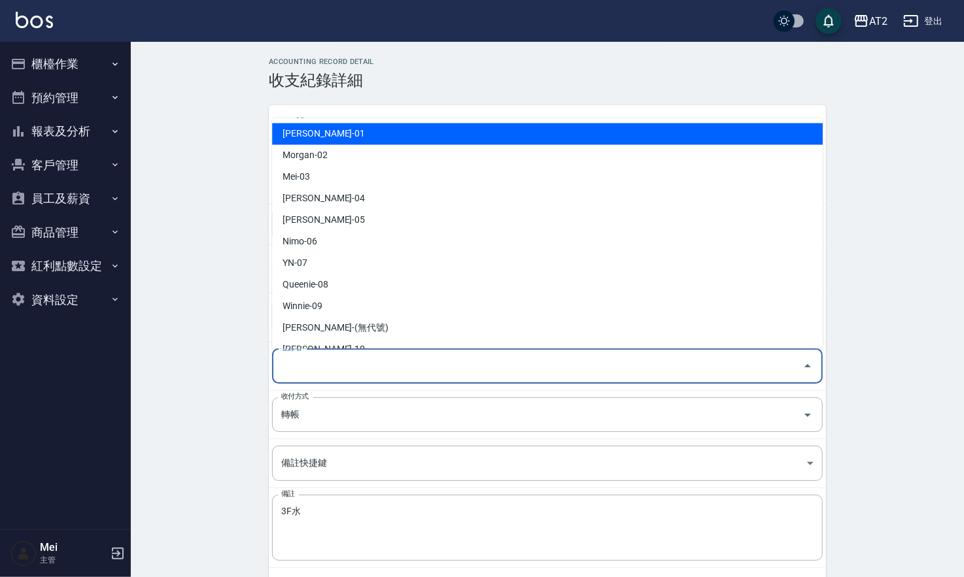
click at [217, 405] on div "ACCOUNTING RECORD DETAIL 收支紀錄詳細 一般 開單日期 2025/08/05 收入 支出 科目 14 水電瓦斯費 科目 金額 2121…" at bounding box center [547, 349] width 833 height 582
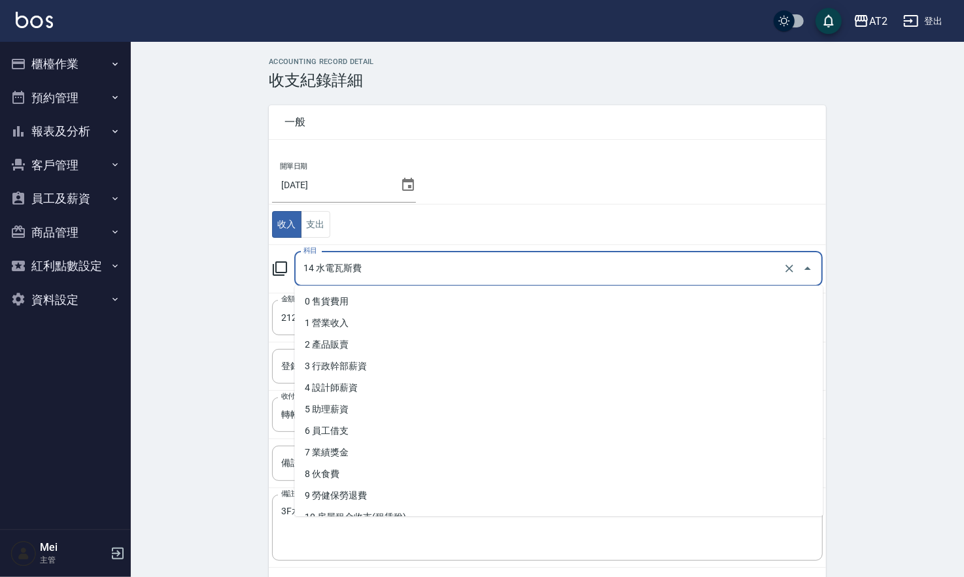
click at [374, 276] on input "14 水電瓦斯費" at bounding box center [540, 269] width 480 height 23
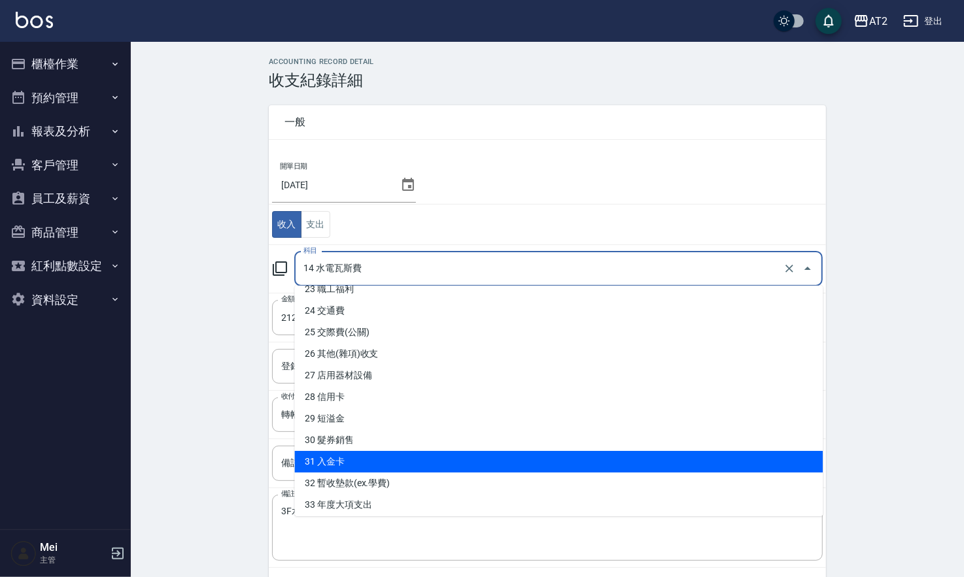
scroll to position [577, 0]
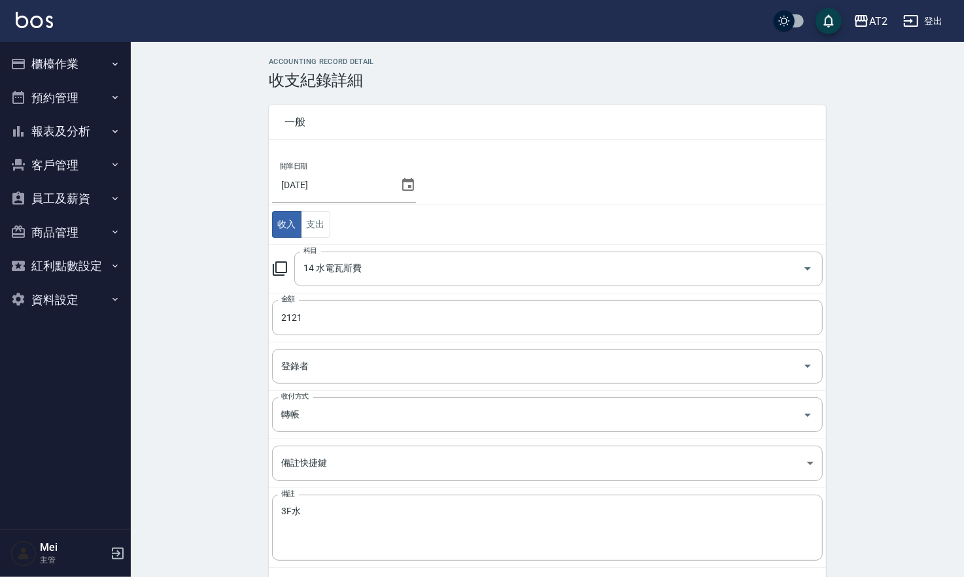
click at [173, 364] on div "ACCOUNTING RECORD DETAIL 收支紀錄詳細 一般 開單日期 2025/08/05 收入 支出 科目 14 水電瓦斯費 科目 金額 2121…" at bounding box center [547, 349] width 833 height 582
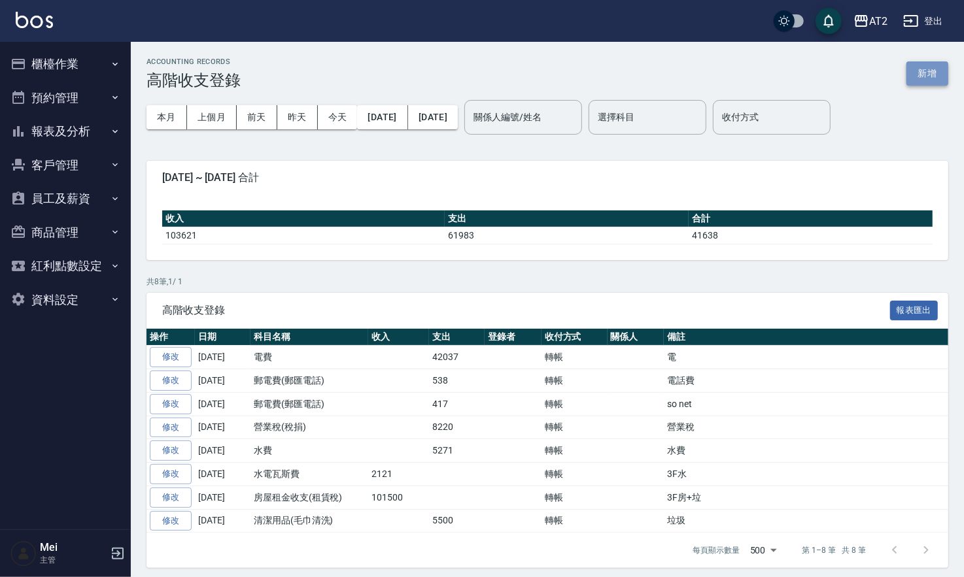
click at [921, 68] on button "新增" at bounding box center [927, 73] width 42 height 24
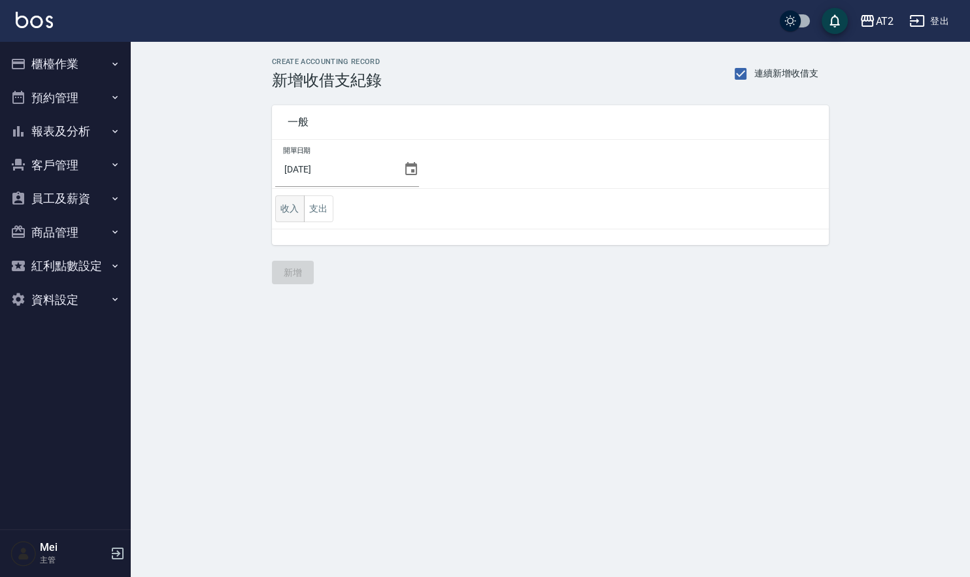
click at [295, 212] on button "收入" at bounding box center [289, 208] width 29 height 27
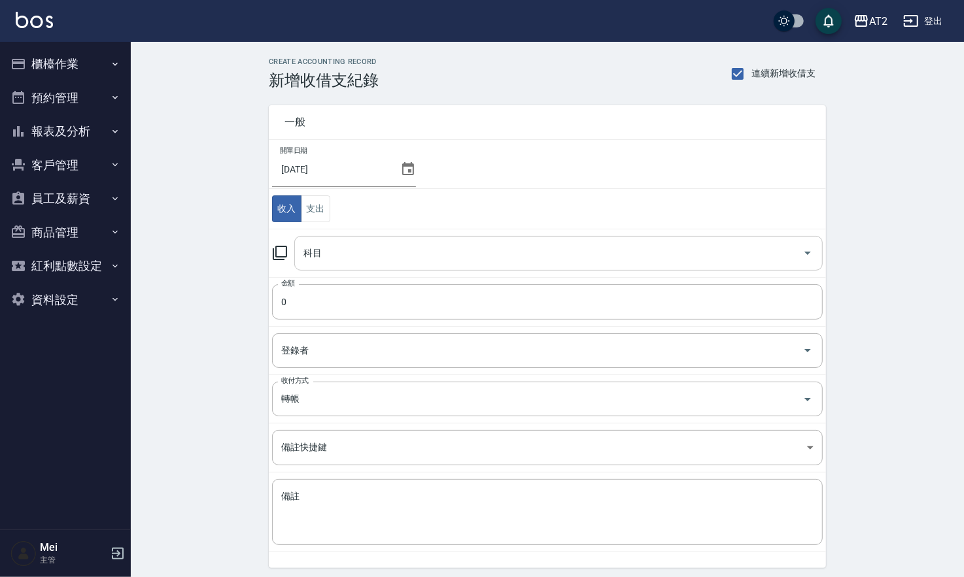
click at [358, 254] on input "科目" at bounding box center [548, 253] width 497 height 23
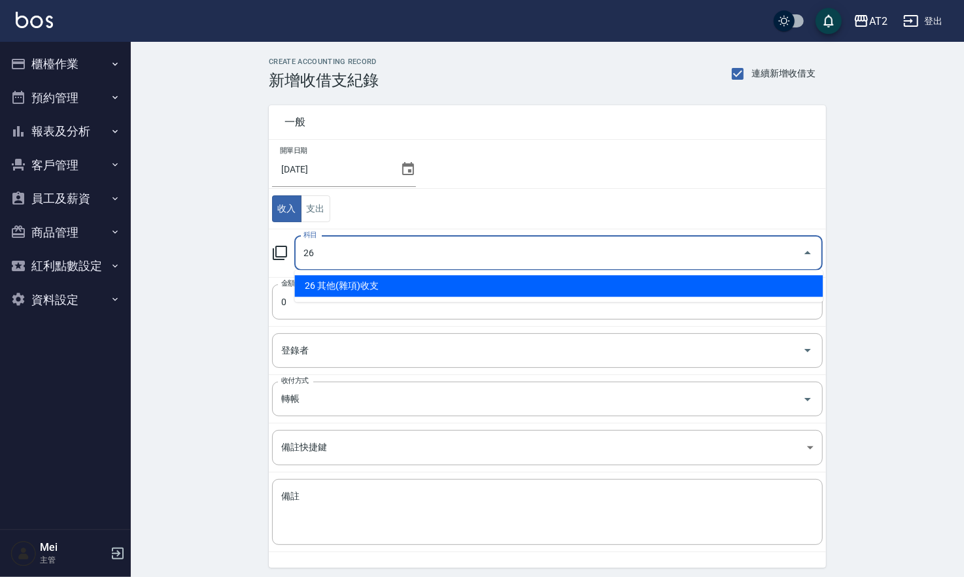
click at [350, 293] on li "26 其他(雜項)收支" at bounding box center [558, 286] width 528 height 22
type input "26 其他(雜項)收支"
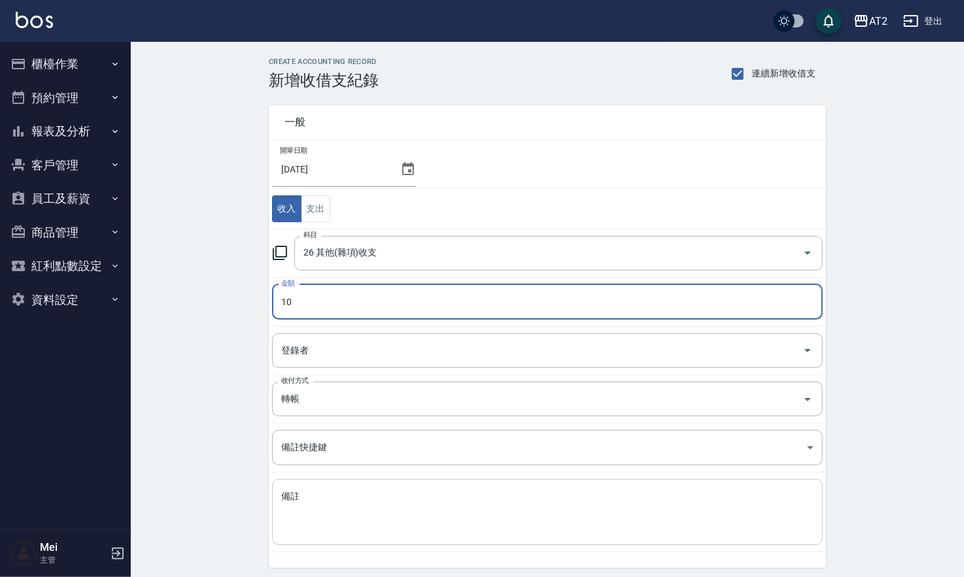
type input "10"
click at [331, 498] on textarea "備註" at bounding box center [547, 512] width 532 height 44
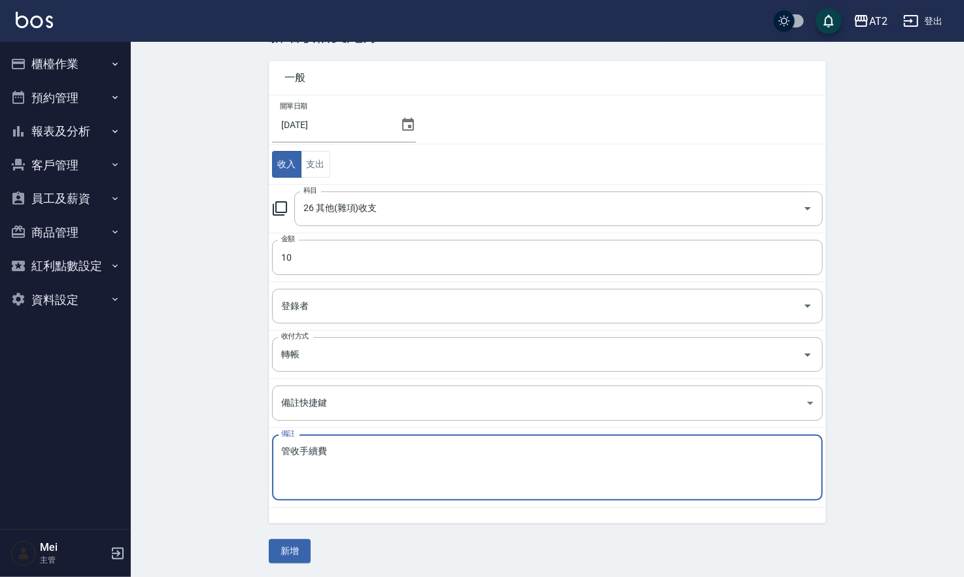
scroll to position [45, 0]
type textarea "管收手續費"
click at [280, 549] on button "新增" at bounding box center [290, 551] width 42 height 24
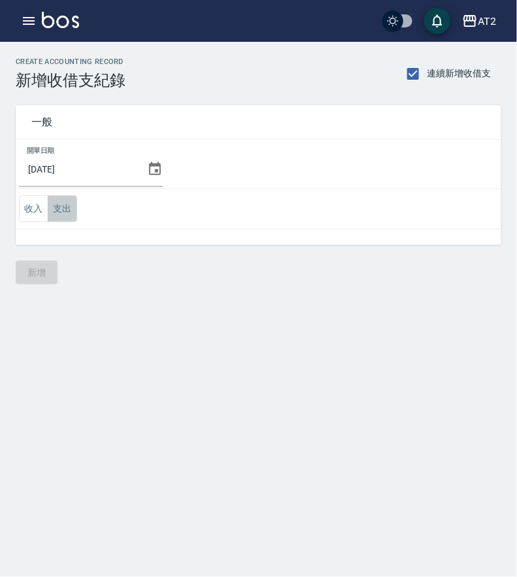
click at [52, 211] on button "支出" at bounding box center [62, 208] width 29 height 27
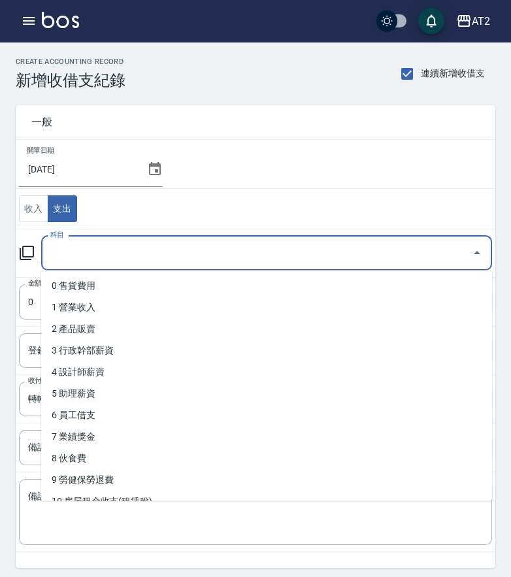
click at [85, 257] on input "科目" at bounding box center [257, 253] width 420 height 23
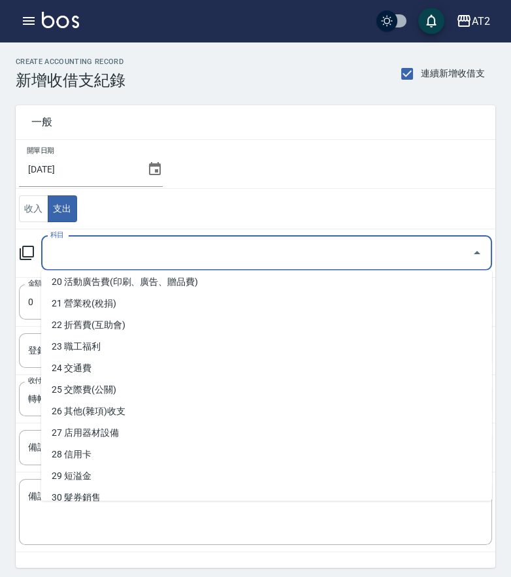
scroll to position [73, 0]
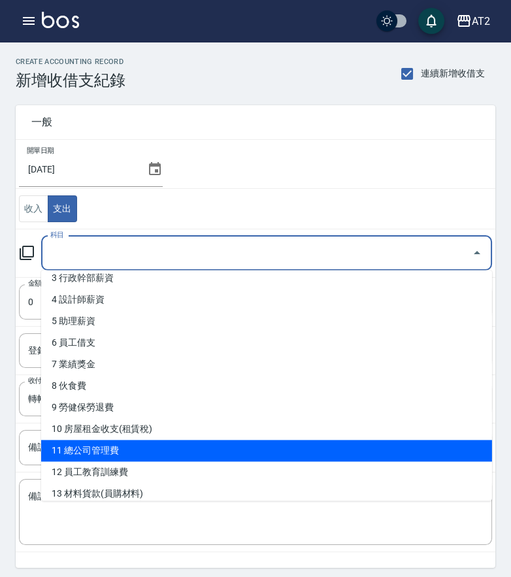
click at [185, 443] on li "11 總公司管理費" at bounding box center [266, 451] width 451 height 22
type input "11 總公司管理費"
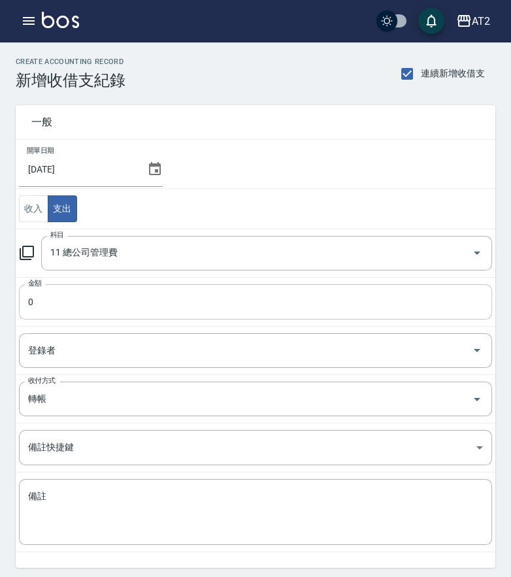
click at [144, 305] on input "0" at bounding box center [255, 301] width 473 height 35
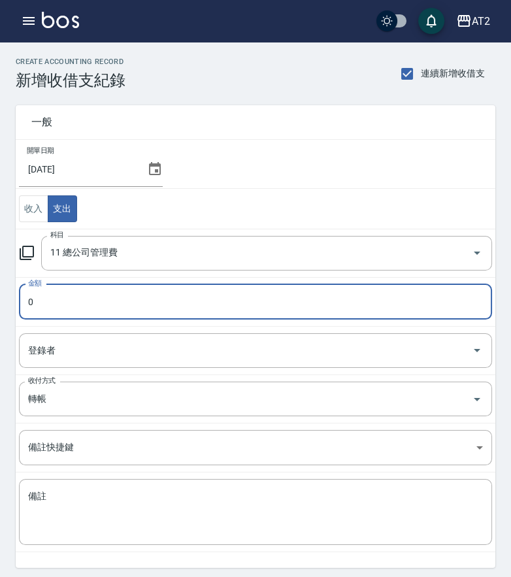
drag, startPoint x: 144, startPoint y: 305, endPoint x: -46, endPoint y: 311, distance: 190.3
click at [0, 311] on html "AT2 登出 櫃檯作業 打帳單 帳單列表 掛單列表 現金收支登錄 高階收支登錄 材料自購登錄 每日結帳 排班表 現場電腦打卡 預約管理 預約管理 單日預約紀錄…" at bounding box center [255, 312] width 511 height 624
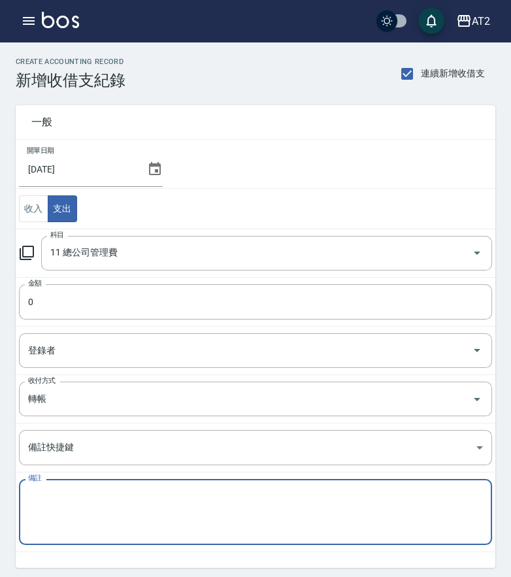
click at [105, 516] on textarea "備註" at bounding box center [255, 512] width 455 height 44
click at [229, 522] on textarea "備註" at bounding box center [255, 512] width 455 height 44
paste textarea "114/8月份"
type textarea "114/8月份"
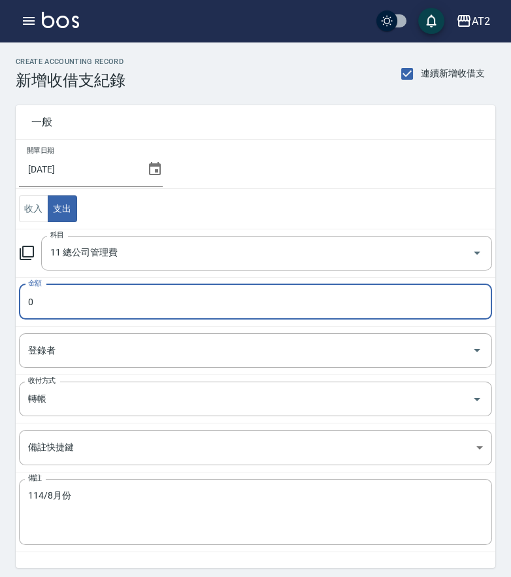
click at [137, 311] on input "0" at bounding box center [255, 301] width 473 height 35
paste input "3000"
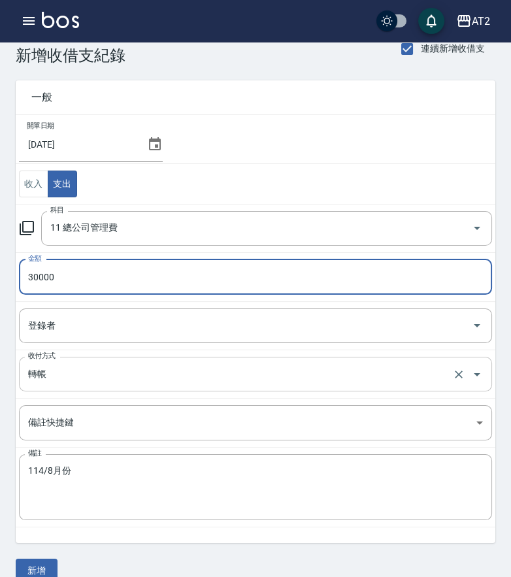
scroll to position [45, 0]
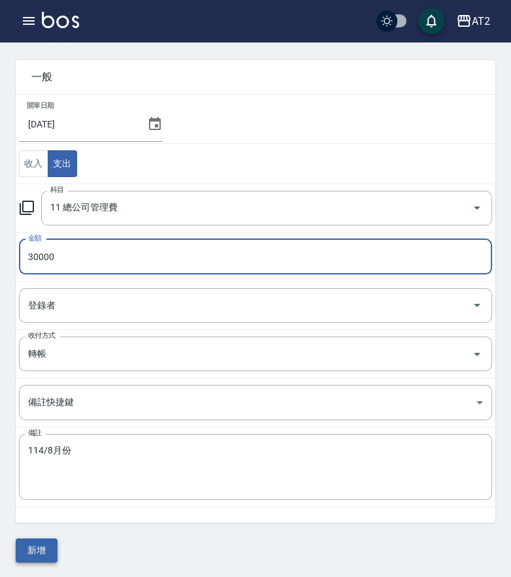
type input "30000"
click at [37, 543] on button "新增" at bounding box center [37, 551] width 42 height 24
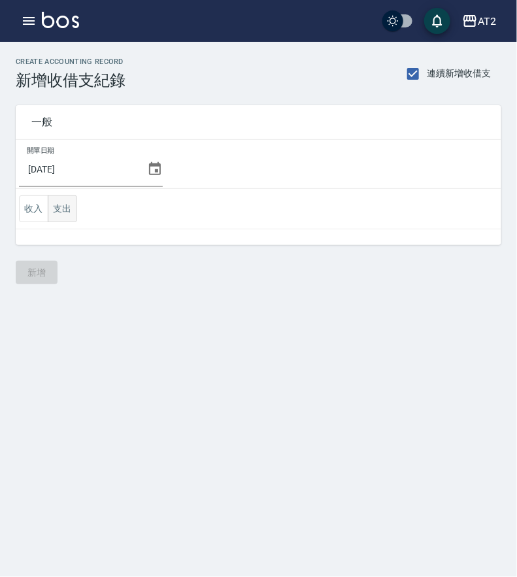
click at [66, 203] on button "支出" at bounding box center [62, 208] width 29 height 27
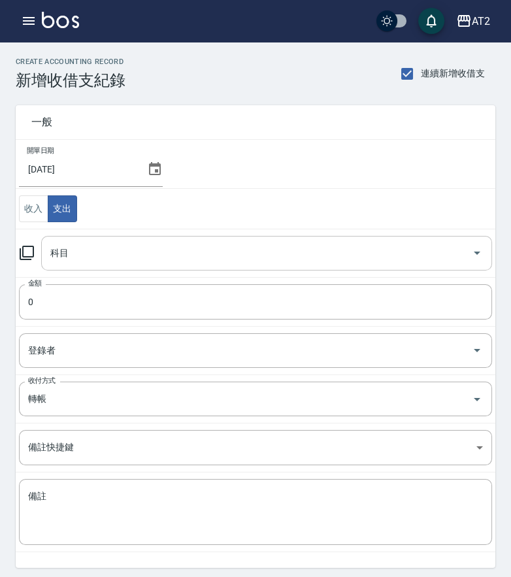
click at [127, 258] on input "科目" at bounding box center [257, 253] width 420 height 23
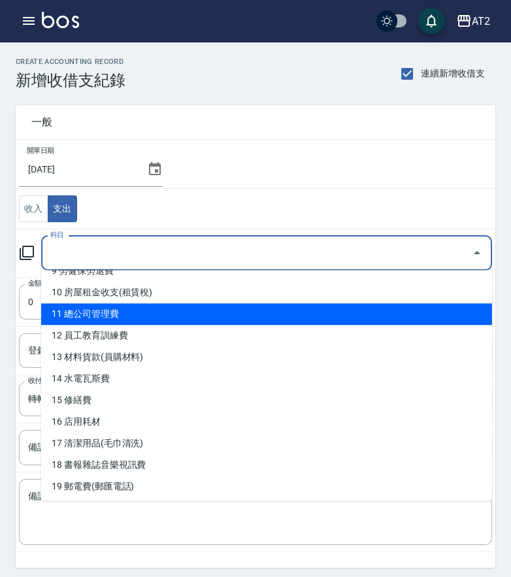
scroll to position [290, 0]
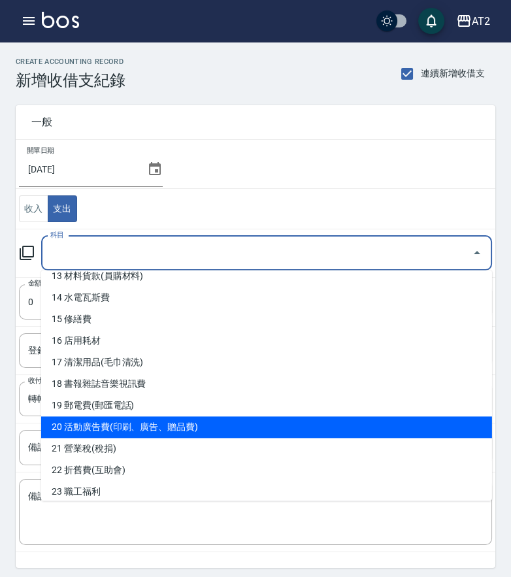
click at [182, 420] on li "20 活動廣告費(印刷、廣告、贈品費)" at bounding box center [266, 427] width 451 height 22
type input "20 活動廣告費(印刷、廣告、贈品費)"
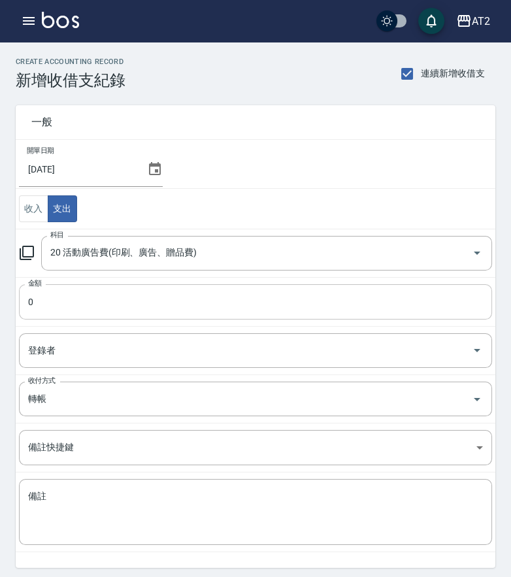
click at [157, 313] on input "0" at bounding box center [255, 301] width 473 height 35
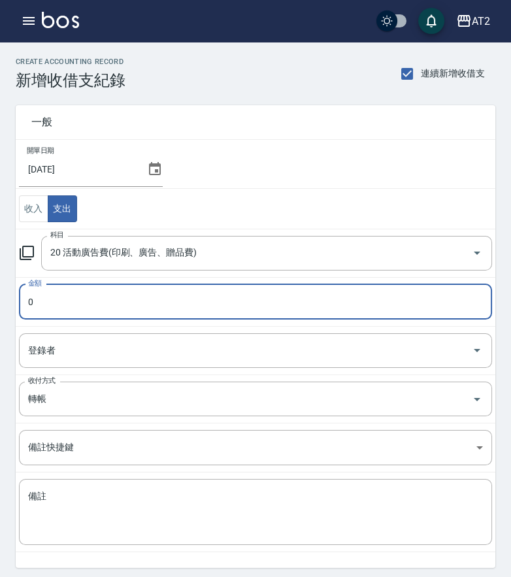
drag, startPoint x: 177, startPoint y: 313, endPoint x: -16, endPoint y: 313, distance: 193.5
click at [0, 313] on html "AT2 登出 櫃檯作業 打帳單 帳單列表 掛單列表 現金收支登錄 高階收支登錄 材料自購登錄 每日結帳 排班表 現場電腦打卡 預約管理 預約管理 單日預約紀錄…" at bounding box center [255, 312] width 511 height 624
paste input "150"
type input "1500"
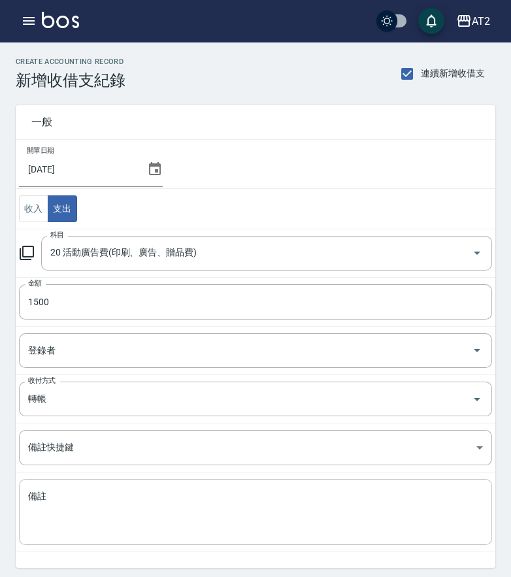
click at [178, 518] on textarea "備註" at bounding box center [255, 512] width 455 height 44
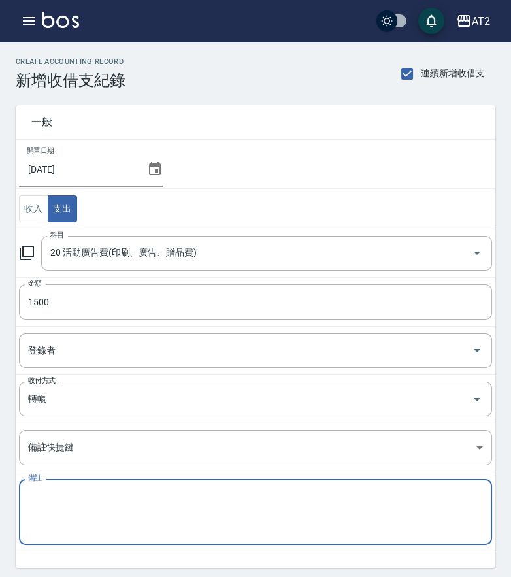
paste textarea "114/8月份"
type textarea "114/8月份"
click at [128, 402] on input "轉帳" at bounding box center [237, 399] width 425 height 23
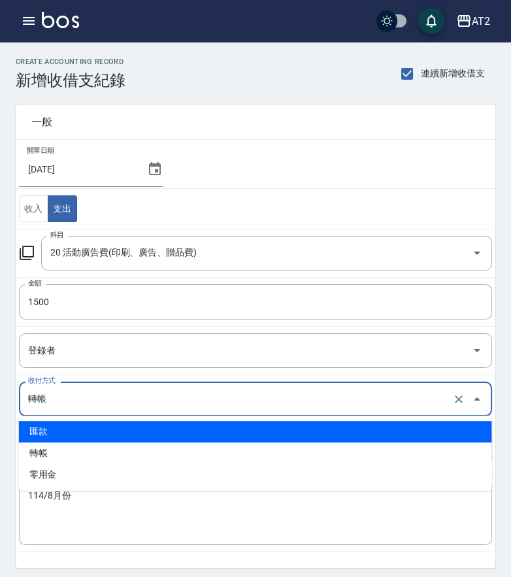
click at [131, 427] on li "匯款" at bounding box center [255, 432] width 473 height 22
type input "匯款"
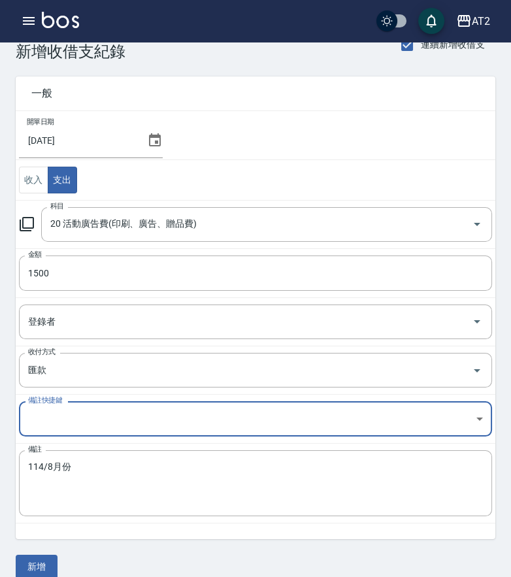
scroll to position [45, 0]
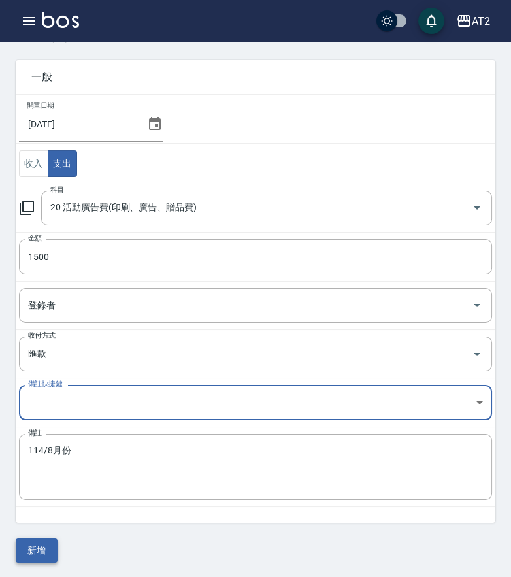
click at [31, 548] on button "新增" at bounding box center [37, 551] width 42 height 24
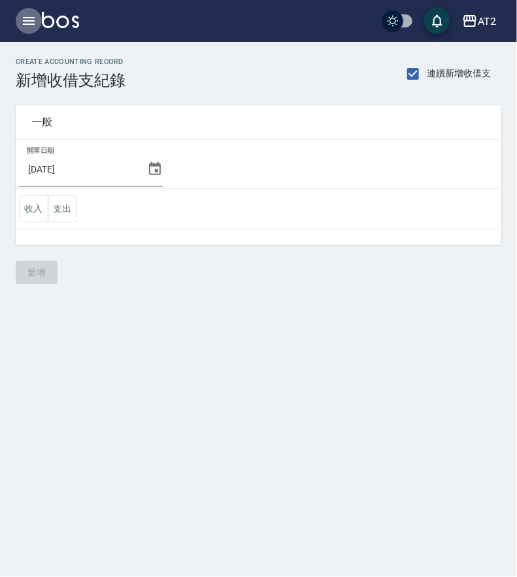
click at [31, 16] on icon "button" at bounding box center [29, 21] width 16 height 16
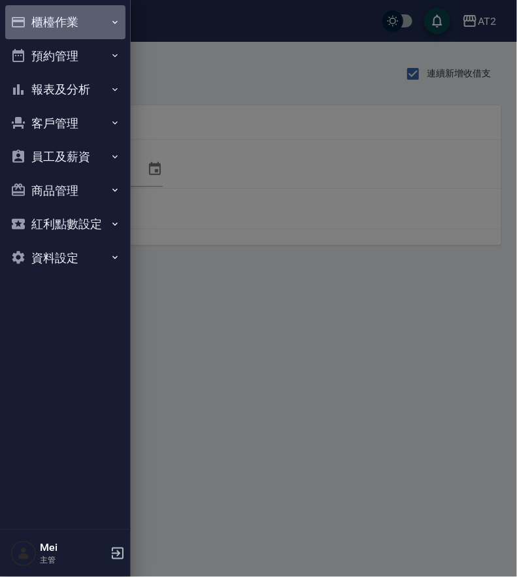
click at [78, 28] on button "櫃檯作業" at bounding box center [65, 22] width 120 height 34
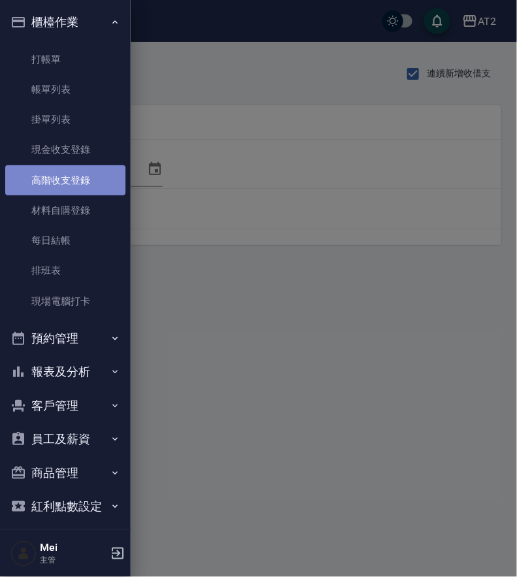
click at [92, 190] on link "高階收支登錄" at bounding box center [65, 180] width 120 height 30
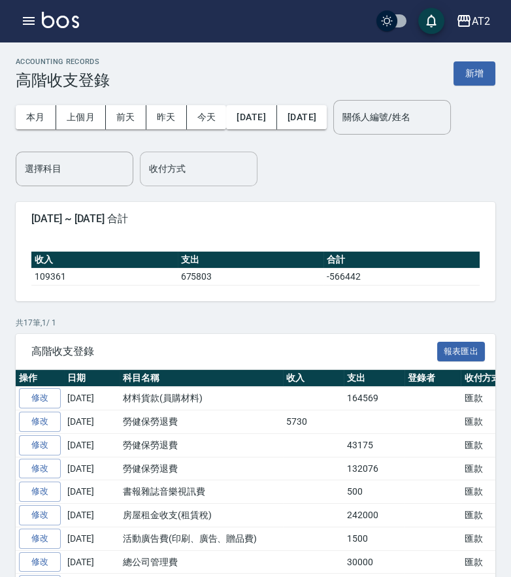
click at [252, 171] on input "收付方式" at bounding box center [199, 169] width 106 height 23
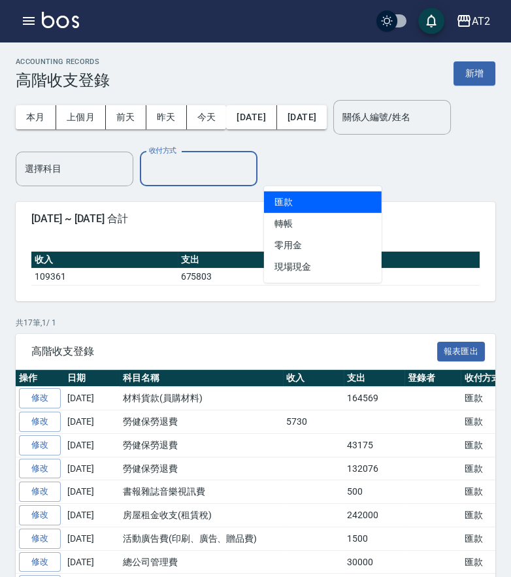
click at [314, 212] on li "匯款" at bounding box center [323, 203] width 118 height 22
type input "匯款"
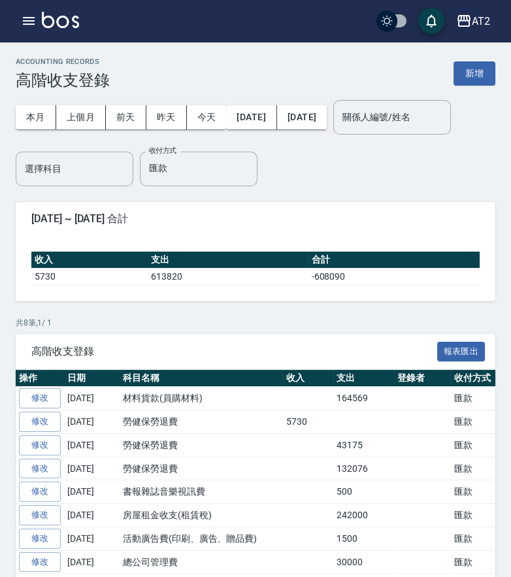
click at [356, 352] on span "高階收支登錄" at bounding box center [234, 351] width 406 height 13
drag, startPoint x: 303, startPoint y: 286, endPoint x: 364, endPoint y: 285, distance: 60.8
click at [364, 285] on div "收入 支出 合計 5730 613820 -608090" at bounding box center [256, 268] width 480 height 65
click at [35, 20] on icon "button" at bounding box center [29, 21] width 16 height 16
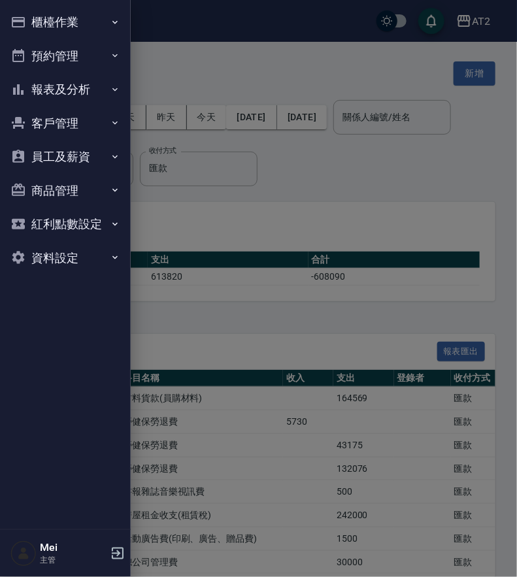
click at [41, 35] on button "櫃檯作業" at bounding box center [65, 22] width 120 height 34
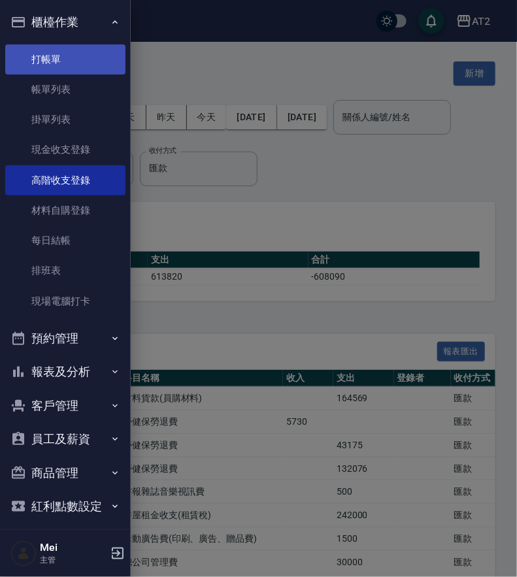
click at [72, 58] on link "打帳單" at bounding box center [65, 59] width 120 height 30
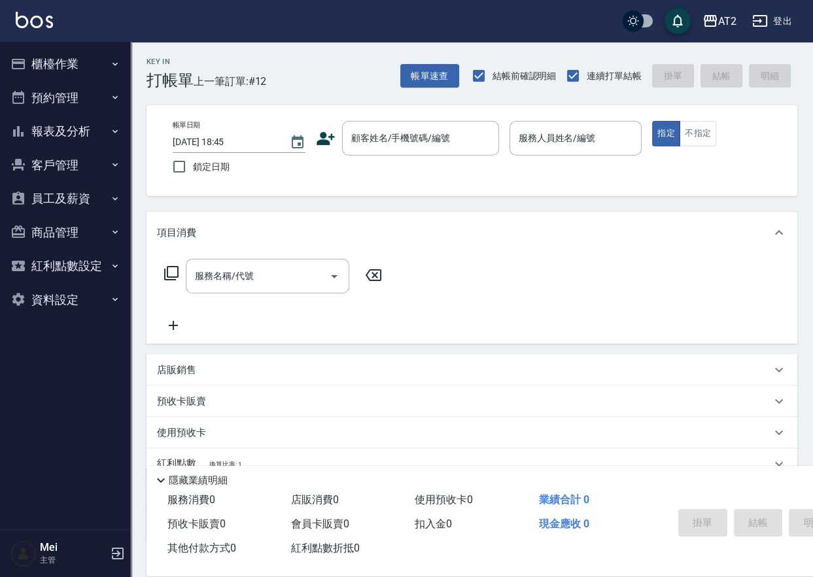
click at [129, 460] on nav "櫃檯作業 打帳單 帳單列表 掛單列表 現金收支登錄 高階收支登錄 材料自購登錄 每日結帳 排班表 現場電腦打卡 預約管理 預約管理 單日預約紀錄 單週預約紀錄…" at bounding box center [65, 286] width 131 height 488
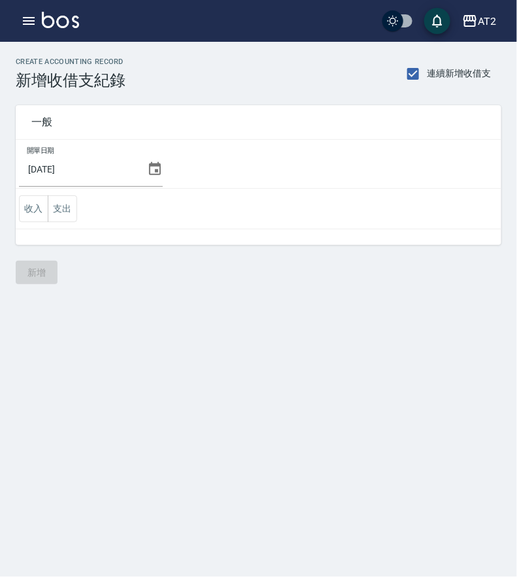
drag, startPoint x: 65, startPoint y: 211, endPoint x: 71, endPoint y: 222, distance: 13.2
click at [65, 211] on button "支出" at bounding box center [62, 208] width 29 height 27
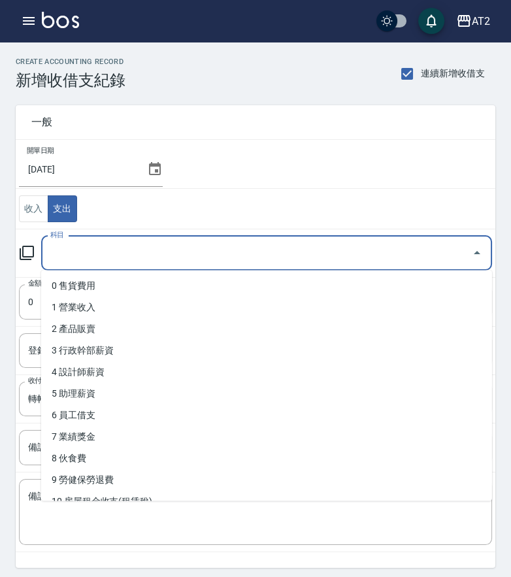
click at [79, 246] on input "科目" at bounding box center [257, 253] width 420 height 23
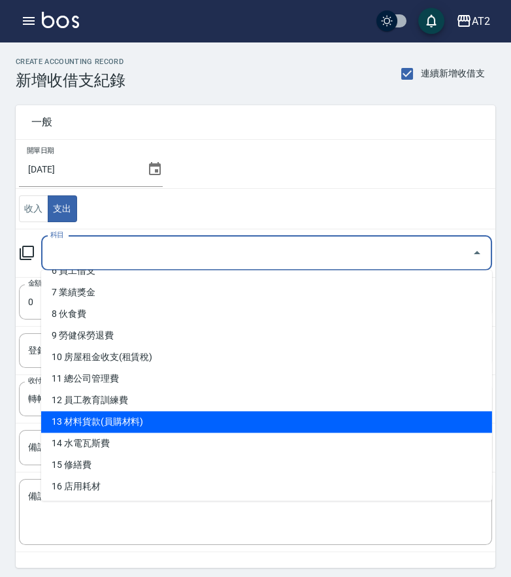
scroll to position [218, 0]
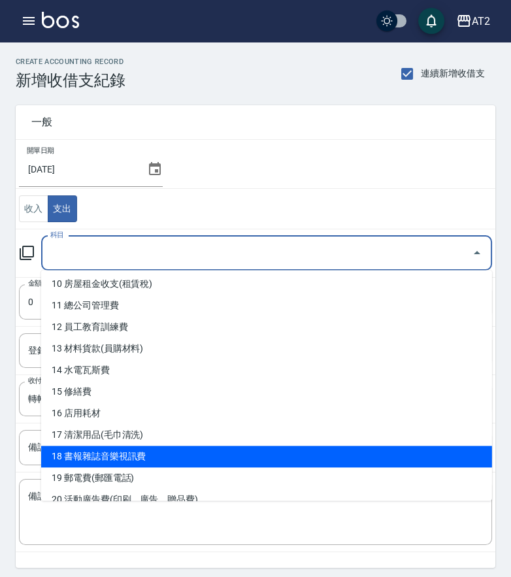
click at [172, 456] on li "18 書報雜誌音樂視訊費" at bounding box center [266, 457] width 451 height 22
type input "18 書報雜誌音樂視訊費"
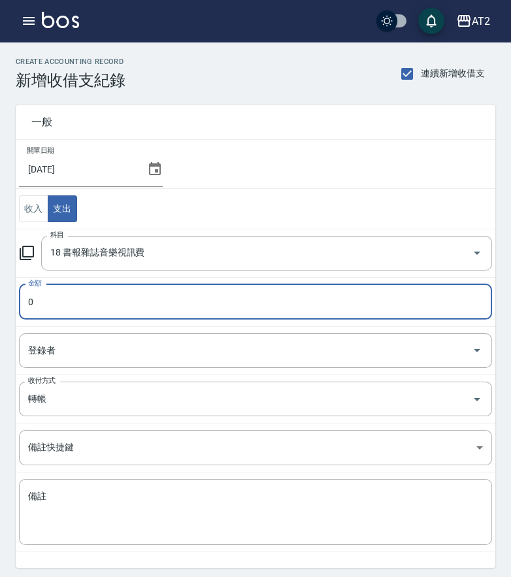
paste input "50"
type input "500"
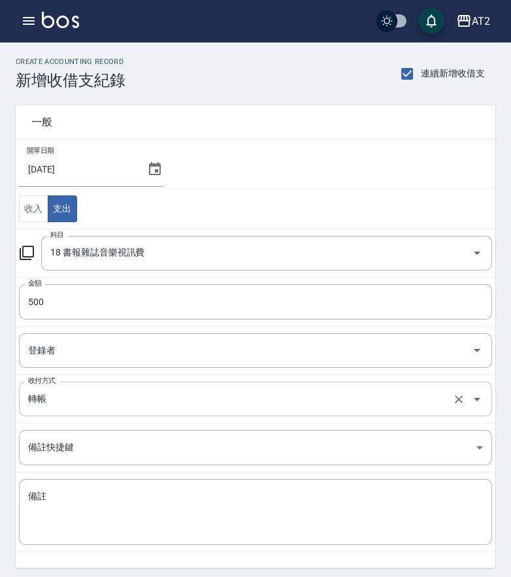
drag, startPoint x: 132, startPoint y: 396, endPoint x: 144, endPoint y: 410, distance: 18.6
click at [132, 396] on input "轉帳" at bounding box center [237, 399] width 425 height 23
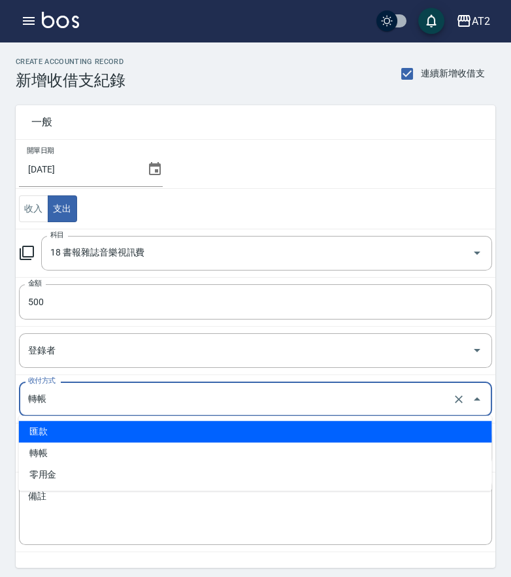
click at [81, 437] on li "匯款" at bounding box center [255, 432] width 473 height 22
type input "匯款"
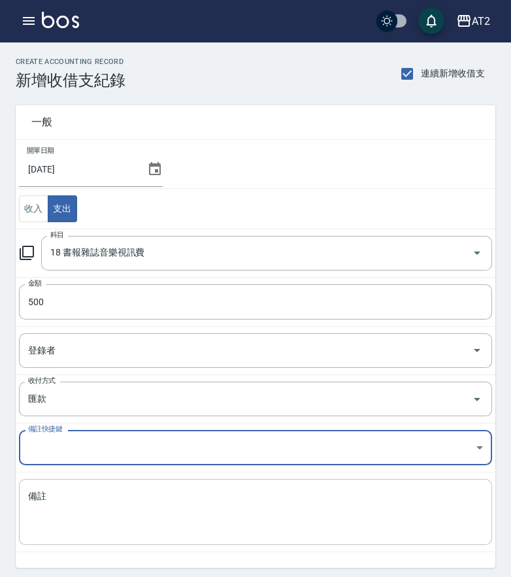
click at [134, 522] on textarea "備註" at bounding box center [255, 512] width 455 height 44
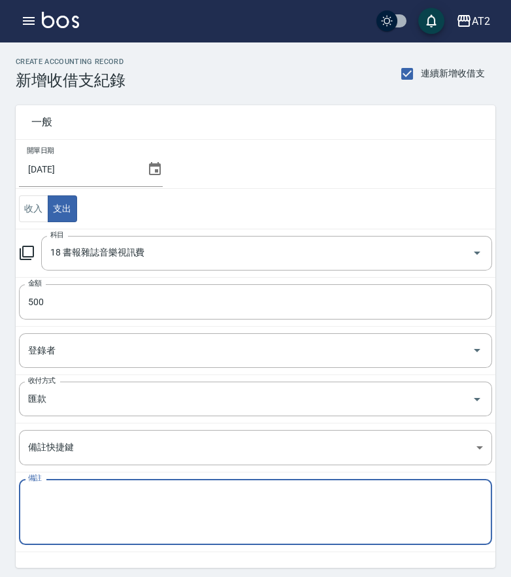
paste textarea "音樂114/4~115/3"
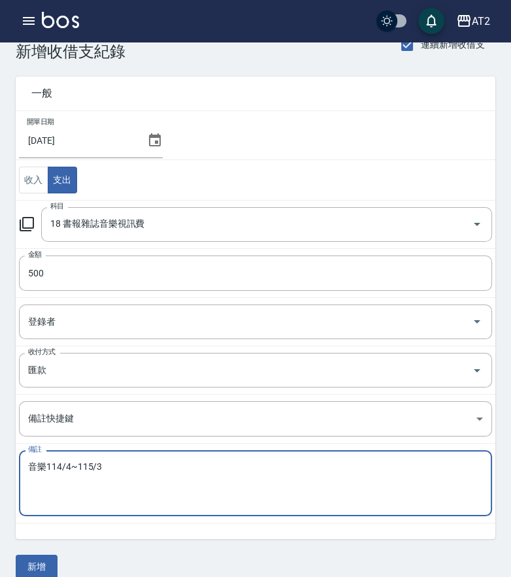
scroll to position [45, 0]
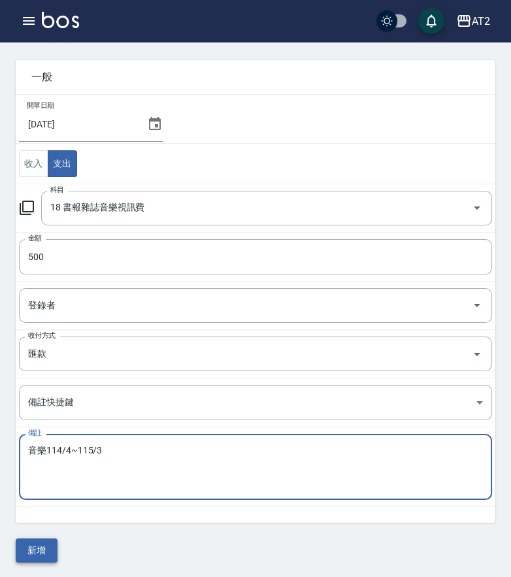
type textarea "音樂114/4~115/3"
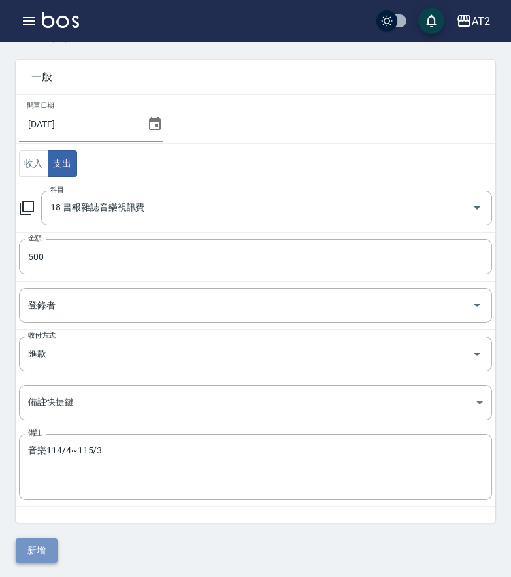
click at [42, 552] on button "新增" at bounding box center [37, 551] width 42 height 24
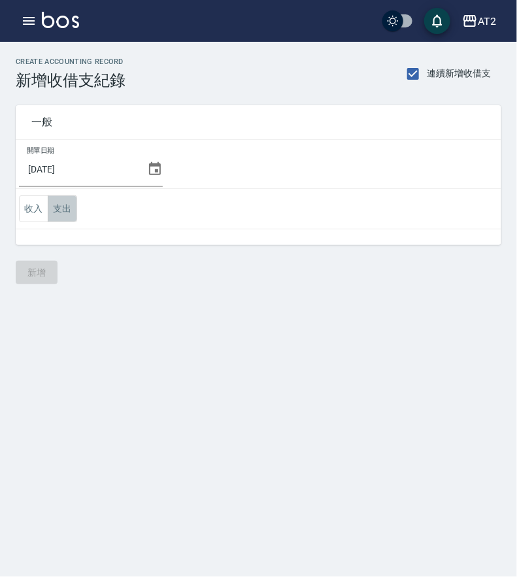
click at [63, 206] on button "支出" at bounding box center [62, 208] width 29 height 27
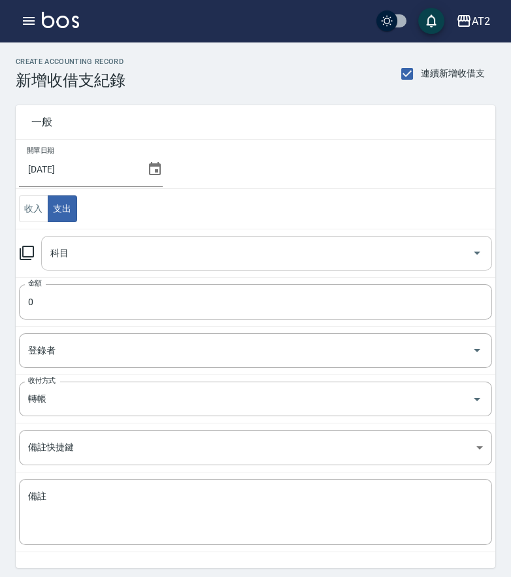
click at [88, 258] on input "科目" at bounding box center [257, 253] width 420 height 23
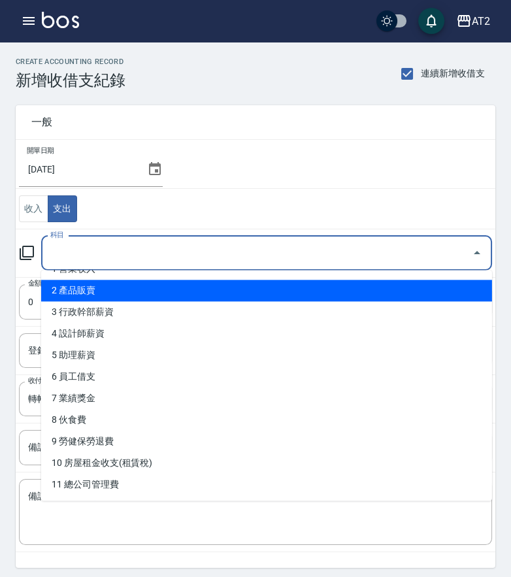
scroll to position [73, 0]
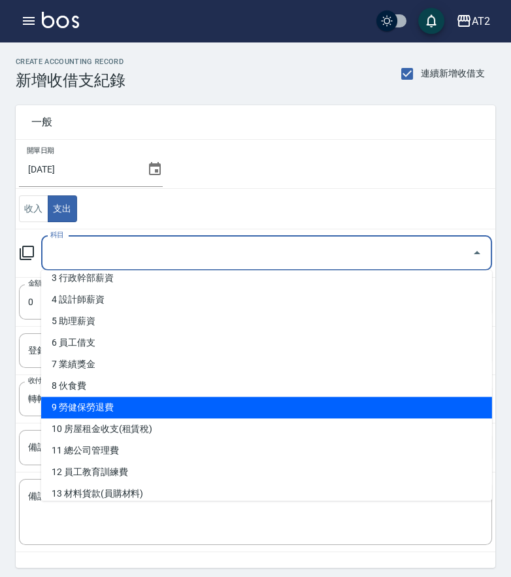
click at [127, 407] on li "9 勞健保勞退費" at bounding box center [266, 408] width 451 height 22
type input "9 勞健保勞退費"
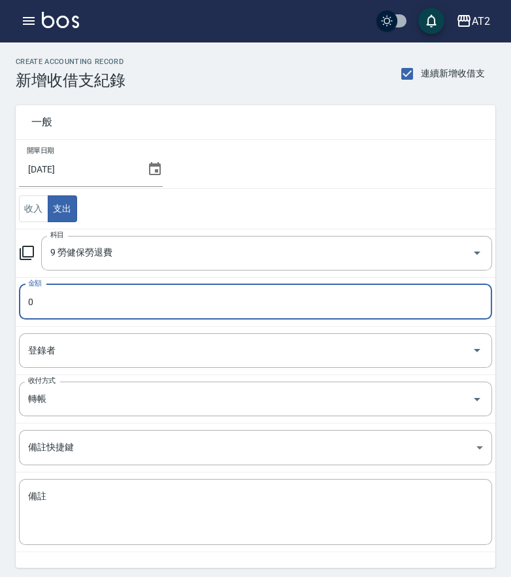
paste input "132076"
type input "132076"
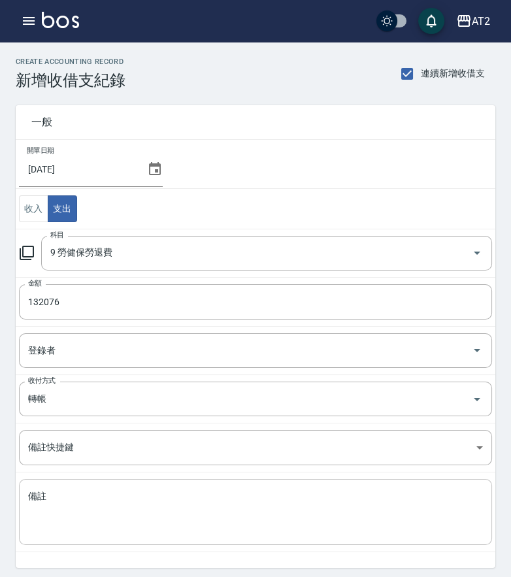
click at [95, 509] on textarea "備註" at bounding box center [255, 512] width 455 height 44
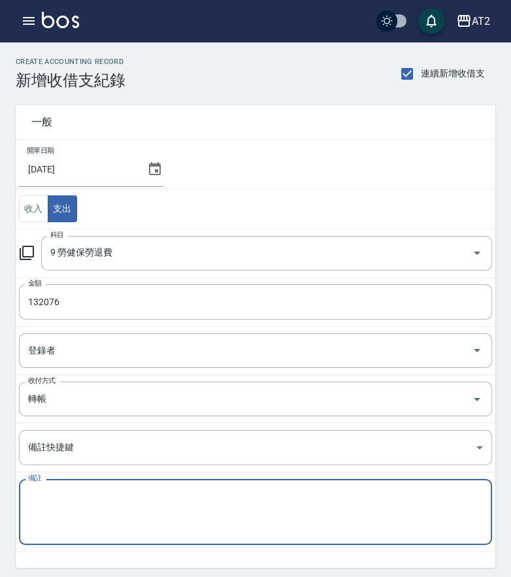
paste textarea "114年7月勞、健保費用"
type textarea "114年7月勞、健保費用"
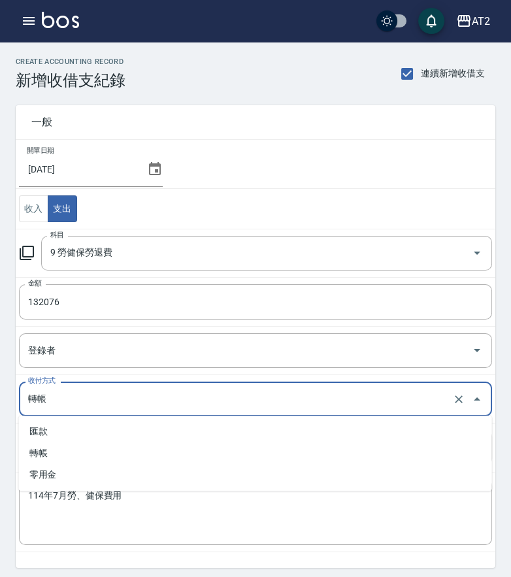
click at [124, 394] on input "轉帳" at bounding box center [237, 399] width 425 height 23
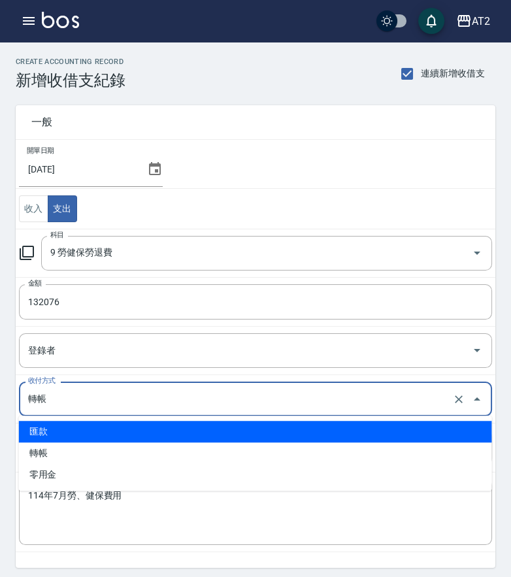
click at [71, 430] on li "匯款" at bounding box center [255, 432] width 473 height 22
type input "匯款"
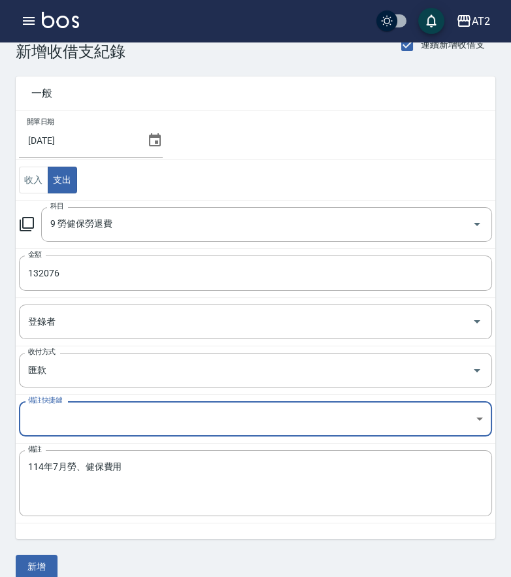
scroll to position [45, 0]
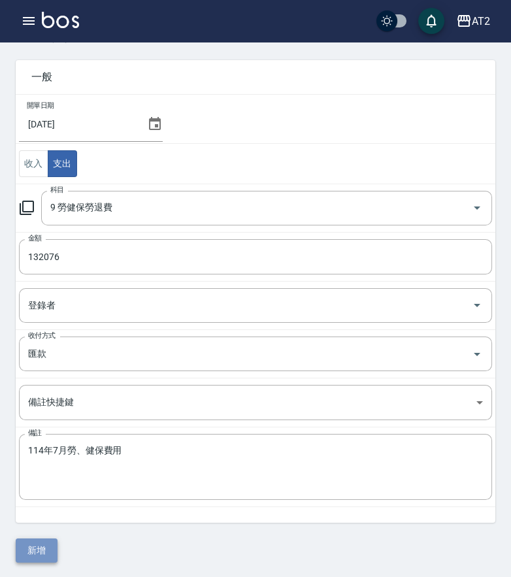
click at [47, 546] on button "新增" at bounding box center [37, 551] width 42 height 24
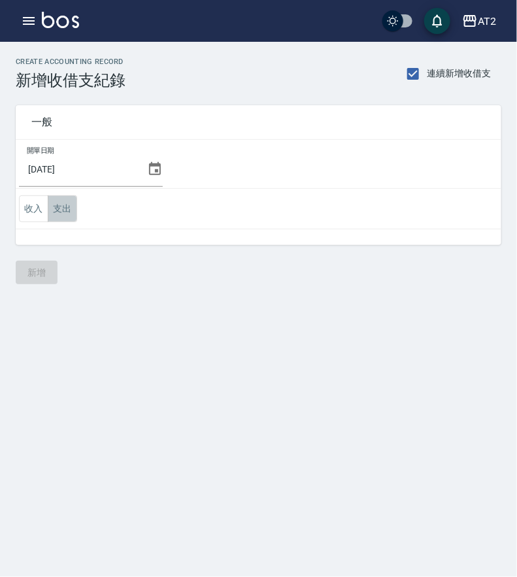
click at [62, 208] on button "支出" at bounding box center [62, 208] width 29 height 27
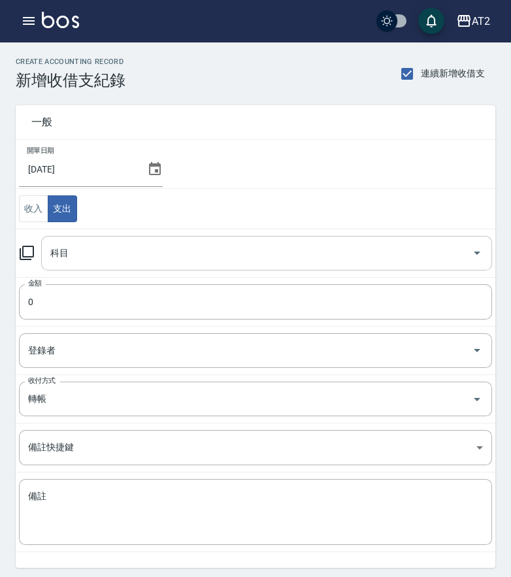
click at [118, 246] on input "科目" at bounding box center [257, 253] width 420 height 23
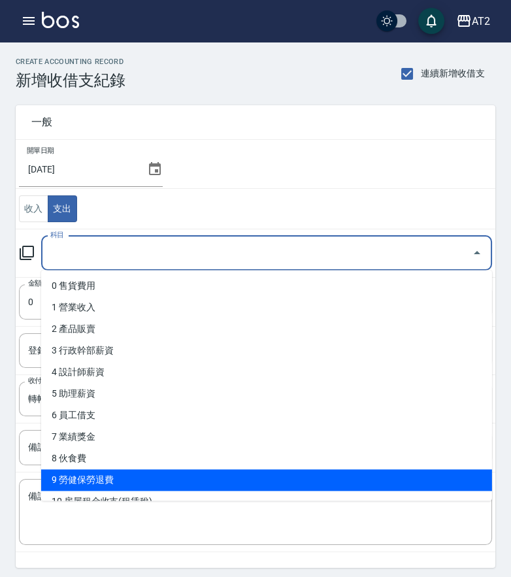
click at [124, 479] on li "9 勞健保勞退費" at bounding box center [266, 480] width 451 height 22
type input "9 勞健保勞退費"
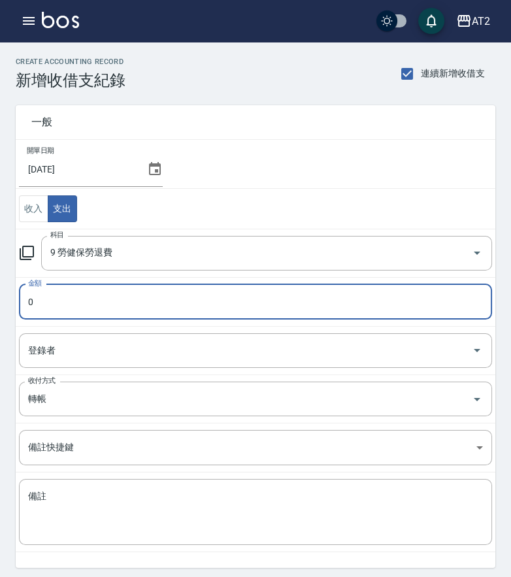
paste input "43175"
type input "43175"
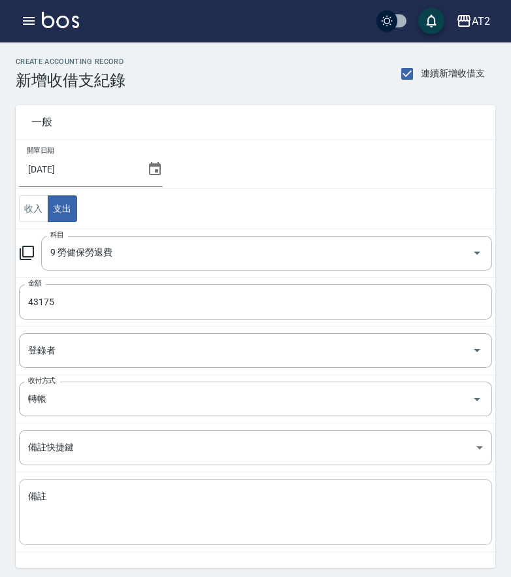
drag, startPoint x: 152, startPoint y: 529, endPoint x: 152, endPoint y: 517, distance: 12.4
click at [152, 529] on textarea "備註" at bounding box center [255, 512] width 455 height 44
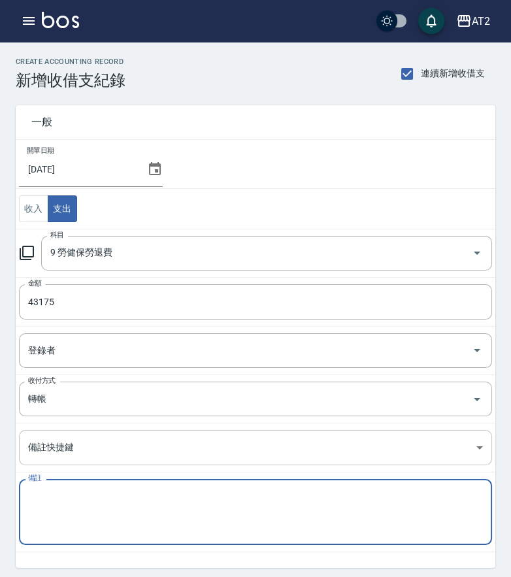
paste textarea "114年7月勞工退休金新制提繳費用"
type textarea "114年7月勞工退休金新制提繳費用"
click at [116, 396] on input "轉帳" at bounding box center [237, 399] width 425 height 23
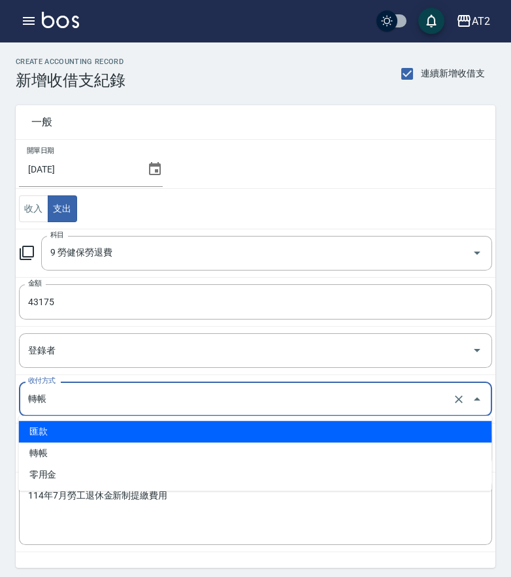
click at [100, 441] on li "匯款" at bounding box center [255, 432] width 473 height 22
type input "匯款"
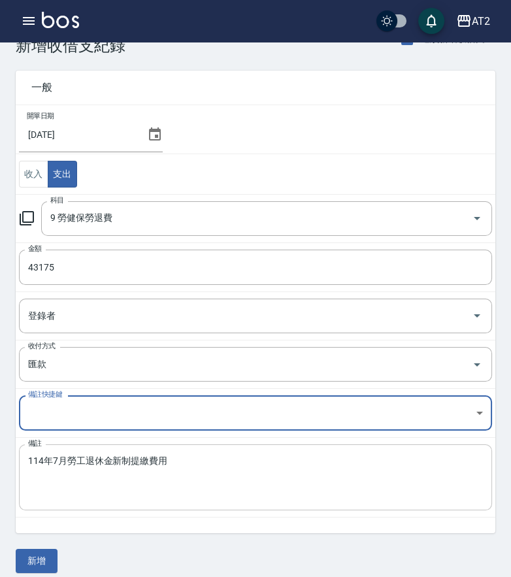
scroll to position [45, 0]
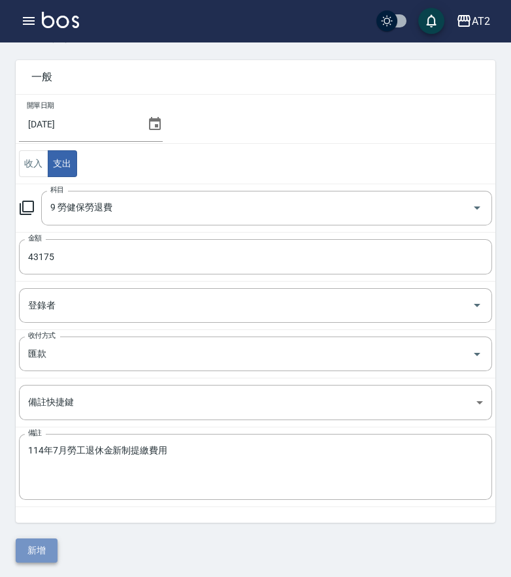
click at [43, 542] on button "新增" at bounding box center [37, 551] width 42 height 24
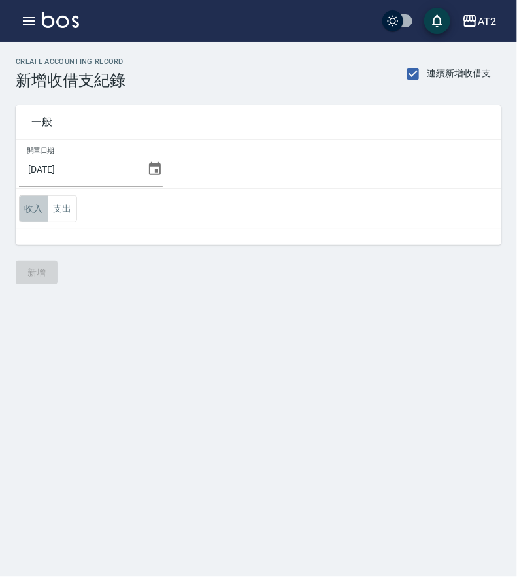
click at [26, 207] on button "收入" at bounding box center [33, 208] width 29 height 27
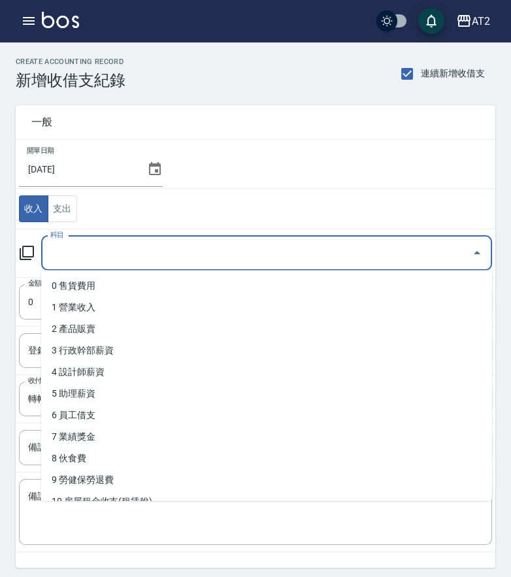
click at [84, 253] on input "科目" at bounding box center [257, 253] width 420 height 23
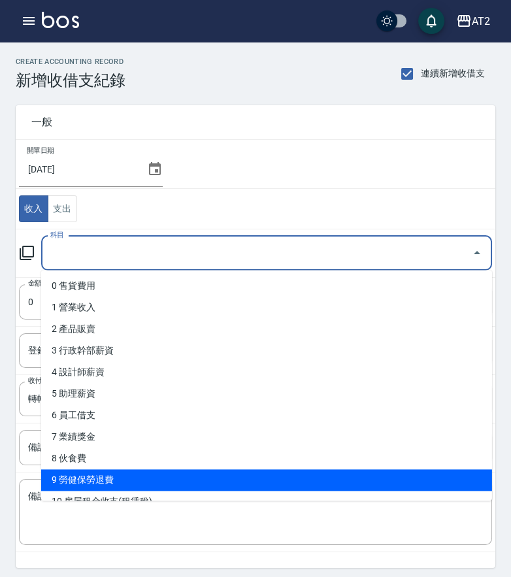
click at [151, 486] on li "9 勞健保勞退費" at bounding box center [266, 480] width 451 height 22
type input "9 勞健保勞退費"
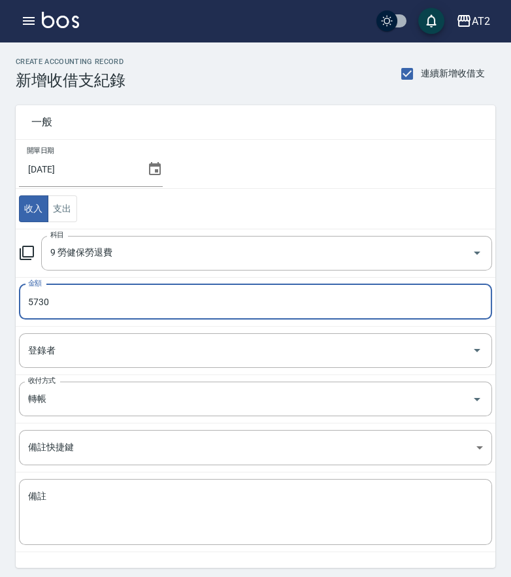
type input "5730"
drag, startPoint x: 114, startPoint y: 390, endPoint x: 93, endPoint y: 410, distance: 28.7
click at [114, 390] on input "轉帳" at bounding box center [237, 399] width 425 height 23
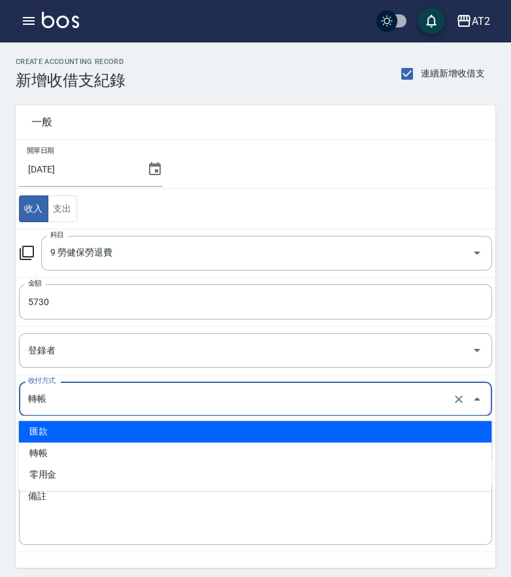
click at [63, 424] on li "匯款" at bounding box center [255, 432] width 473 height 22
type input "匯款"
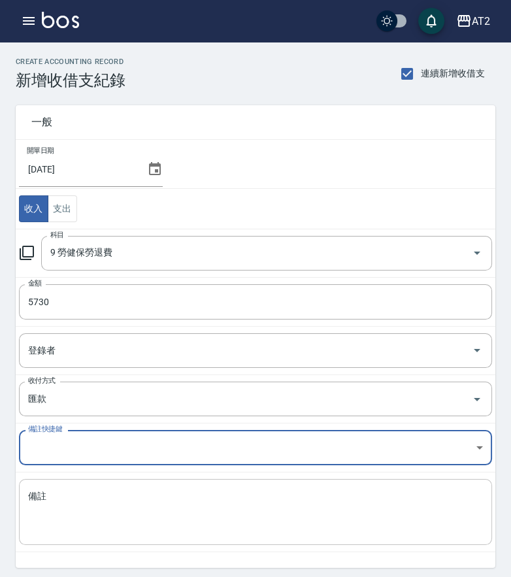
click at [103, 517] on textarea "備註" at bounding box center [255, 512] width 455 height 44
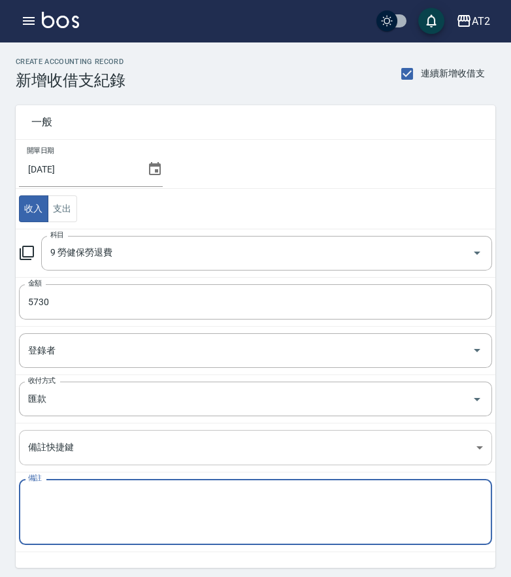
paste textarea "退[PERSON_NAME]減免費用11205-11406-個人"
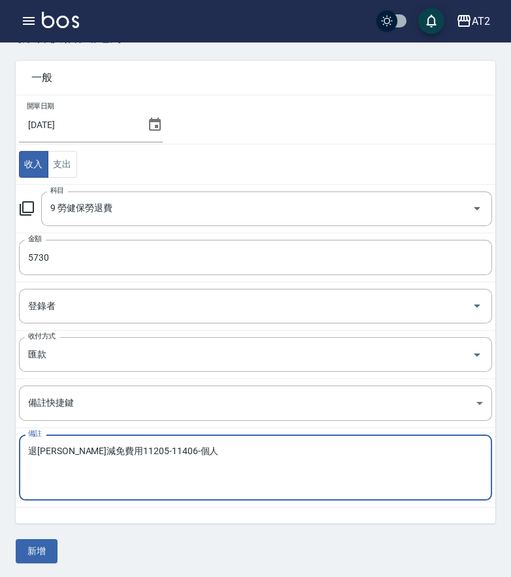
scroll to position [45, 0]
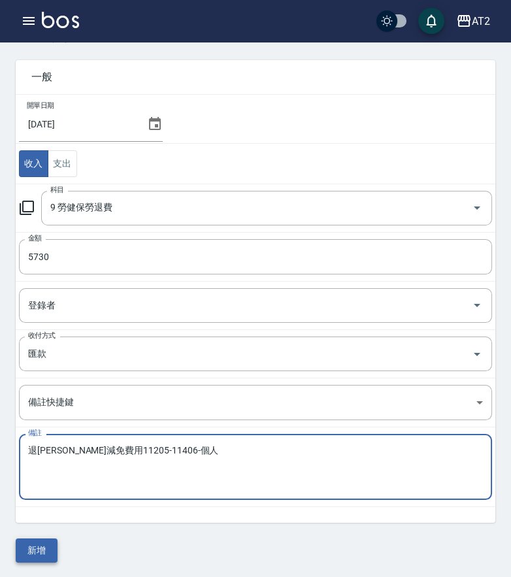
type textarea "退[PERSON_NAME]減免費用11205-11406-個人"
click at [30, 549] on button "新增" at bounding box center [37, 551] width 42 height 24
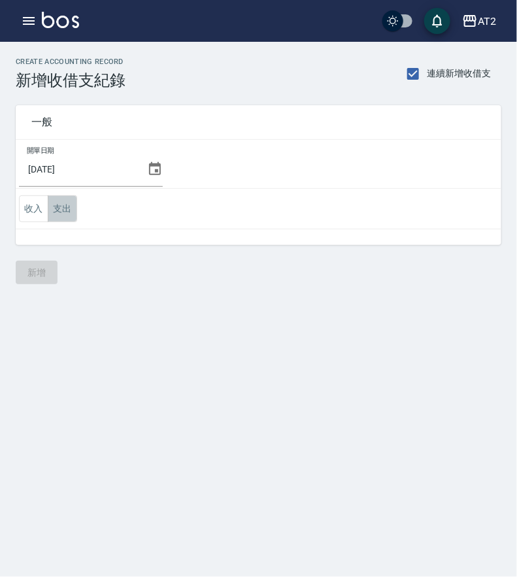
click at [65, 213] on button "支出" at bounding box center [62, 208] width 29 height 27
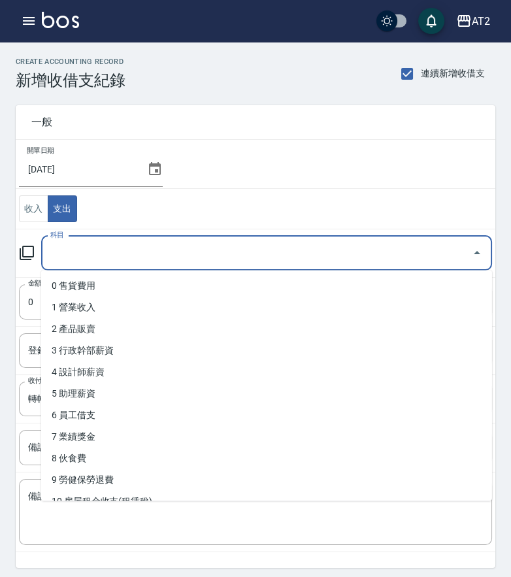
click at [178, 263] on input "科目" at bounding box center [257, 253] width 420 height 23
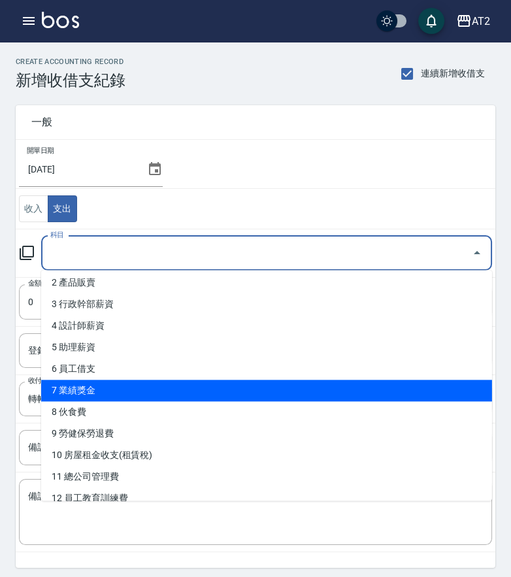
scroll to position [73, 0]
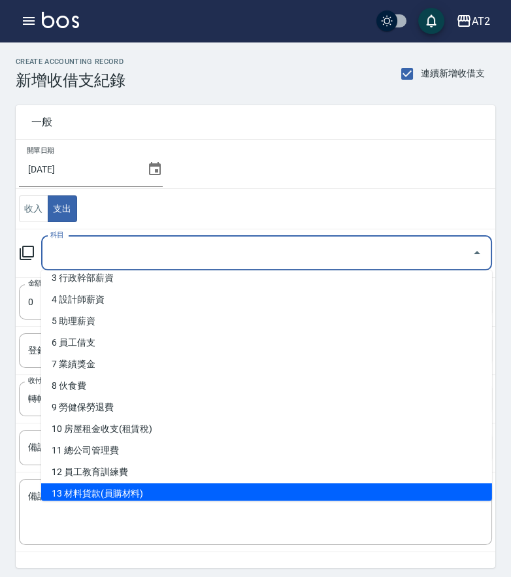
click at [147, 488] on li "13 材料貨款(員購材料)" at bounding box center [266, 494] width 451 height 22
type input "13 材料貨款(員購材料)"
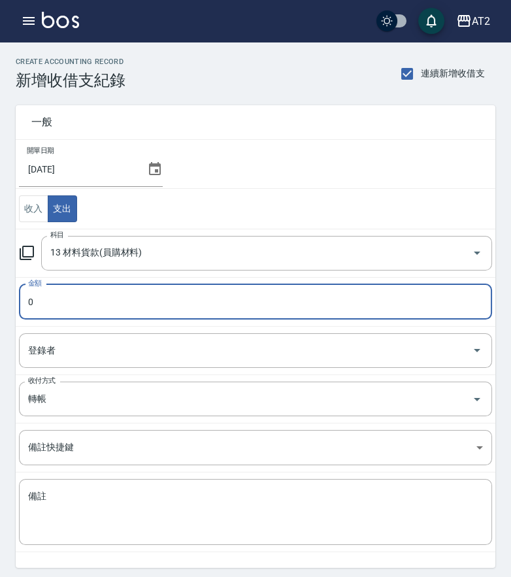
click at [118, 296] on input "0" at bounding box center [255, 301] width 473 height 35
drag, startPoint x: 118, startPoint y: 296, endPoint x: 31, endPoint y: 305, distance: 88.2
click at [31, 305] on input "0" at bounding box center [255, 301] width 473 height 35
paste input "164569"
drag, startPoint x: 90, startPoint y: 303, endPoint x: -83, endPoint y: 313, distance: 173.5
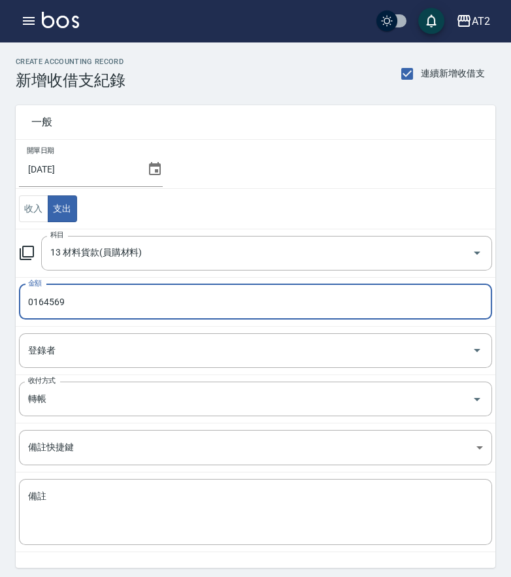
click at [0, 313] on html "AT2 登出 櫃檯作業 打帳單 帳單列表 掛單列表 現金收支登錄 高階收支登錄 材料自購登錄 每日結帳 排班表 現場電腦打卡 預約管理 預約管理 單日預約紀錄…" at bounding box center [255, 312] width 511 height 624
paste input "number"
type input "164569"
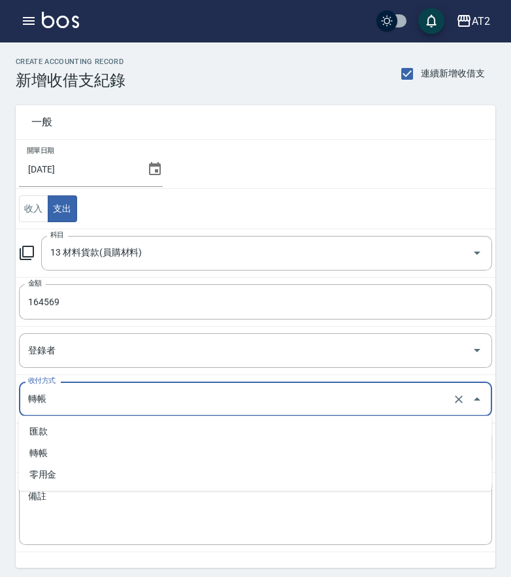
click at [92, 404] on input "轉帳" at bounding box center [237, 399] width 425 height 23
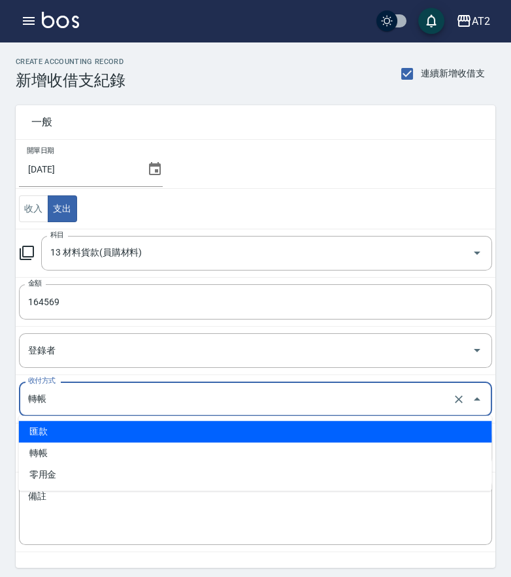
click at [71, 426] on li "匯款" at bounding box center [255, 432] width 473 height 22
type input "匯款"
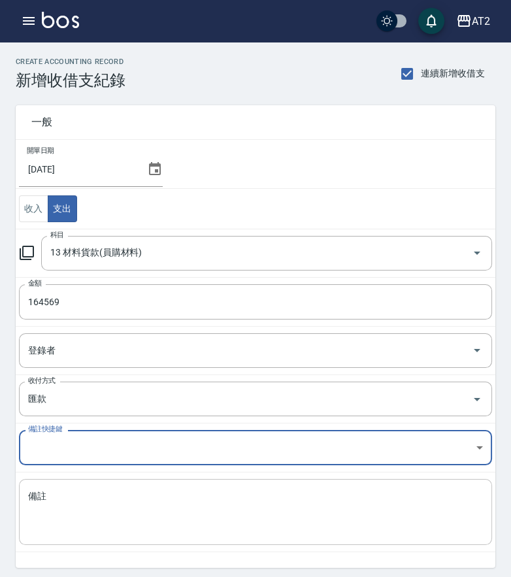
drag, startPoint x: 289, startPoint y: 508, endPoint x: 292, endPoint y: 497, distance: 11.4
click at [289, 508] on textarea "備註" at bounding box center [255, 512] width 455 height 44
paste textarea "114年7月份材料使用明細"
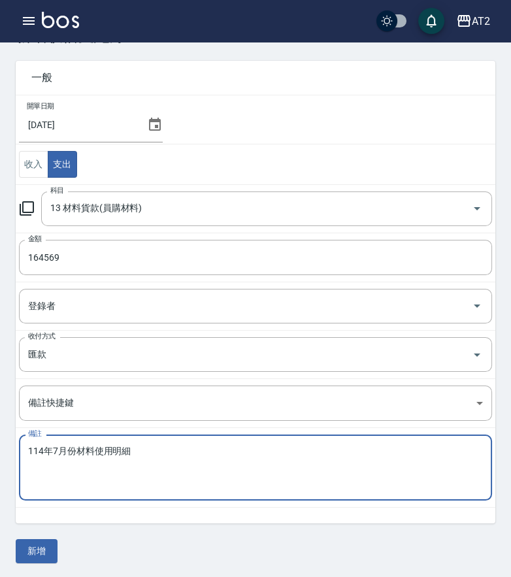
scroll to position [45, 0]
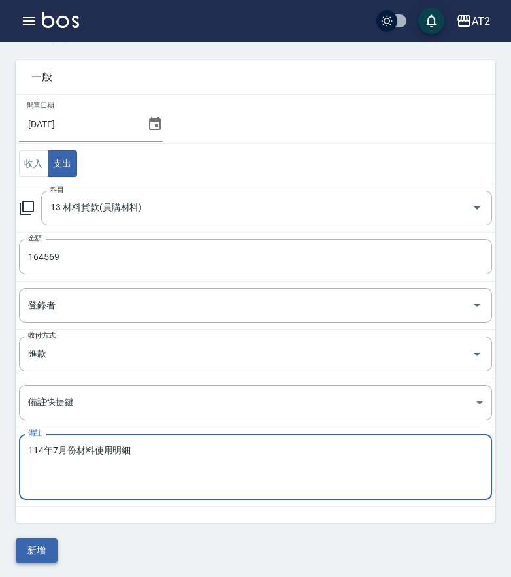
type textarea "114年7月份材料使用明細"
click at [35, 551] on button "新增" at bounding box center [37, 551] width 42 height 24
